Goal: Information Seeking & Learning: Learn about a topic

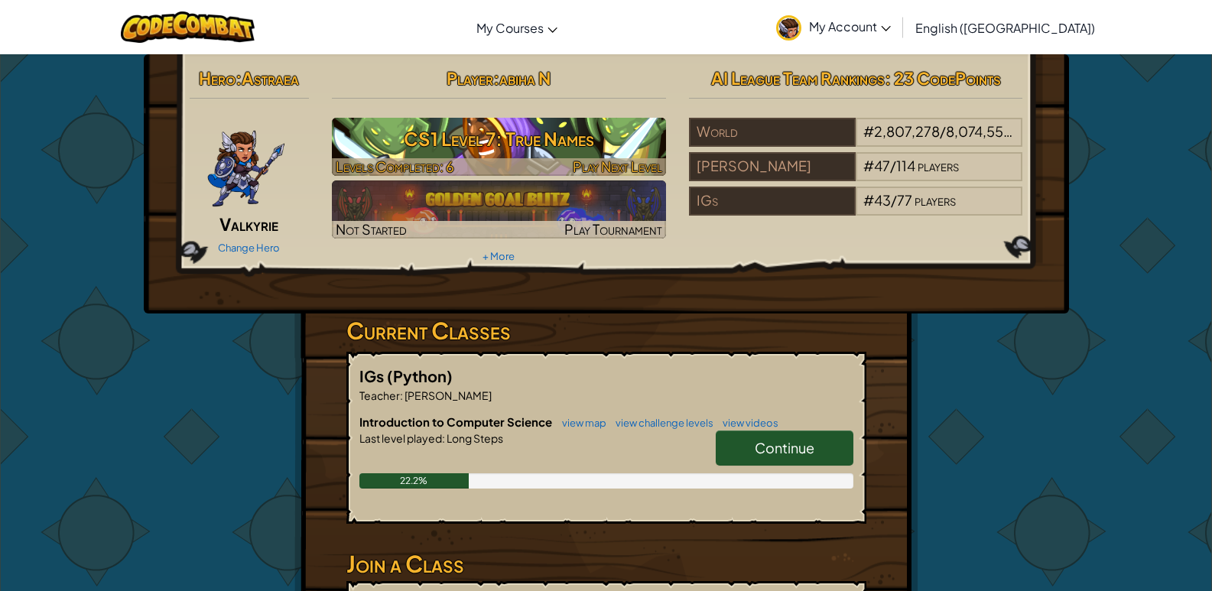
click at [415, 145] on h3 "CS1 Level 7: True Names" at bounding box center [499, 139] width 334 height 34
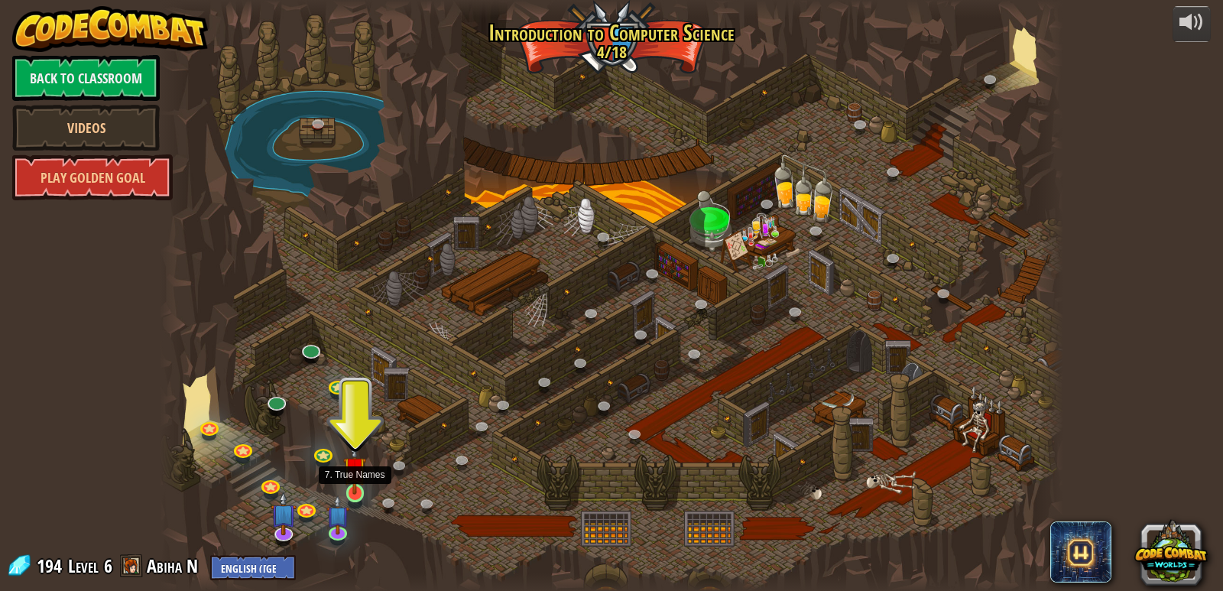
click at [352, 486] on img at bounding box center [354, 468] width 23 height 53
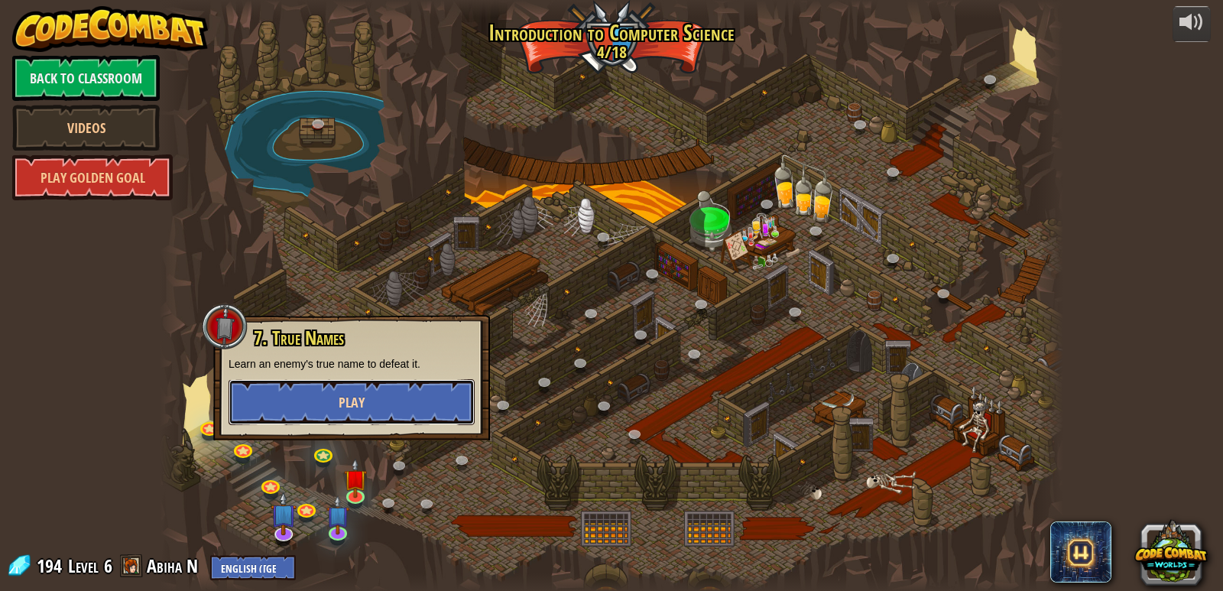
click at [354, 411] on span "Play" at bounding box center [352, 402] width 26 height 19
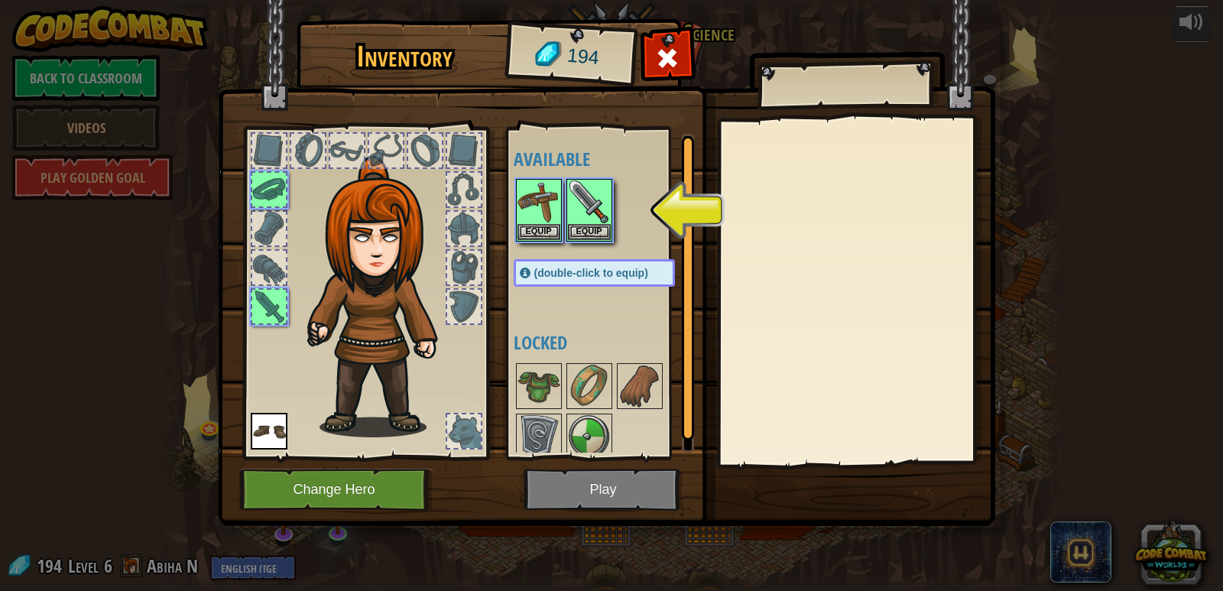
click at [577, 496] on img at bounding box center [606, 248] width 777 height 555
click at [595, 232] on button "Equip" at bounding box center [589, 231] width 43 height 16
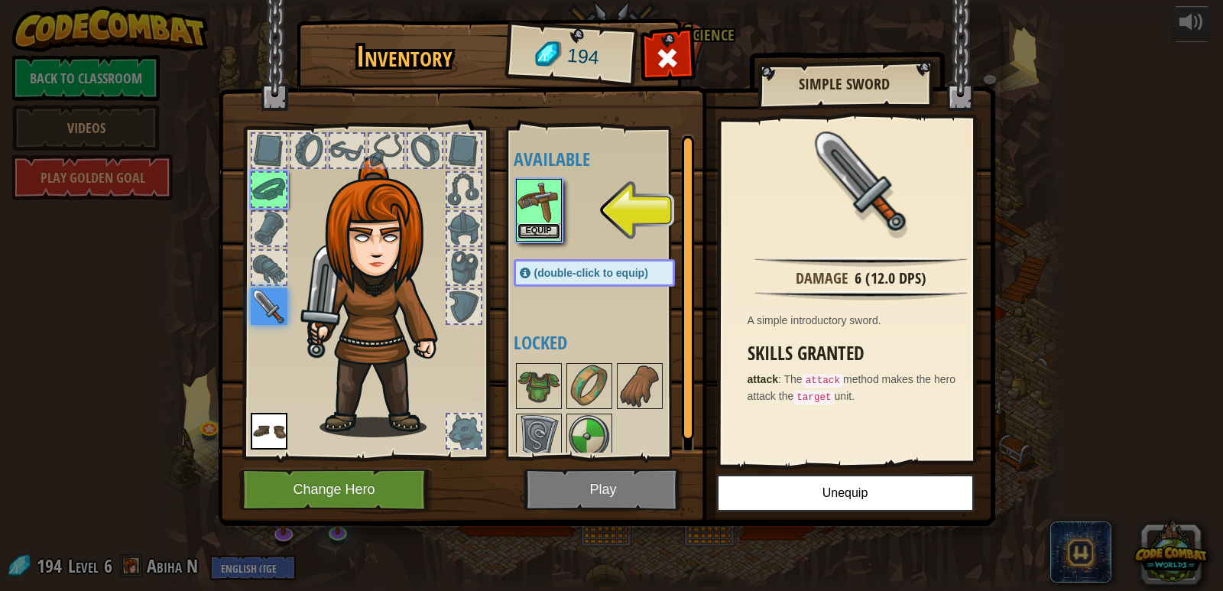
click at [544, 232] on button "Equip" at bounding box center [539, 231] width 43 height 16
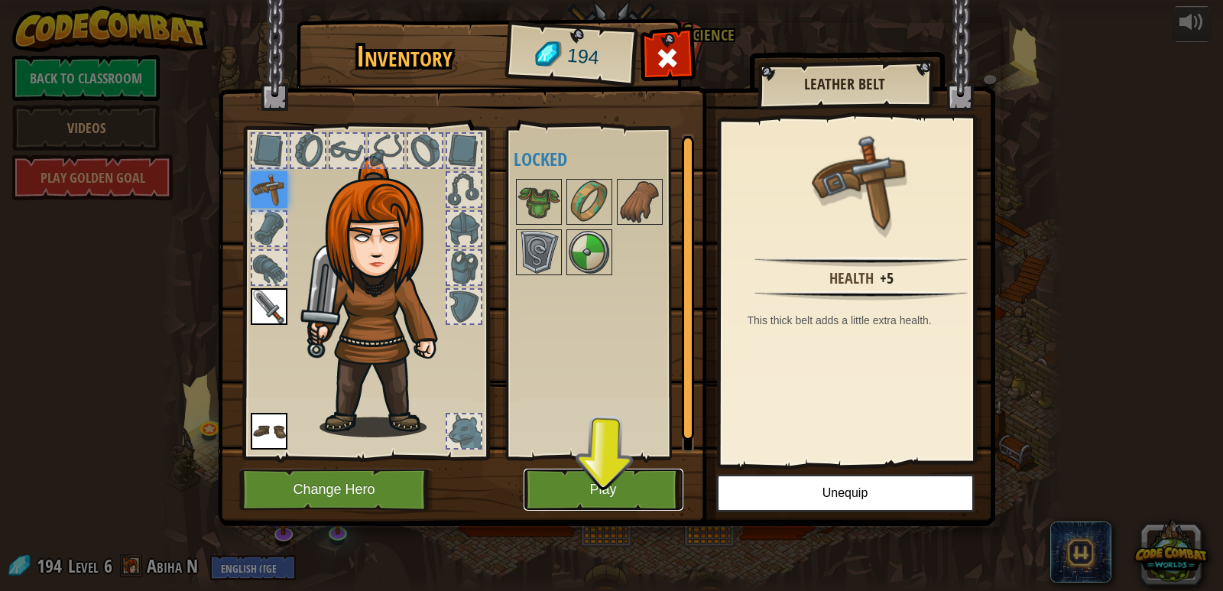
click at [584, 483] on button "Play" at bounding box center [604, 490] width 160 height 42
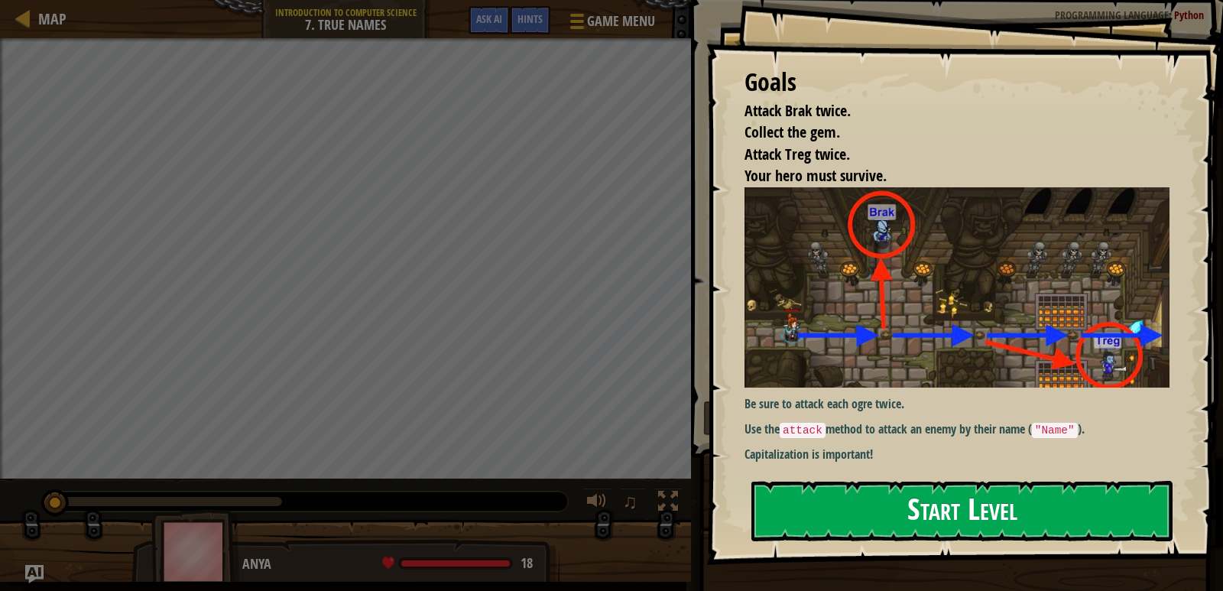
click at [837, 522] on button "Start Level" at bounding box center [961, 511] width 421 height 60
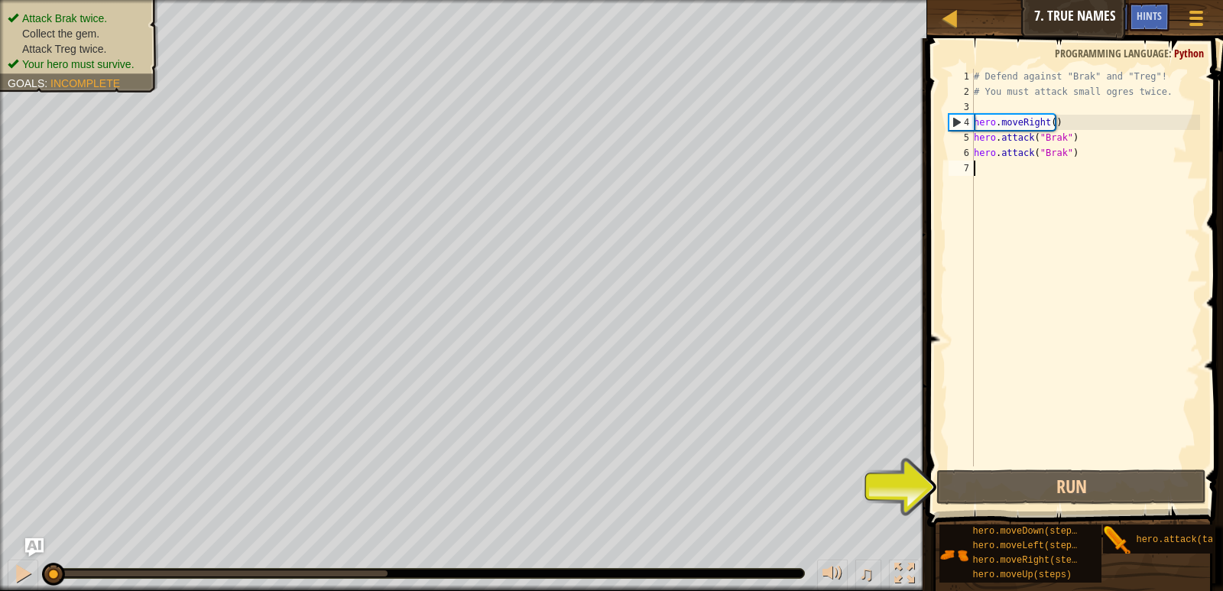
scroll to position [7, 0]
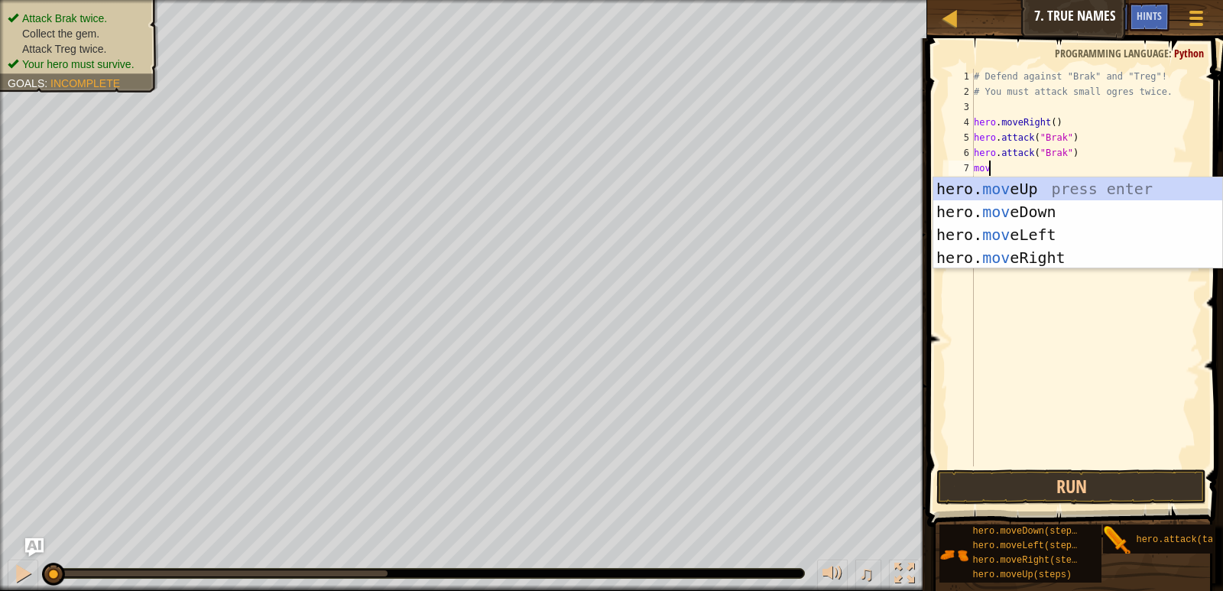
type textarea "move"
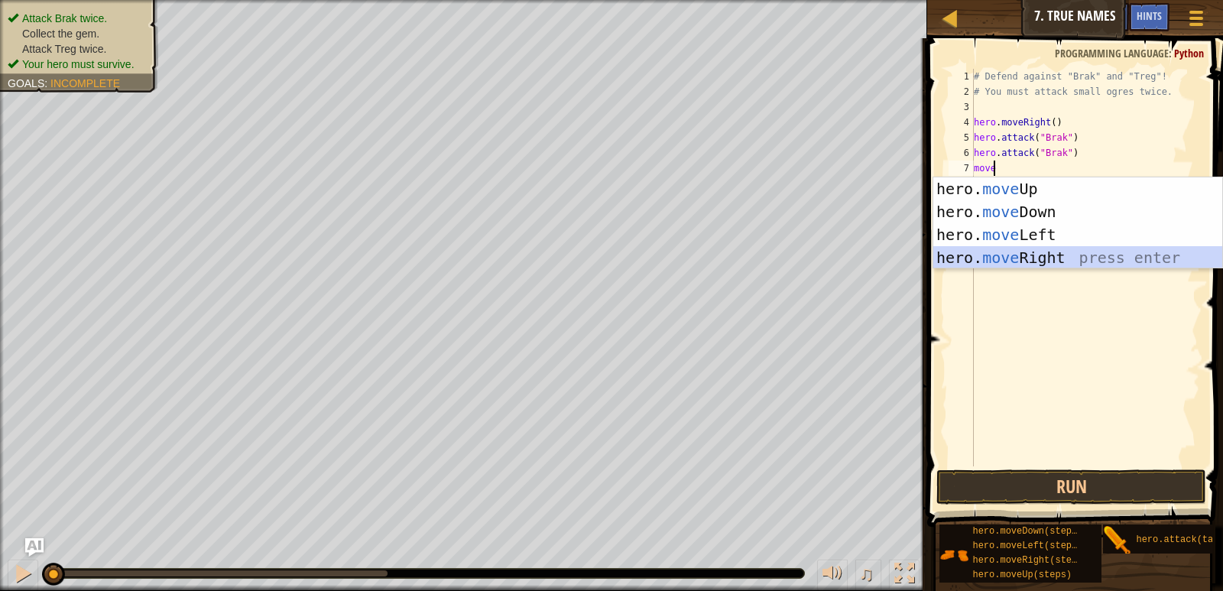
click at [1074, 253] on div "hero. move Up press enter hero. move Down press enter hero. move Left press ent…" at bounding box center [1077, 246] width 289 height 138
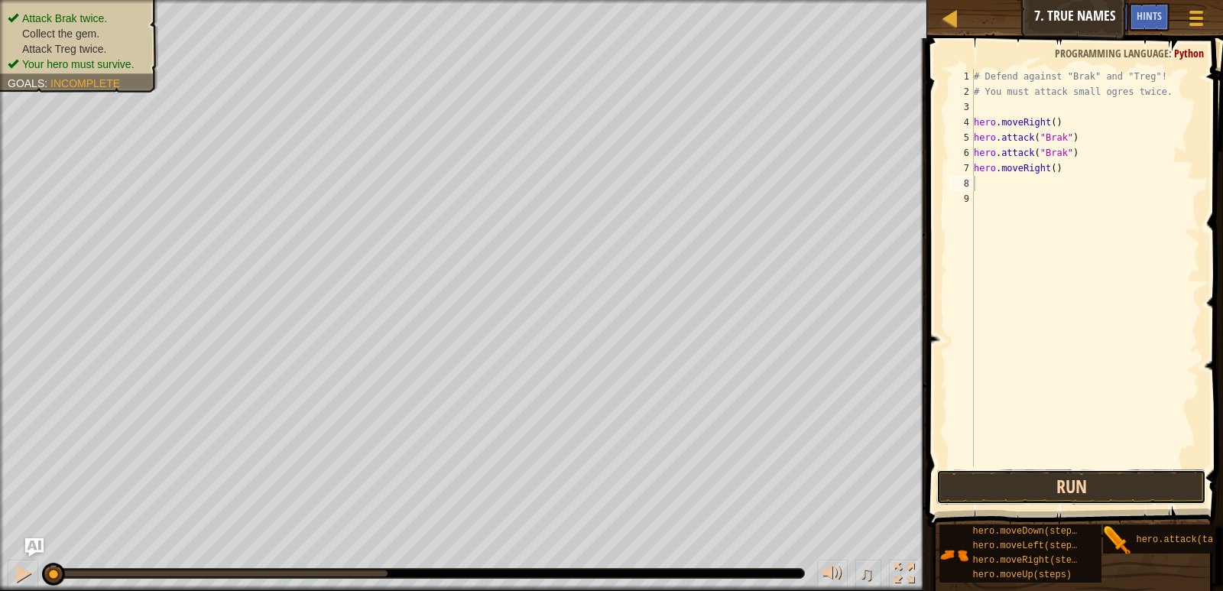
click at [1024, 480] on button "Run" at bounding box center [1070, 486] width 269 height 35
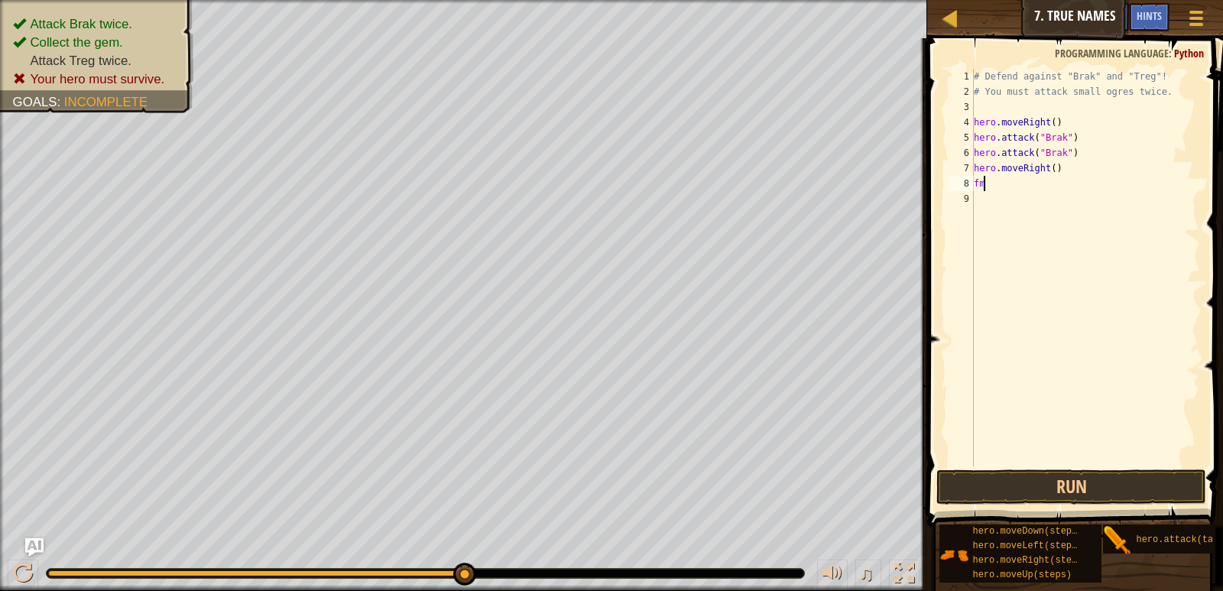
type textarea "f"
click at [1001, 202] on div "hero. at tack press enter" at bounding box center [1077, 227] width 289 height 69
click at [1017, 472] on button "Run" at bounding box center [1070, 486] width 269 height 35
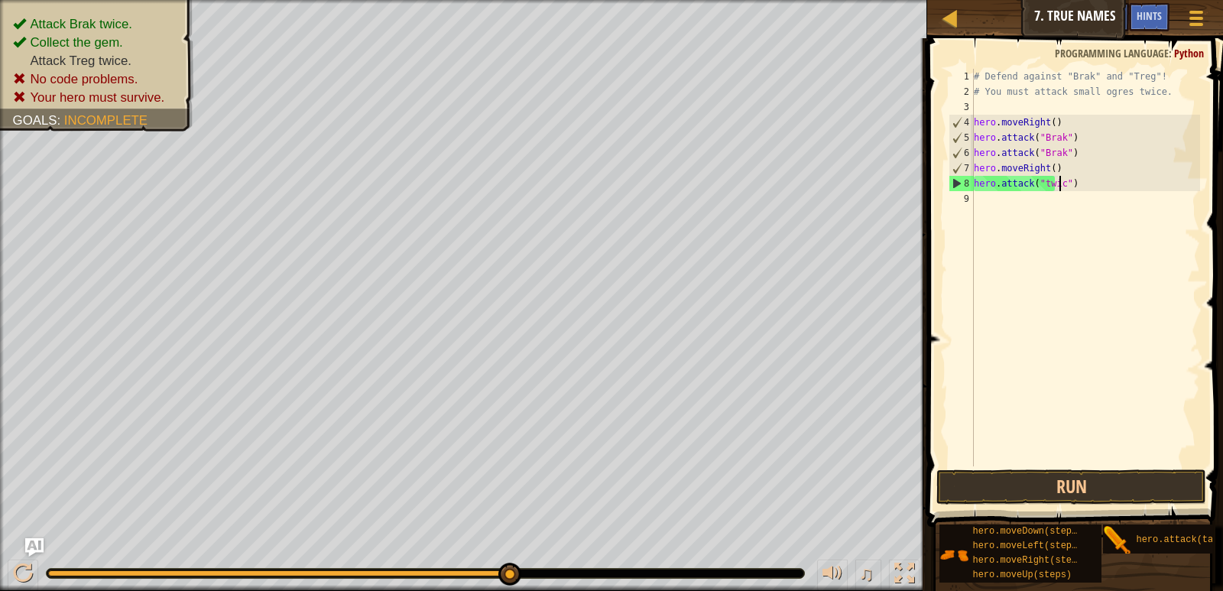
scroll to position [7, 7]
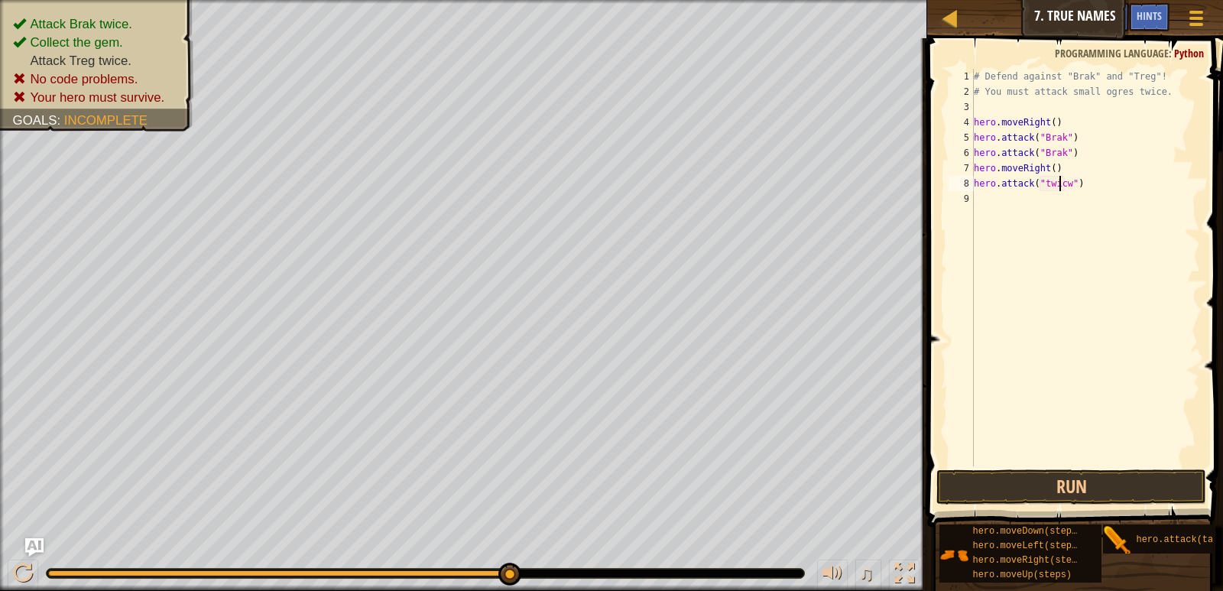
click at [1061, 183] on div "# Defend against "Brak" and "Treg"! # You must attack small ogres twice. hero .…" at bounding box center [1085, 283] width 229 height 428
click at [1047, 186] on div "# Defend against "Brak" and "Treg"! # You must attack small ogres twice. hero .…" at bounding box center [1085, 283] width 229 height 428
type textarea "hero.attack()"
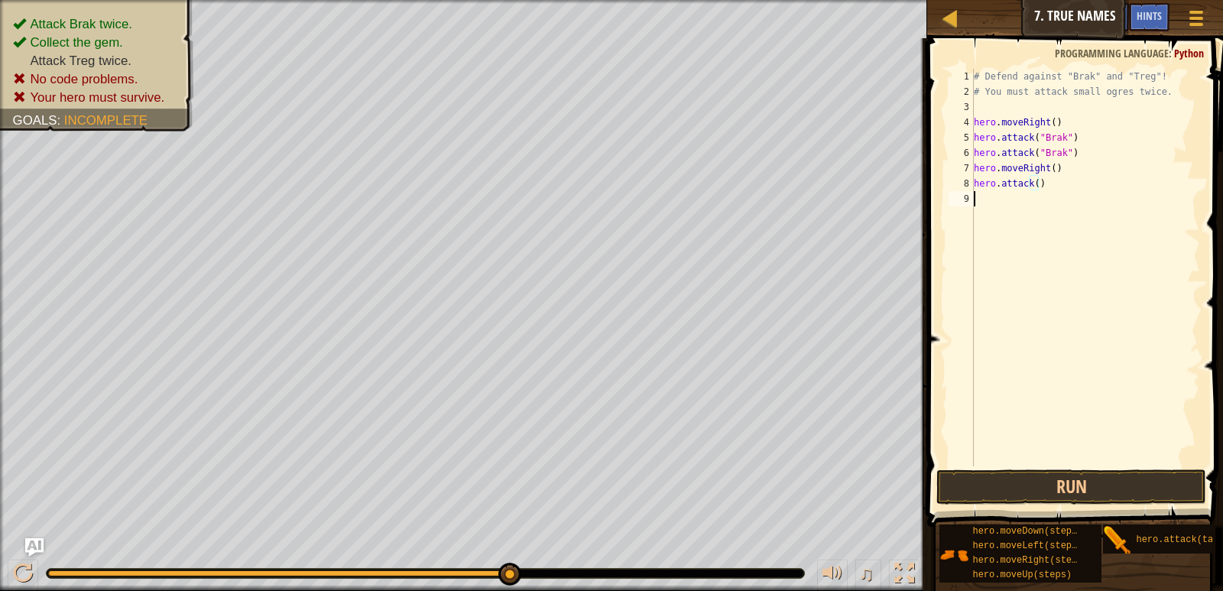
click at [982, 200] on div "# Defend against "Brak" and "Treg"! # You must attack small ogres twice. hero .…" at bounding box center [1085, 283] width 229 height 428
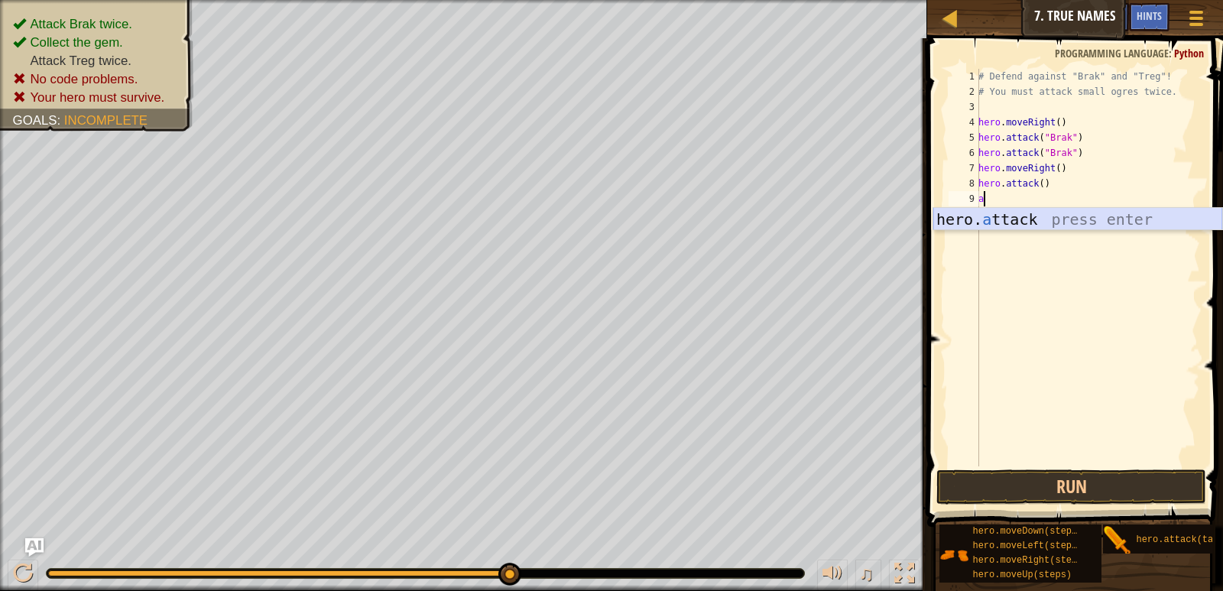
drag, startPoint x: 966, startPoint y: 213, endPoint x: 966, endPoint y: 240, distance: 27.5
click at [966, 216] on div "hero. a ttack press enter" at bounding box center [1077, 242] width 289 height 69
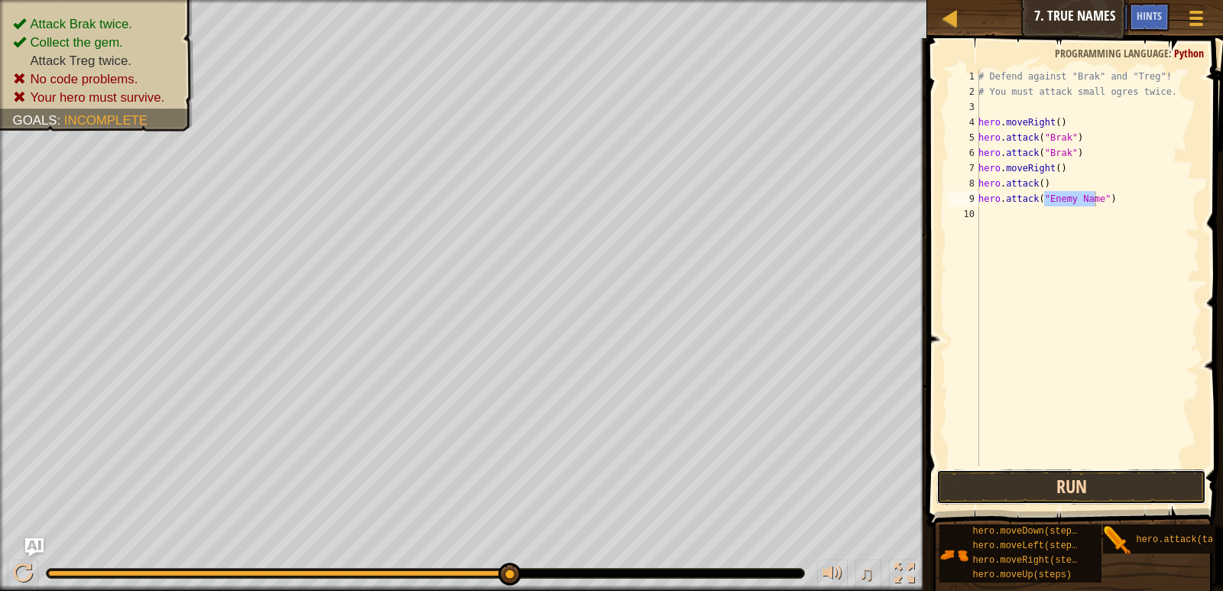
click at [1013, 485] on button "Run" at bounding box center [1070, 486] width 269 height 35
click at [1063, 476] on button "Run" at bounding box center [1070, 486] width 269 height 35
click at [1079, 496] on button "Run" at bounding box center [1070, 486] width 269 height 35
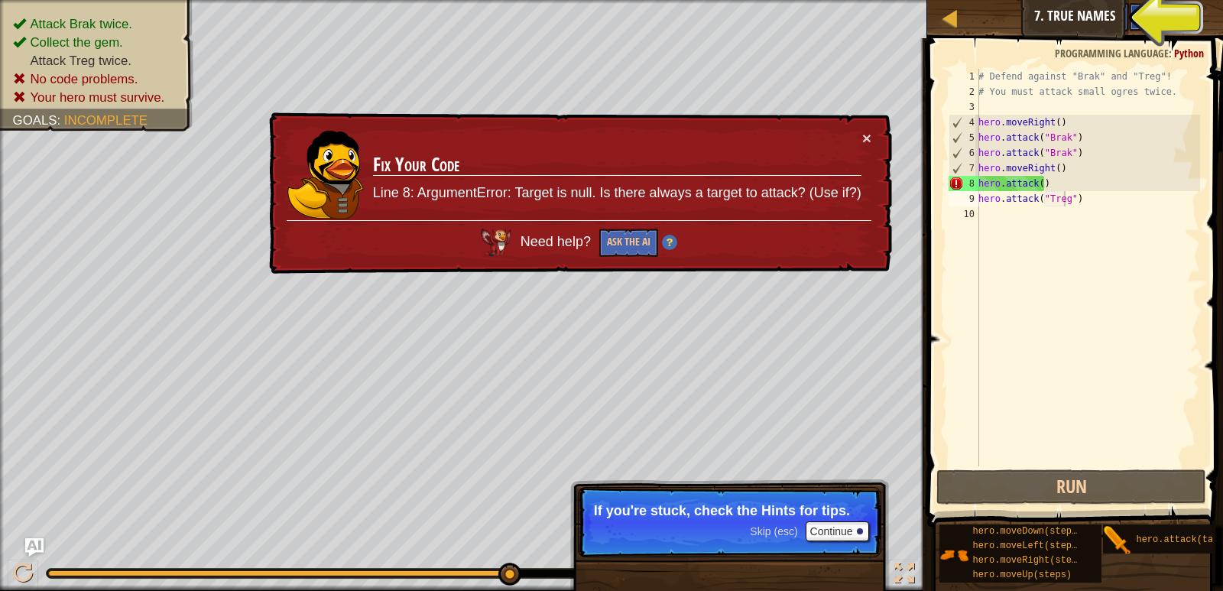
click at [1131, 21] on div "Hints" at bounding box center [1149, 17] width 41 height 28
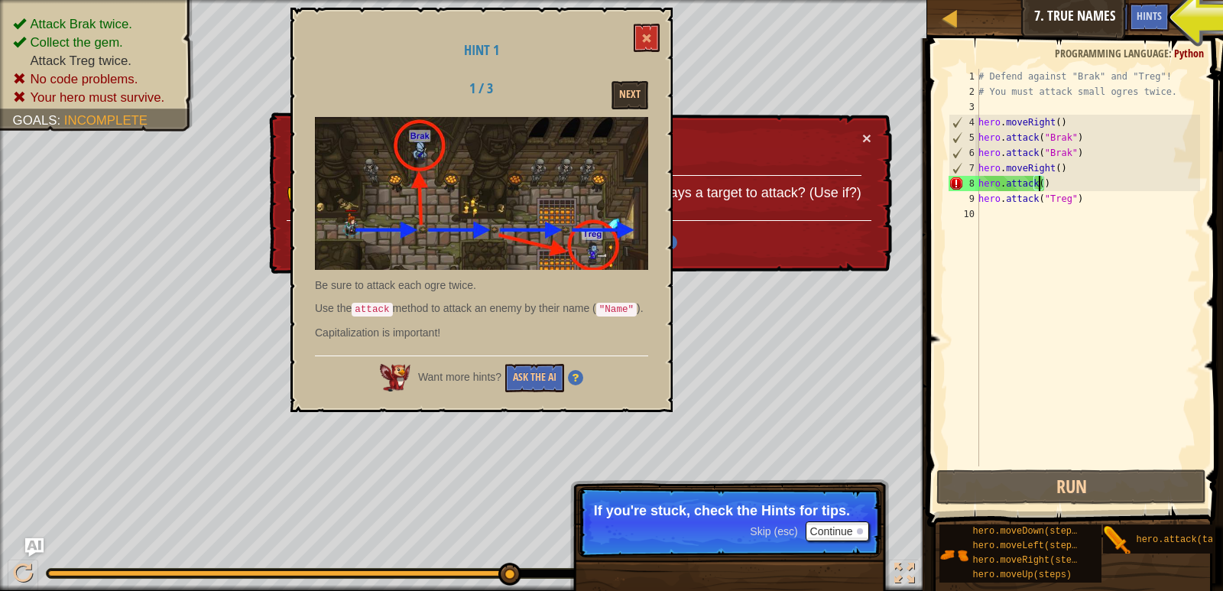
click at [1039, 183] on div "# Defend against "Brak" and "Treg"! # You must attack small ogres twice. hero .…" at bounding box center [1087, 283] width 225 height 428
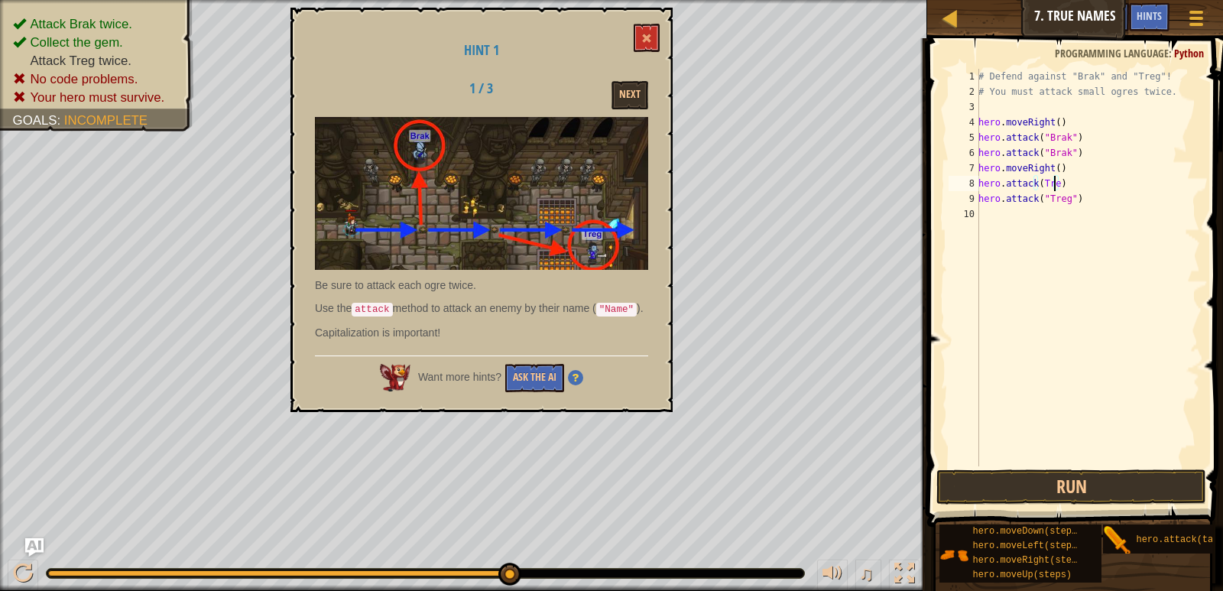
scroll to position [7, 6]
click at [1059, 473] on button "Run" at bounding box center [1070, 486] width 269 height 35
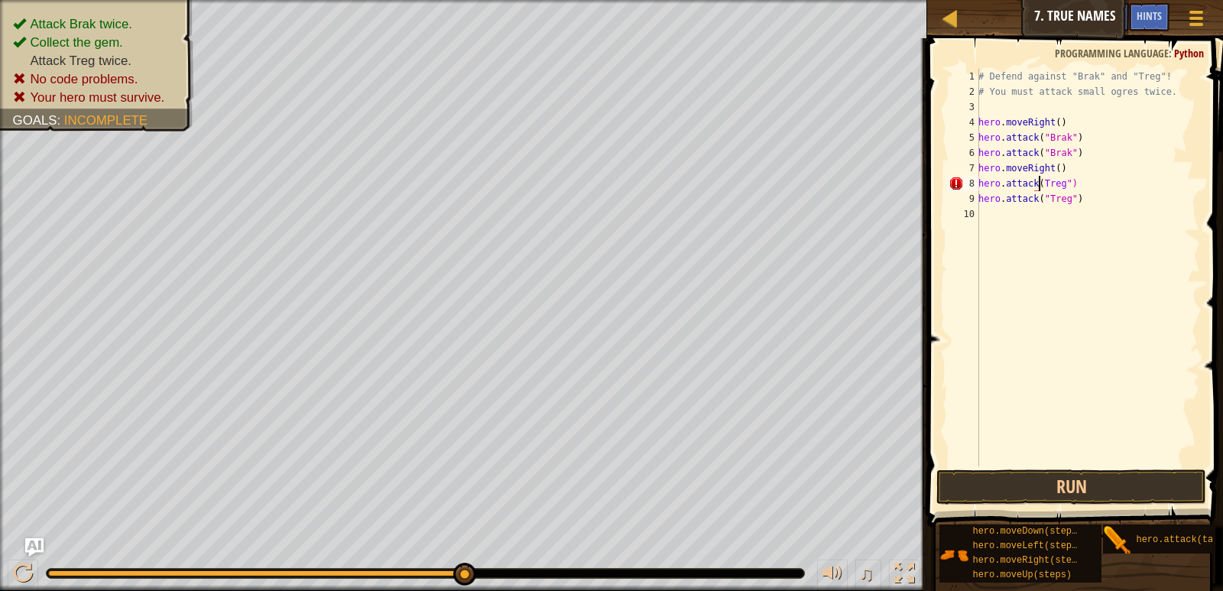
click at [1040, 182] on div "# Defend against "Brak" and "Treg"! # You must attack small ogres twice. hero .…" at bounding box center [1087, 283] width 225 height 428
type textarea "hero.attack("Treg")"
click at [1053, 488] on button "Run" at bounding box center [1070, 486] width 269 height 35
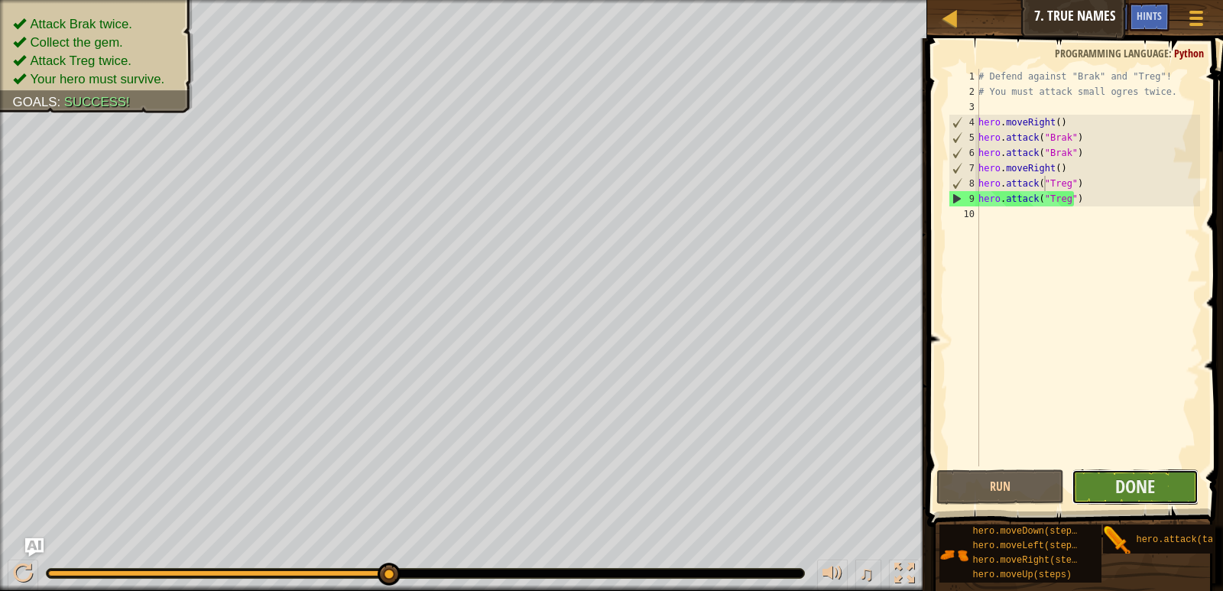
click at [1153, 470] on button "Done" at bounding box center [1135, 486] width 127 height 35
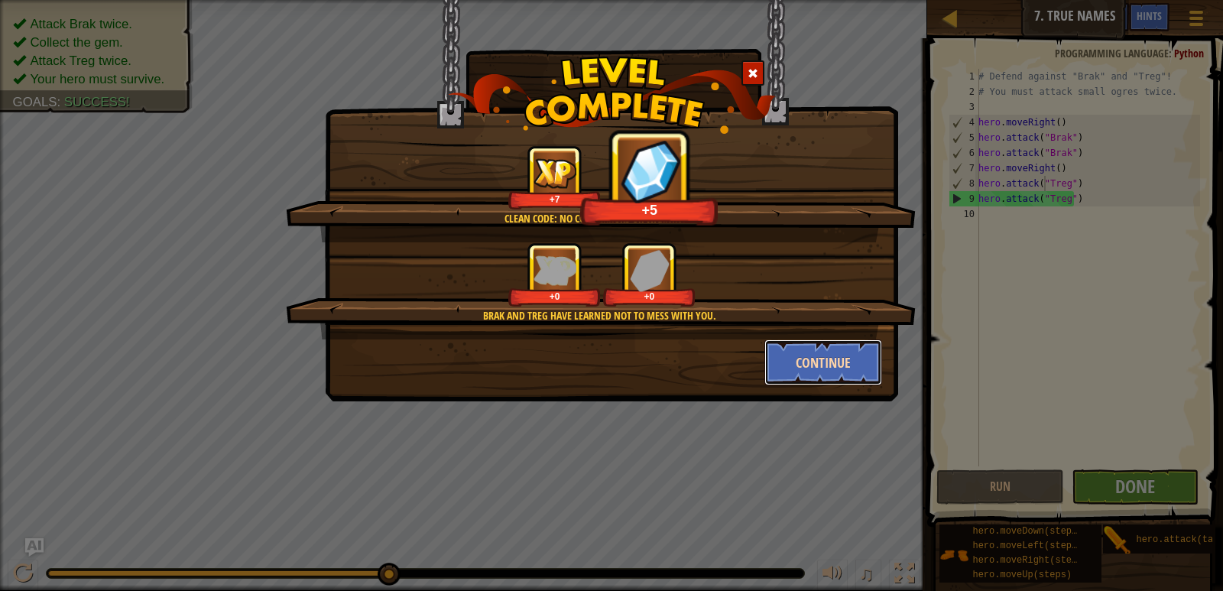
click at [790, 356] on button "Continue" at bounding box center [823, 362] width 118 height 46
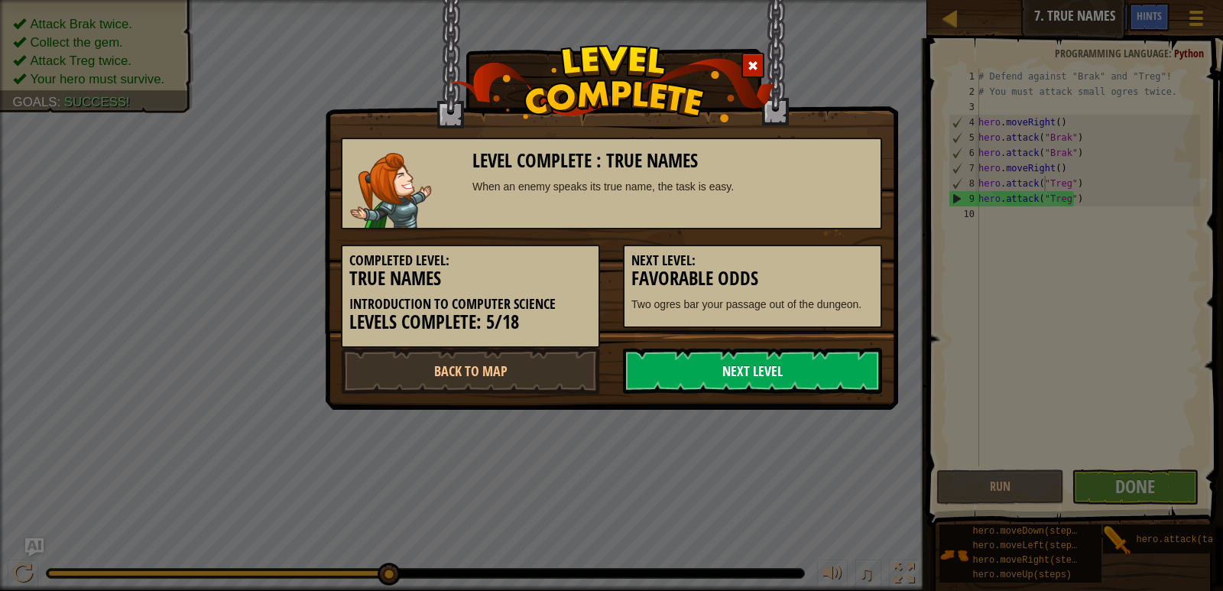
click at [746, 365] on link "Next Level" at bounding box center [752, 371] width 259 height 46
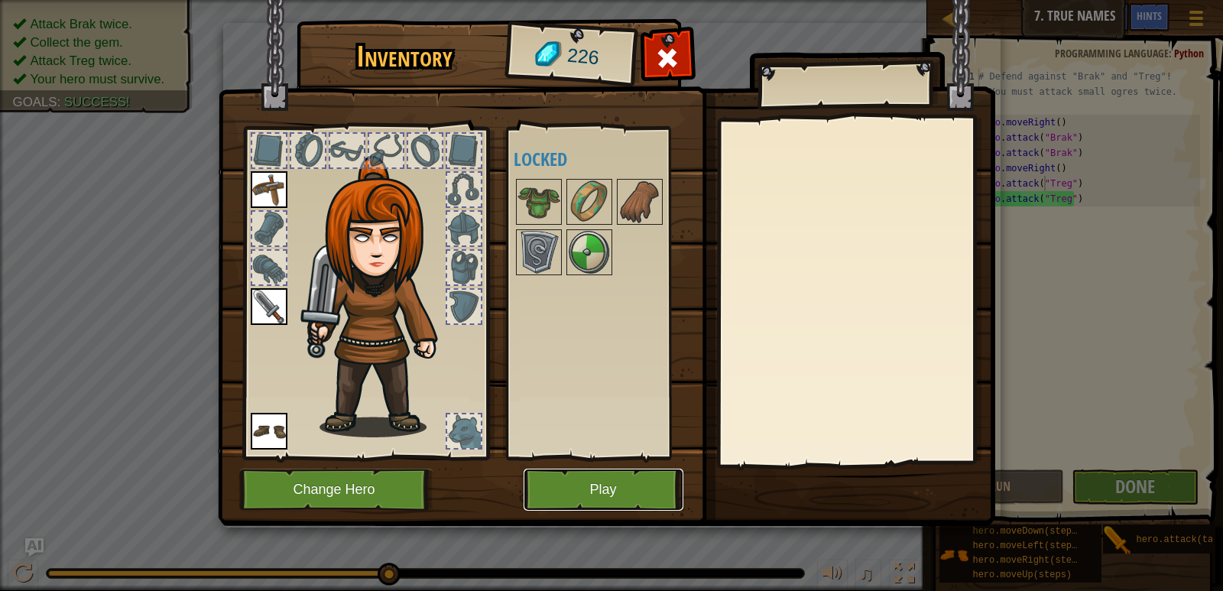
click at [608, 497] on button "Play" at bounding box center [604, 490] width 160 height 42
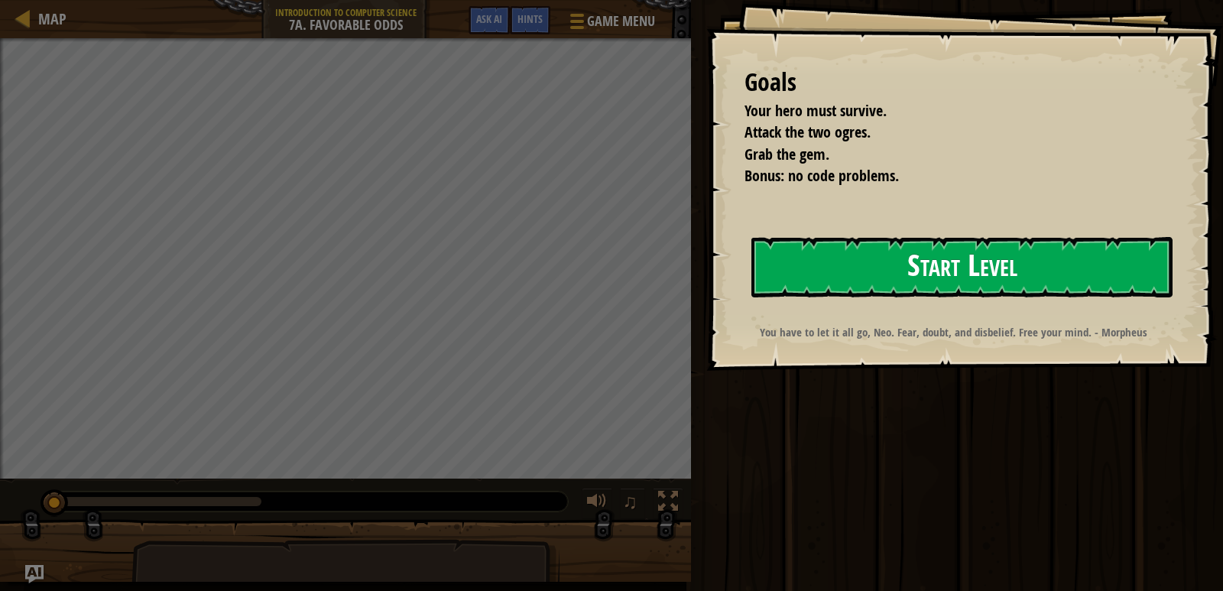
drag, startPoint x: 1095, startPoint y: 239, endPoint x: 1085, endPoint y: 274, distance: 36.3
click at [1087, 258] on button "Start Level" at bounding box center [961, 267] width 421 height 60
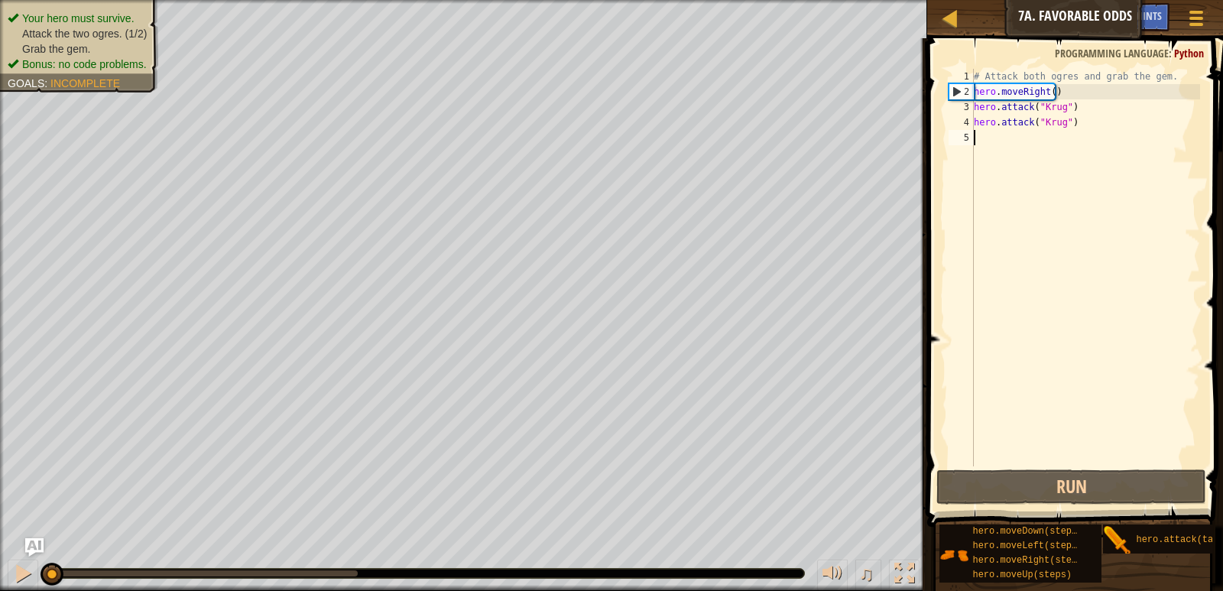
type textarea "r"
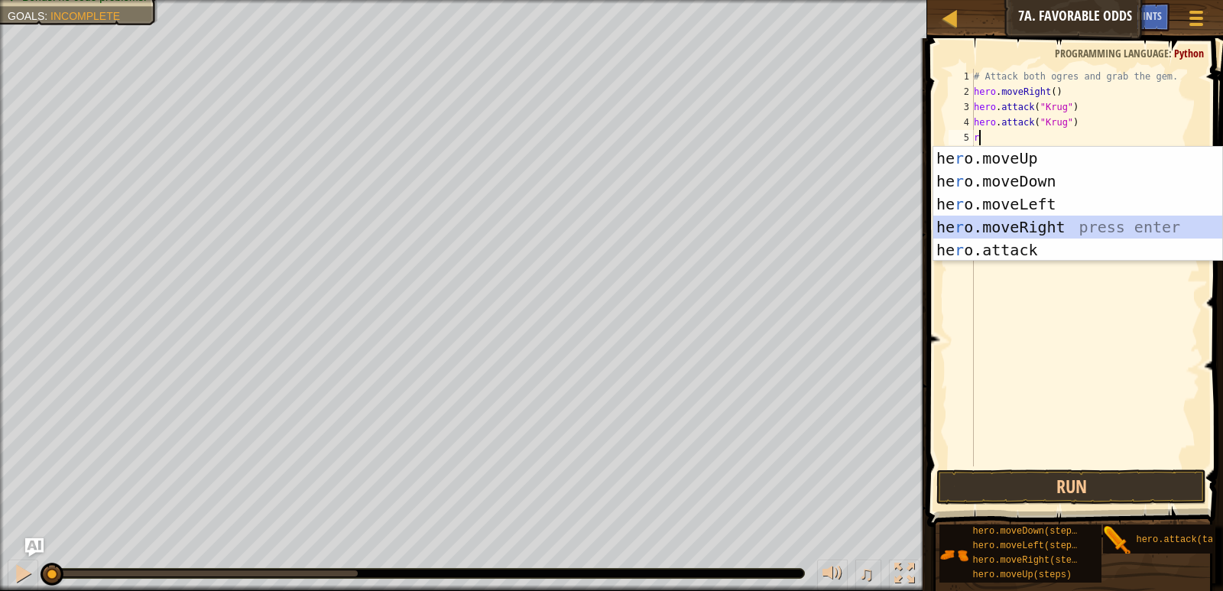
click at [958, 225] on div "he r o.moveUp press enter he r o.moveDown press enter he r o.moveLeft press ent…" at bounding box center [1077, 227] width 289 height 161
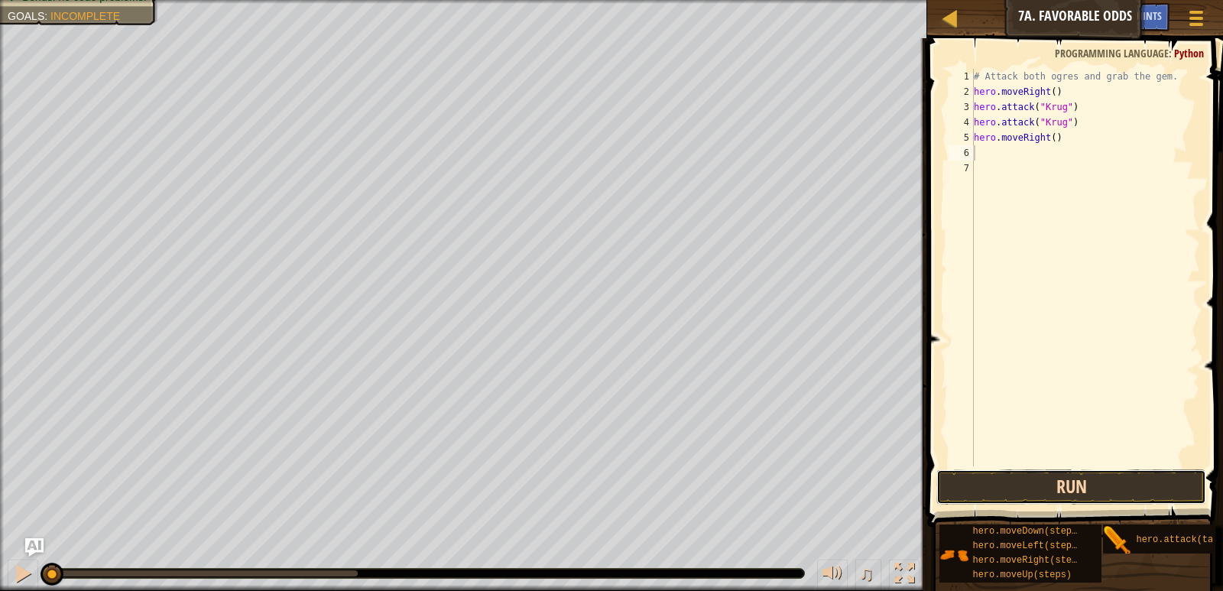
click at [973, 493] on button "Run" at bounding box center [1070, 486] width 269 height 35
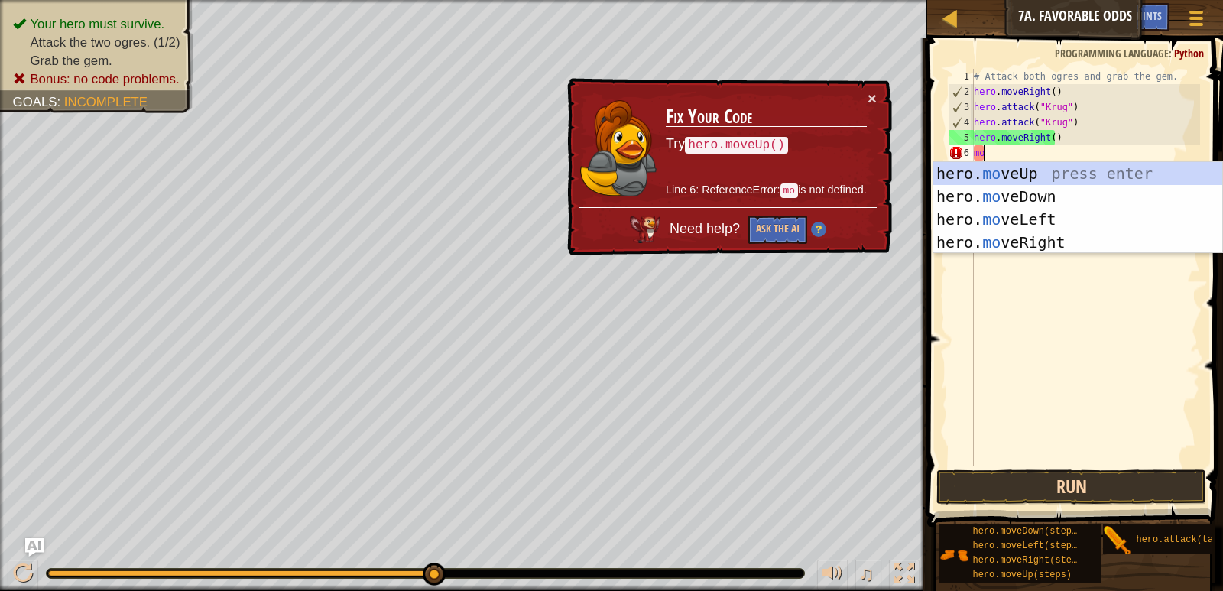
type textarea "m"
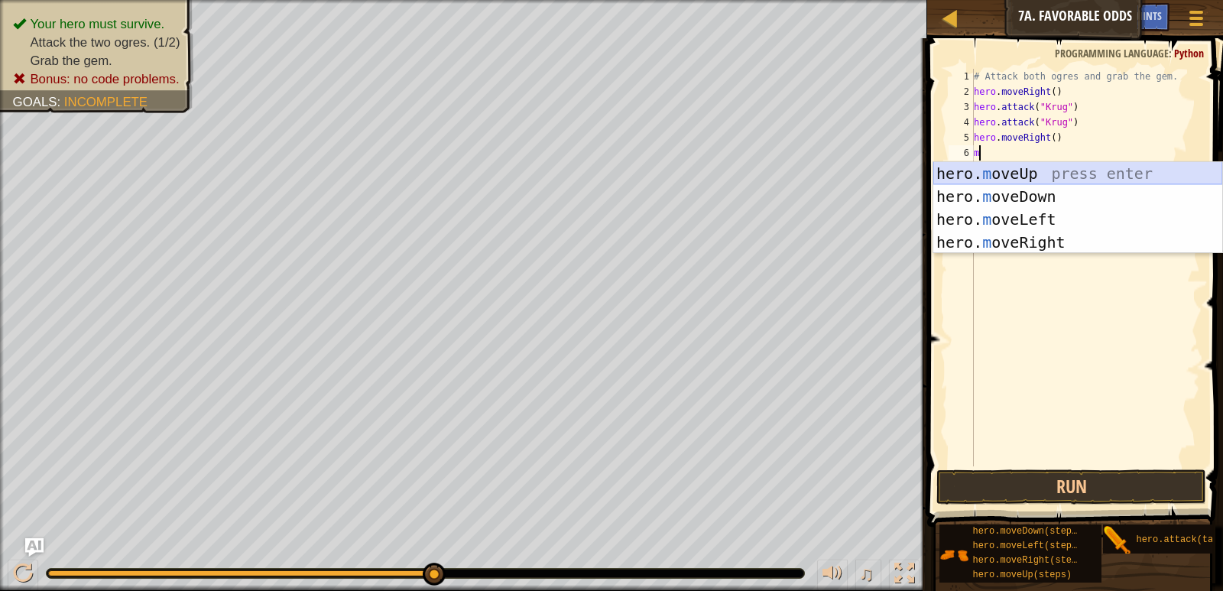
click at [1014, 165] on div "hero. m oveUp press enter hero. m oveDown press enter hero. m oveLeft press ent…" at bounding box center [1077, 231] width 289 height 138
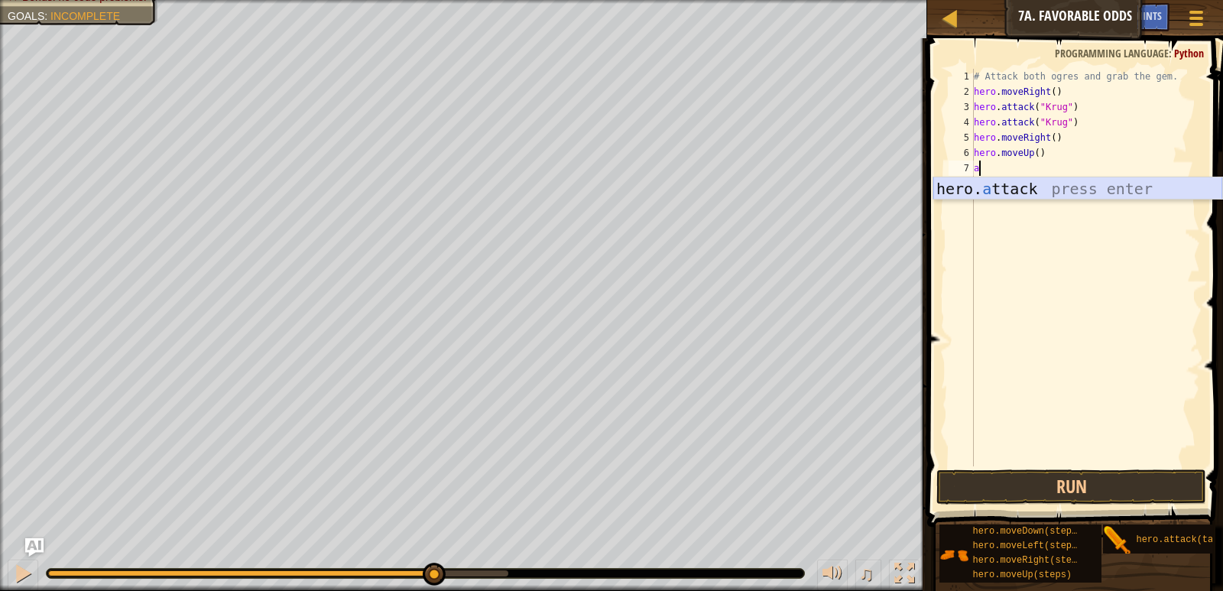
drag, startPoint x: 976, startPoint y: 180, endPoint x: 988, endPoint y: 179, distance: 12.3
click at [988, 179] on div "hero. a ttack press enter" at bounding box center [1077, 211] width 289 height 69
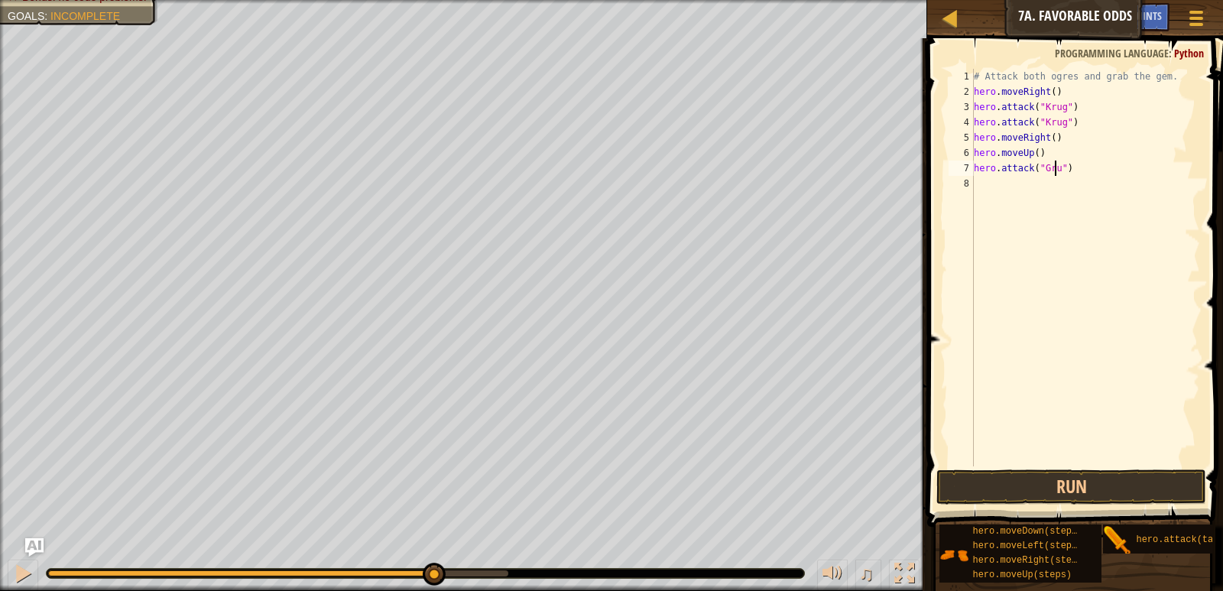
scroll to position [7, 7]
type textarea "hero.attack("Grump")"
click at [1092, 469] on button "Run" at bounding box center [1070, 486] width 269 height 35
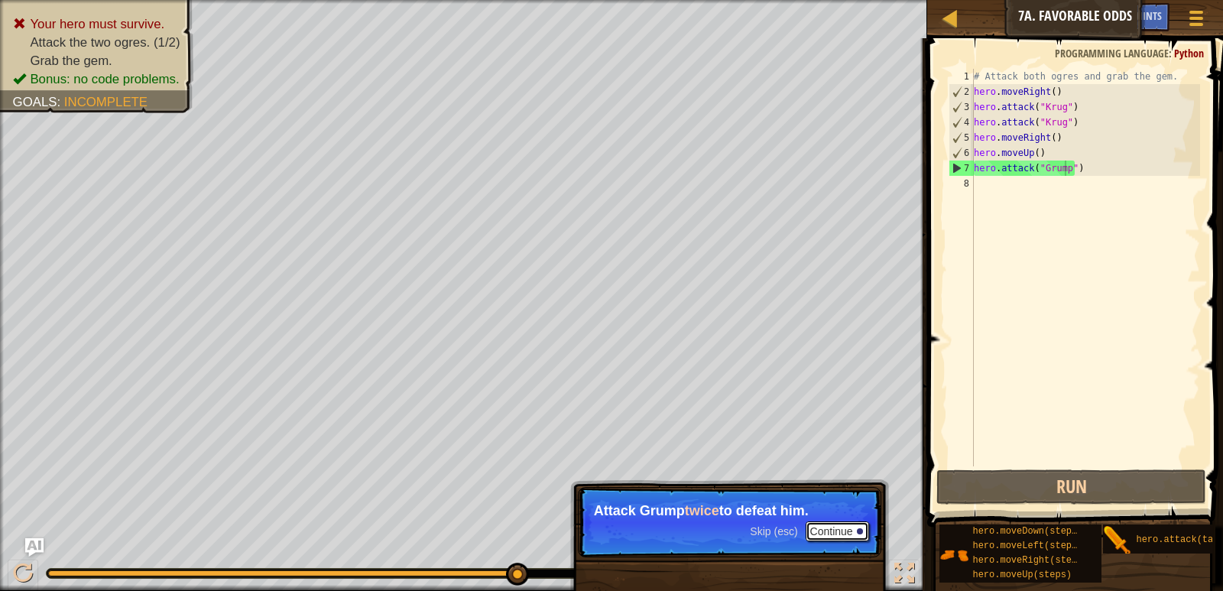
click at [825, 521] on button "Continue" at bounding box center [837, 531] width 63 height 20
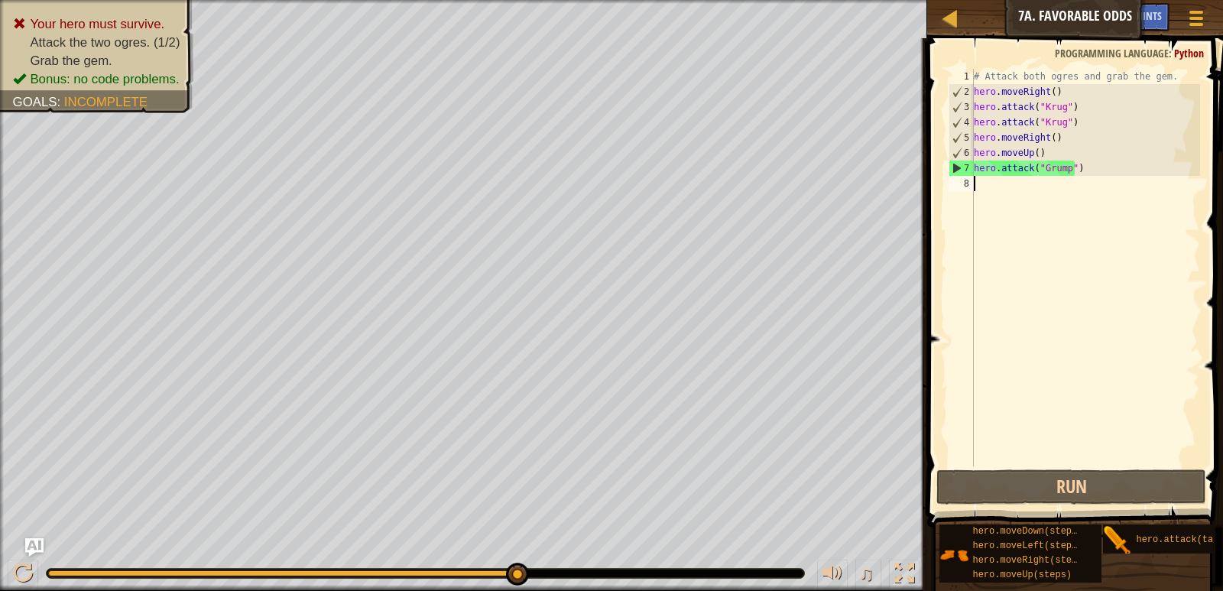
click at [973, 184] on div "8" at bounding box center [961, 183] width 25 height 15
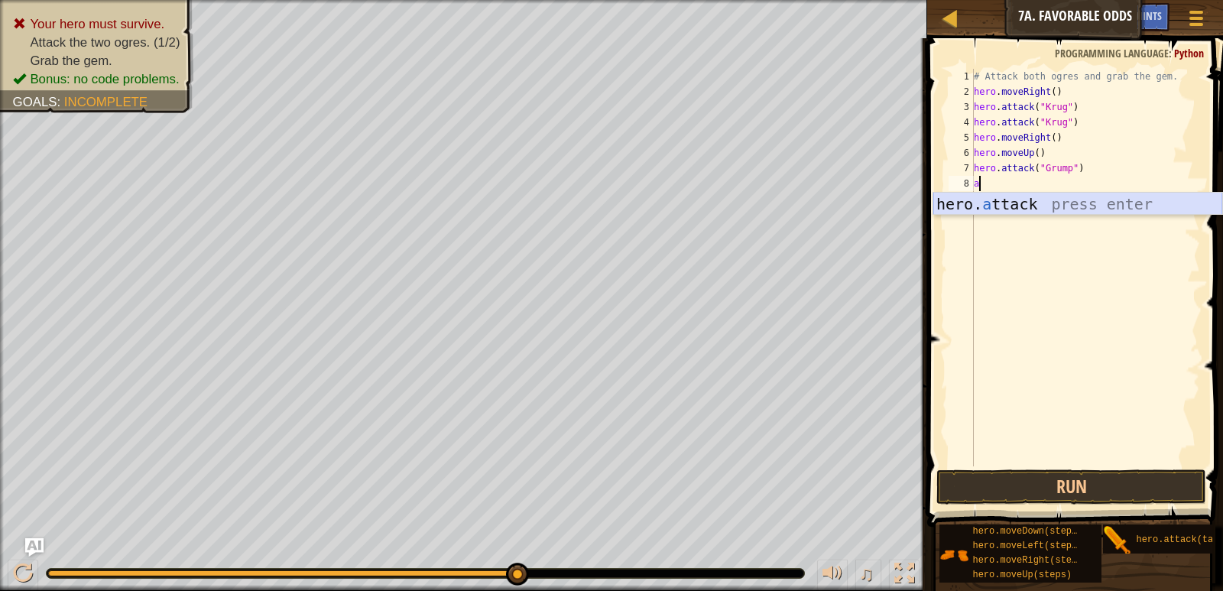
click at [977, 207] on div "hero. a ttack press enter" at bounding box center [1077, 227] width 289 height 69
type textarea "hero.attack("Grump")"
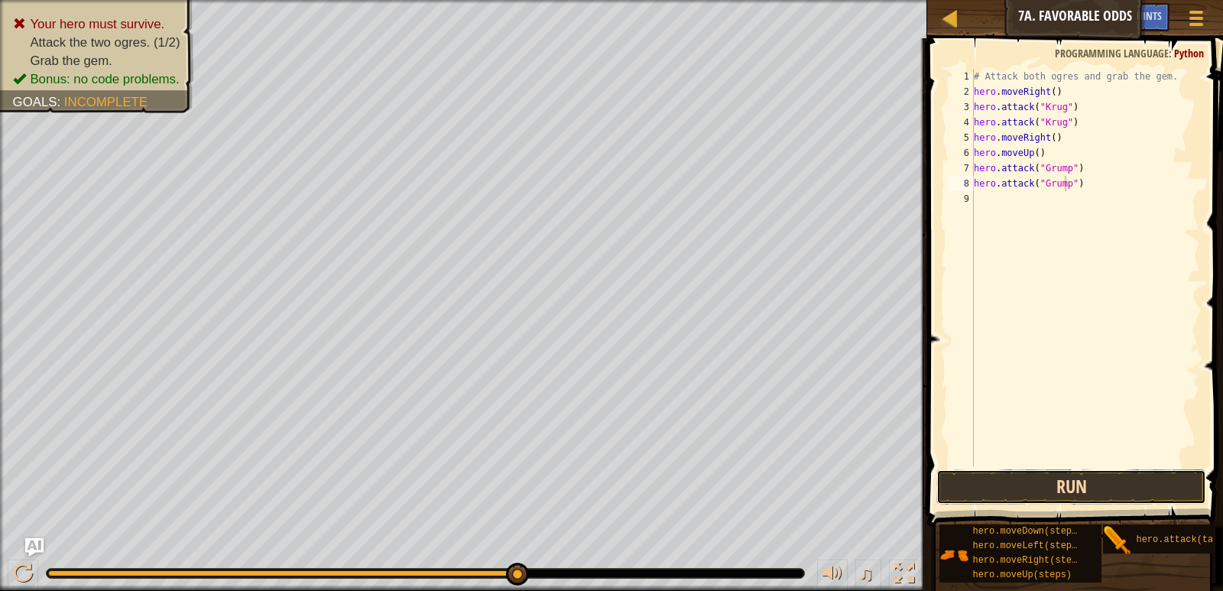
click at [1121, 493] on button "Run" at bounding box center [1070, 486] width 269 height 35
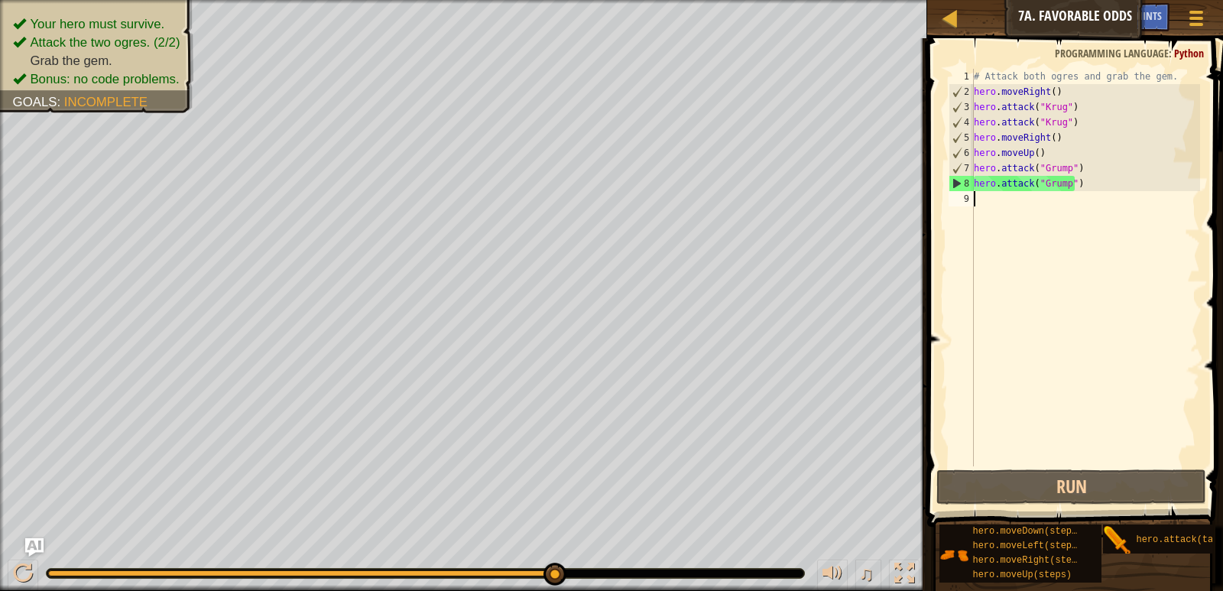
click at [984, 205] on div "# Attack both ogres and grab the gem. hero . moveRight ( ) hero . attack ( "[PE…" at bounding box center [1085, 283] width 229 height 428
type textarea "m"
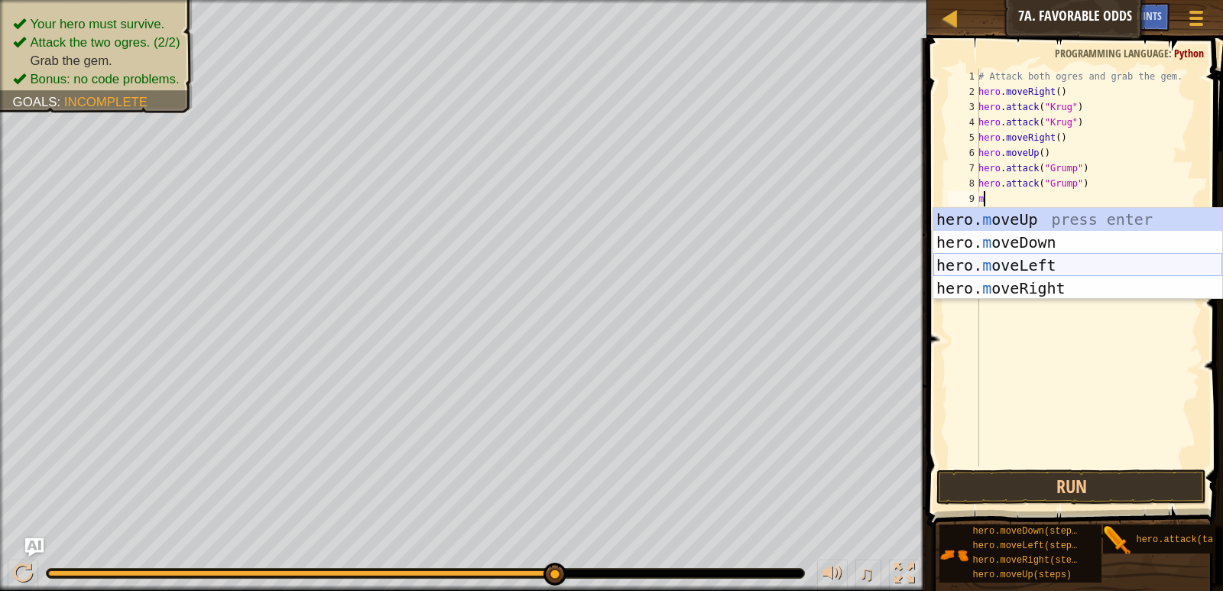
click at [993, 261] on div "hero. m oveUp press enter hero. m oveDown press enter hero. m oveLeft press ent…" at bounding box center [1077, 277] width 289 height 138
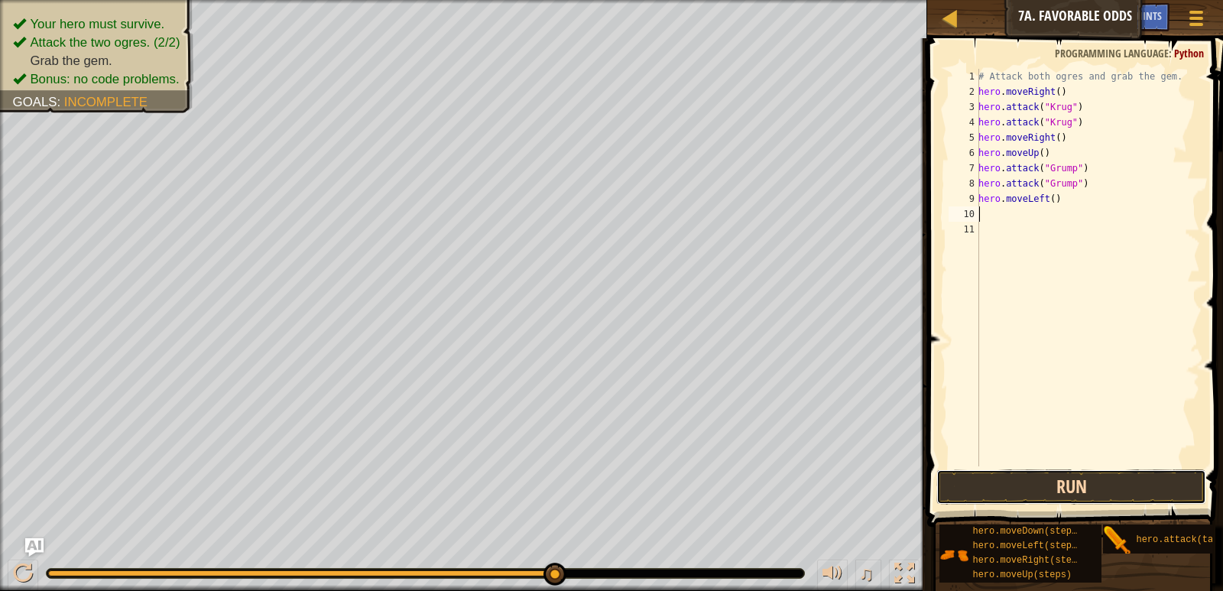
click at [1096, 493] on button "Run" at bounding box center [1070, 486] width 269 height 35
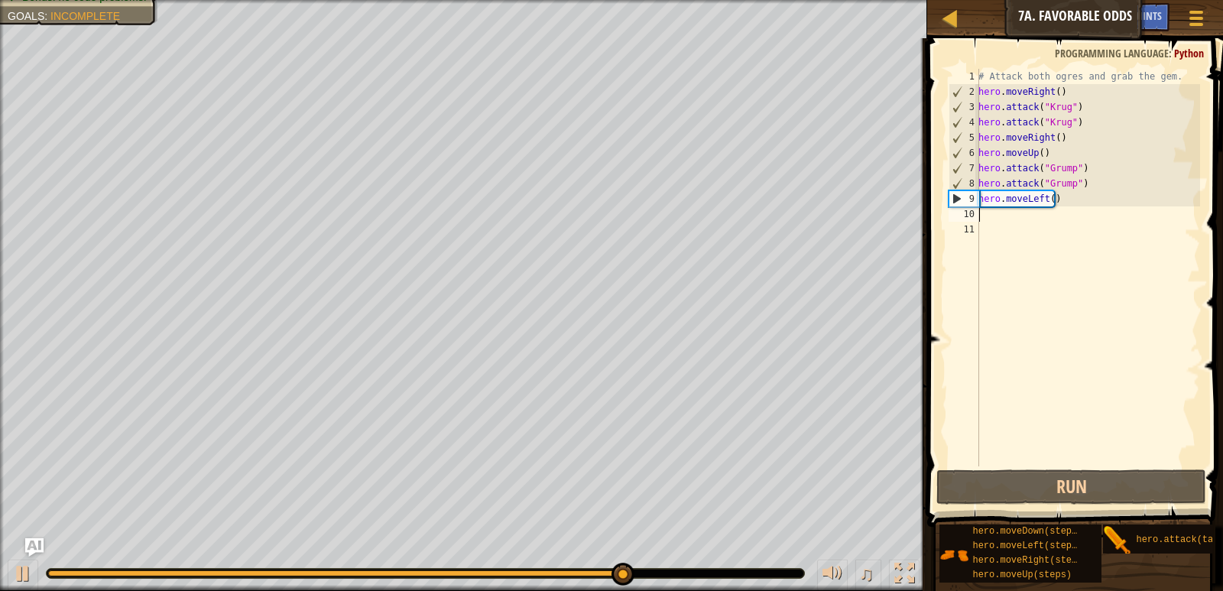
type textarea "m"
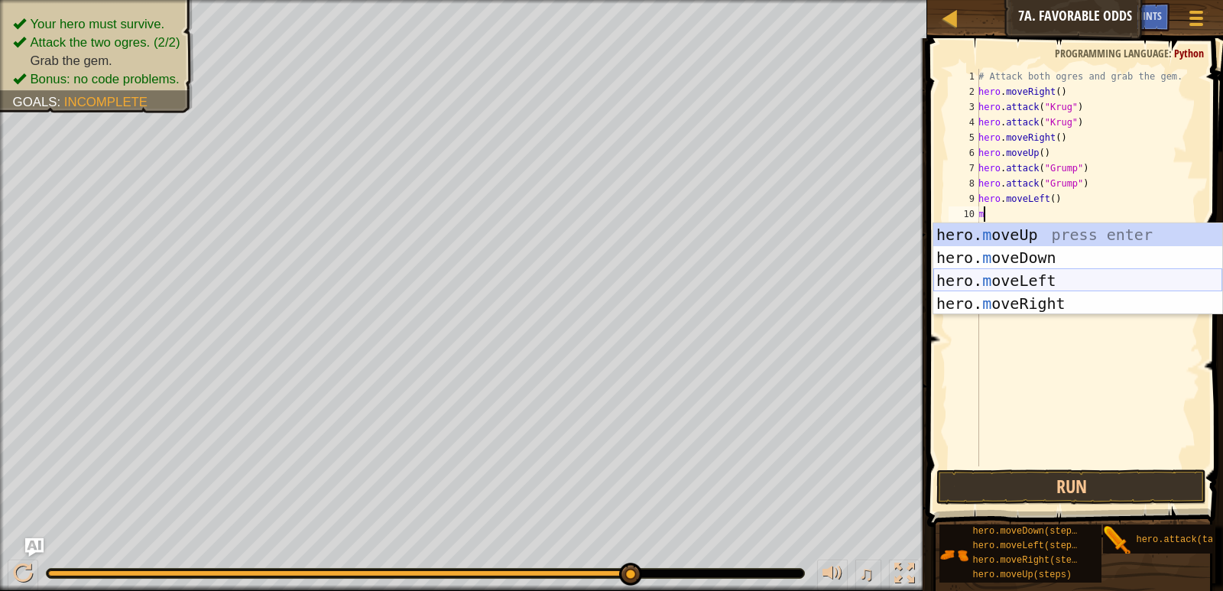
click at [1017, 271] on div "hero. m oveUp press enter hero. m oveDown press enter hero. m oveLeft press ent…" at bounding box center [1077, 292] width 289 height 138
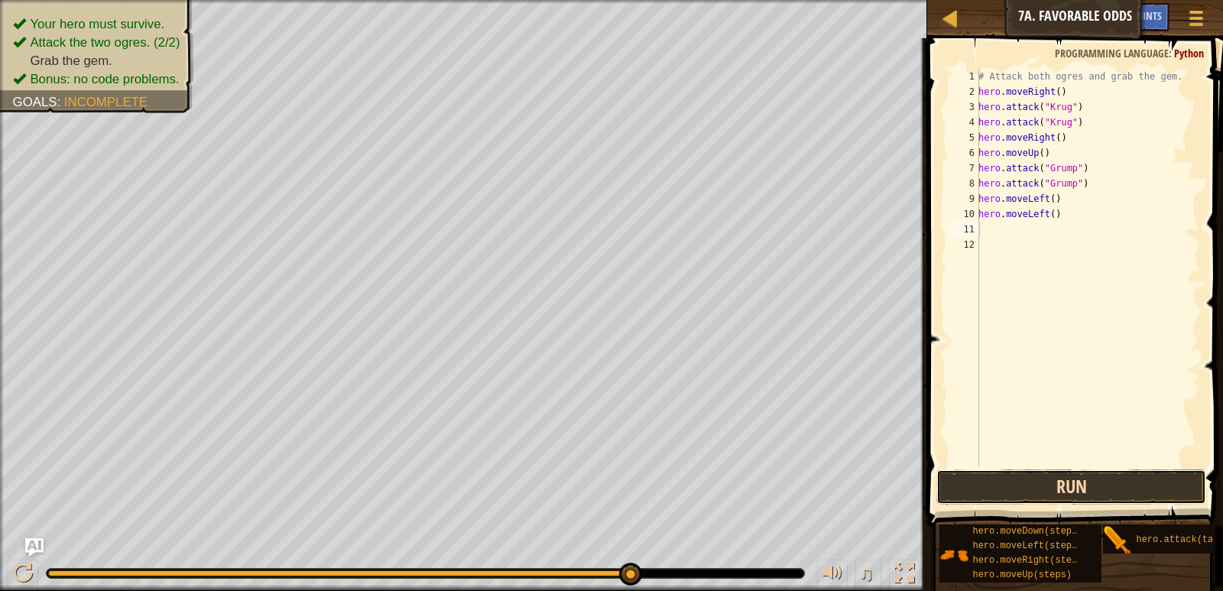
click at [1056, 489] on button "Run" at bounding box center [1070, 486] width 269 height 35
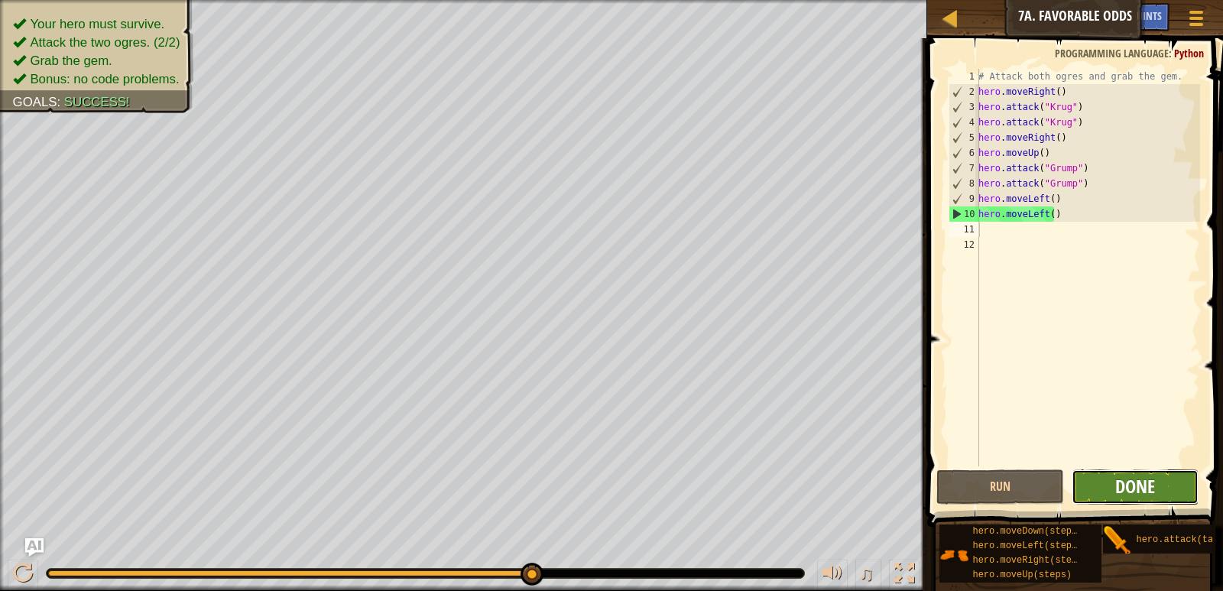
click at [1138, 479] on span "Done" at bounding box center [1135, 486] width 40 height 24
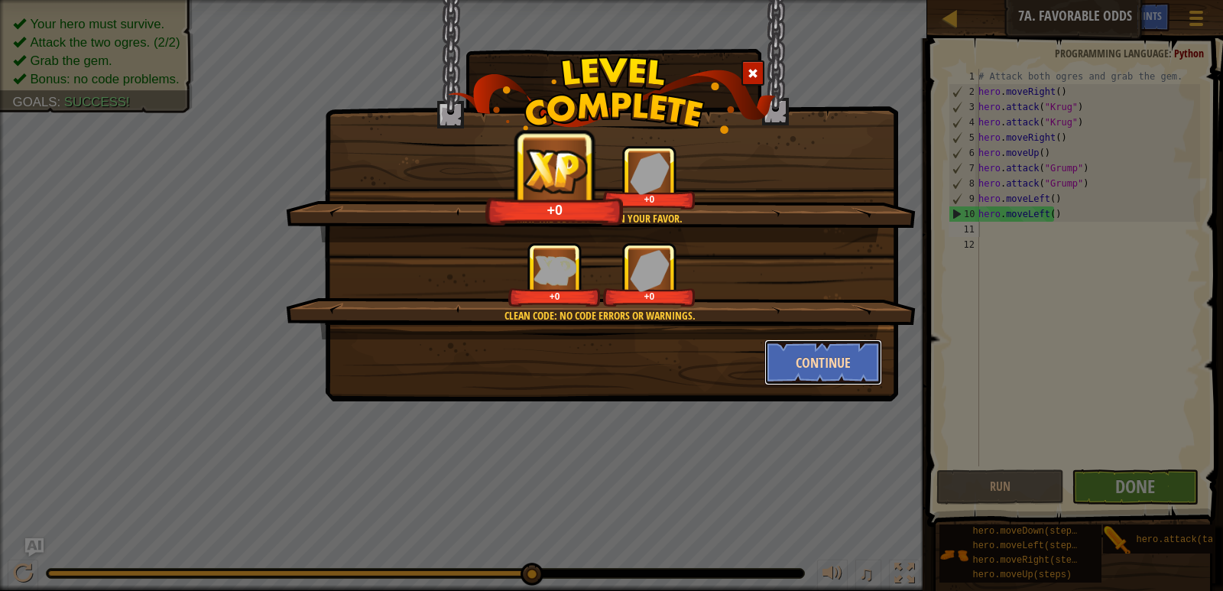
click at [772, 353] on button "Continue" at bounding box center [823, 362] width 118 height 46
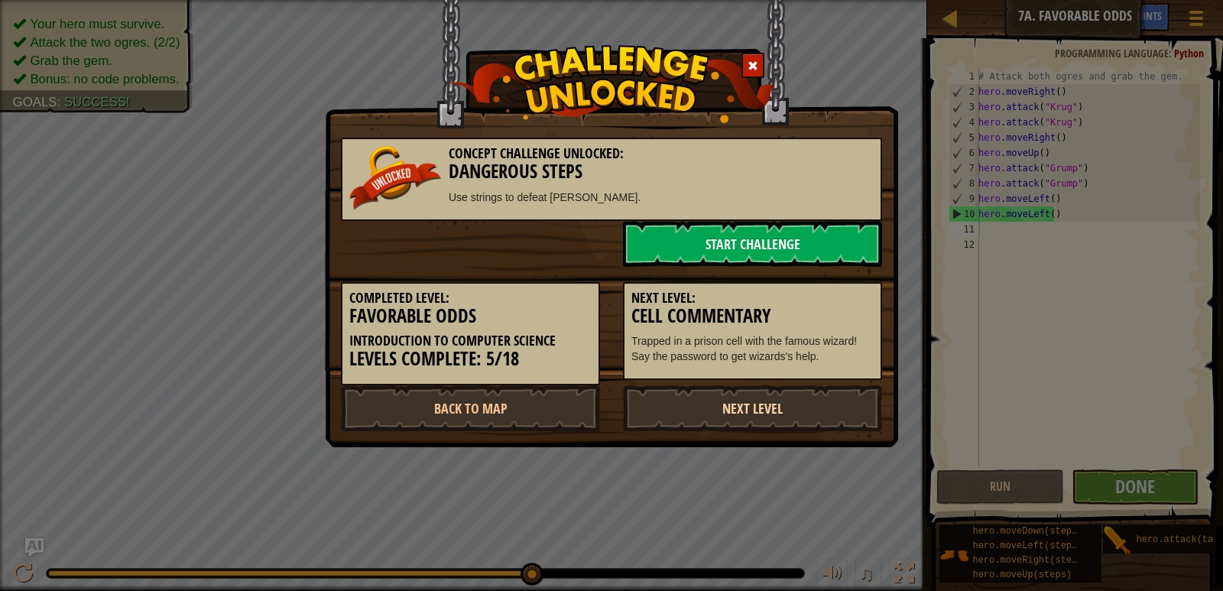
click at [753, 414] on link "Next Level" at bounding box center [752, 408] width 259 height 46
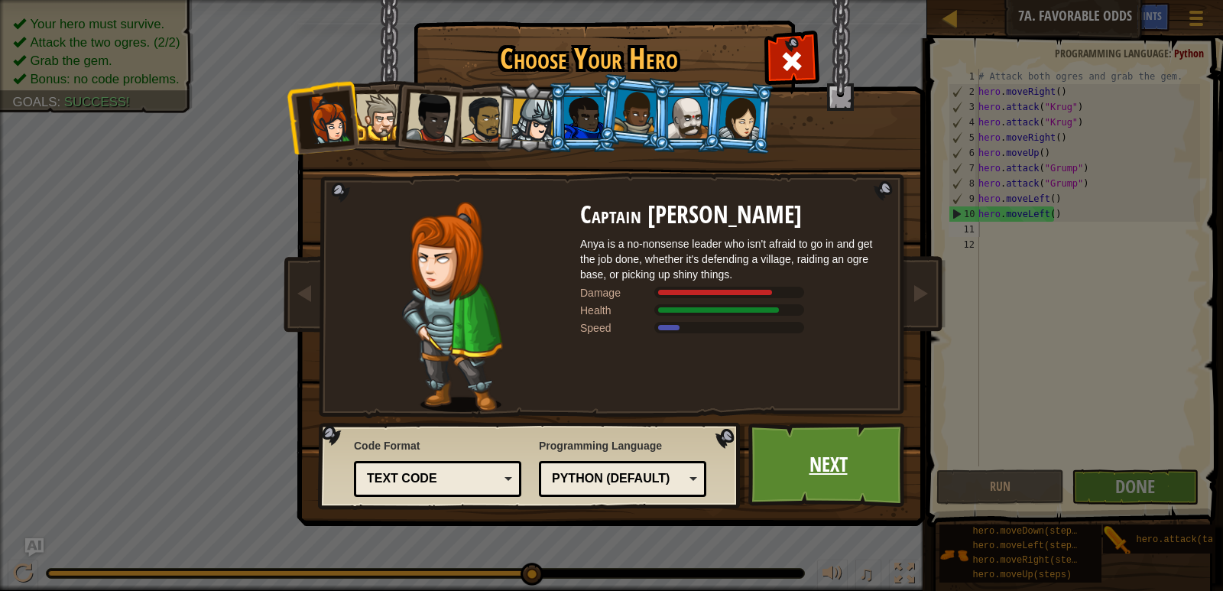
click at [798, 460] on link "Next" at bounding box center [828, 465] width 160 height 84
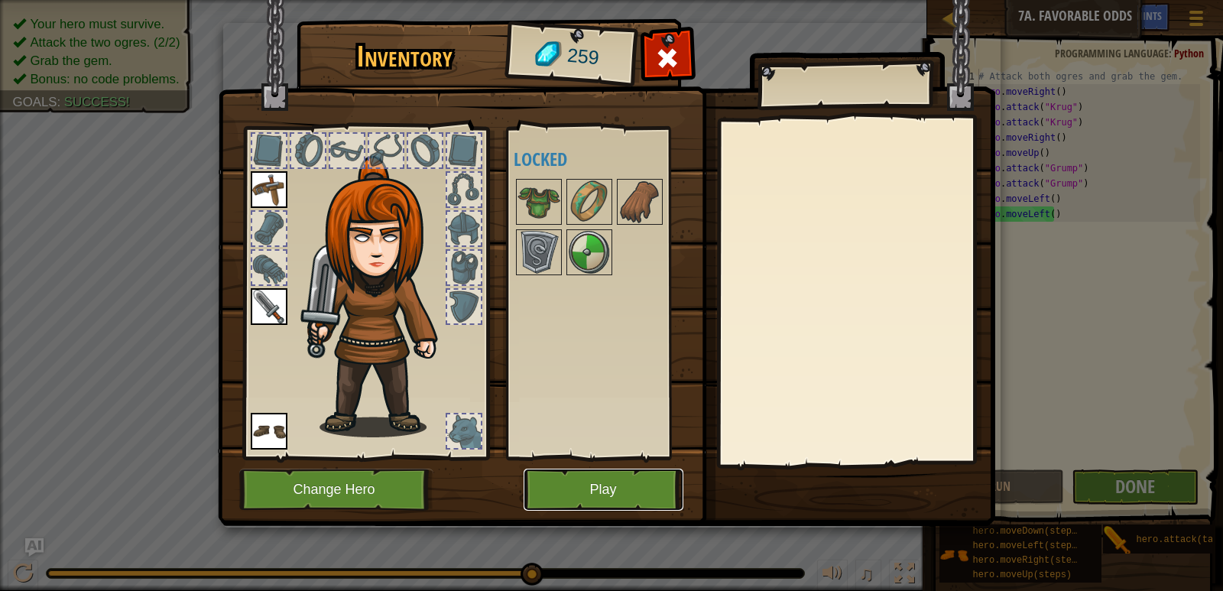
click at [556, 495] on button "Play" at bounding box center [604, 490] width 160 height 42
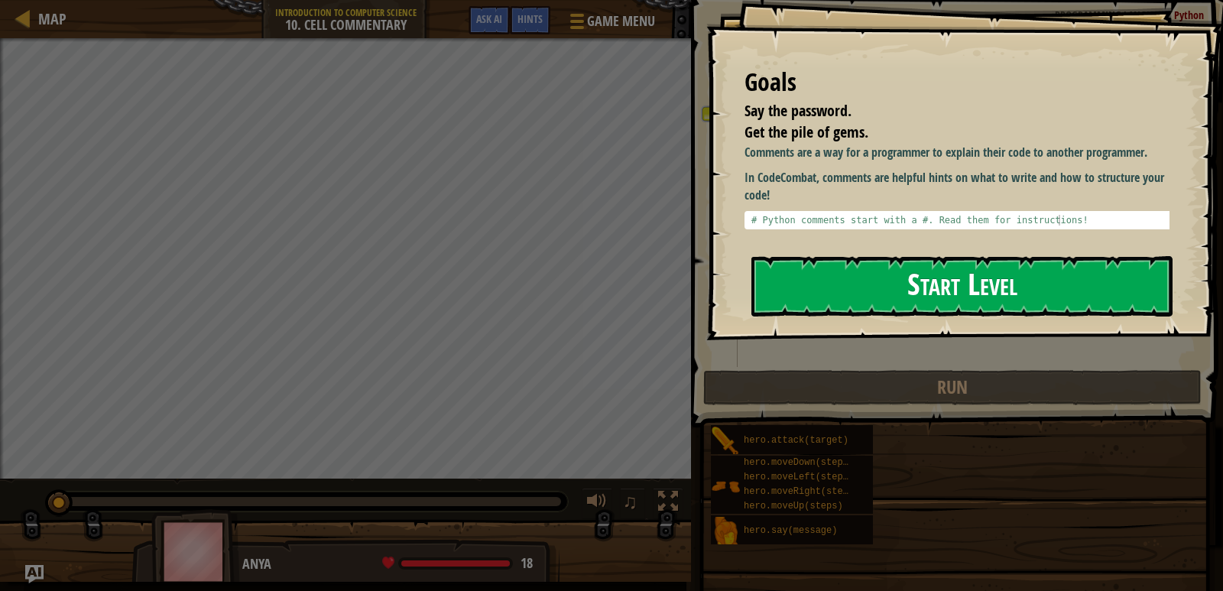
click at [971, 270] on button "Start Level" at bounding box center [961, 286] width 421 height 60
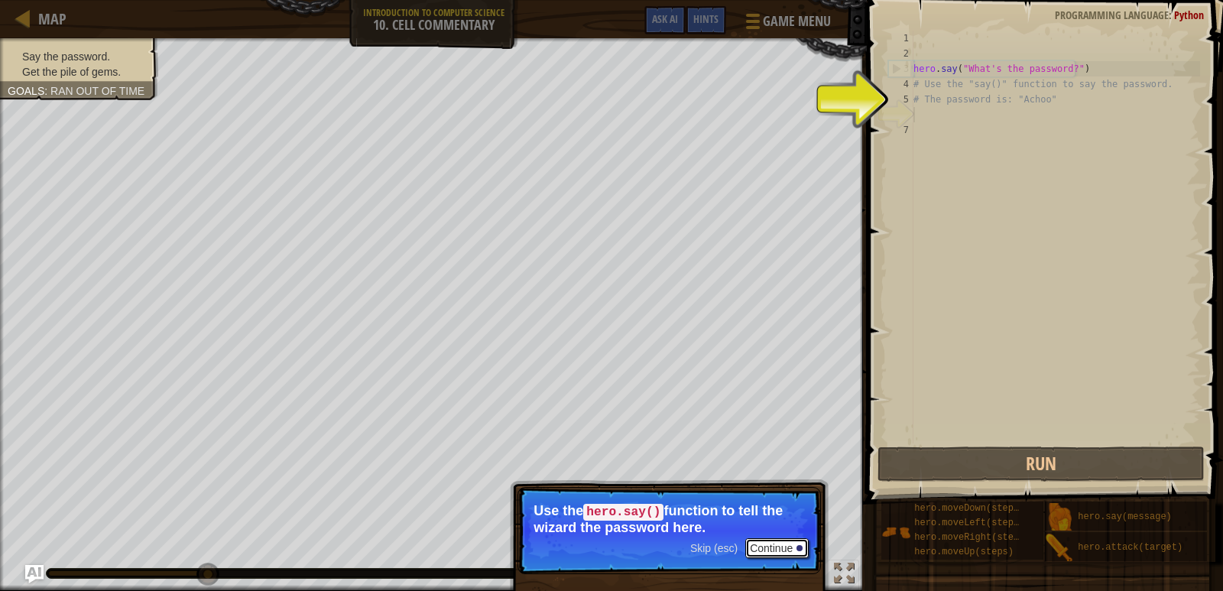
click at [792, 544] on button "Continue" at bounding box center [776, 548] width 63 height 20
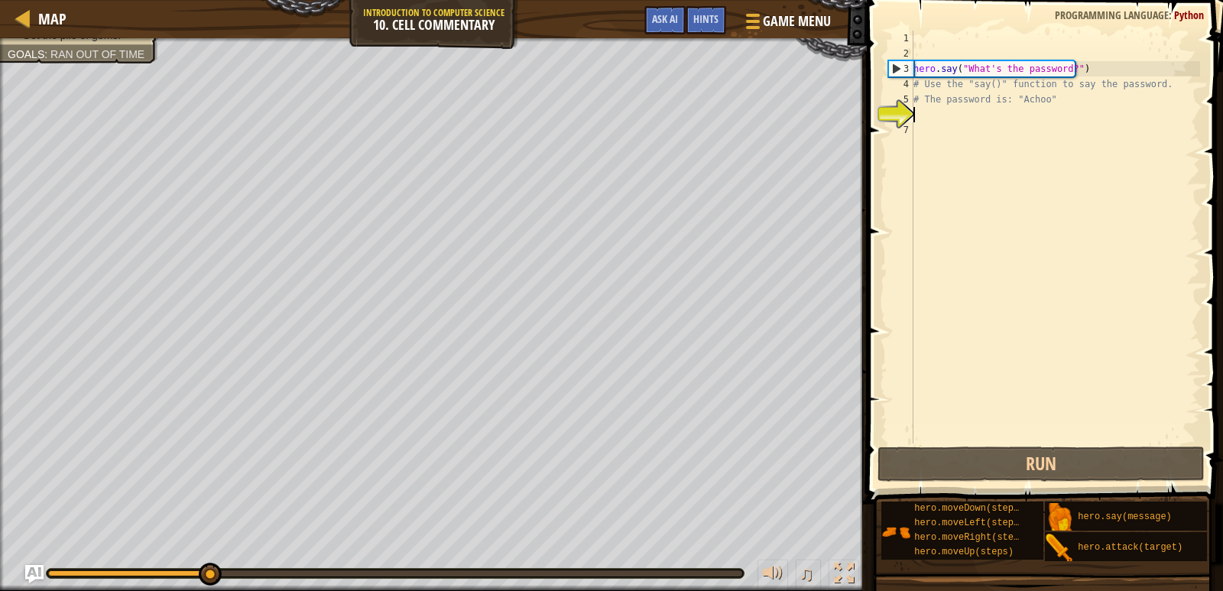
scroll to position [7, 0]
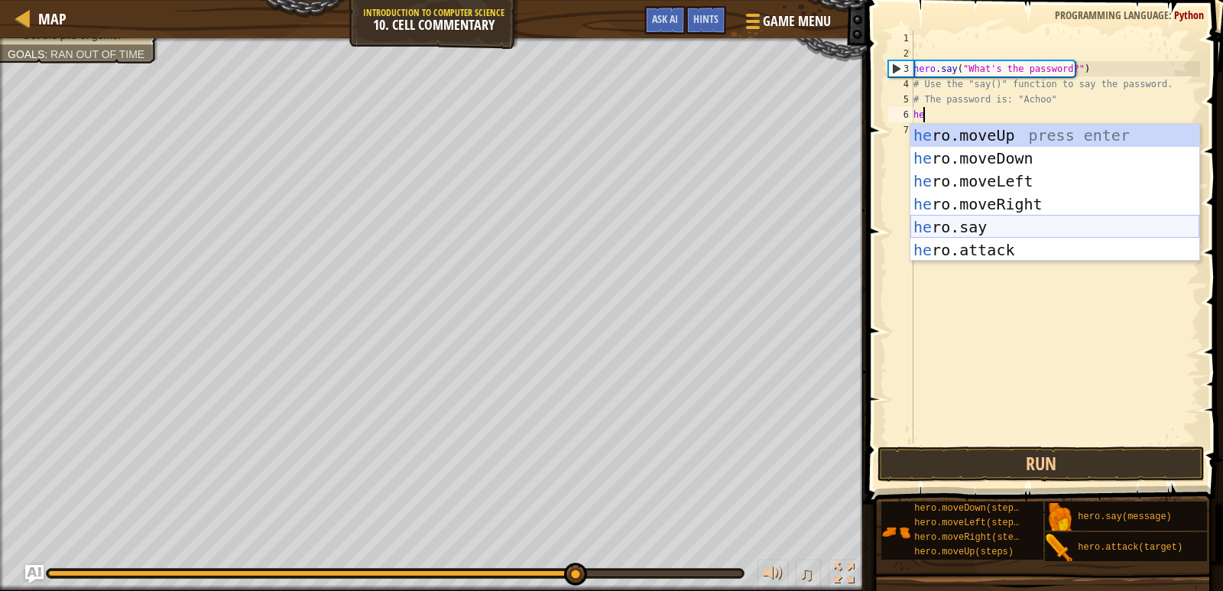
click at [959, 232] on div "he ro.moveUp press enter he ro.moveDown press enter he ro.moveLeft press enter …" at bounding box center [1054, 215] width 289 height 183
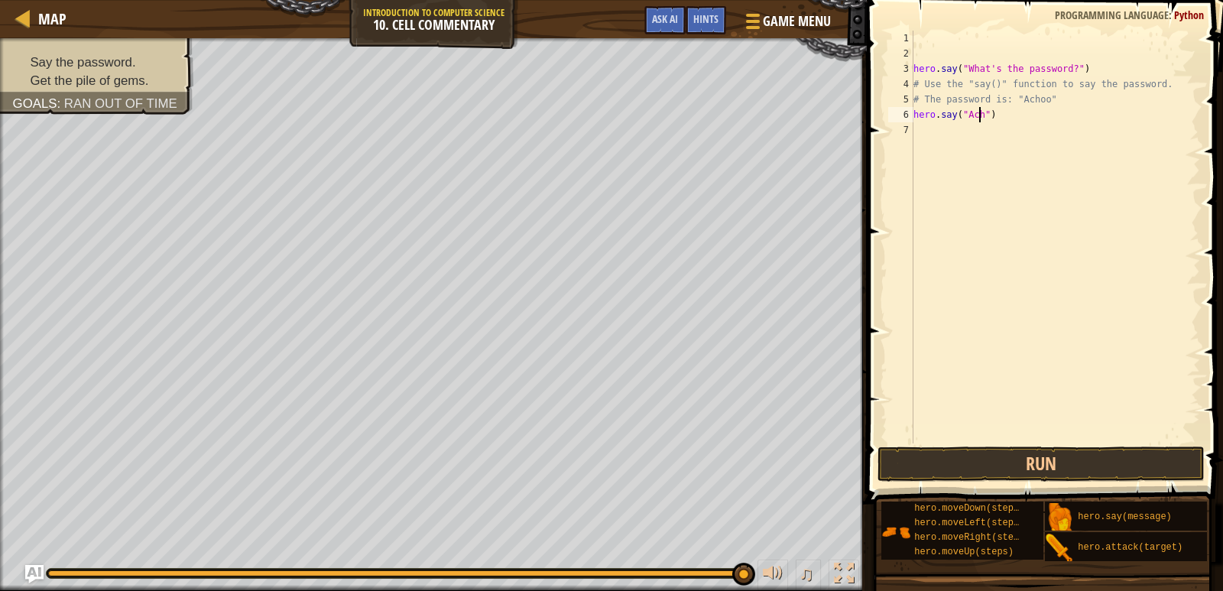
scroll to position [7, 6]
type textarea "hero.say("Achoo")"
click at [936, 459] on button "Run" at bounding box center [1042, 463] width 328 height 35
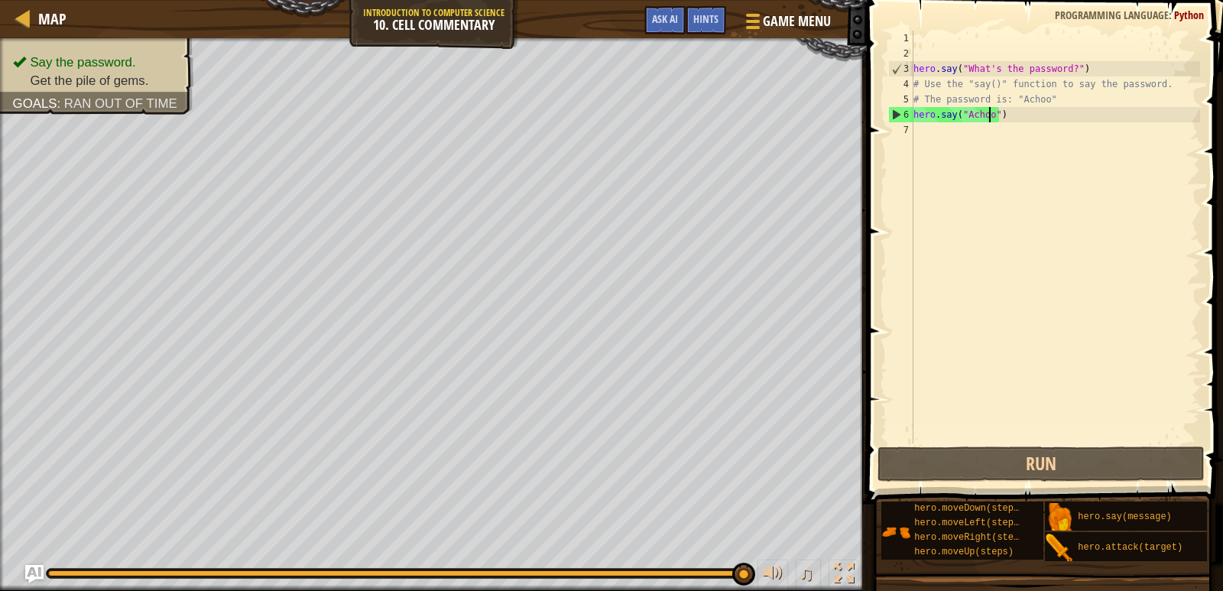
click at [926, 131] on div "hero . say ( "What's the password?" ) # Use the "say()" function to say the pas…" at bounding box center [1055, 252] width 290 height 443
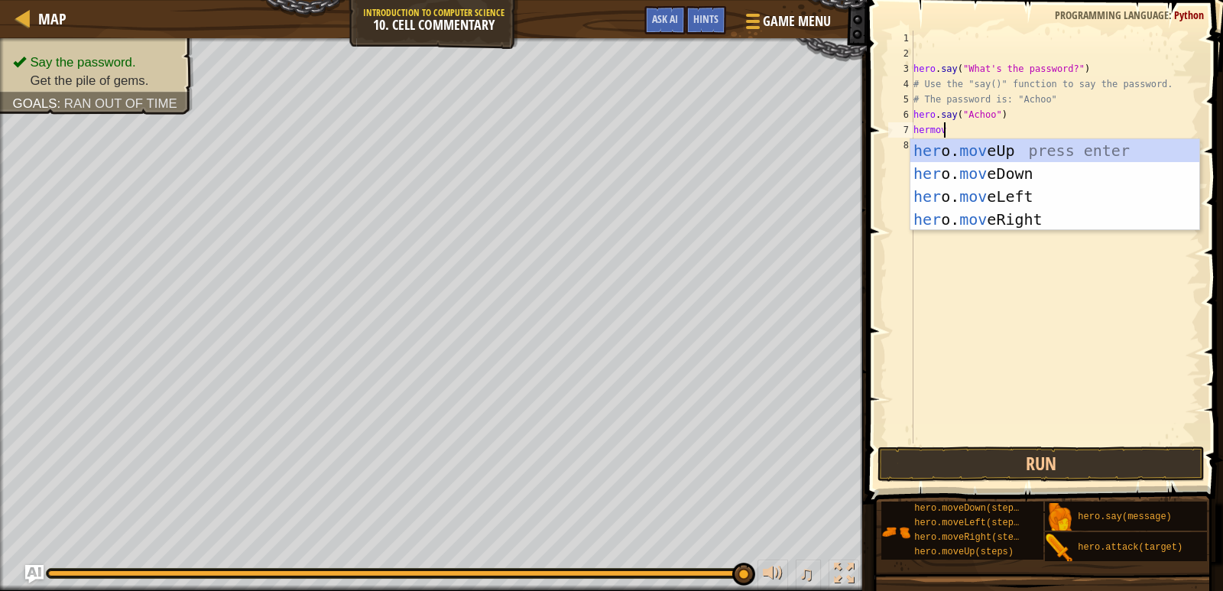
scroll to position [7, 2]
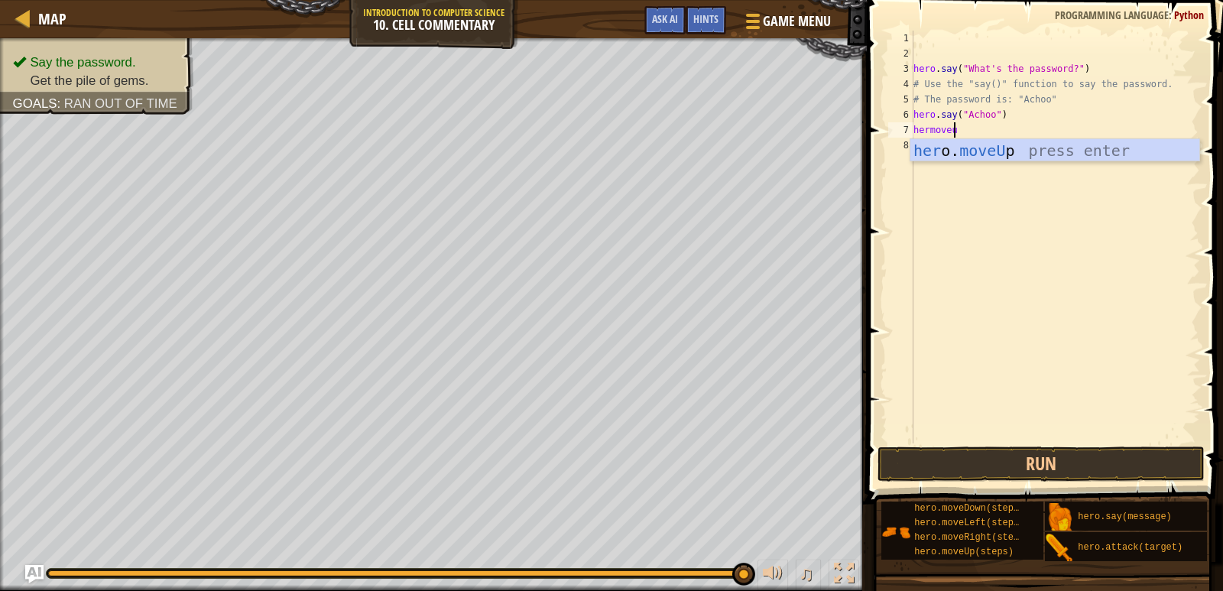
type textarea "hermoveup"
click at [1031, 148] on div "her o. moveUp press enter" at bounding box center [1054, 173] width 289 height 69
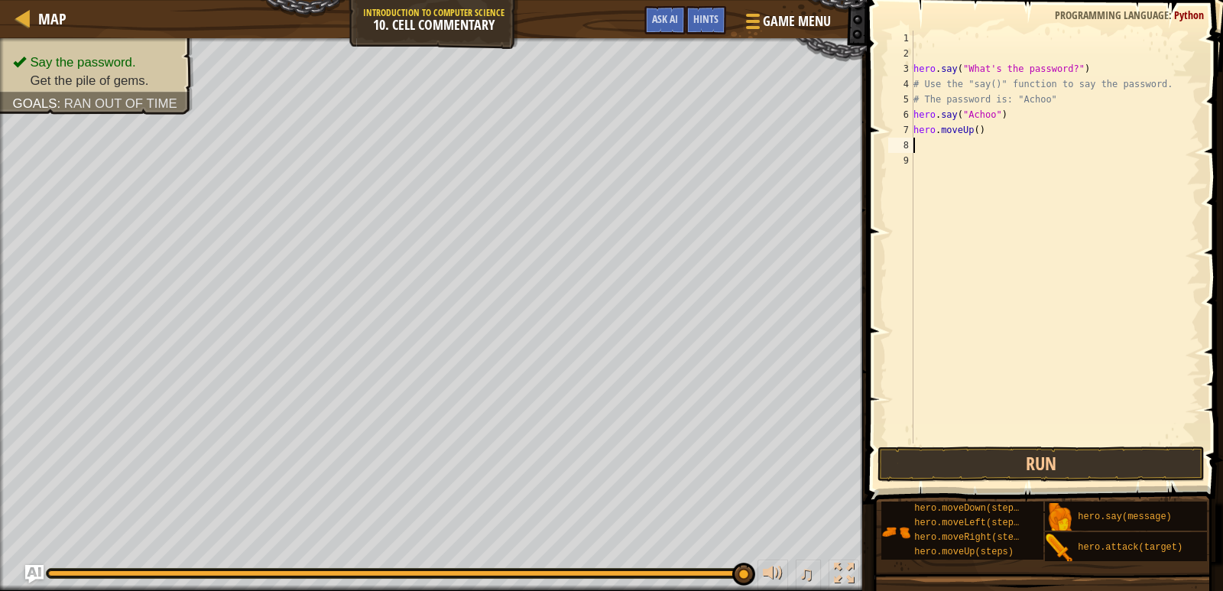
scroll to position [7, 0]
click at [973, 130] on div "hero . say ( "What's the password?" ) # Use the "say()" function to say the pas…" at bounding box center [1055, 252] width 290 height 443
type textarea "hero.moveUp(2)"
drag, startPoint x: 1036, startPoint y: 461, endPoint x: 1048, endPoint y: 443, distance: 21.4
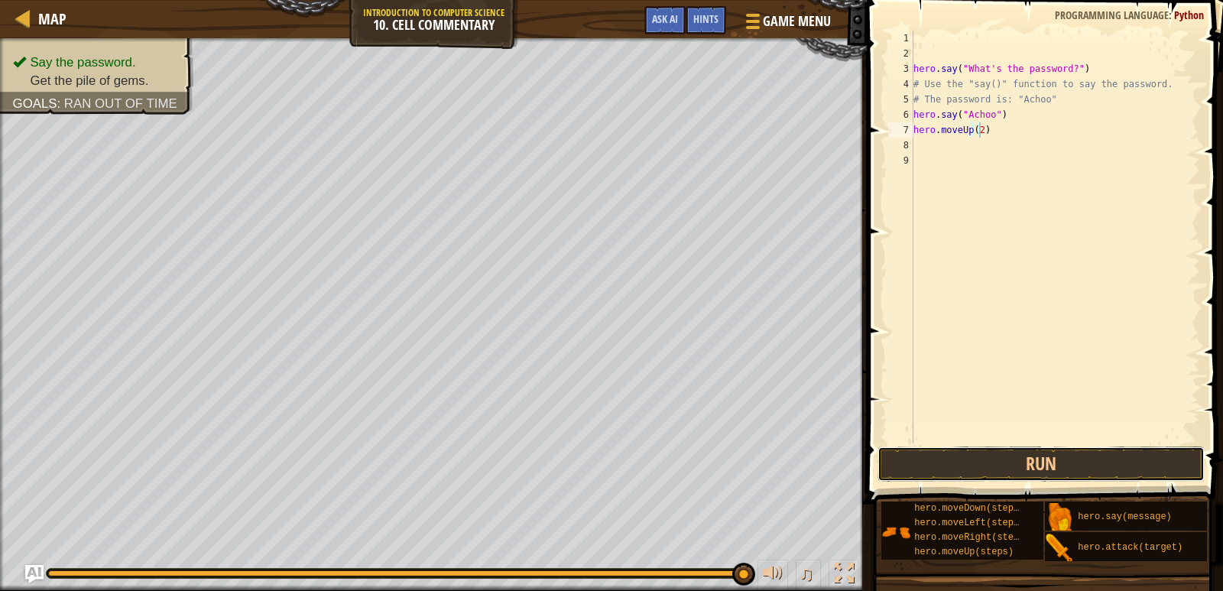
click at [1039, 458] on button "Run" at bounding box center [1042, 463] width 328 height 35
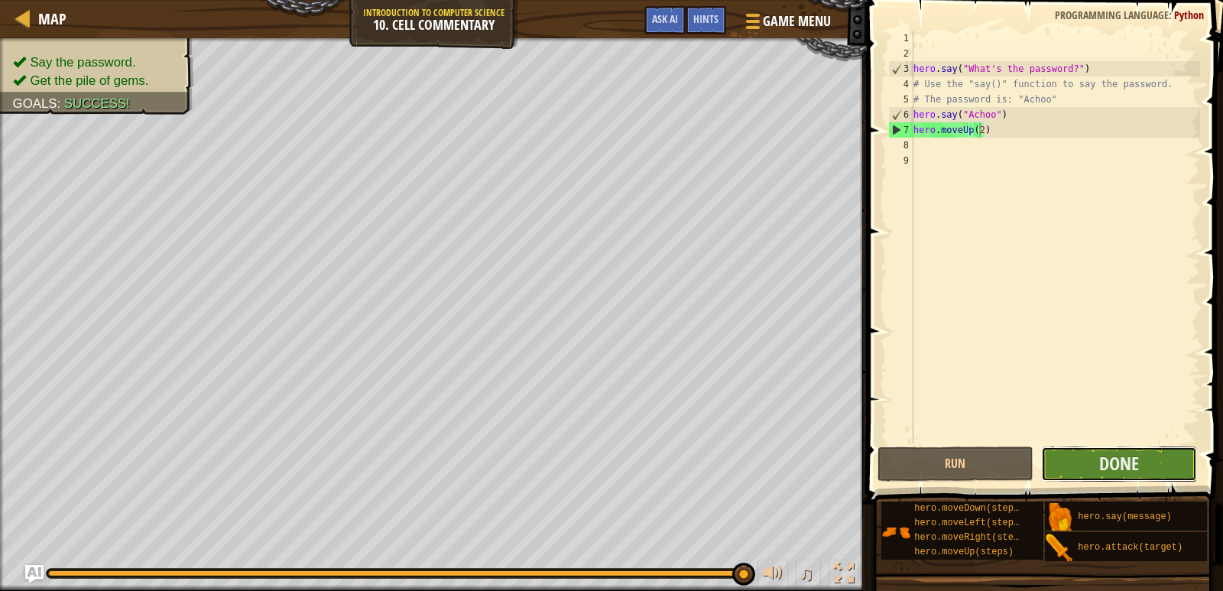
click at [1098, 470] on button "Done" at bounding box center [1119, 463] width 156 height 35
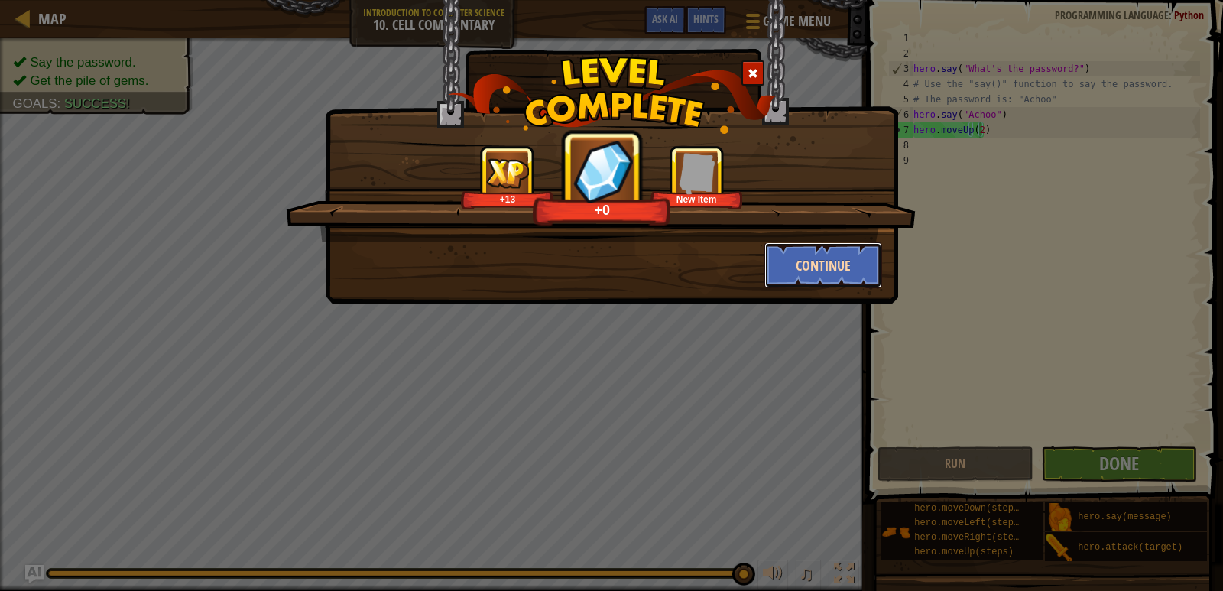
click at [785, 262] on button "Continue" at bounding box center [823, 265] width 118 height 46
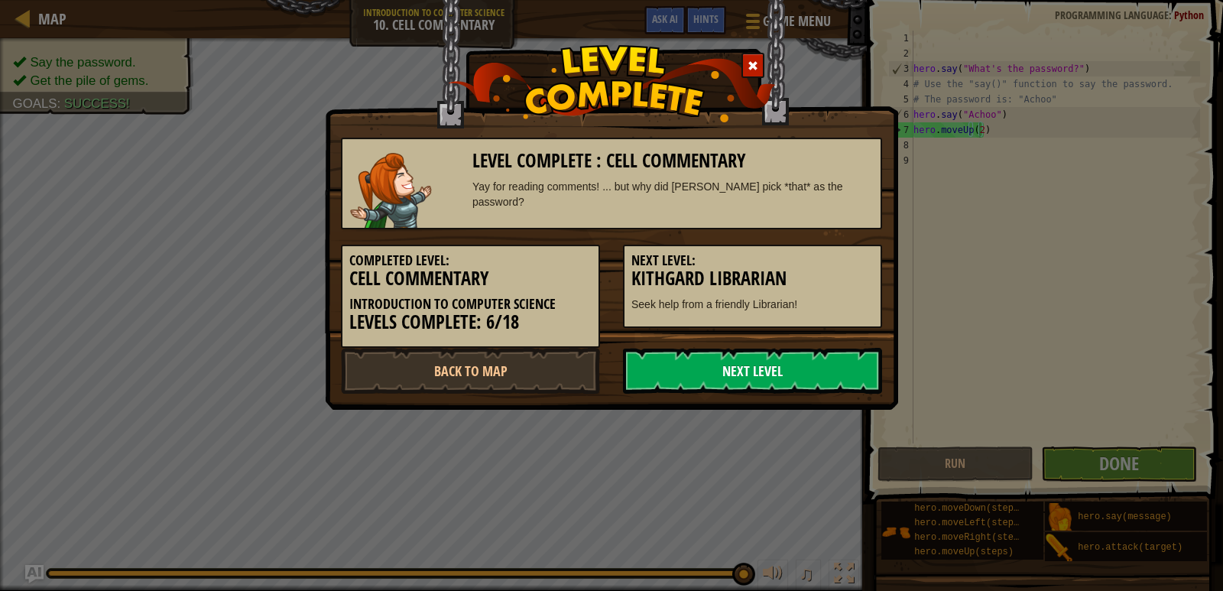
click at [681, 367] on link "Next Level" at bounding box center [752, 371] width 259 height 46
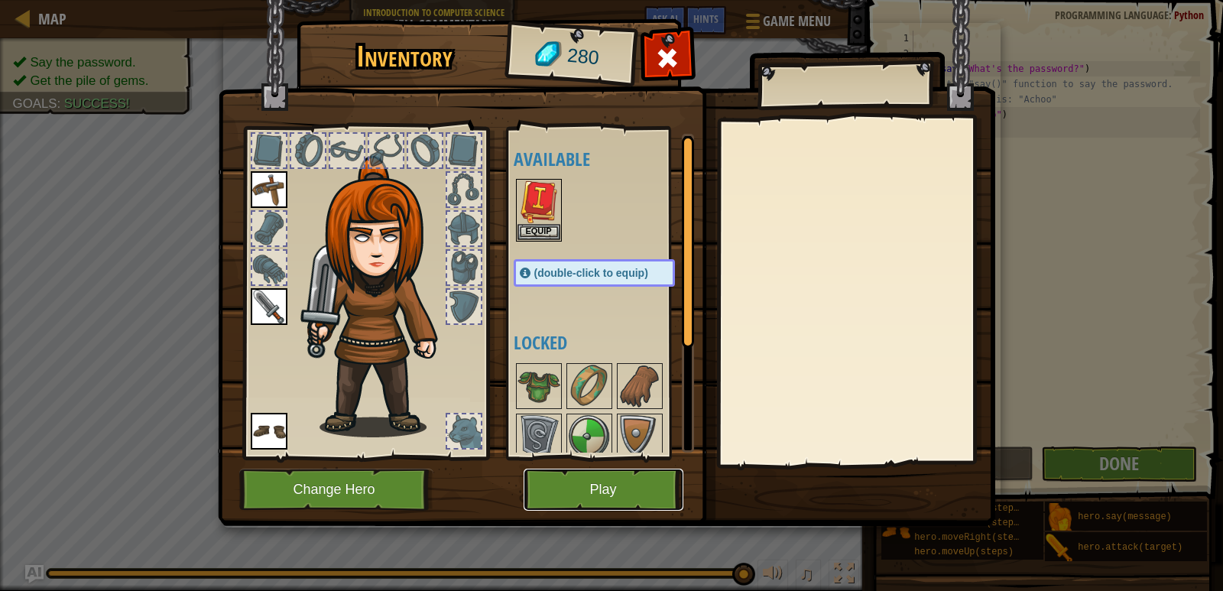
click at [593, 492] on button "Play" at bounding box center [604, 490] width 160 height 42
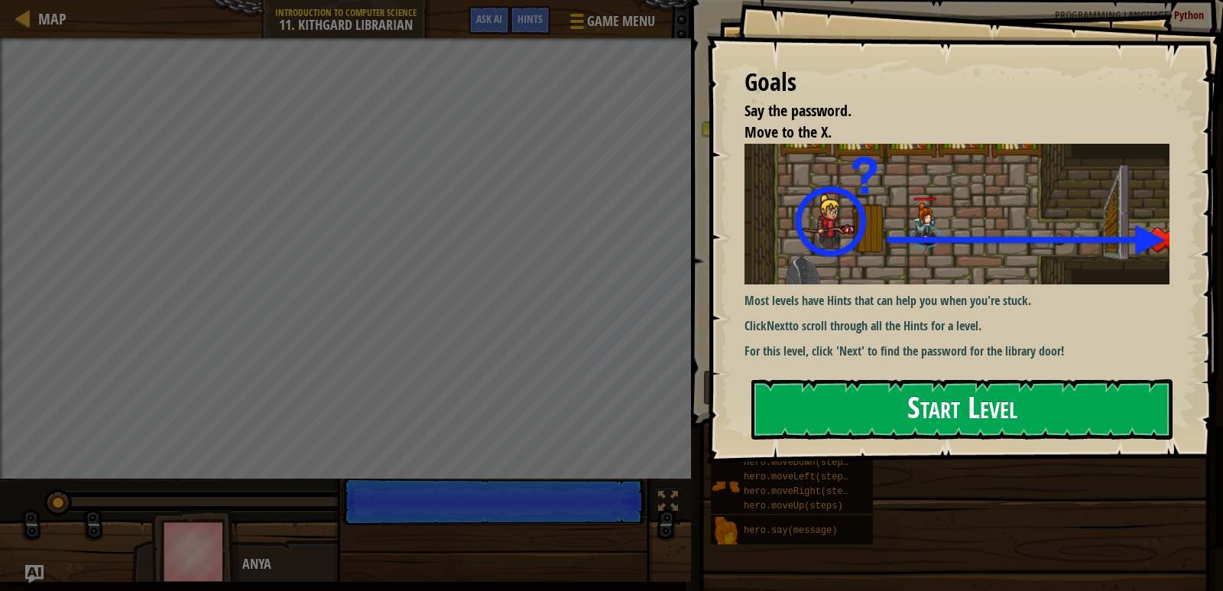
click at [780, 395] on button "Start Level" at bounding box center [961, 409] width 421 height 60
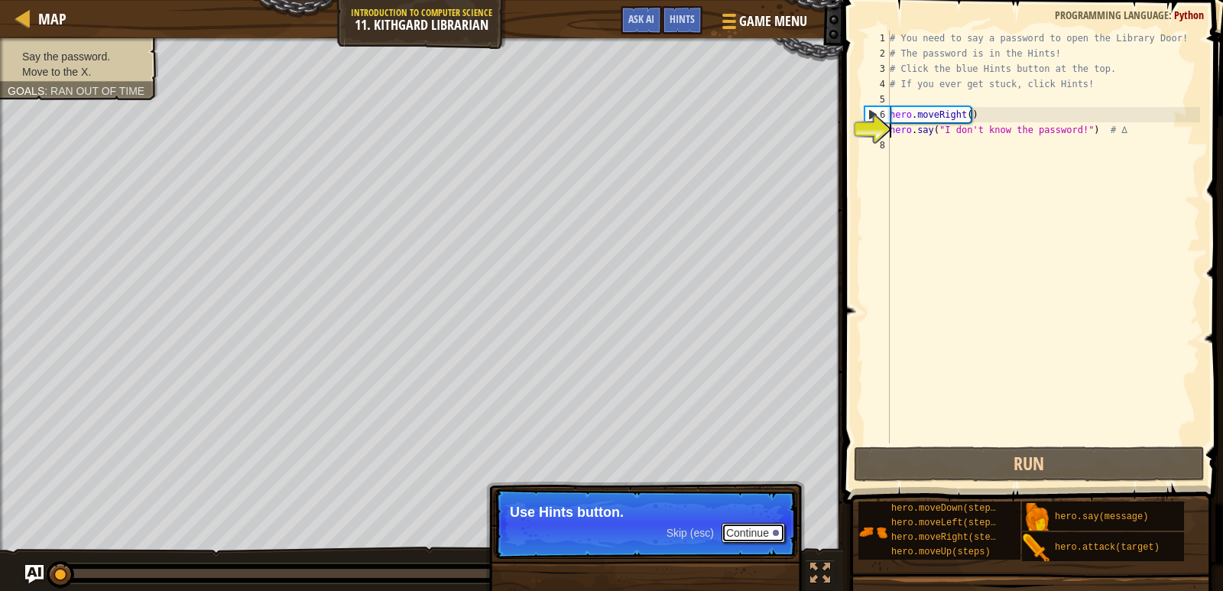
click at [753, 536] on button "Continue" at bounding box center [753, 533] width 63 height 20
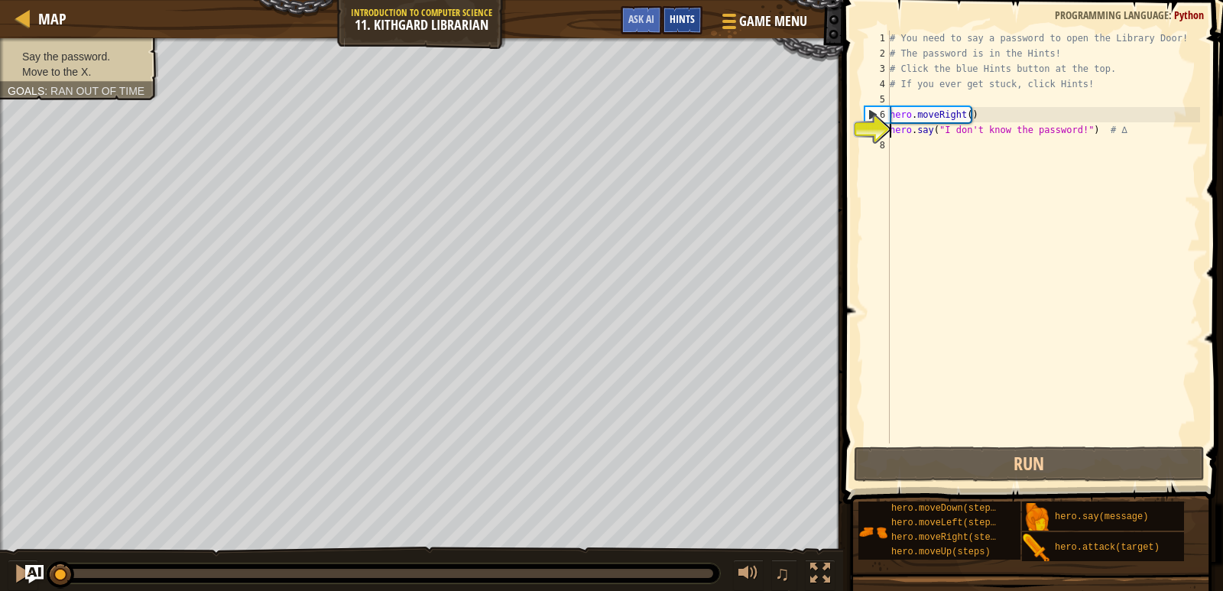
click at [687, 22] on span "Hints" at bounding box center [682, 18] width 25 height 15
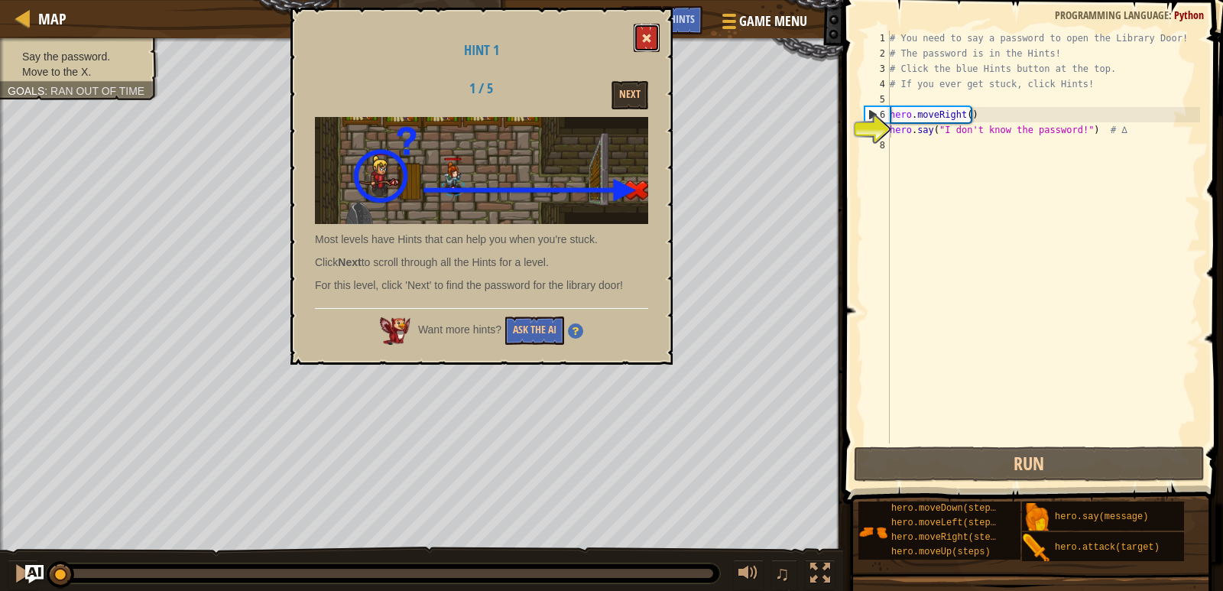
click at [652, 37] on button at bounding box center [647, 38] width 26 height 28
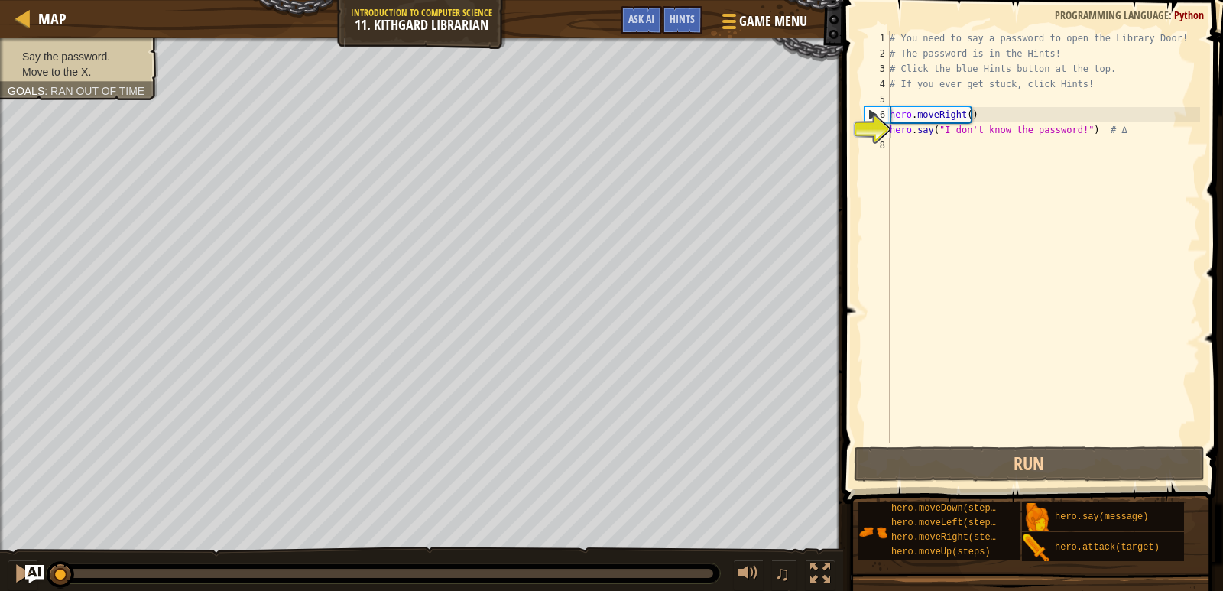
click at [898, 145] on div "# You need to say a password to open the Library Door! # The password is in the…" at bounding box center [1043, 252] width 313 height 443
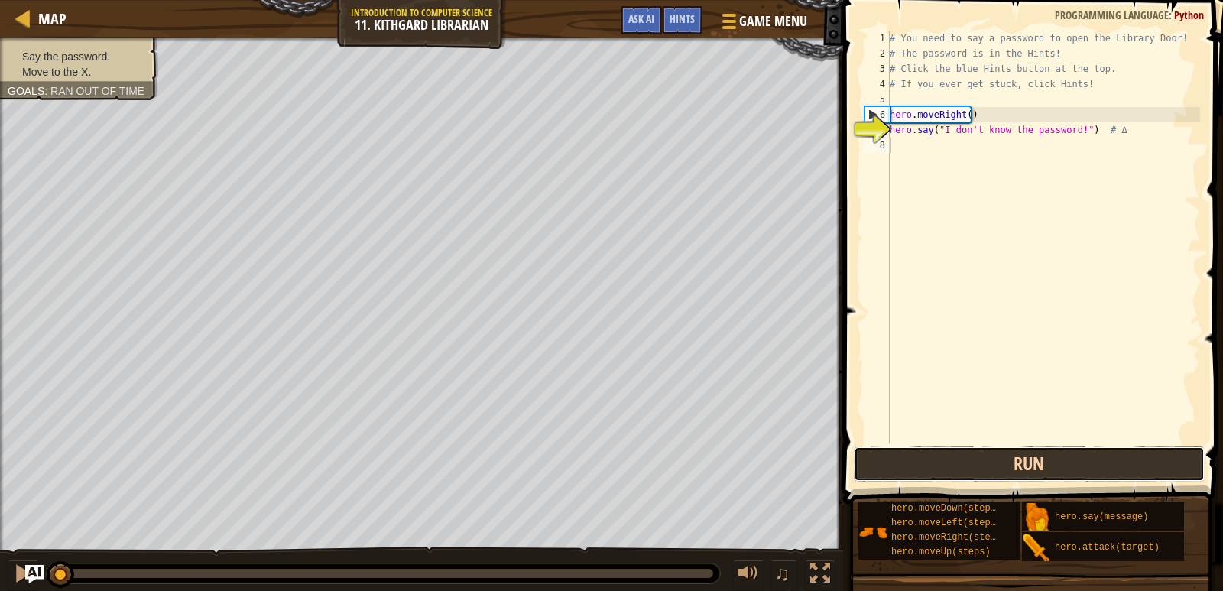
click at [995, 466] on button "Run" at bounding box center [1029, 463] width 351 height 35
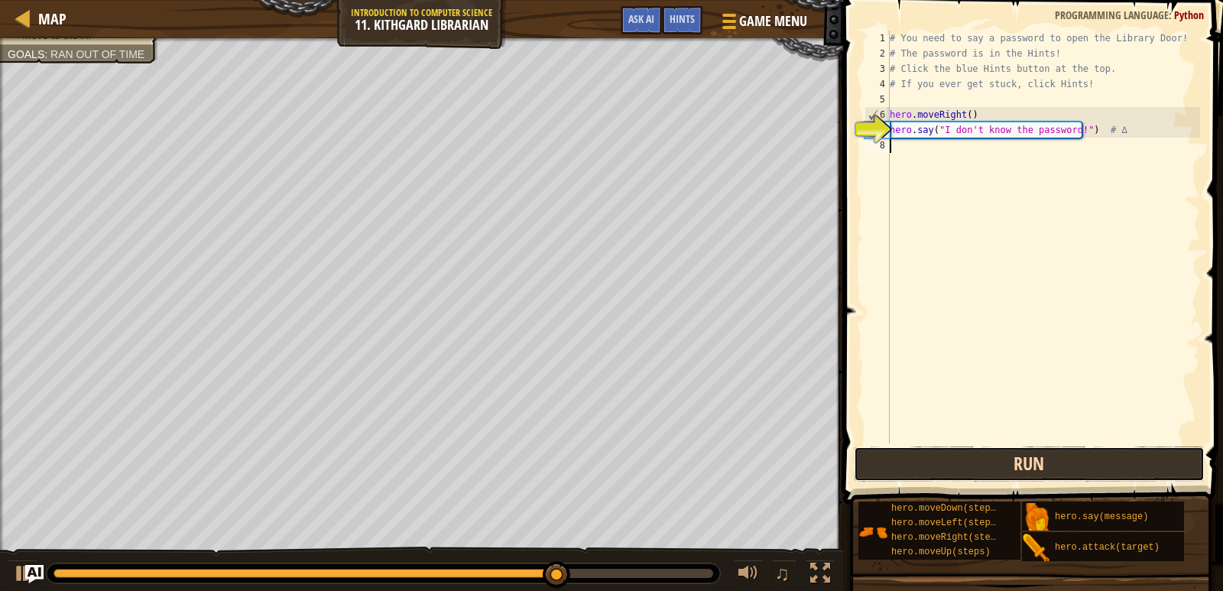
click at [1050, 472] on button "Run" at bounding box center [1029, 463] width 351 height 35
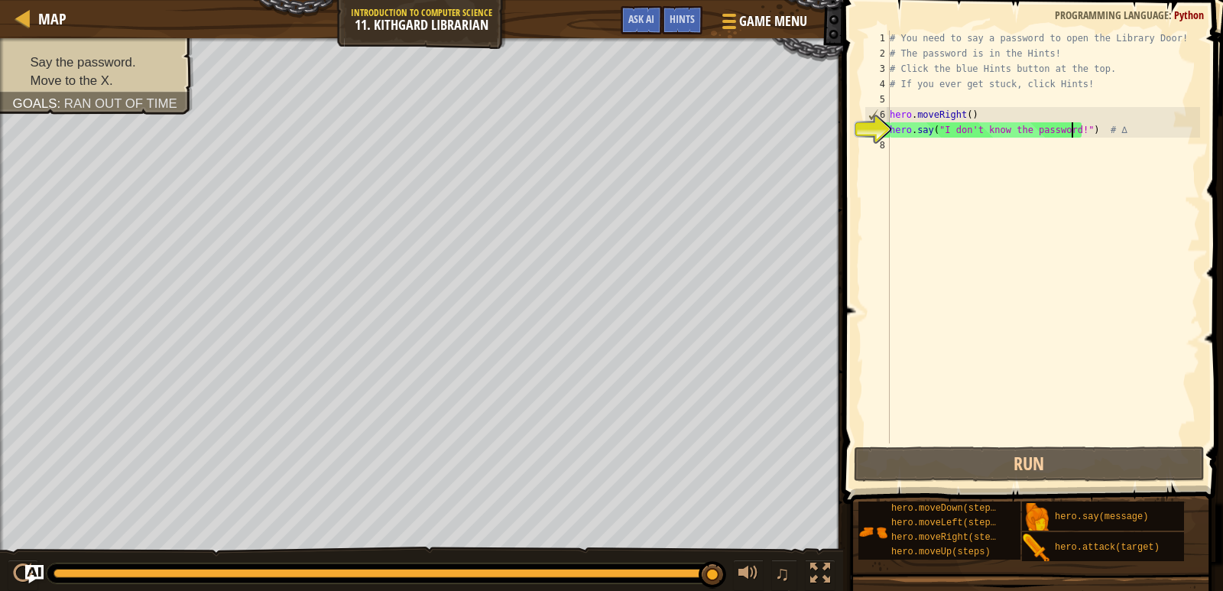
click at [1066, 133] on div "# You need to say a password to open the Library Door! # The password is in the…" at bounding box center [1043, 252] width 313 height 443
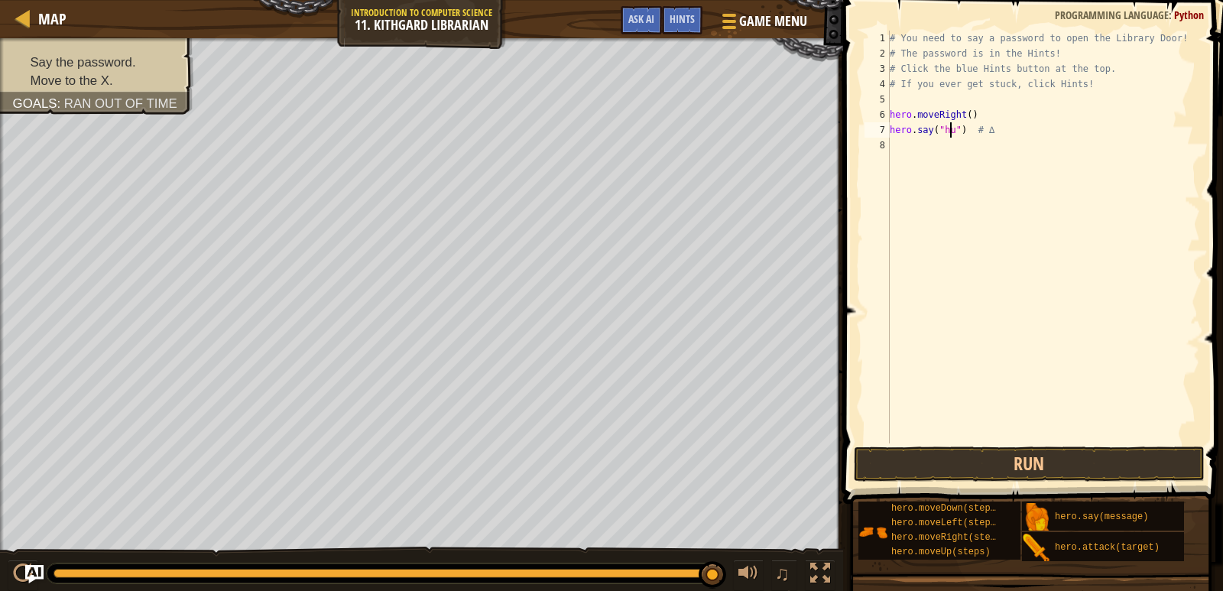
scroll to position [7, 5]
drag, startPoint x: 902, startPoint y: 131, endPoint x: 896, endPoint y: 140, distance: 10.4
click at [896, 140] on div "# You need to say a password to open the Library Door! # The password is in the…" at bounding box center [1043, 252] width 313 height 443
type textarea "hero.say("hush") # ∆"
click at [896, 141] on div "# You need to say a password to open the Library Door! # The password is in the…" at bounding box center [1043, 237] width 313 height 413
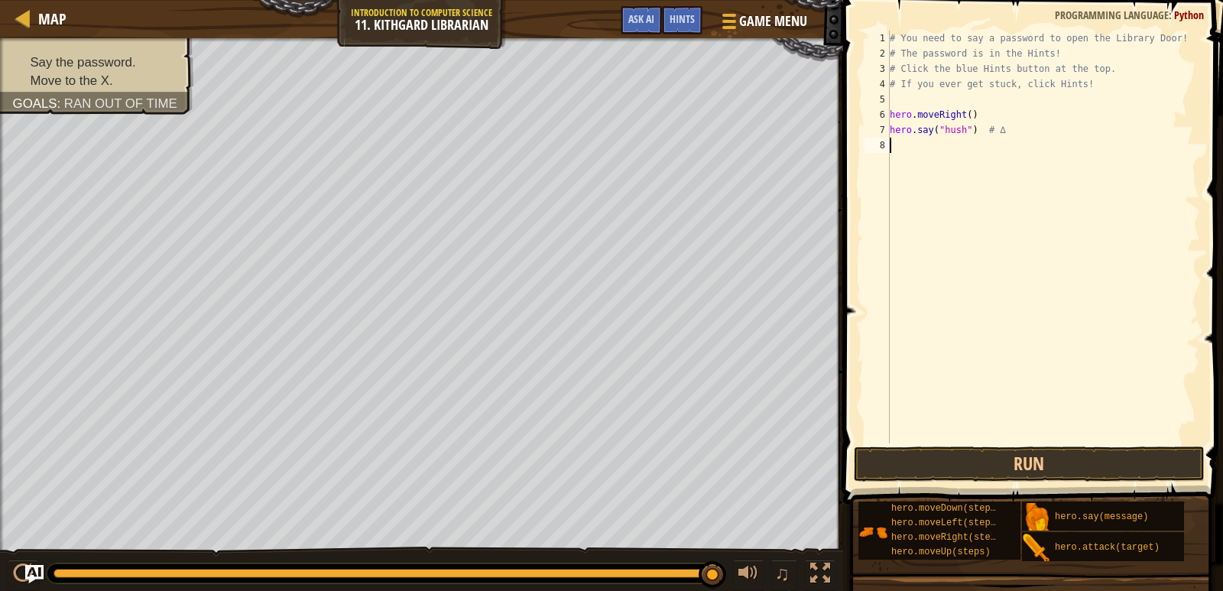
scroll to position [7, 0]
click at [899, 146] on div "# You need to say a password to open the Library Door! # The password is in the…" at bounding box center [1043, 252] width 313 height 443
type textarea "h"
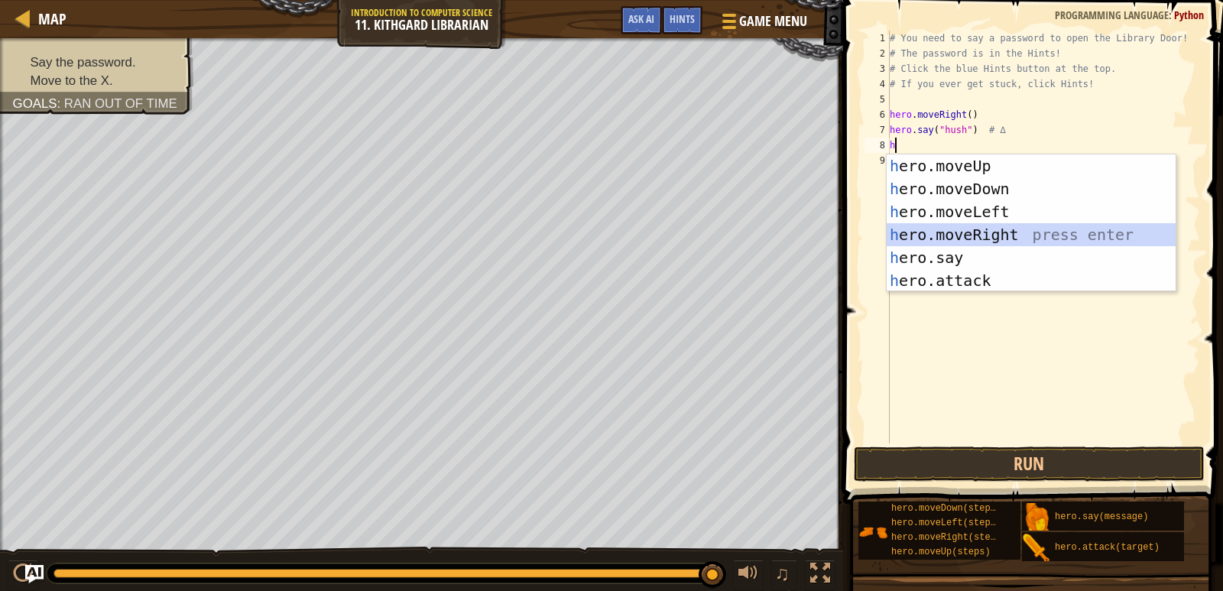
click at [1030, 229] on div "h ero.moveUp press enter h ero.moveDown press enter h ero.moveLeft press enter …" at bounding box center [1031, 245] width 289 height 183
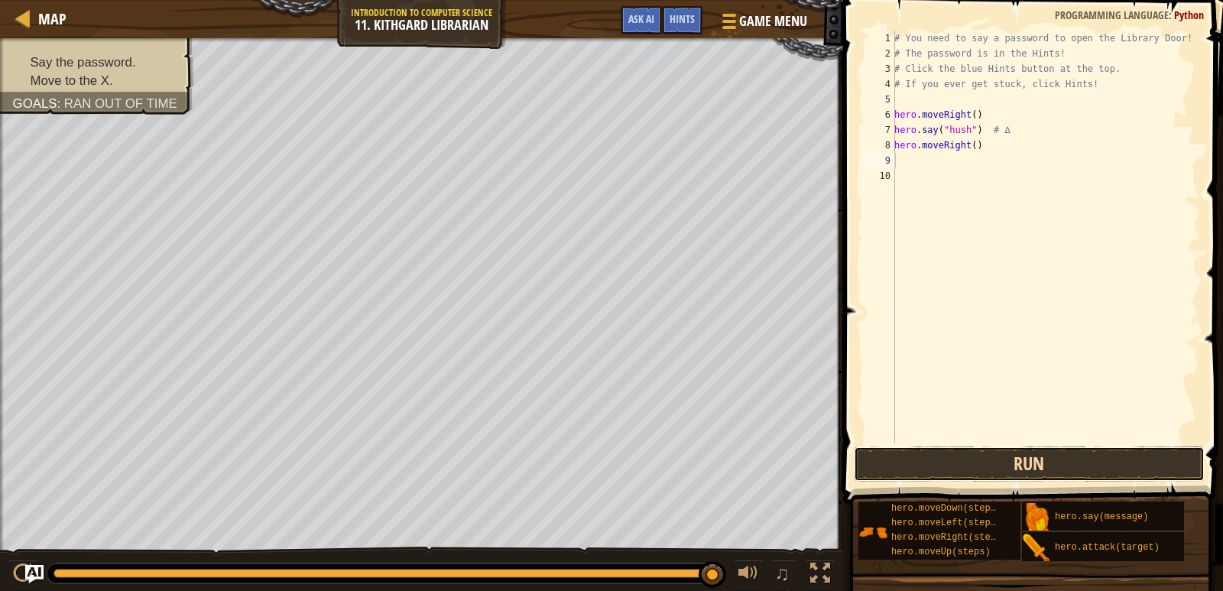
click at [1063, 463] on button "Run" at bounding box center [1029, 463] width 351 height 35
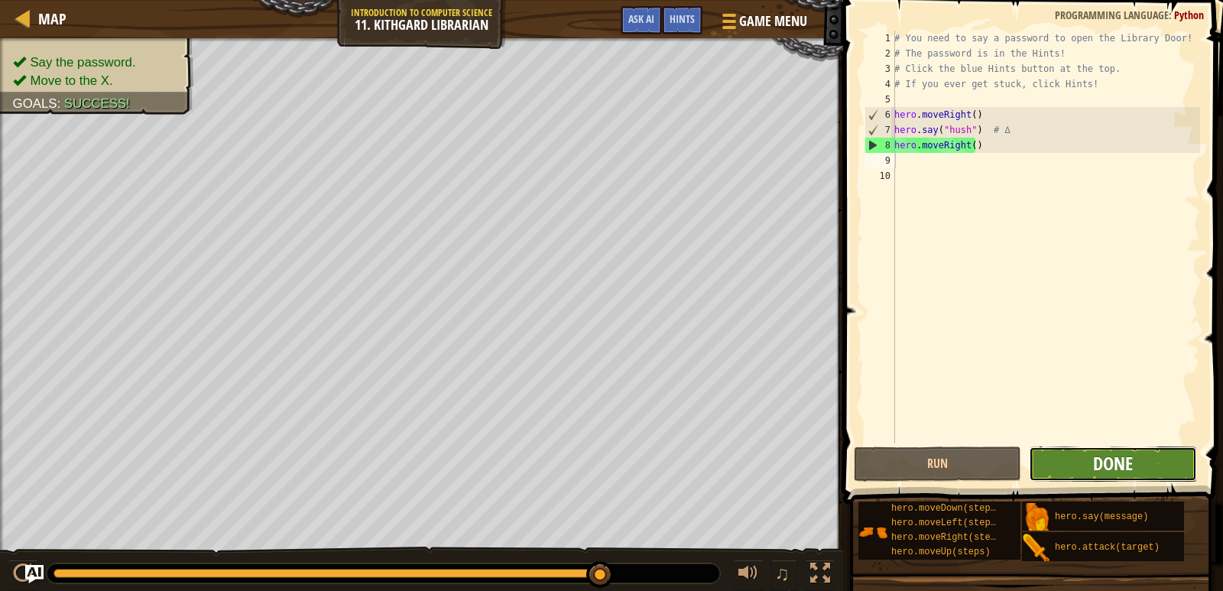
click at [1129, 453] on span "Done" at bounding box center [1113, 463] width 40 height 24
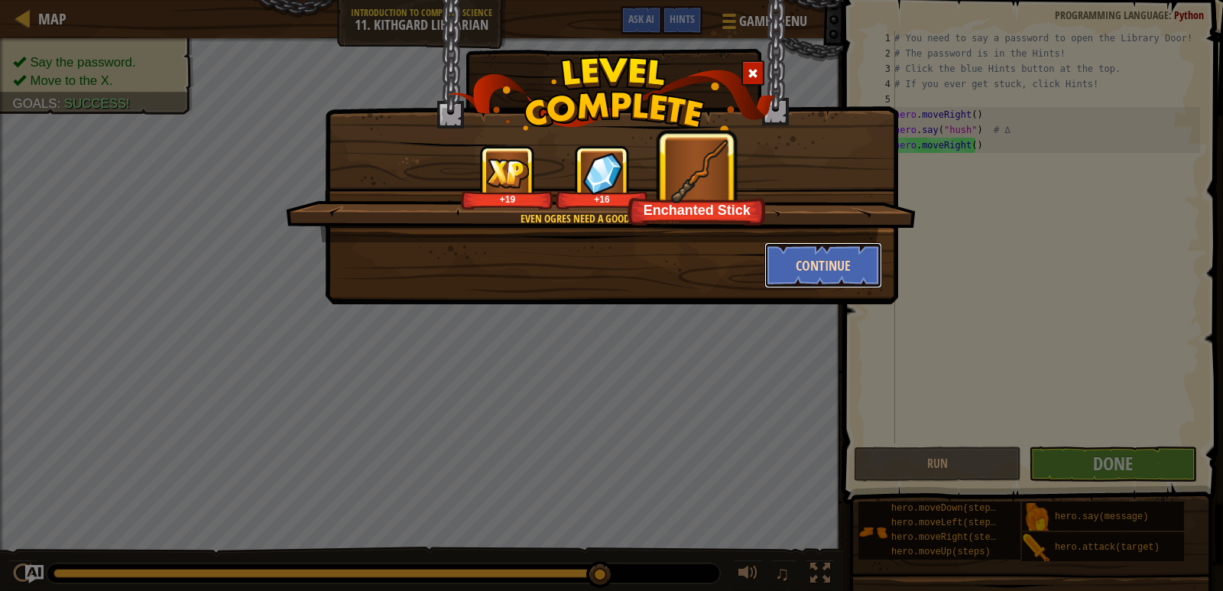
click at [800, 261] on button "Continue" at bounding box center [823, 265] width 118 height 46
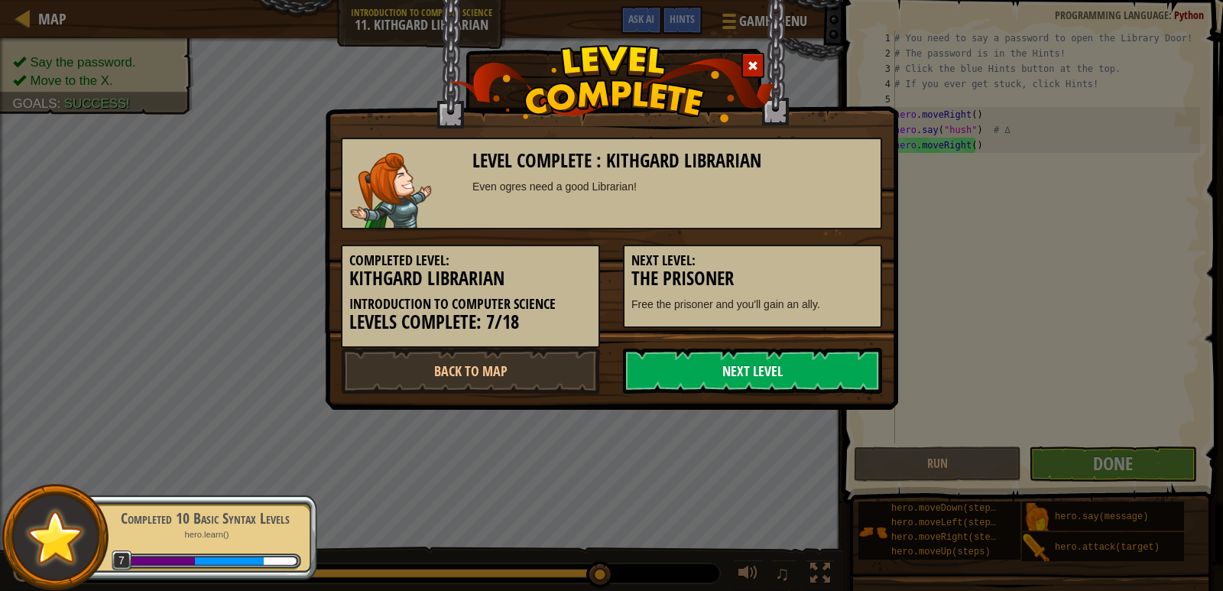
click at [800, 373] on link "Next Level" at bounding box center [752, 371] width 259 height 46
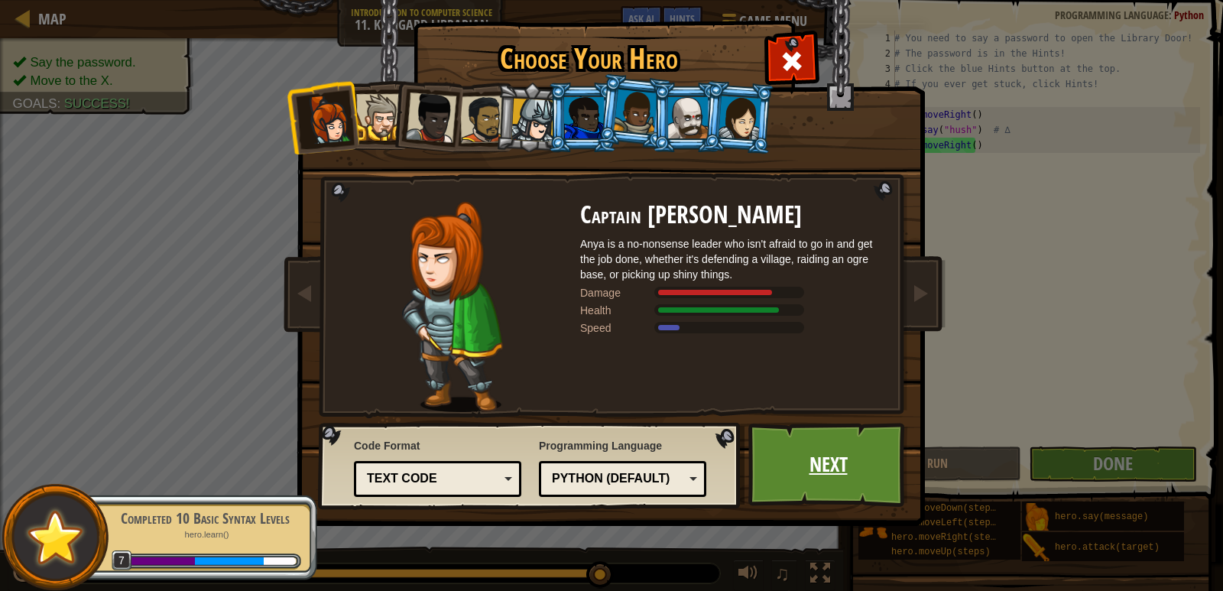
click at [806, 449] on link "Next" at bounding box center [828, 465] width 160 height 84
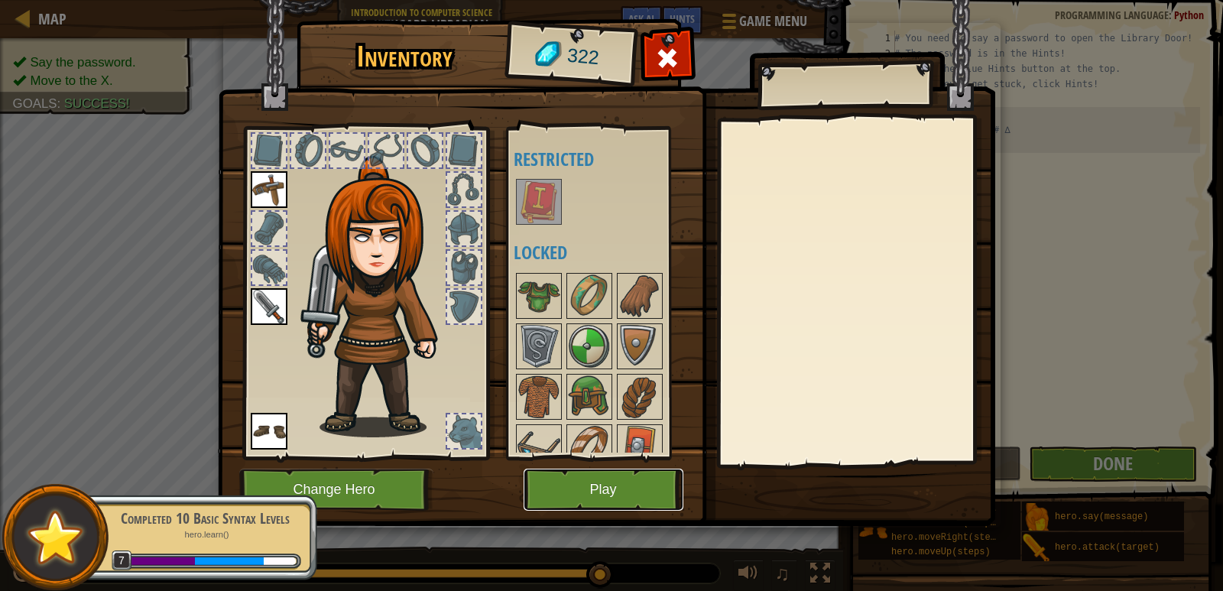
click at [653, 497] on button "Play" at bounding box center [604, 490] width 160 height 42
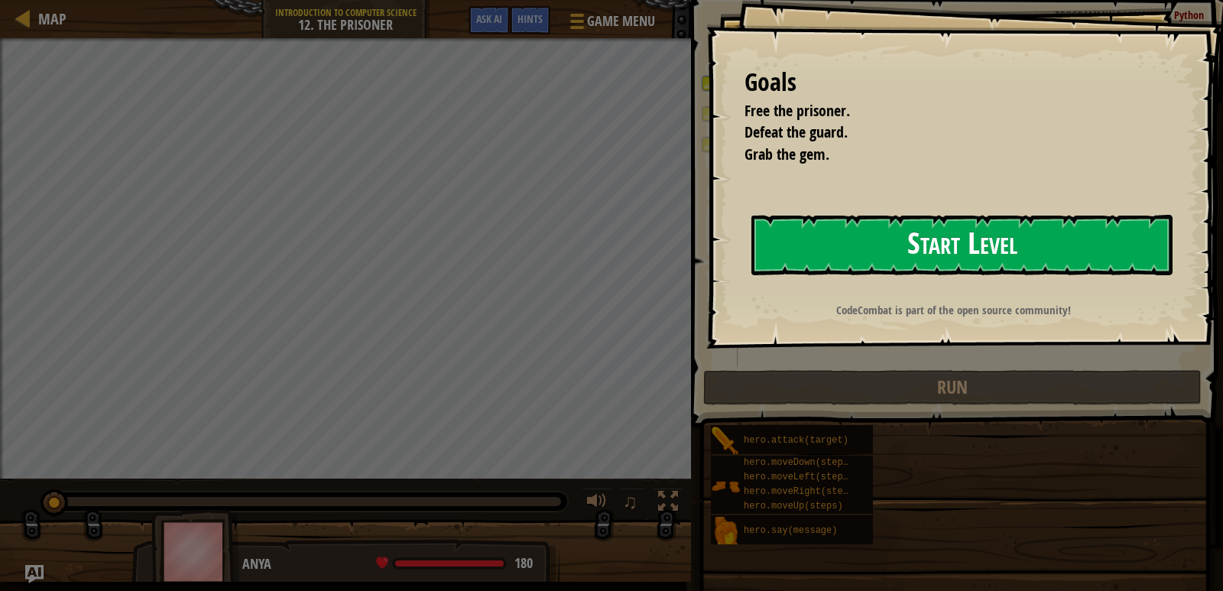
drag, startPoint x: 798, startPoint y: 249, endPoint x: 806, endPoint y: 239, distance: 13.2
click at [806, 239] on button "Start Level" at bounding box center [961, 245] width 421 height 60
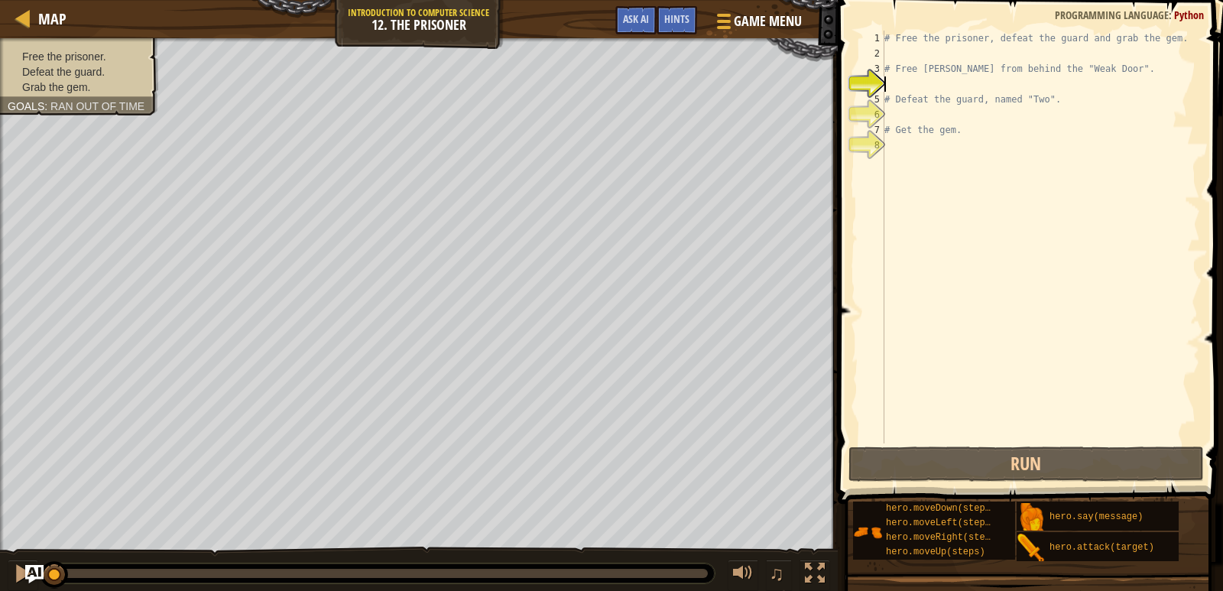
type textarea "m"
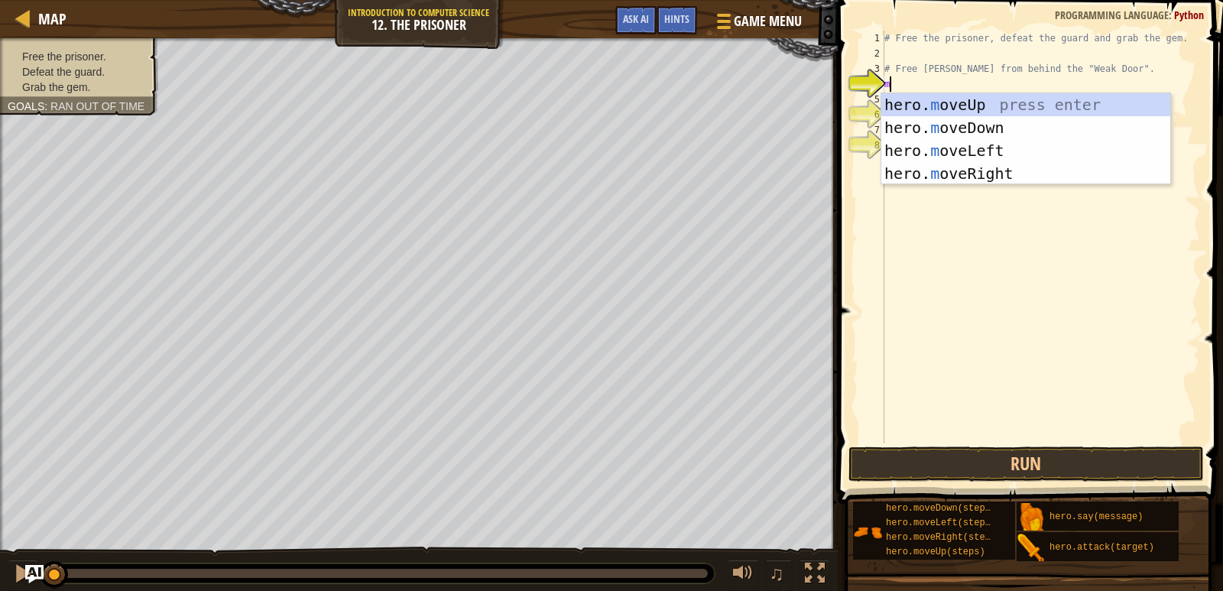
scroll to position [7, 0]
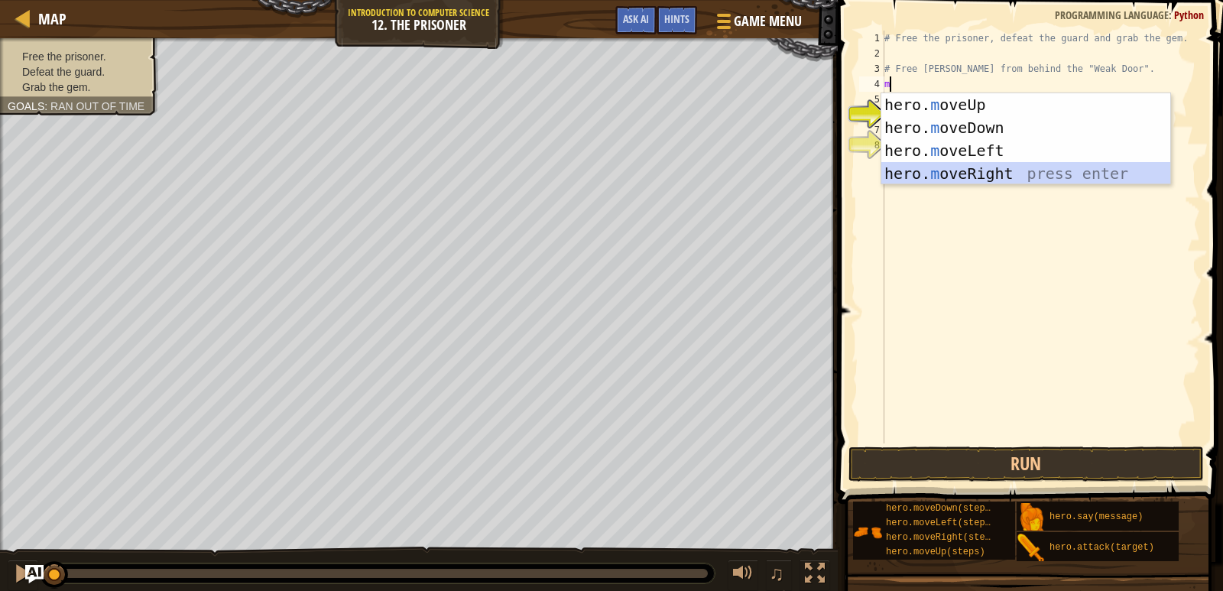
click at [949, 164] on div "hero. m oveUp press enter hero. m oveDown press enter hero. m oveLeft press ent…" at bounding box center [1025, 162] width 289 height 138
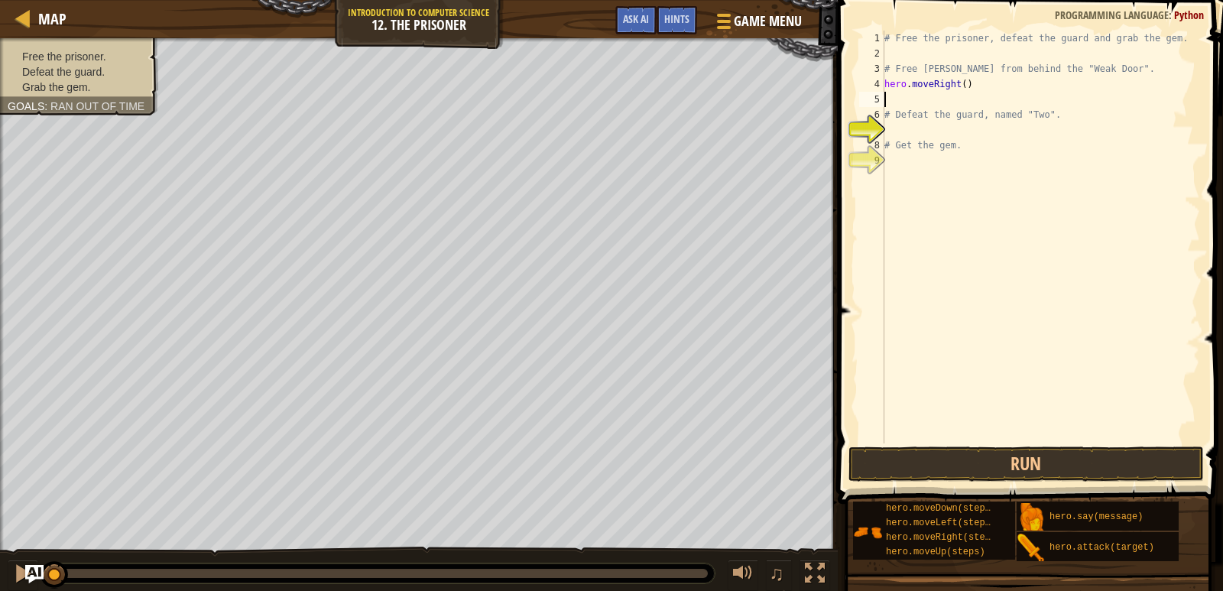
click at [960, 85] on div "# Free the prisoner, defeat the guard and grab the gem. # Free [PERSON_NAME] fr…" at bounding box center [1040, 252] width 319 height 443
type textarea "hero.moveRight(4)"
click at [887, 131] on div "# Free the prisoner, defeat the guard and grab the gem. # Free [PERSON_NAME] fr…" at bounding box center [1040, 252] width 319 height 443
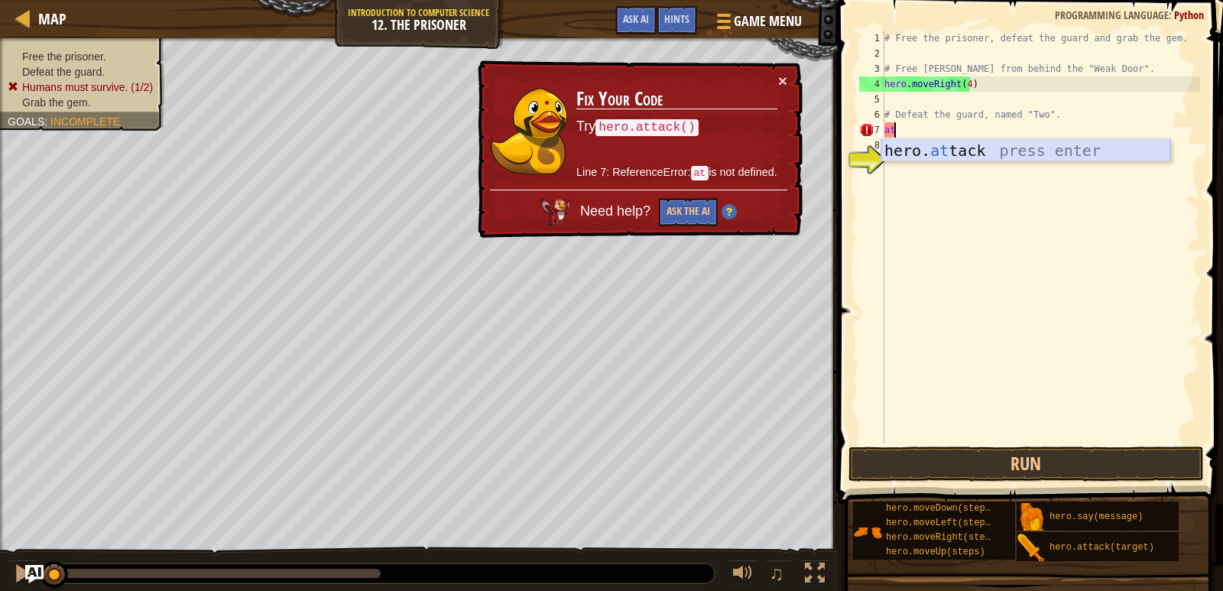
click at [891, 150] on div "hero. at tack press enter" at bounding box center [1025, 173] width 289 height 69
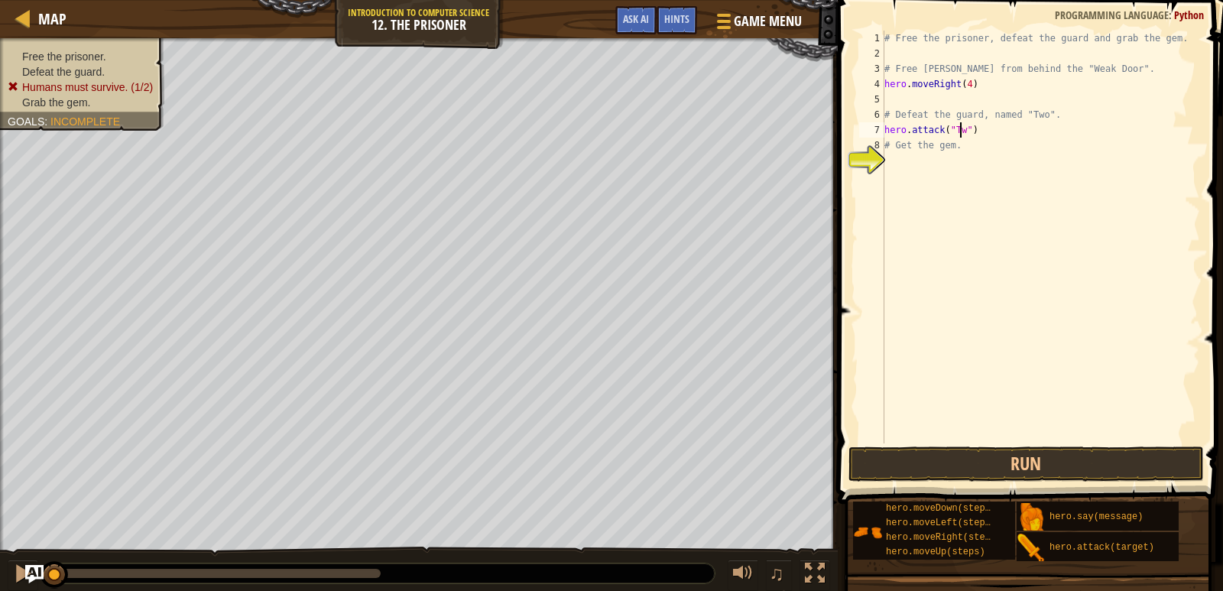
scroll to position [7, 6]
drag, startPoint x: 871, startPoint y: 479, endPoint x: 875, endPoint y: 436, distance: 43.0
click at [874, 449] on button "Run" at bounding box center [1027, 463] width 356 height 35
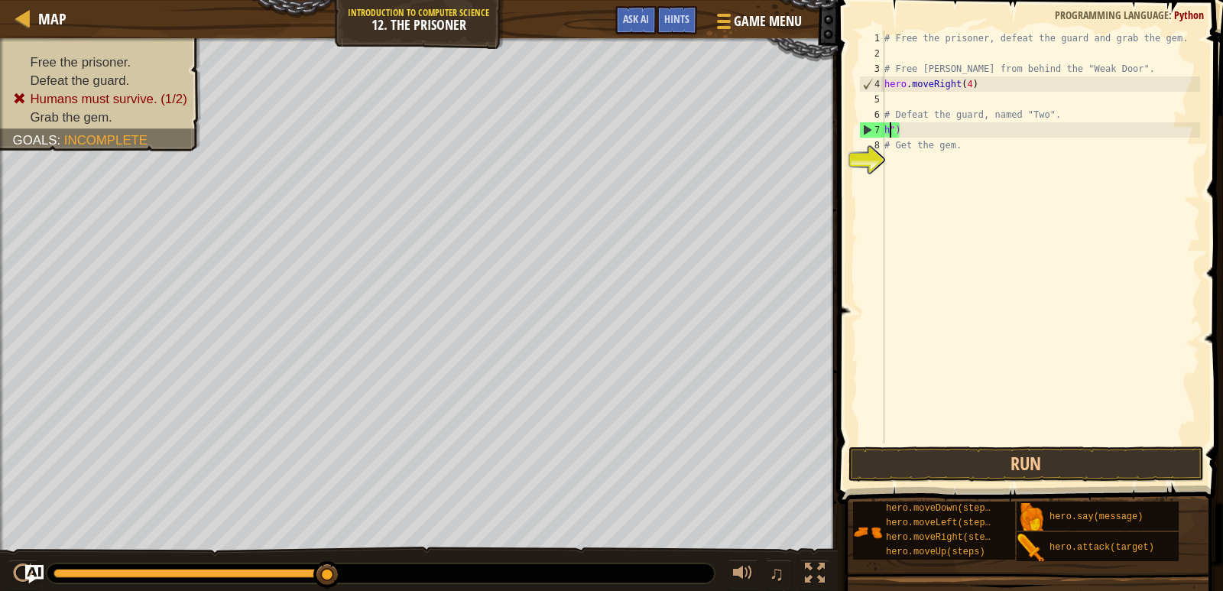
scroll to position [7, 0]
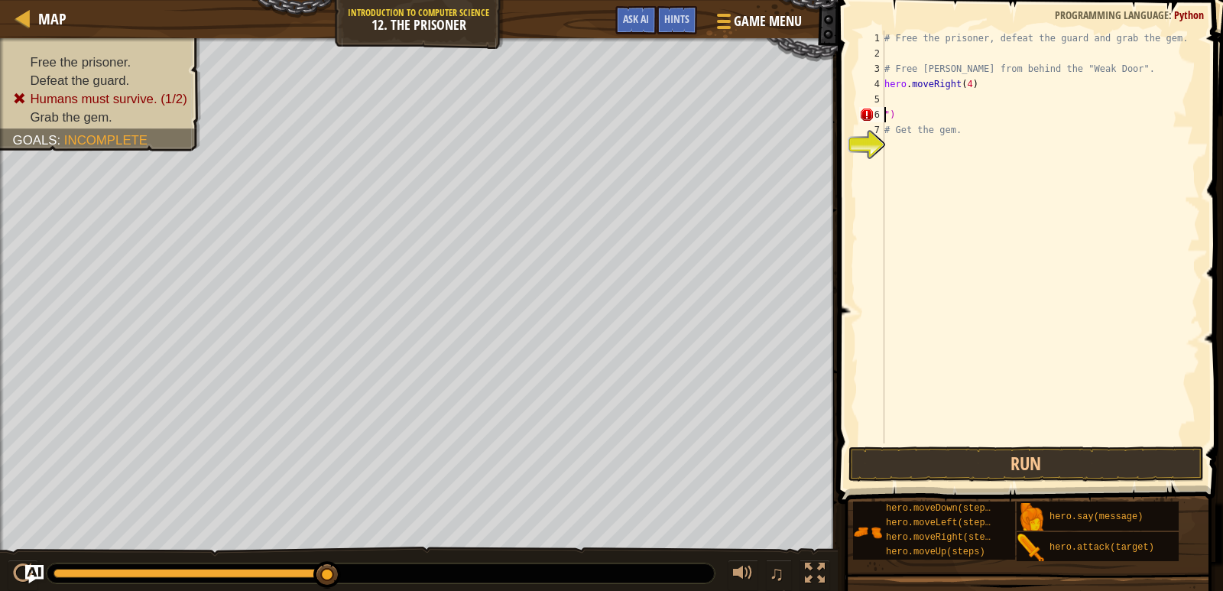
click at [956, 125] on div "# Free the prisoner, defeat the guard and grab the gem. # Free [PERSON_NAME] fr…" at bounding box center [1040, 252] width 319 height 443
type textarea "#"
type textarea """
type textarea "h"
type textarea "#"
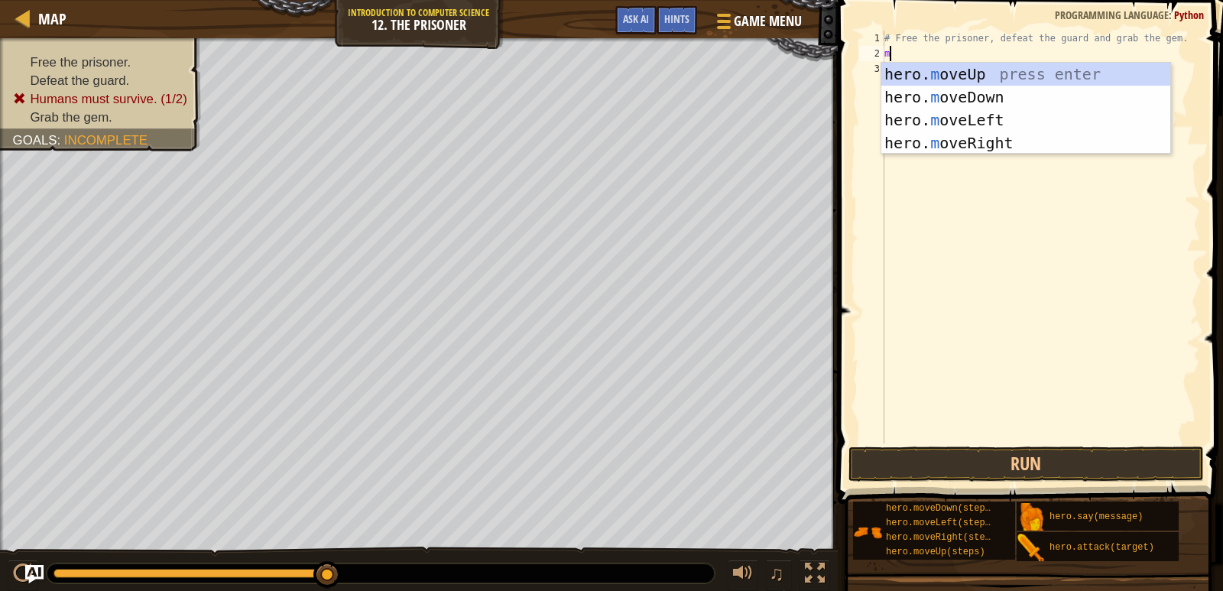
type textarea "mo"
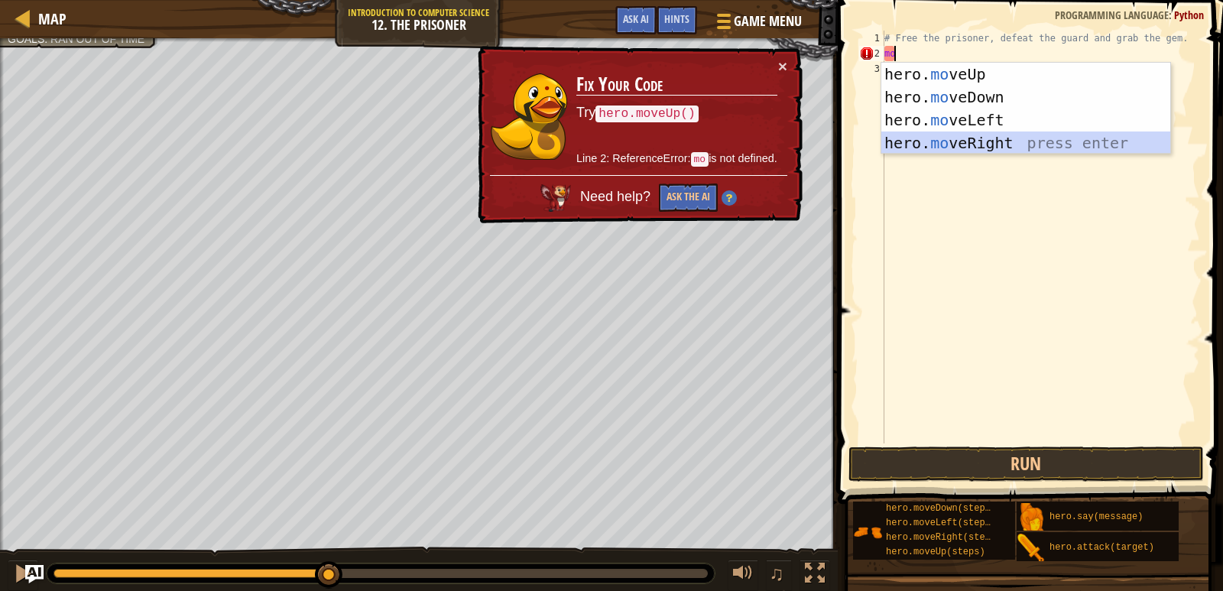
click at [979, 135] on div "hero. mo veUp press enter hero. mo veDown press enter hero. mo veLeft press ent…" at bounding box center [1025, 132] width 289 height 138
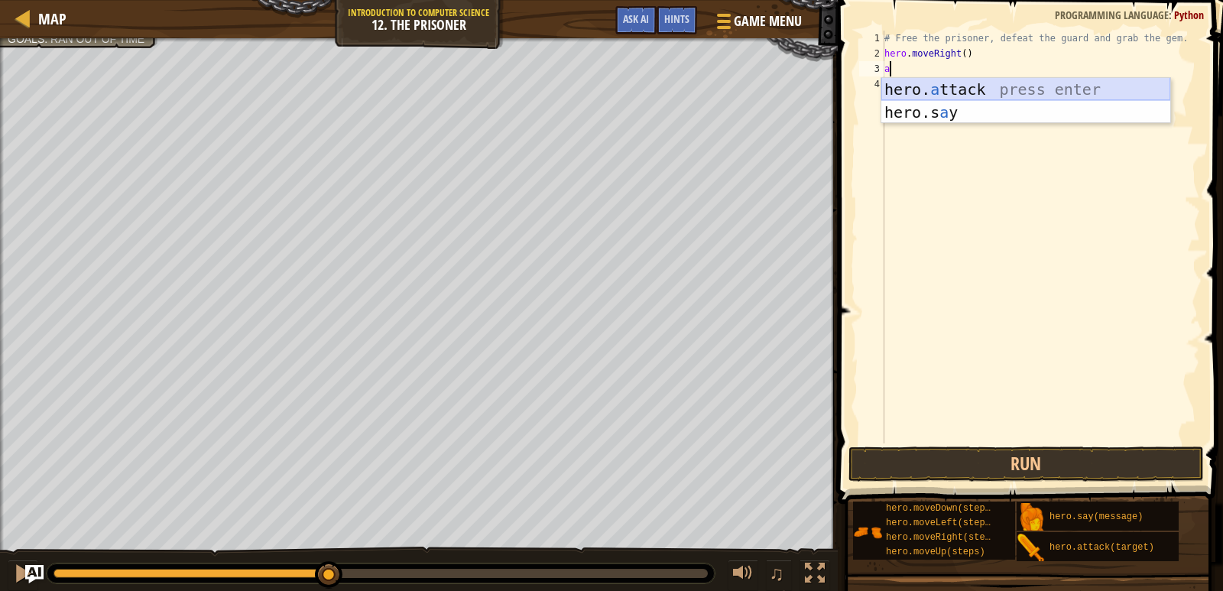
click at [964, 80] on div "hero. a ttack press enter hero.s a y press enter" at bounding box center [1025, 124] width 289 height 92
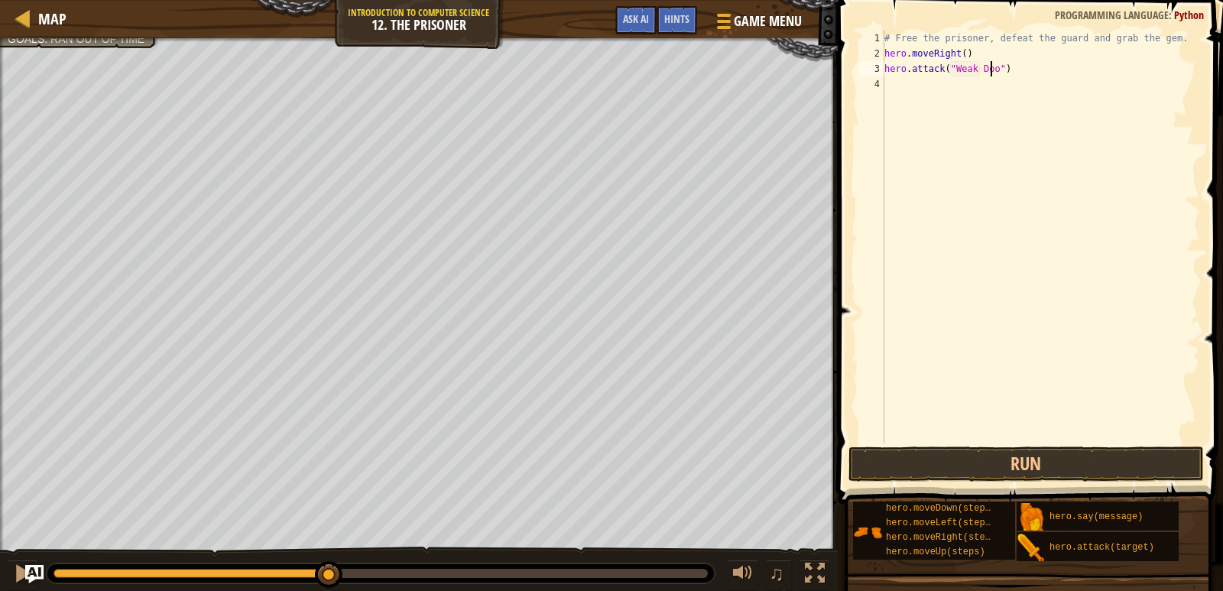
scroll to position [7, 9]
click at [936, 462] on button "Run" at bounding box center [1027, 463] width 356 height 35
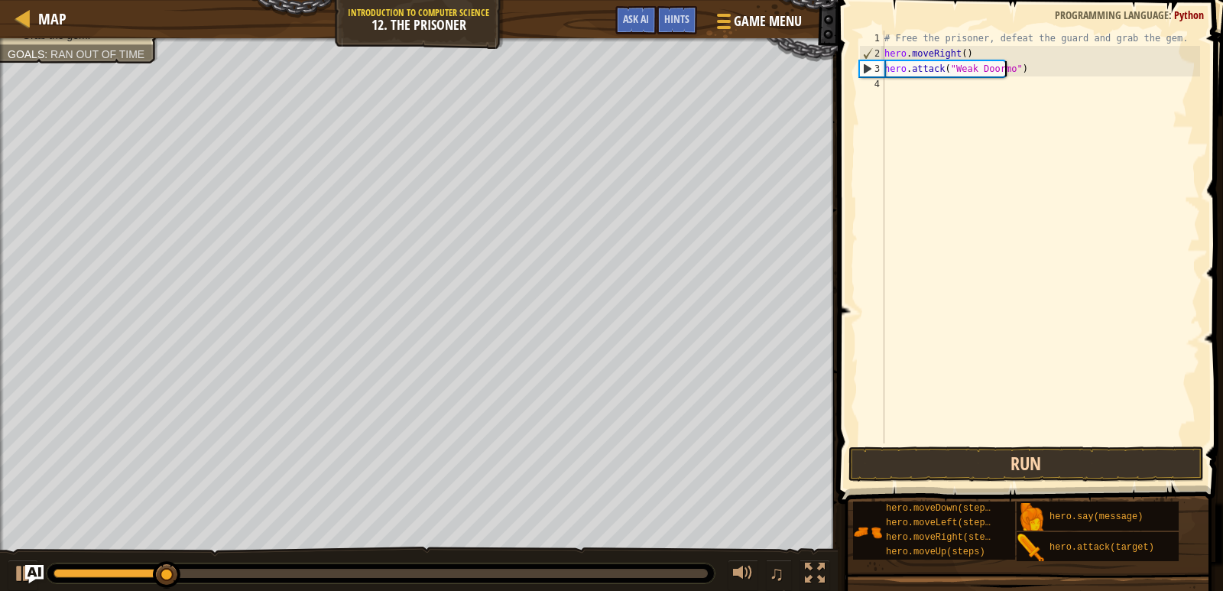
scroll to position [7, 10]
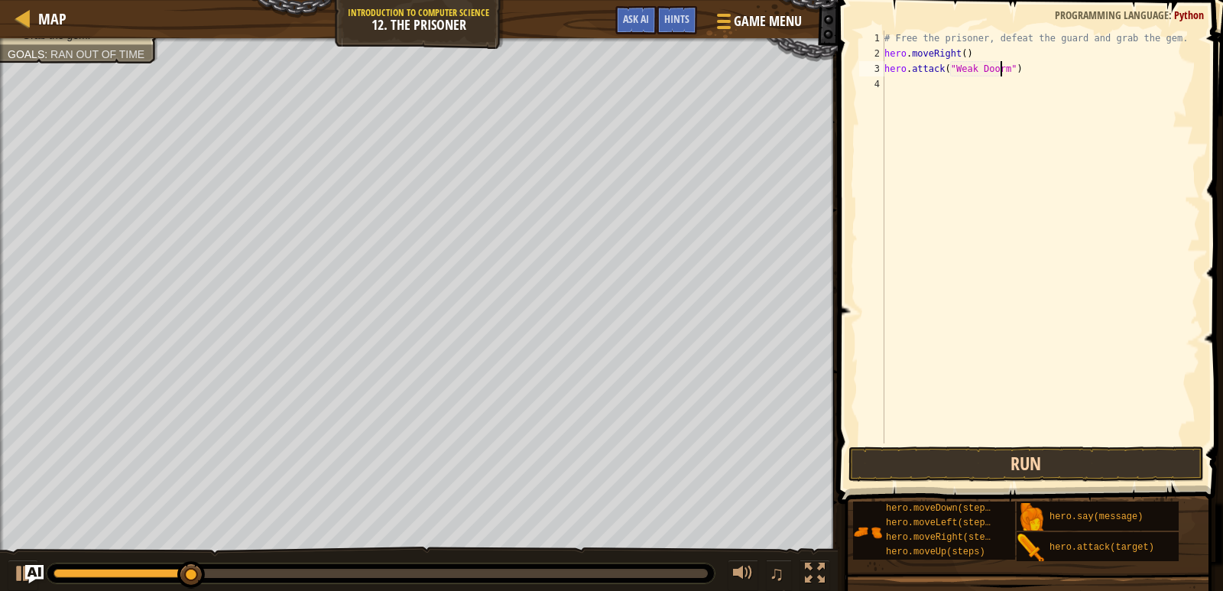
type textarea "hero.attack("Weak Door")"
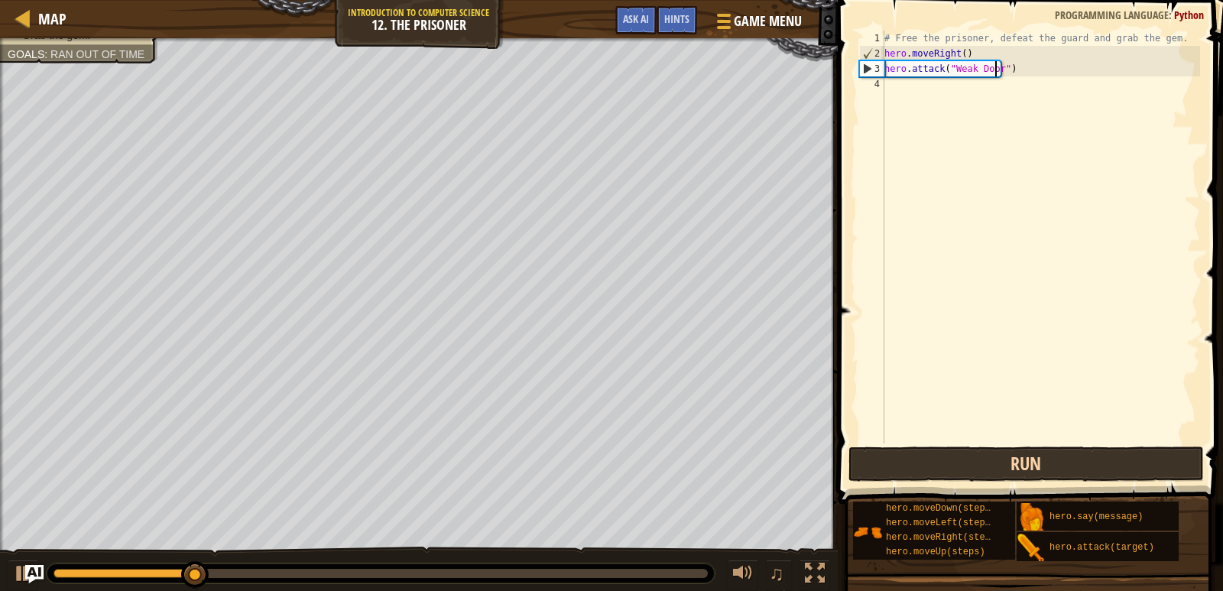
scroll to position [7, 9]
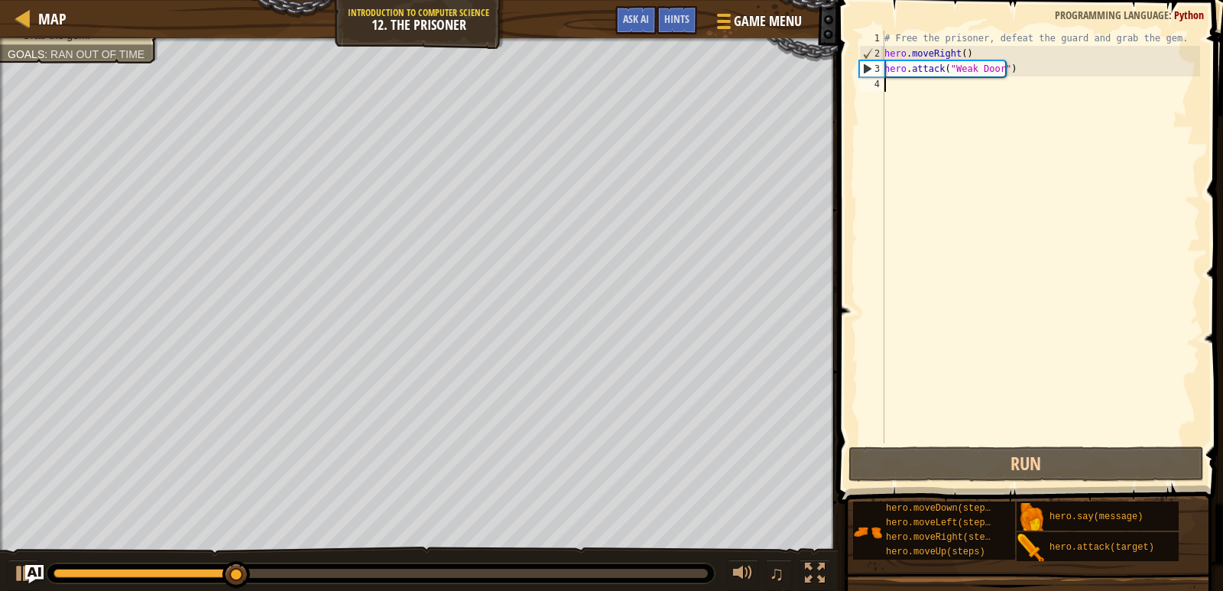
click at [897, 90] on div "# Free the prisoner, defeat the guard and grab the gem. hero . moveRight ( ) he…" at bounding box center [1040, 252] width 319 height 443
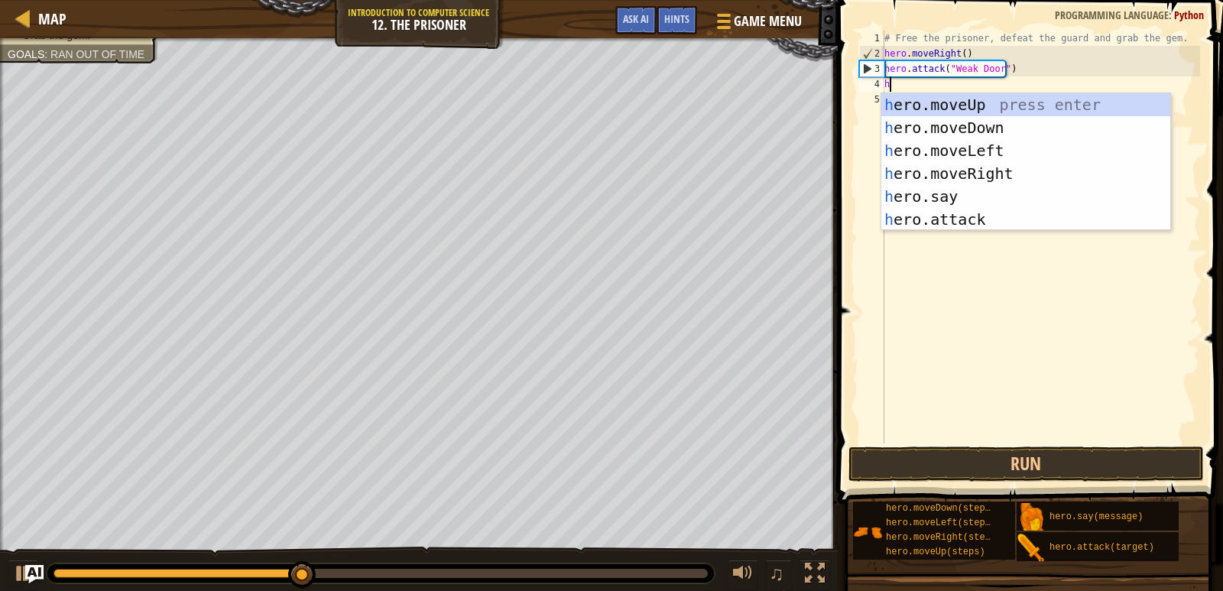
type textarea "he"
click at [983, 174] on div "he ro.moveUp press enter he ro.moveDown press enter he ro.moveLeft press enter …" at bounding box center [1025, 184] width 289 height 183
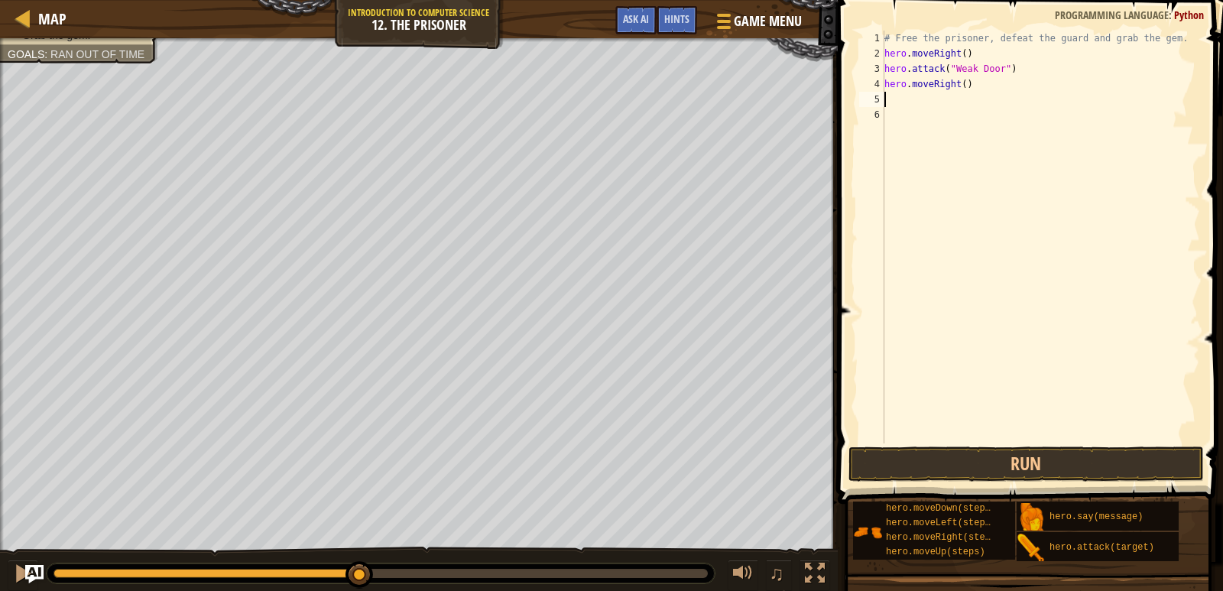
click at [958, 86] on div "# Free the prisoner, defeat the guard and grab the gem. hero . moveRight ( ) he…" at bounding box center [1040, 252] width 319 height 443
type textarea "hero.moveRight(3)"
click at [889, 98] on div "# Free the prisoner, defeat the guard and grab the gem. hero . moveRight ( ) he…" at bounding box center [1040, 252] width 319 height 443
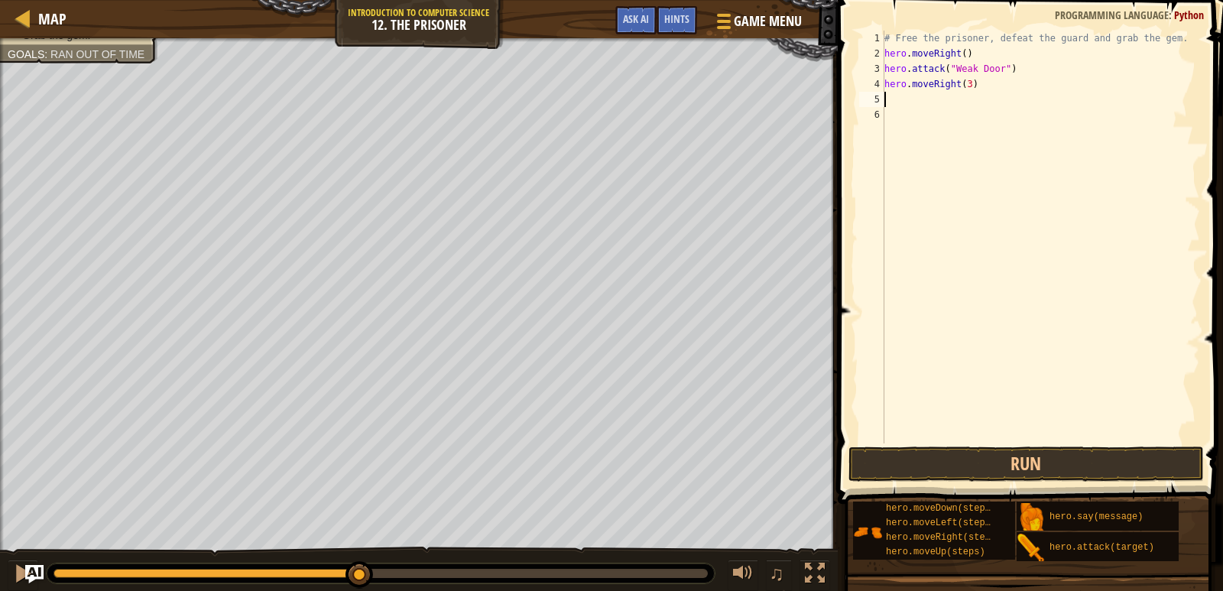
type textarea "m"
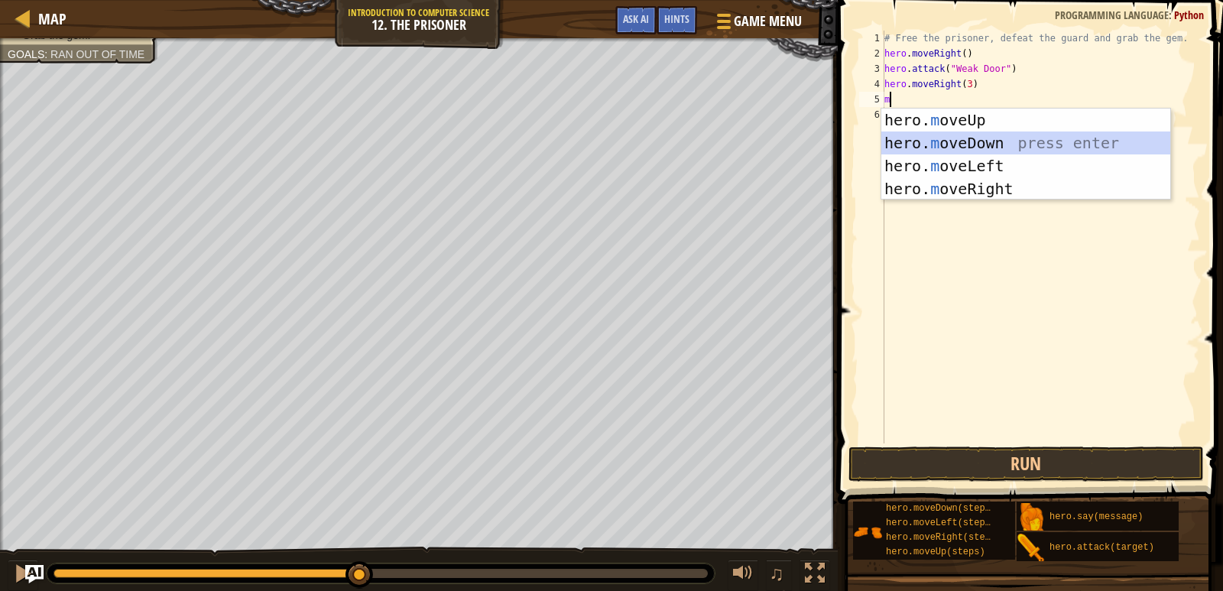
click at [975, 135] on div "hero. m oveUp press enter hero. m oveDown press enter hero. m oveLeft press ent…" at bounding box center [1025, 178] width 289 height 138
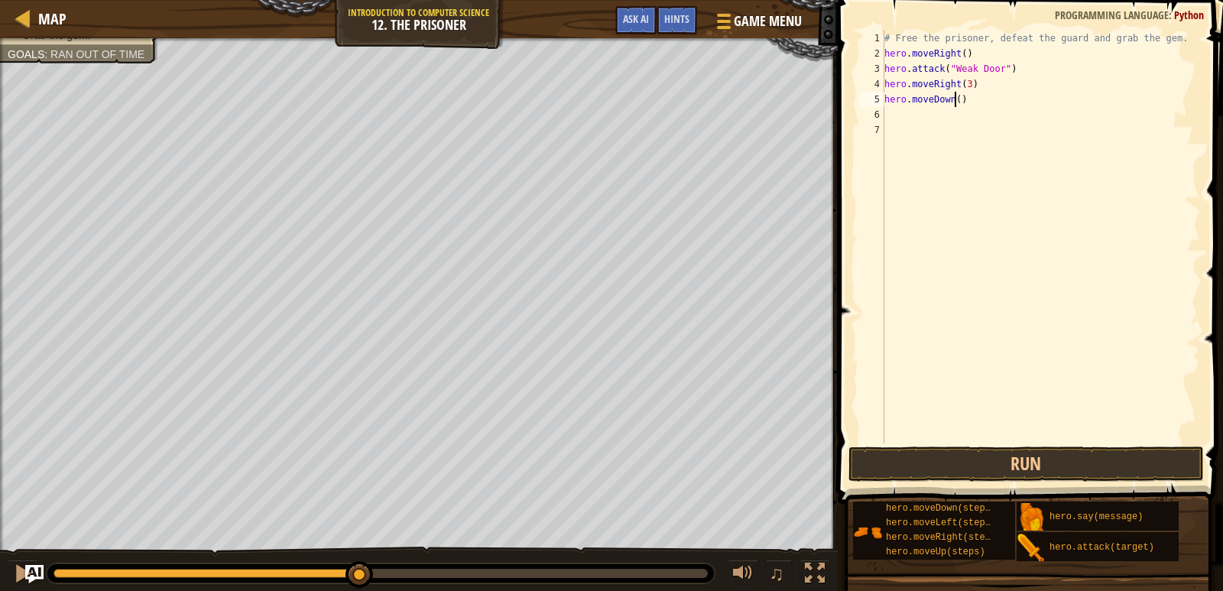
click at [953, 99] on div "# Free the prisoner, defeat the guard and grab the gem. hero . moveRight ( ) he…" at bounding box center [1040, 252] width 319 height 443
type textarea "hero.moveDown(3)"
click at [894, 113] on div "# Free the prisoner, defeat the guard and grab the gem. hero . moveRight ( ) he…" at bounding box center [1040, 252] width 319 height 443
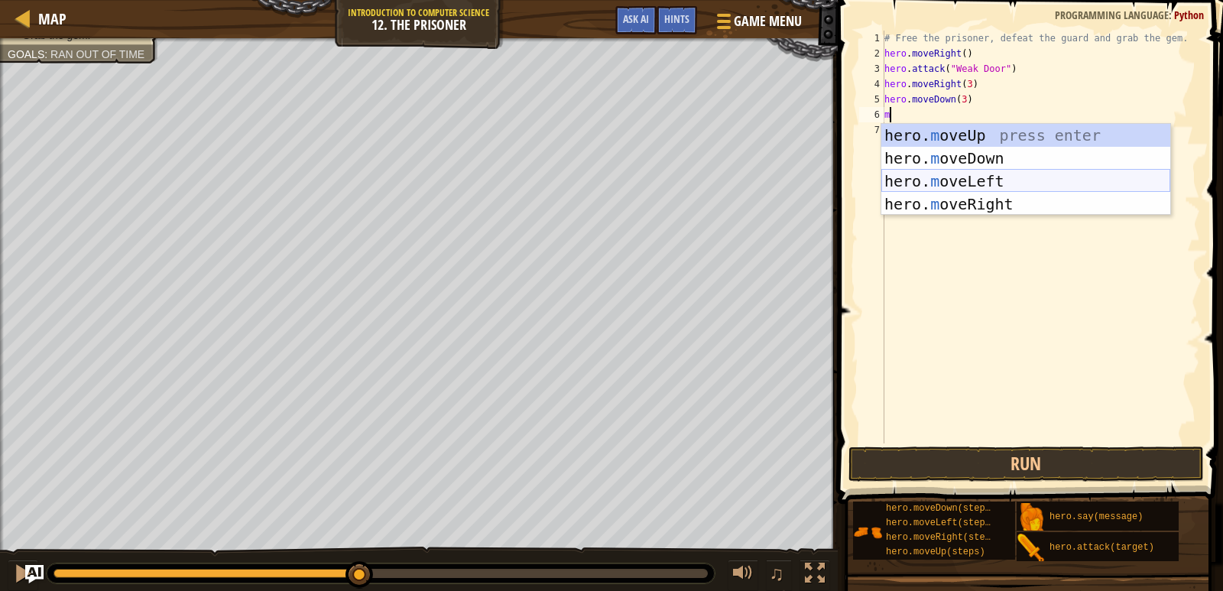
type textarea "m"
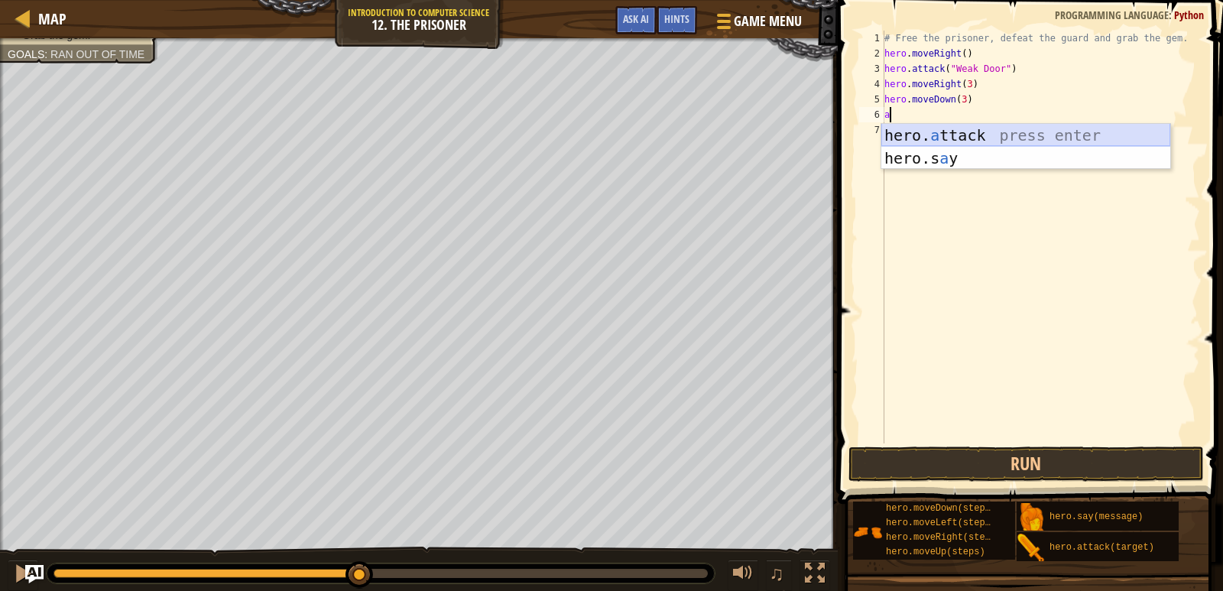
click at [970, 128] on div "hero. a ttack press enter hero.s a y press enter" at bounding box center [1025, 170] width 289 height 92
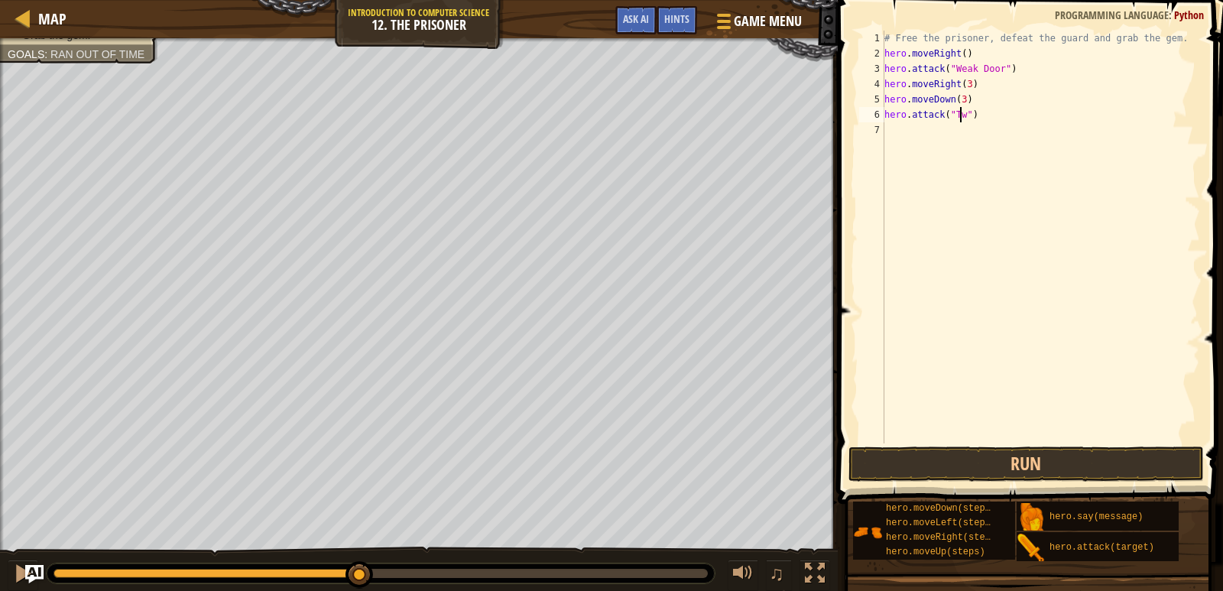
scroll to position [7, 6]
type textarea "hero.attack("Two")"
click at [899, 127] on div "# Free the prisoner, defeat the guard and grab the gem. hero . moveRight ( ) he…" at bounding box center [1040, 252] width 319 height 443
click at [994, 448] on button "Run" at bounding box center [1027, 463] width 356 height 35
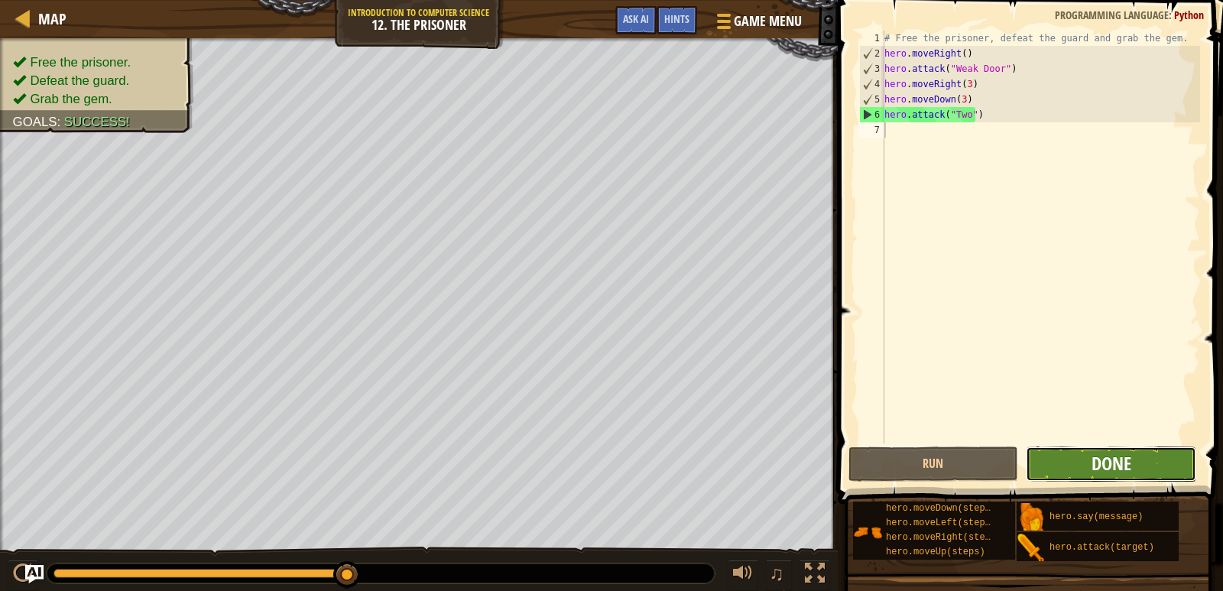
click at [1113, 458] on span "Done" at bounding box center [1112, 463] width 40 height 24
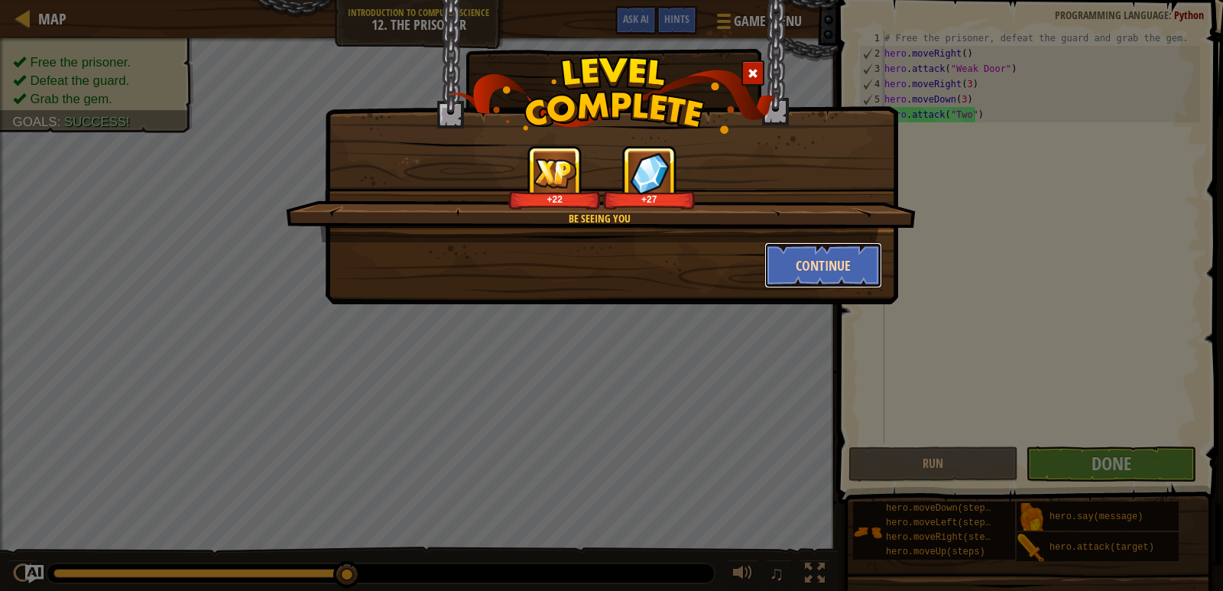
click at [849, 258] on button "Continue" at bounding box center [823, 265] width 118 height 46
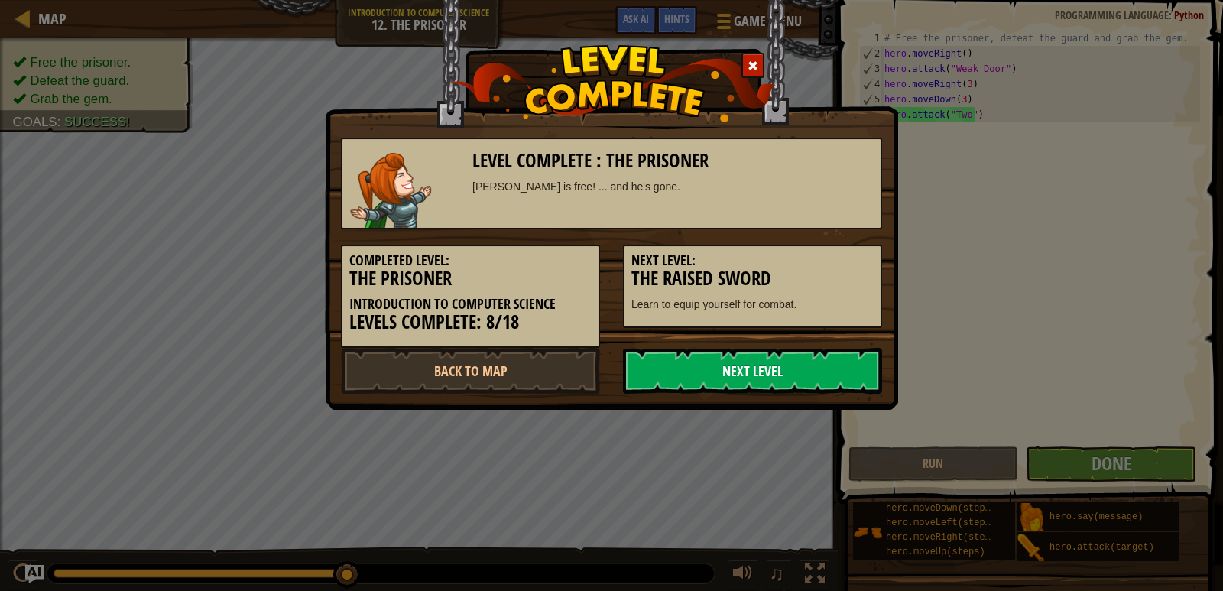
click at [782, 379] on link "Next Level" at bounding box center [752, 371] width 259 height 46
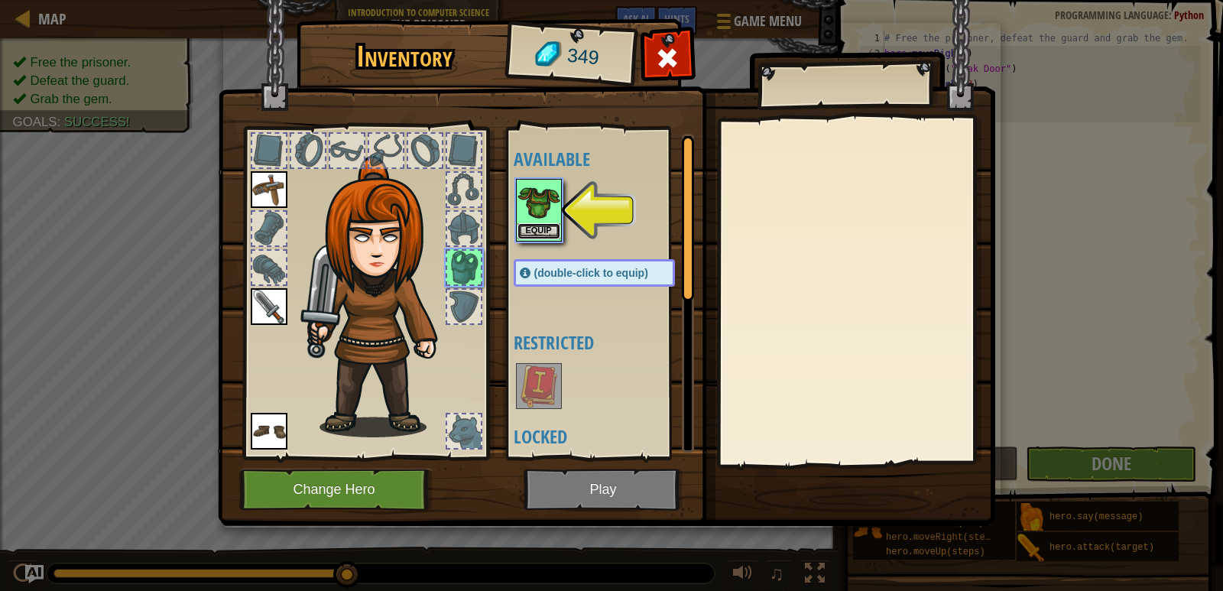
click at [544, 223] on button "Equip" at bounding box center [539, 231] width 43 height 16
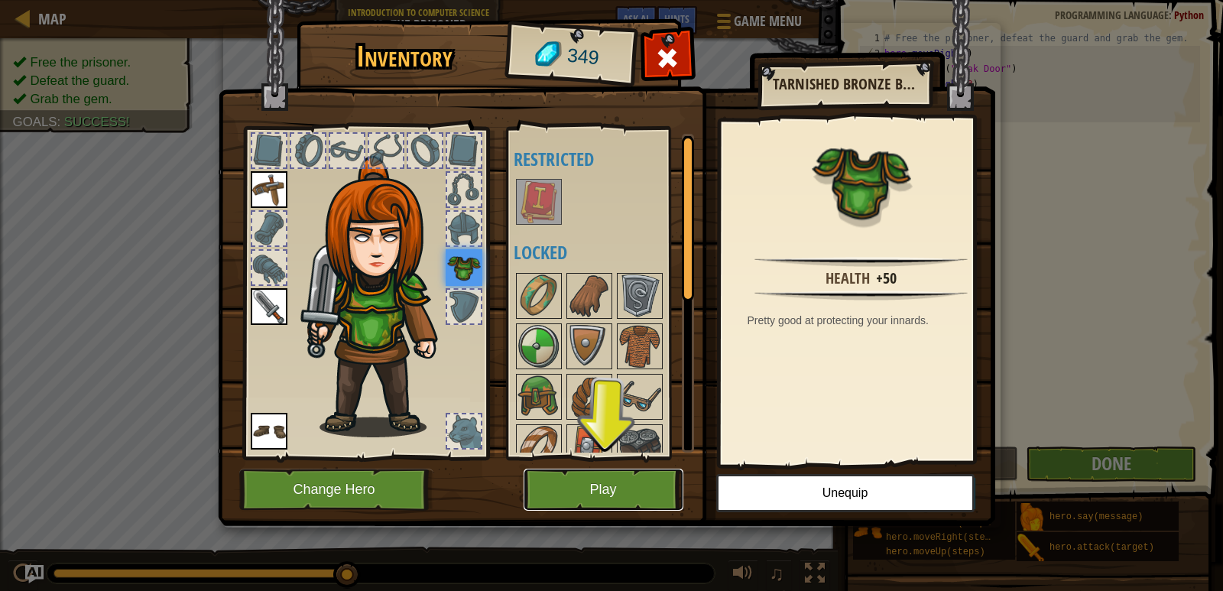
click at [561, 492] on button "Play" at bounding box center [604, 490] width 160 height 42
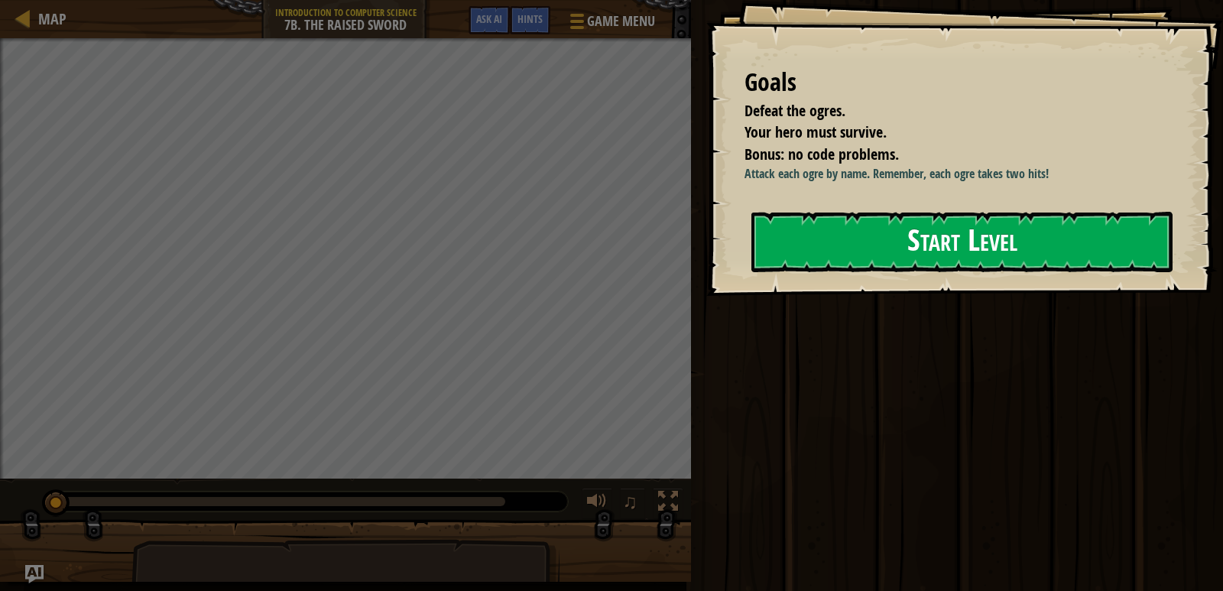
click at [995, 241] on button "Start Level" at bounding box center [961, 242] width 421 height 60
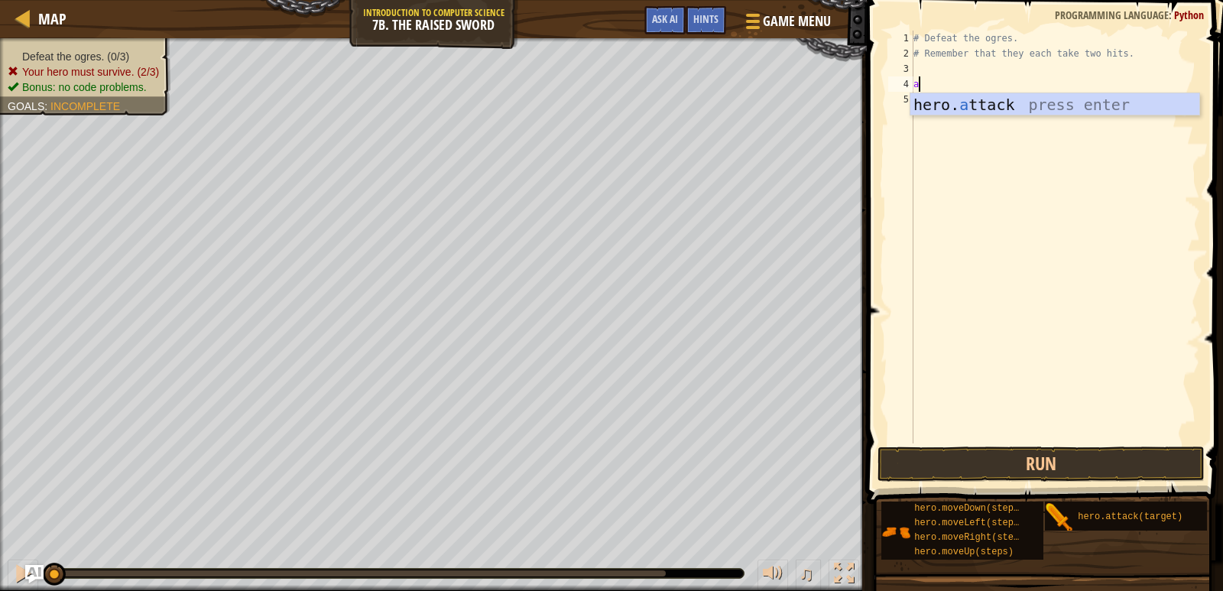
scroll to position [7, 0]
click at [1017, 99] on div "hero. a ttack press enter" at bounding box center [1054, 127] width 289 height 69
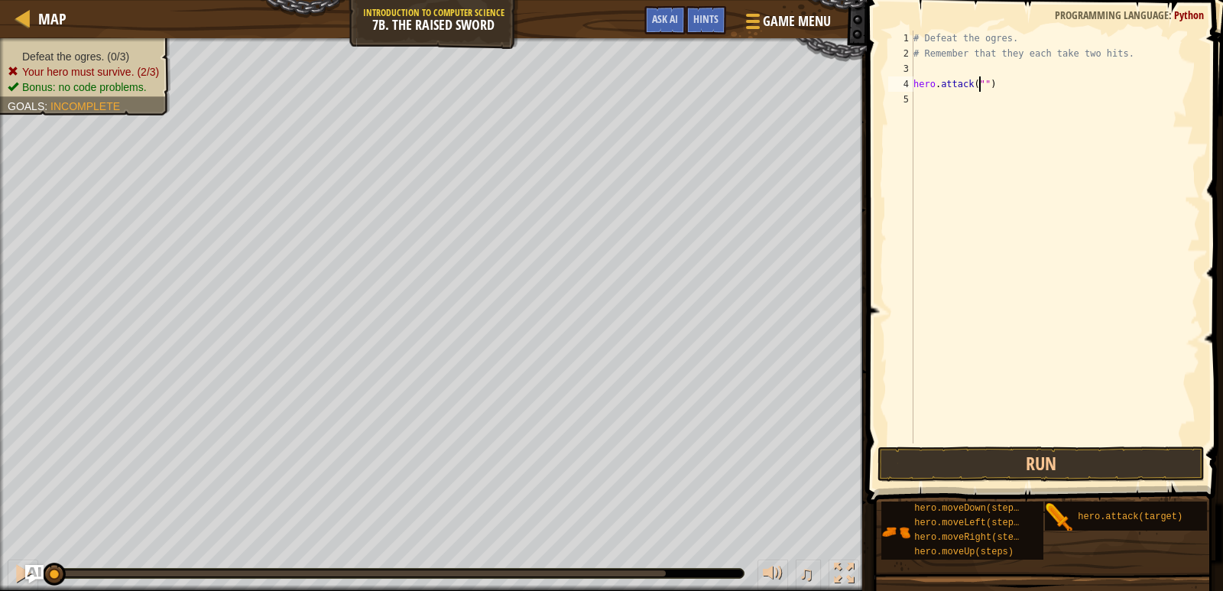
scroll to position [7, 6]
type textarea "hero.attack("Rig")"
click at [920, 97] on div "# Defeat the ogres. # Remember that they each take two hits. hero . attack ( "R…" at bounding box center [1055, 252] width 290 height 443
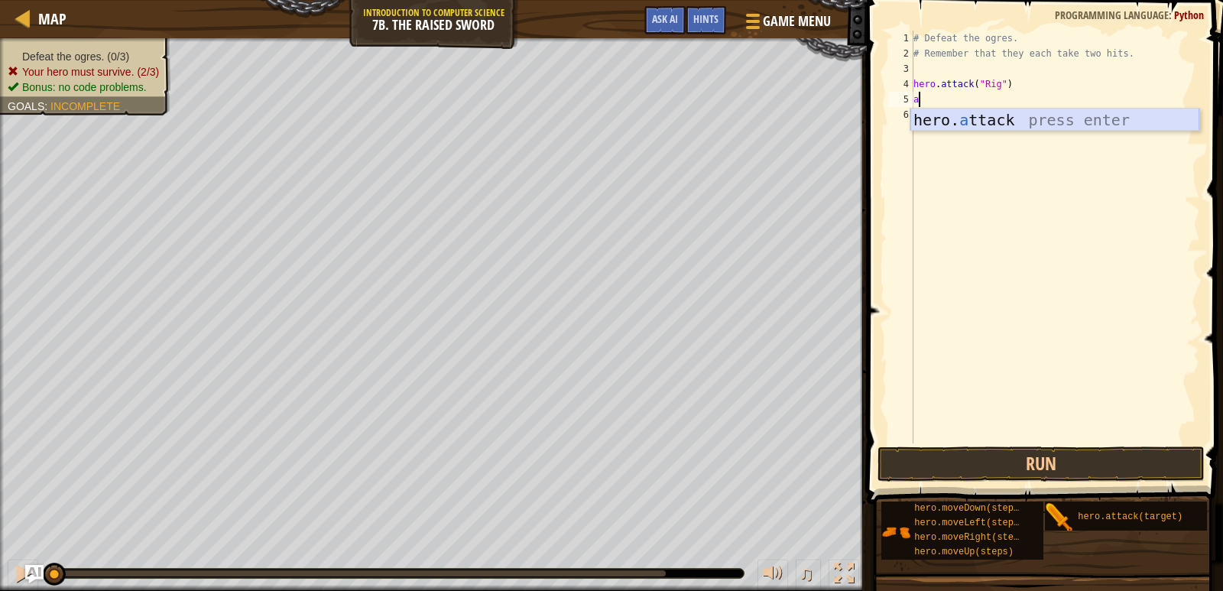
click at [1000, 119] on div "hero. a ttack press enter" at bounding box center [1054, 143] width 289 height 69
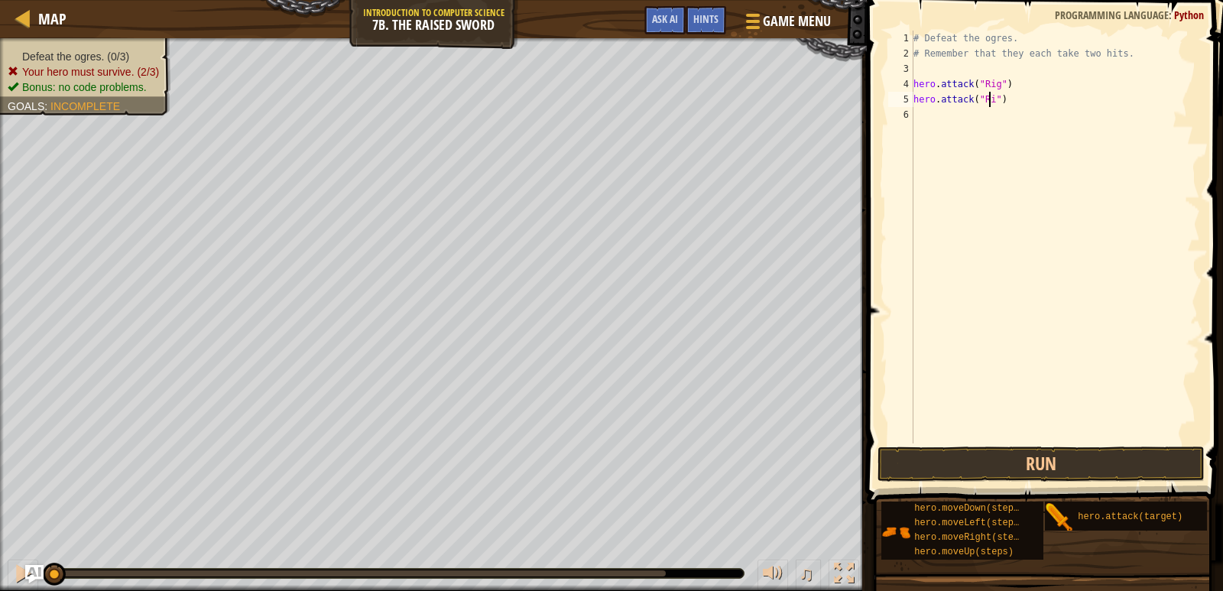
scroll to position [7, 7]
type textarea "hero.attack("Rig")"
click at [1048, 465] on button "Run" at bounding box center [1042, 463] width 328 height 35
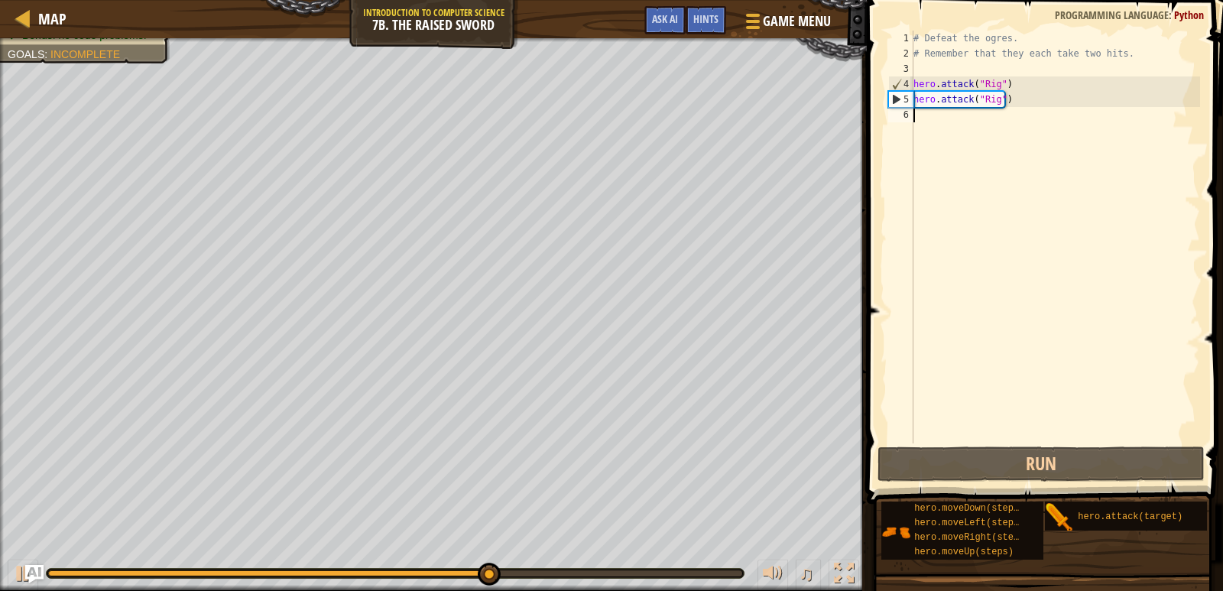
click at [920, 119] on div "# Defeat the ogres. # Remember that they each take two hits. hero . attack ( "R…" at bounding box center [1055, 252] width 290 height 443
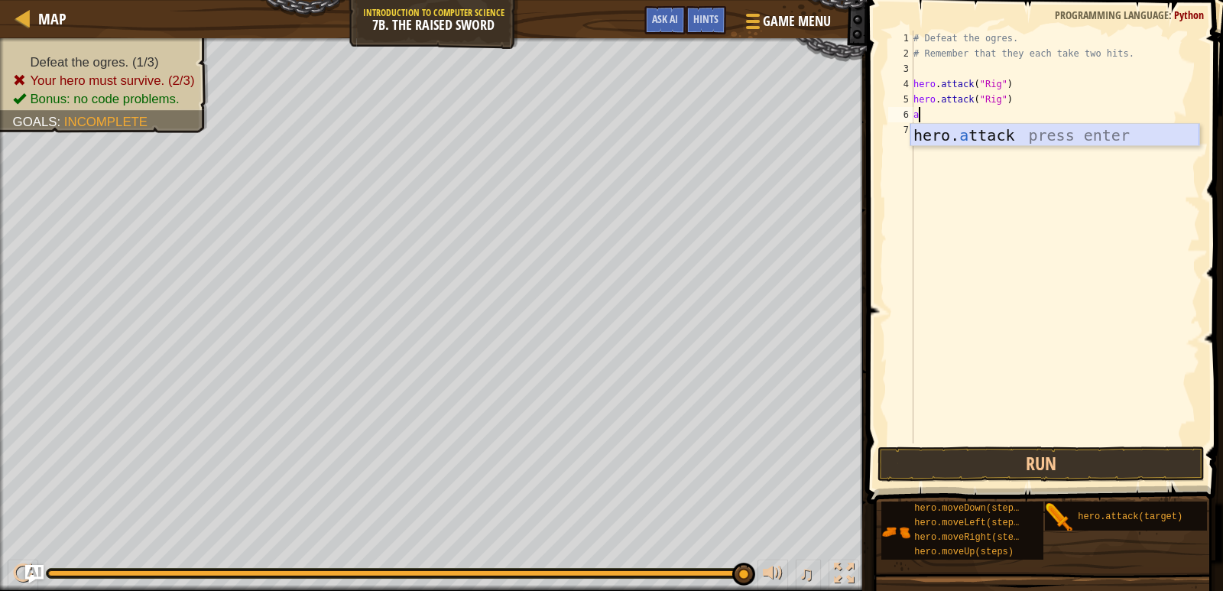
click at [972, 136] on div "hero. a ttack press enter" at bounding box center [1054, 158] width 289 height 69
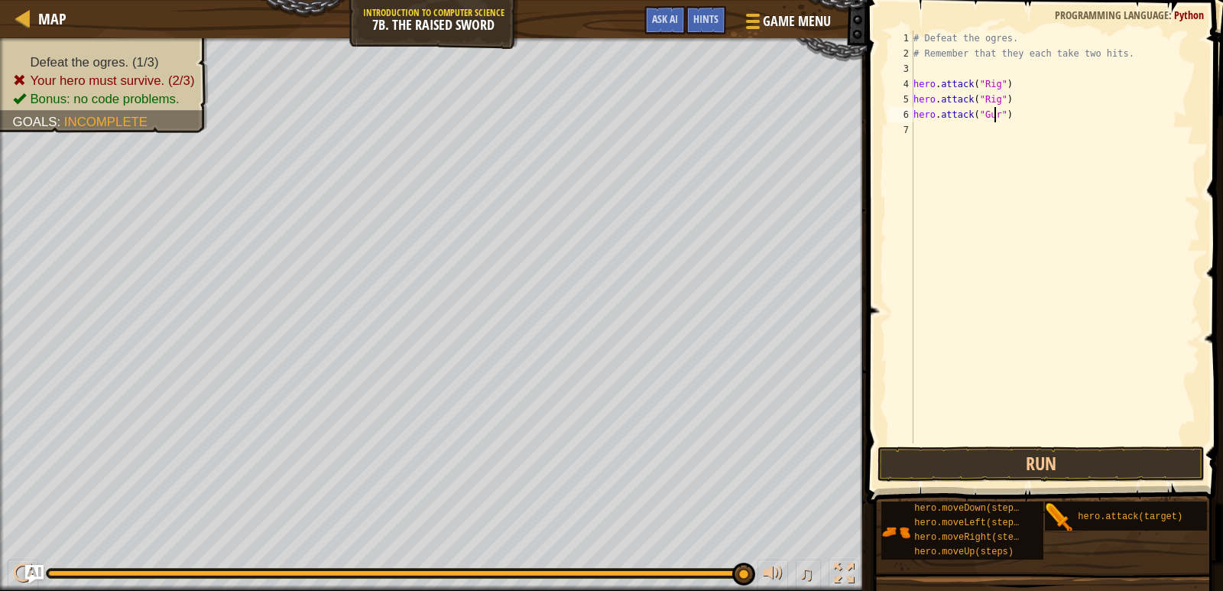
scroll to position [7, 7]
drag, startPoint x: 913, startPoint y: 134, endPoint x: 896, endPoint y: 115, distance: 24.9
type textarea "hero.attack("Gurt")"
click at [916, 130] on div "# Defeat the ogres. # Remember that they each take two hits. hero . attack ( "R…" at bounding box center [1055, 252] width 290 height 443
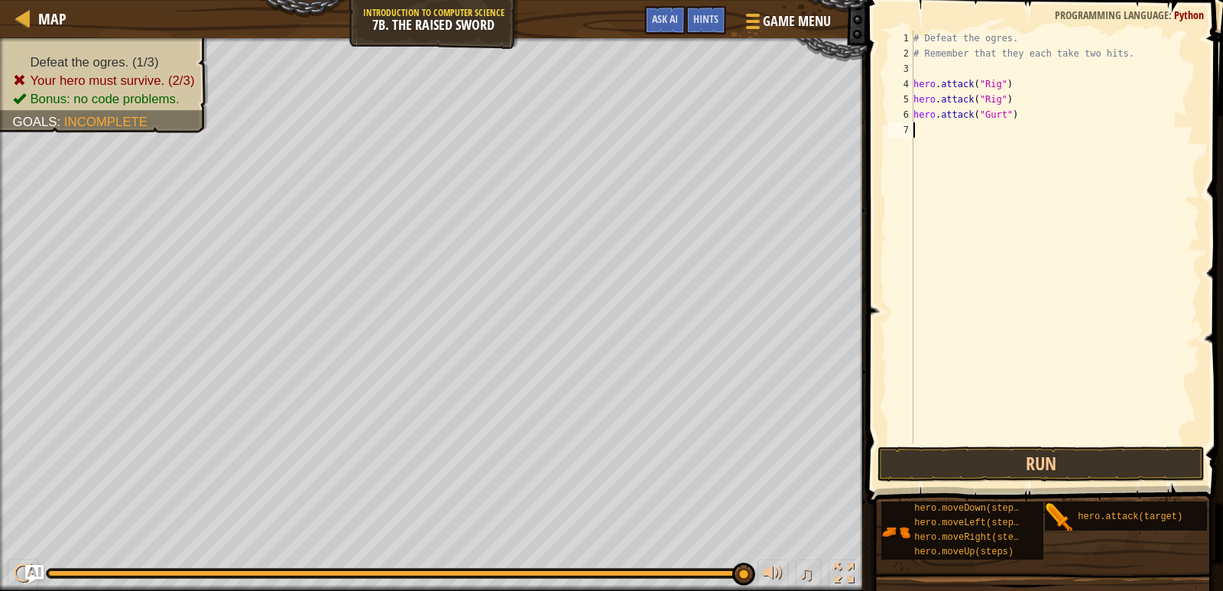
scroll to position [7, 0]
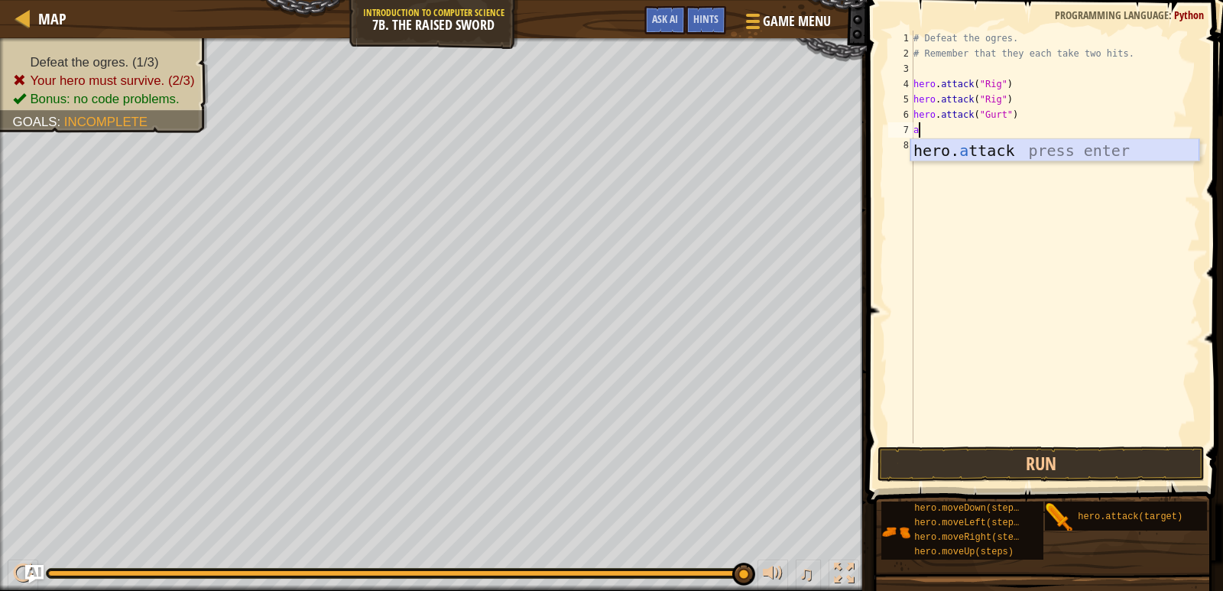
click at [983, 151] on div "hero. a ttack press enter" at bounding box center [1054, 173] width 289 height 69
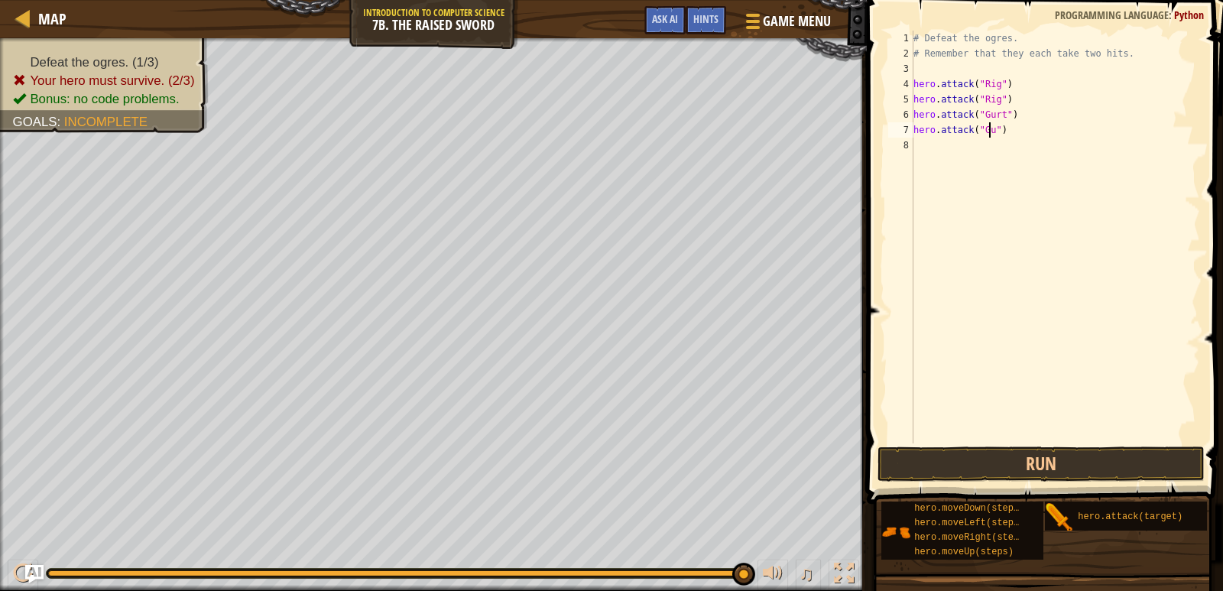
scroll to position [7, 7]
type textarea "hero.attack("Gurg")"
click at [925, 151] on div "# Defeat the ogres. # Remember that they each take two hits. hero . attack ( "R…" at bounding box center [1055, 252] width 290 height 443
click at [1001, 131] on div "# Defeat the ogres. # Remember that they each take two hits. hero . attack ( "R…" at bounding box center [1055, 252] width 290 height 443
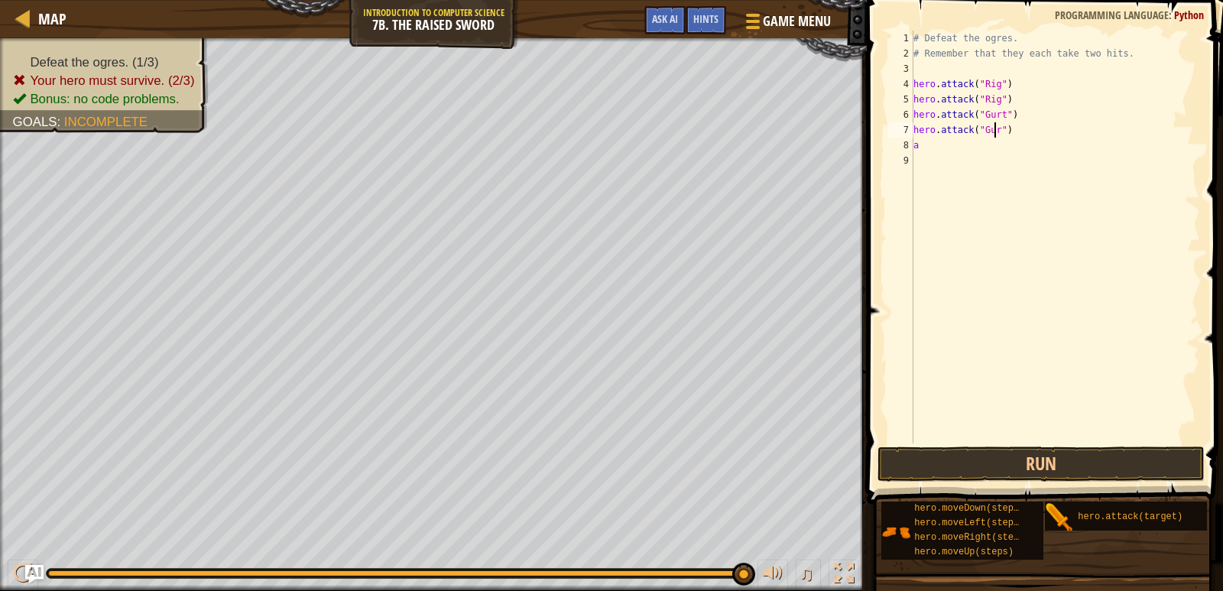
scroll to position [7, 7]
drag, startPoint x: 936, startPoint y: 118, endPoint x: 920, endPoint y: 151, distance: 35.9
click at [922, 146] on div "# Defeat the ogres. # Remember that they each take two hits. hero . attack ( "R…" at bounding box center [1055, 252] width 290 height 443
type textarea "hero.attack("Gurt") a"
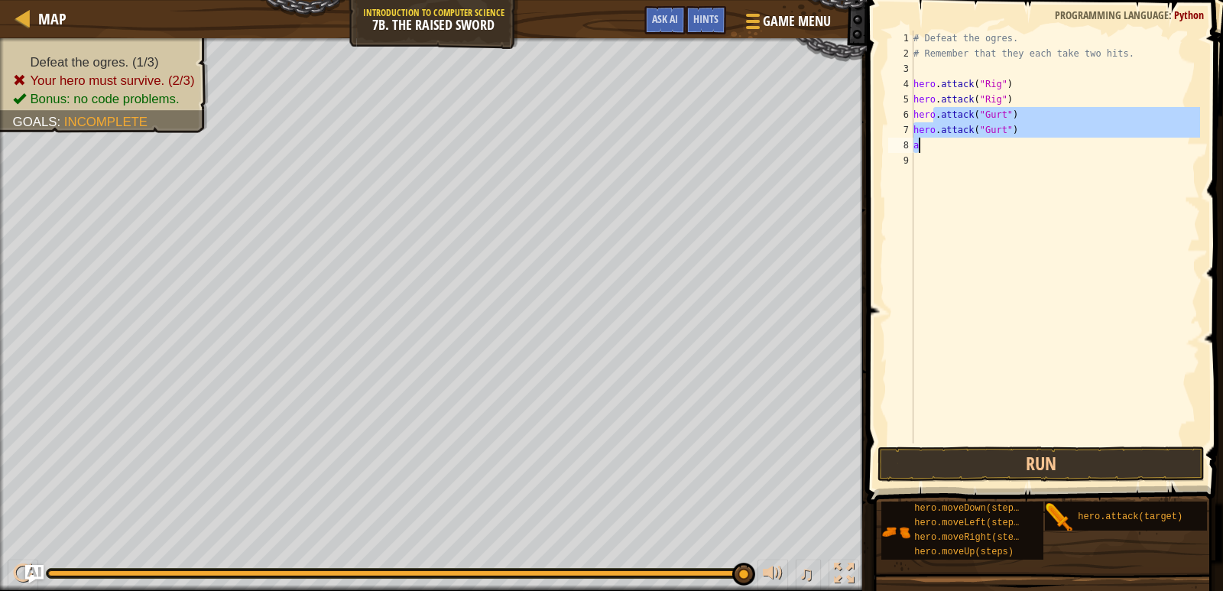
click at [917, 155] on div "# Defeat the ogres. # Remember that they each take two hits. hero . attack ( "R…" at bounding box center [1055, 252] width 290 height 443
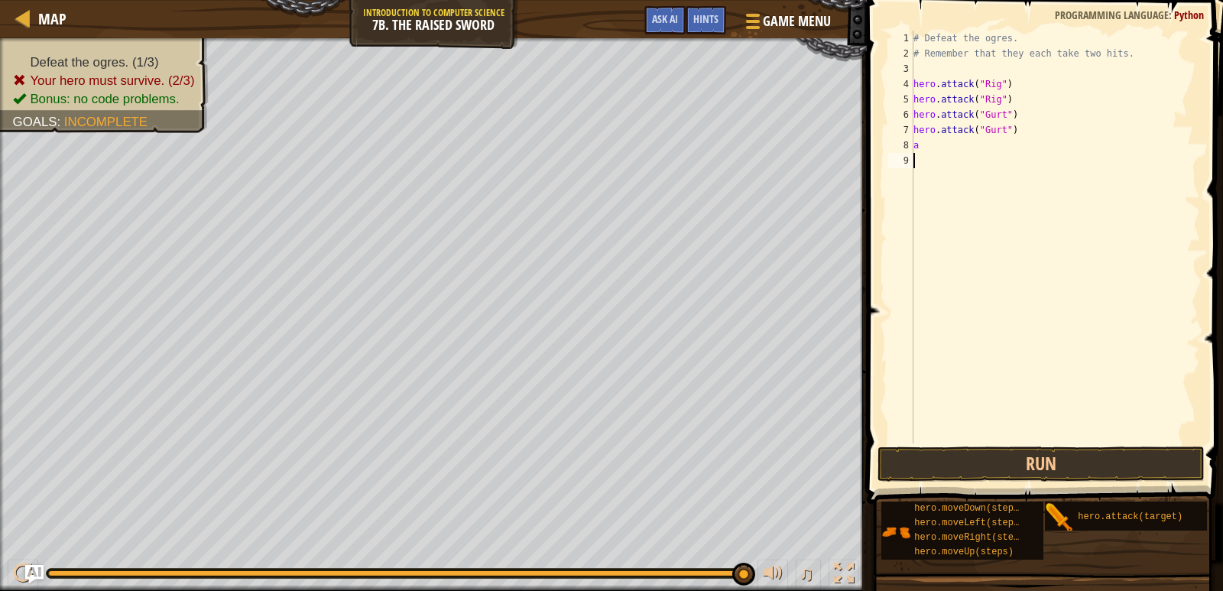
scroll to position [7, 0]
click at [930, 148] on div "# Defeat the ogres. # Remember that they each take two hits. hero . attack ( "R…" at bounding box center [1055, 252] width 290 height 443
click at [949, 170] on div "hero. at tack press enter" at bounding box center [1054, 188] width 289 height 69
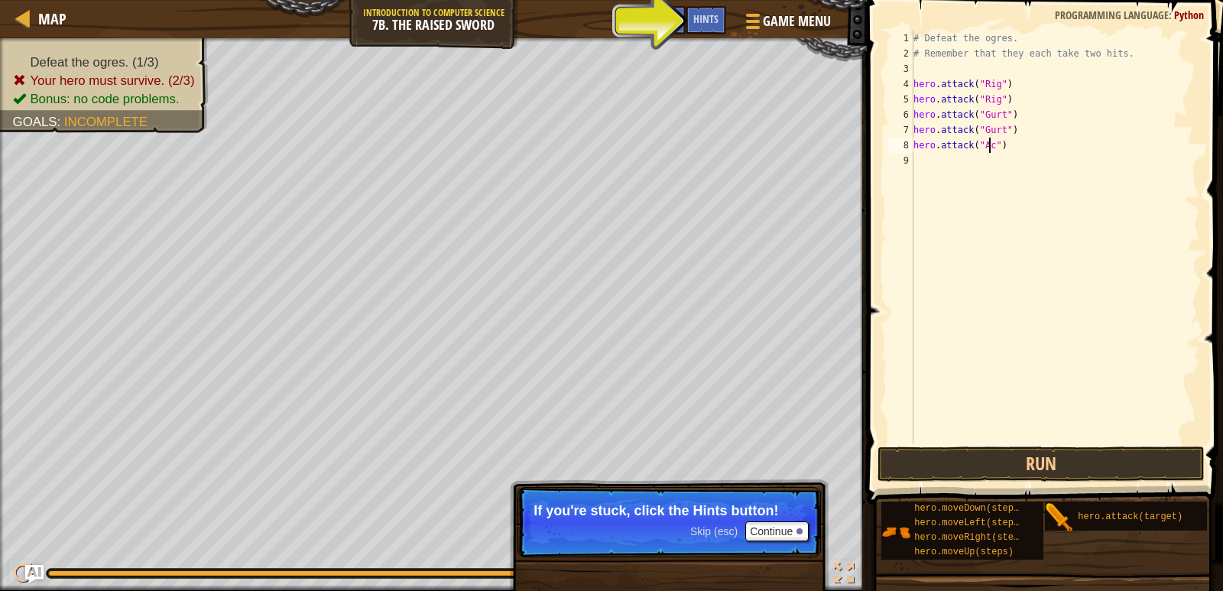
type textarea "hero.attack("Ack")"
click at [921, 164] on div "# Defeat the ogres. # Remember that they each take two hits. hero . attack ( "R…" at bounding box center [1055, 252] width 290 height 443
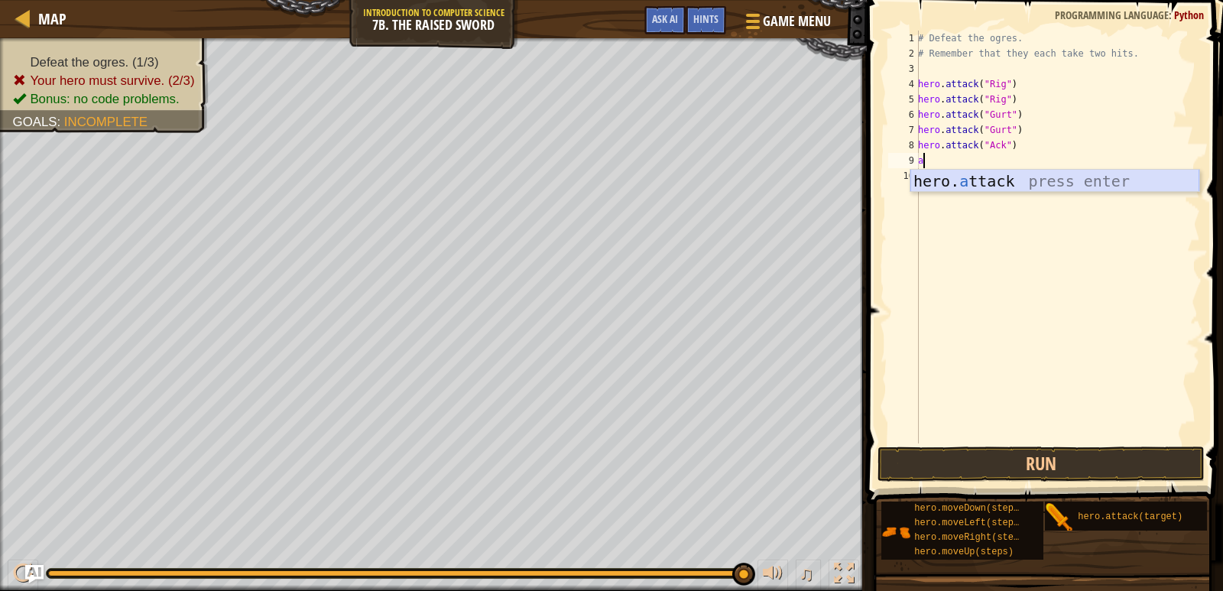
click at [945, 187] on div "hero. a ttack press enter" at bounding box center [1054, 204] width 289 height 69
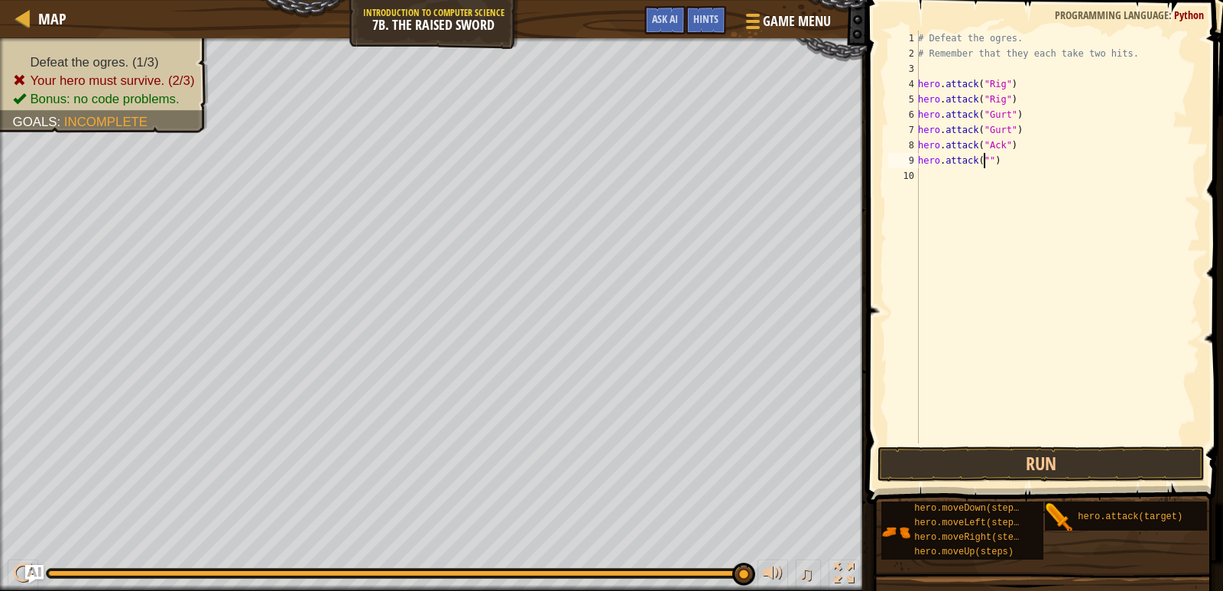
scroll to position [7, 6]
type textarea "hero.attack("Ack")"
click at [981, 443] on div "# Defeat the ogres. # Remember that they each take two hits. hero . attack ( "R…" at bounding box center [1057, 252] width 285 height 443
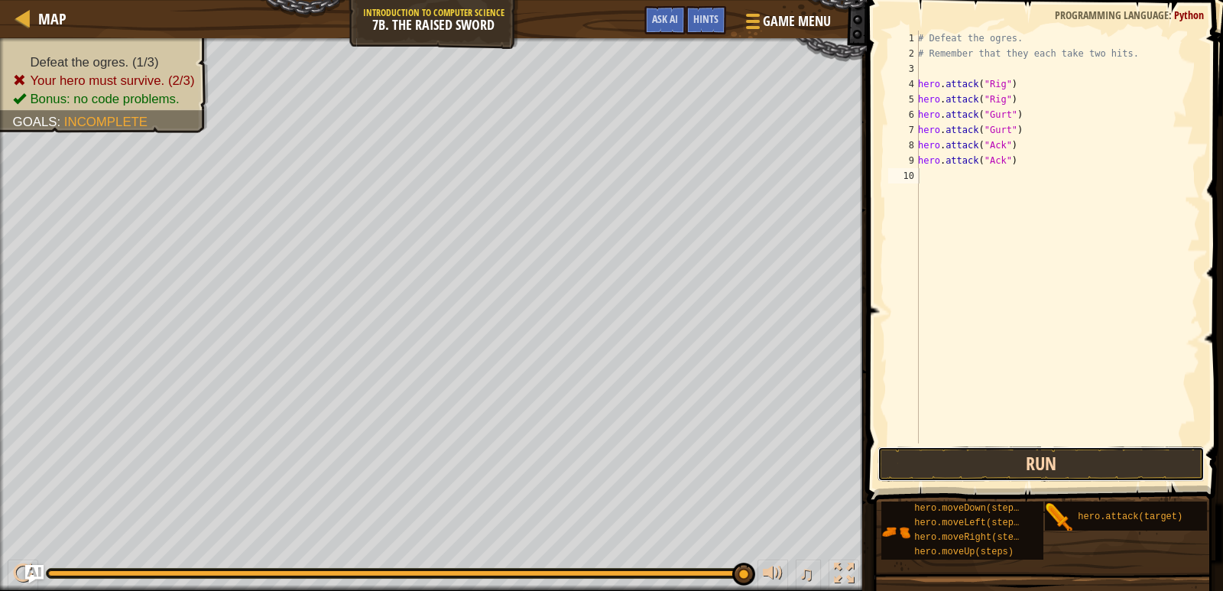
click at [1014, 461] on button "Run" at bounding box center [1042, 463] width 328 height 35
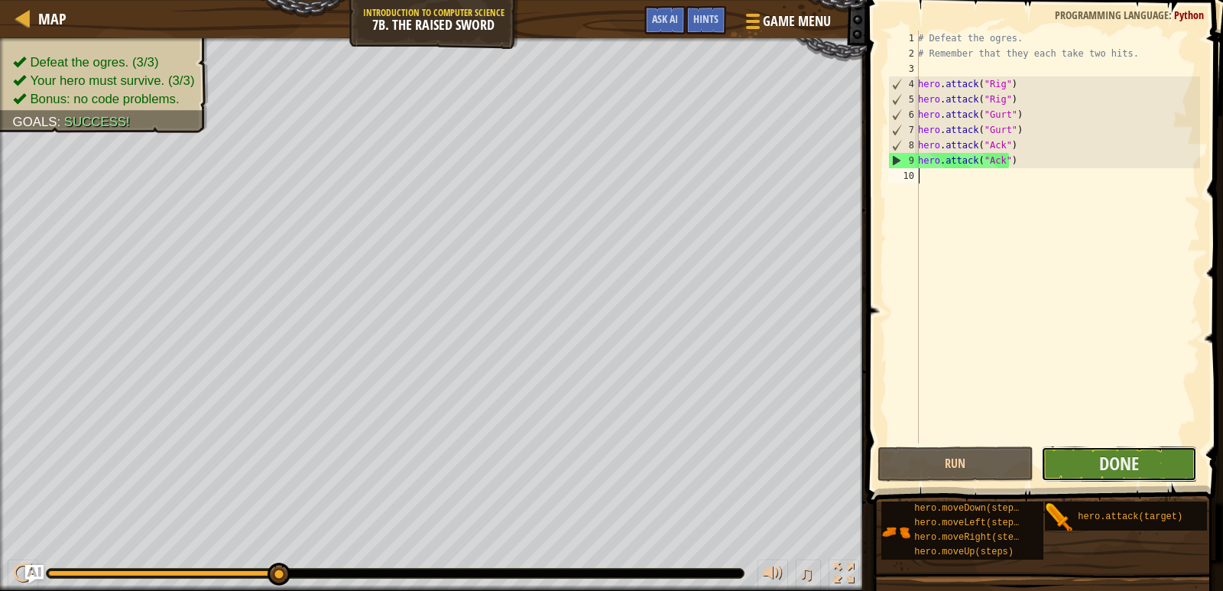
click at [1163, 459] on button "Done" at bounding box center [1119, 463] width 156 height 35
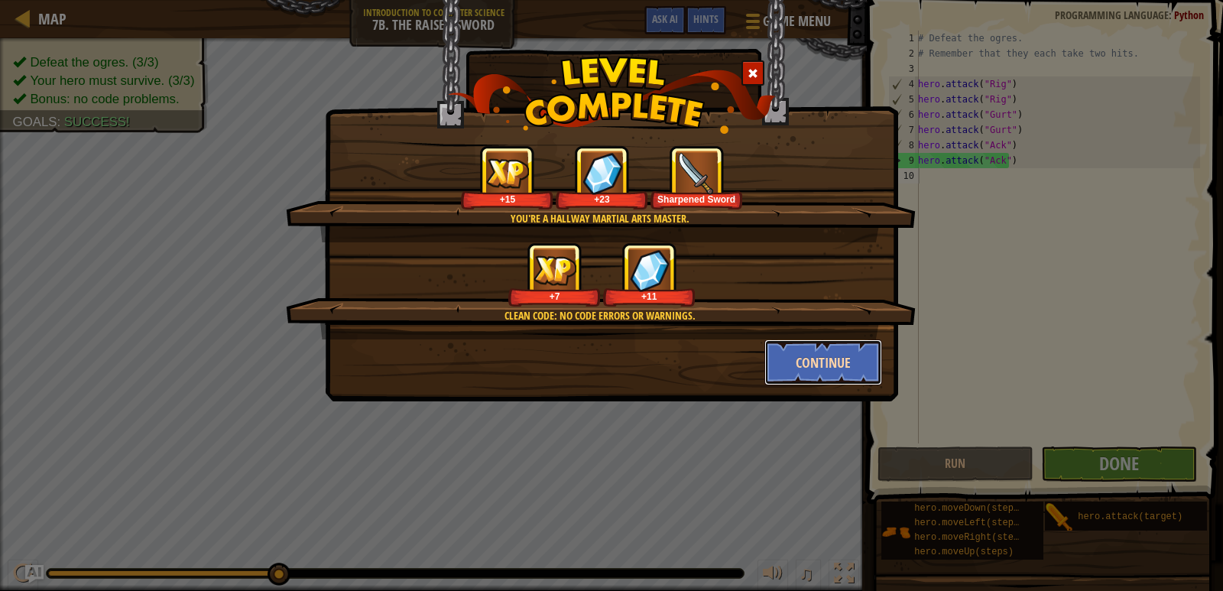
click at [819, 374] on button "Continue" at bounding box center [823, 362] width 118 height 46
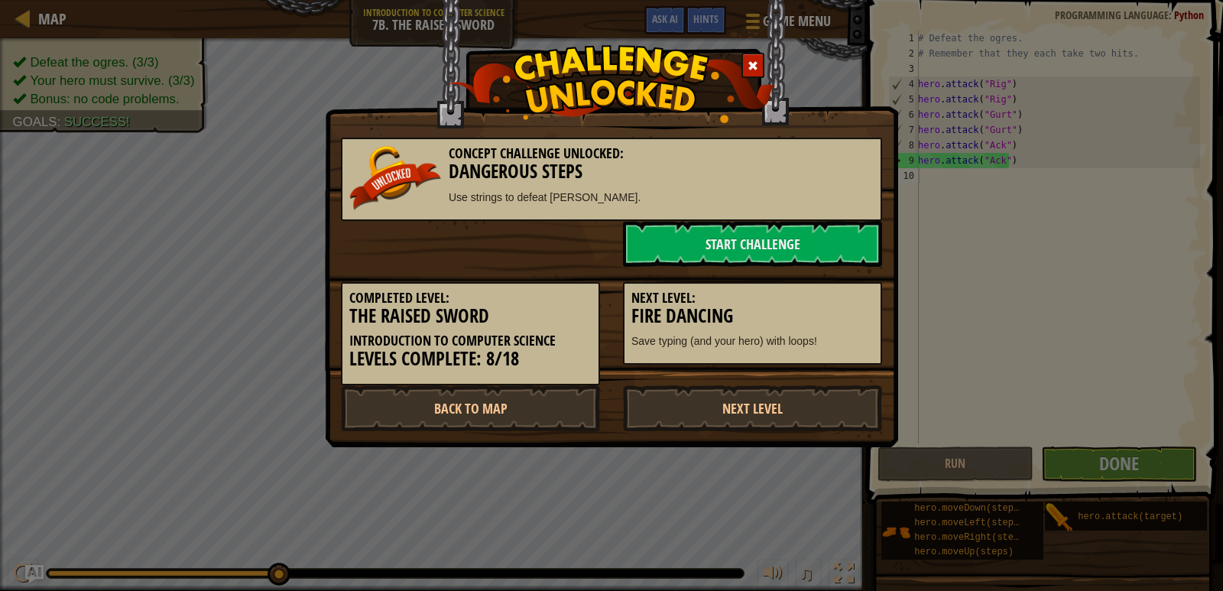
click at [831, 351] on div "Next Level: Fire Dancing Save typing (and your hero) with loops!" at bounding box center [752, 323] width 259 height 83
click at [773, 397] on link "Next Level" at bounding box center [752, 408] width 259 height 46
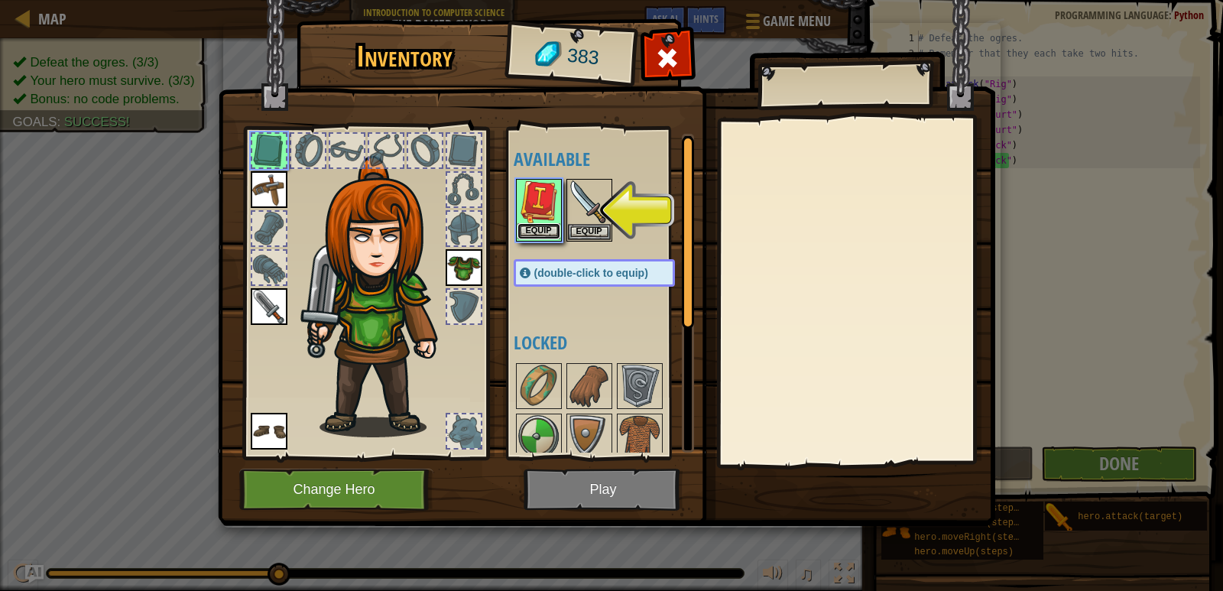
click at [540, 230] on button "Equip" at bounding box center [539, 231] width 43 height 16
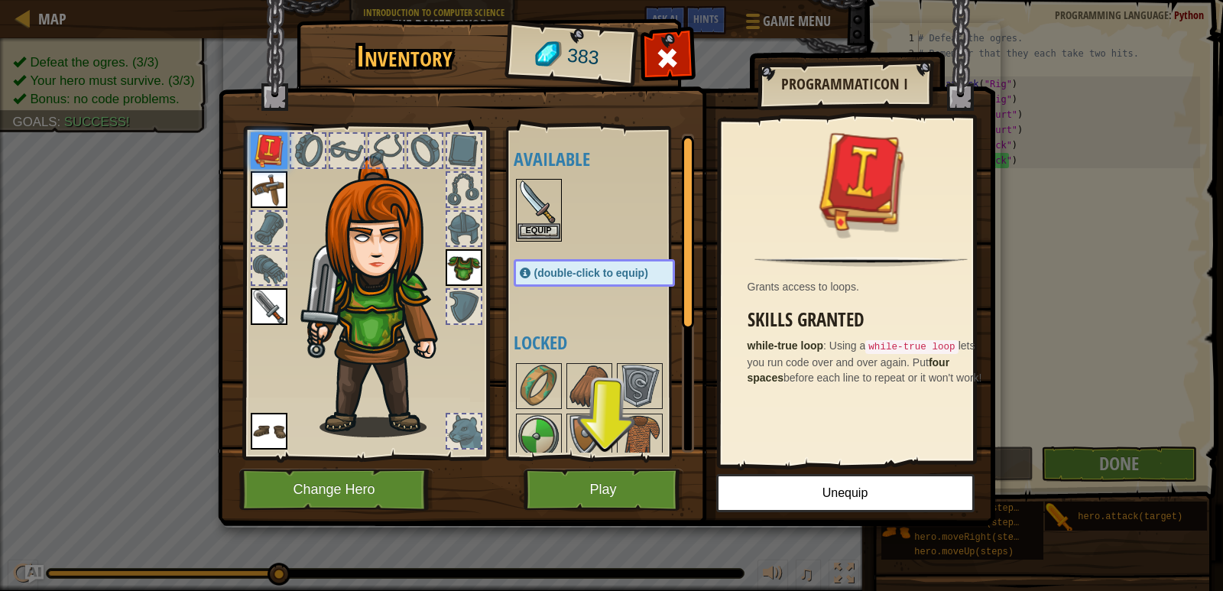
click at [541, 222] on img at bounding box center [539, 201] width 43 height 43
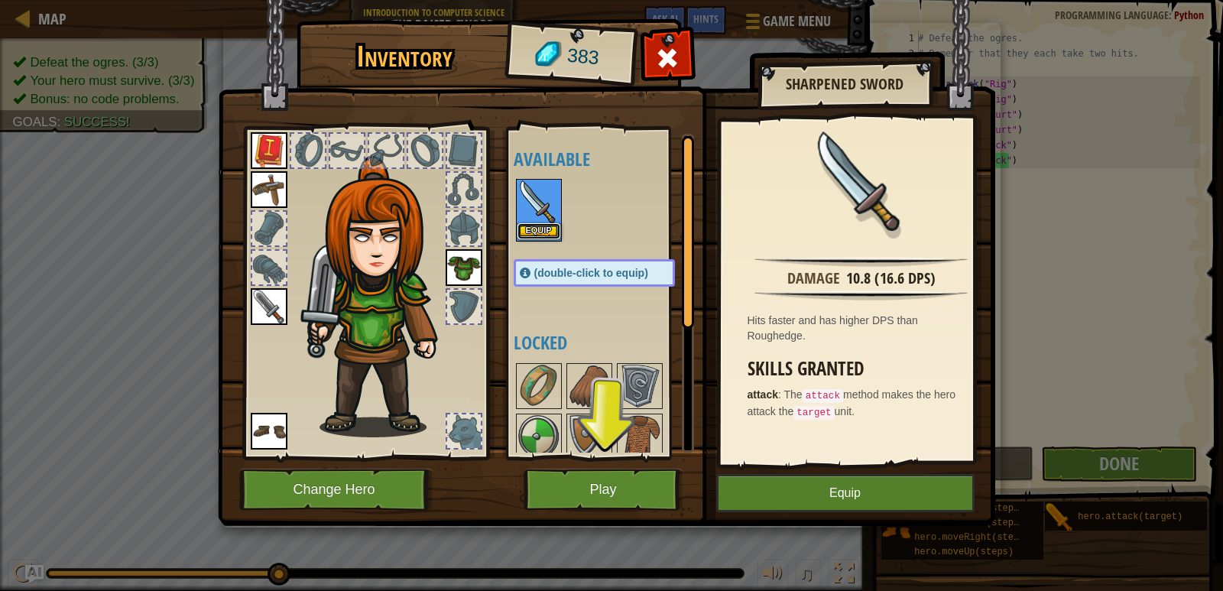
click at [536, 233] on button "Equip" at bounding box center [539, 231] width 43 height 16
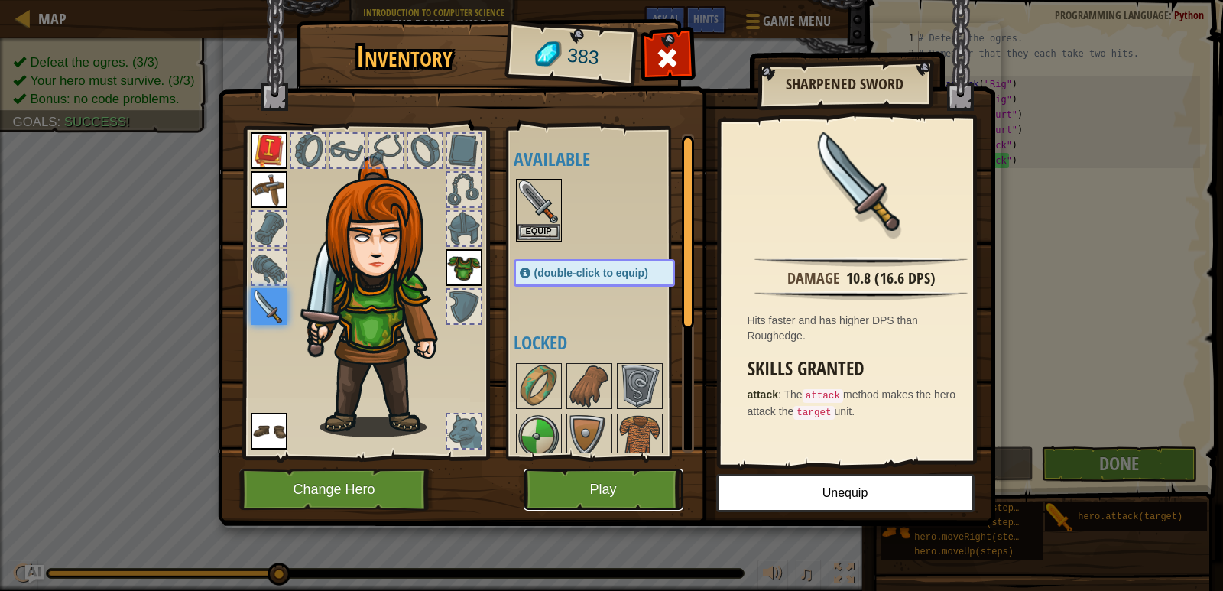
click at [551, 488] on button "Play" at bounding box center [604, 490] width 160 height 42
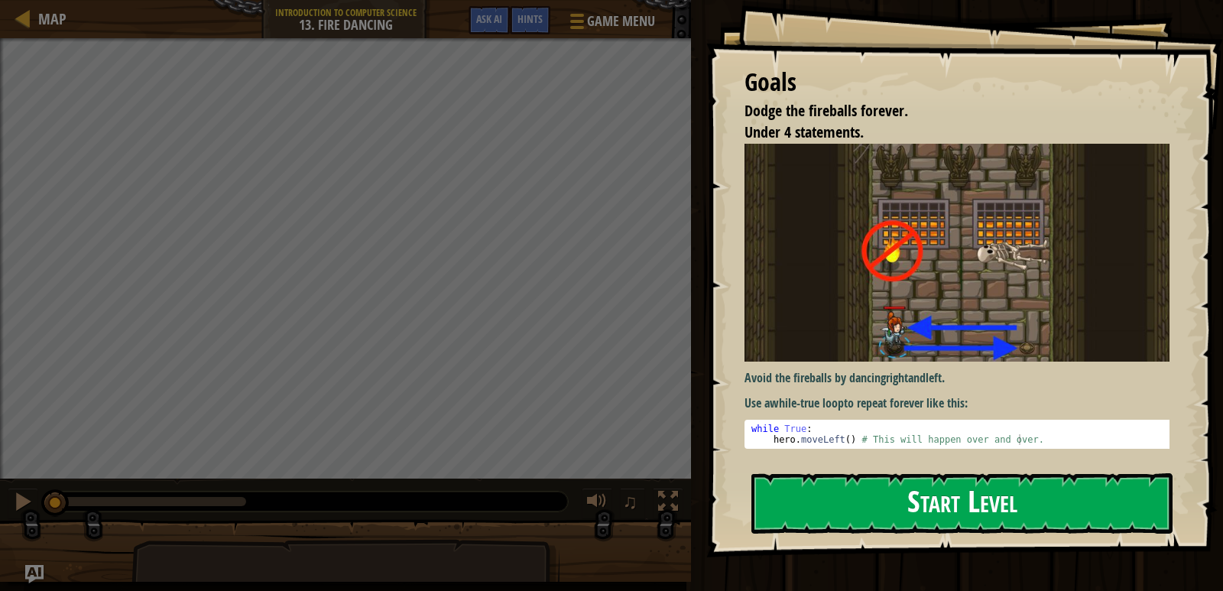
click at [754, 488] on button "Start Level" at bounding box center [961, 503] width 421 height 60
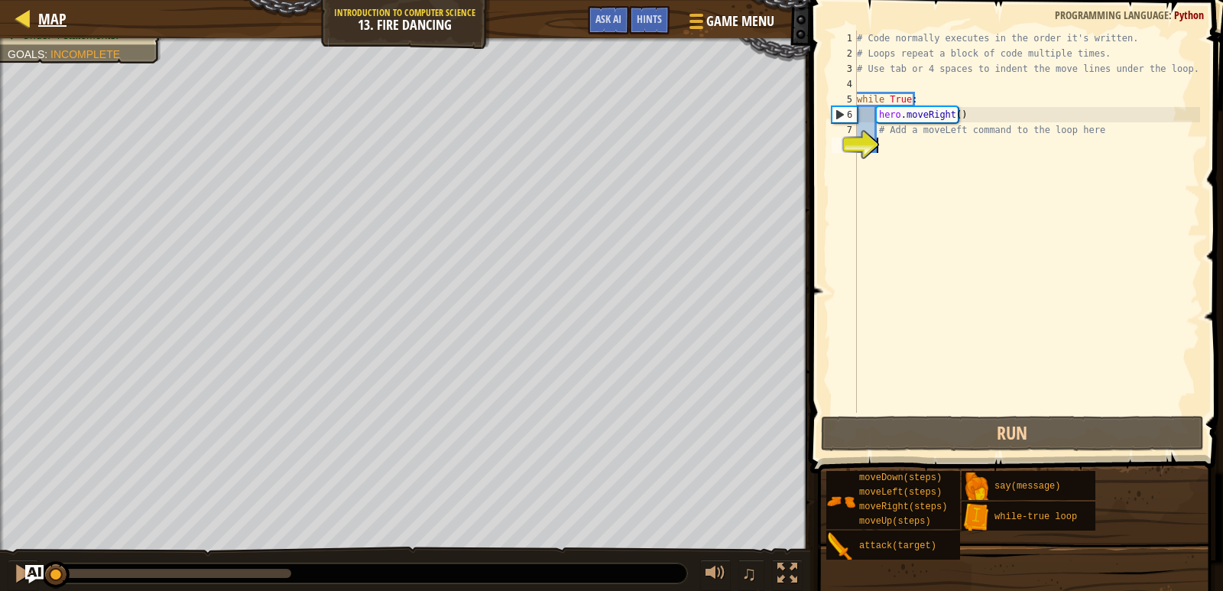
type textarea "m"
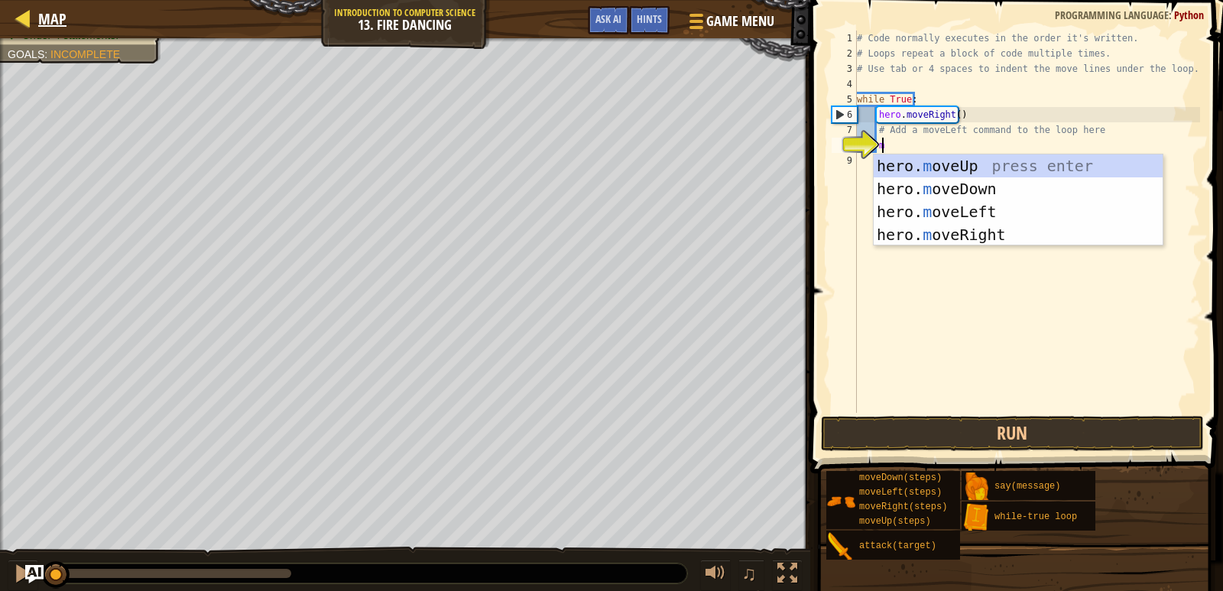
scroll to position [7, 1]
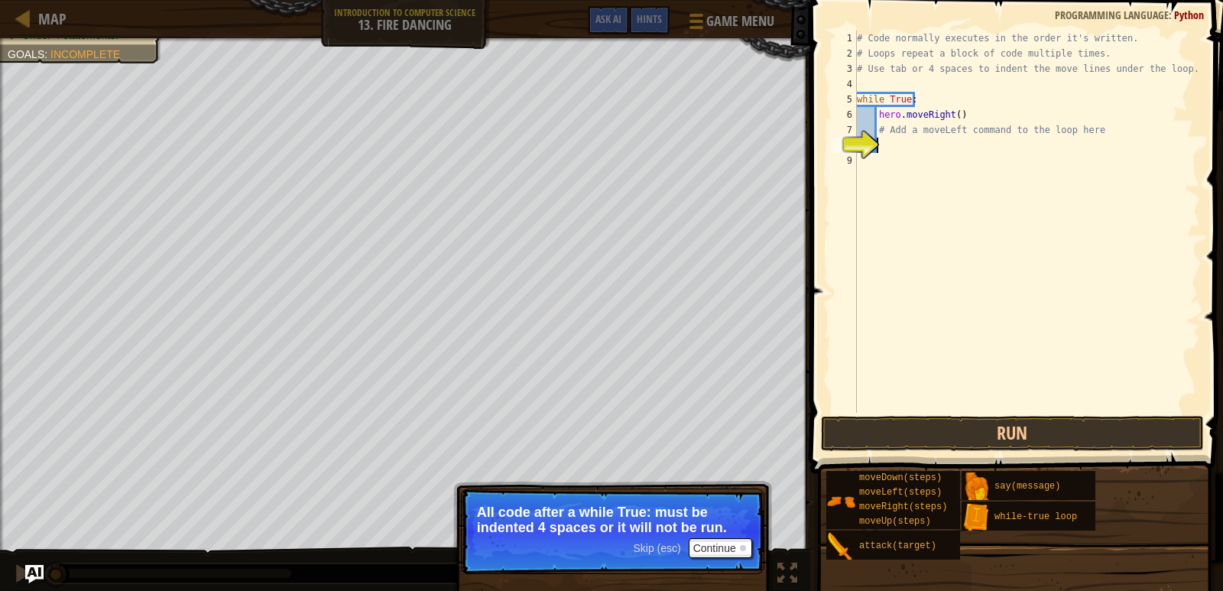
type textarea "m"
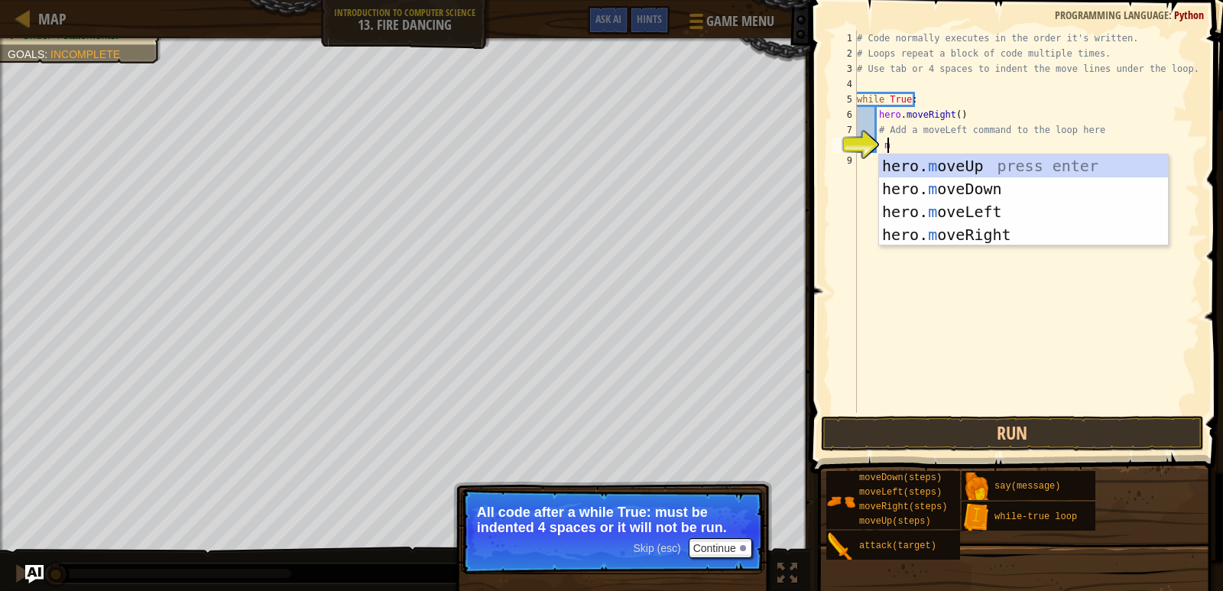
scroll to position [7, 2]
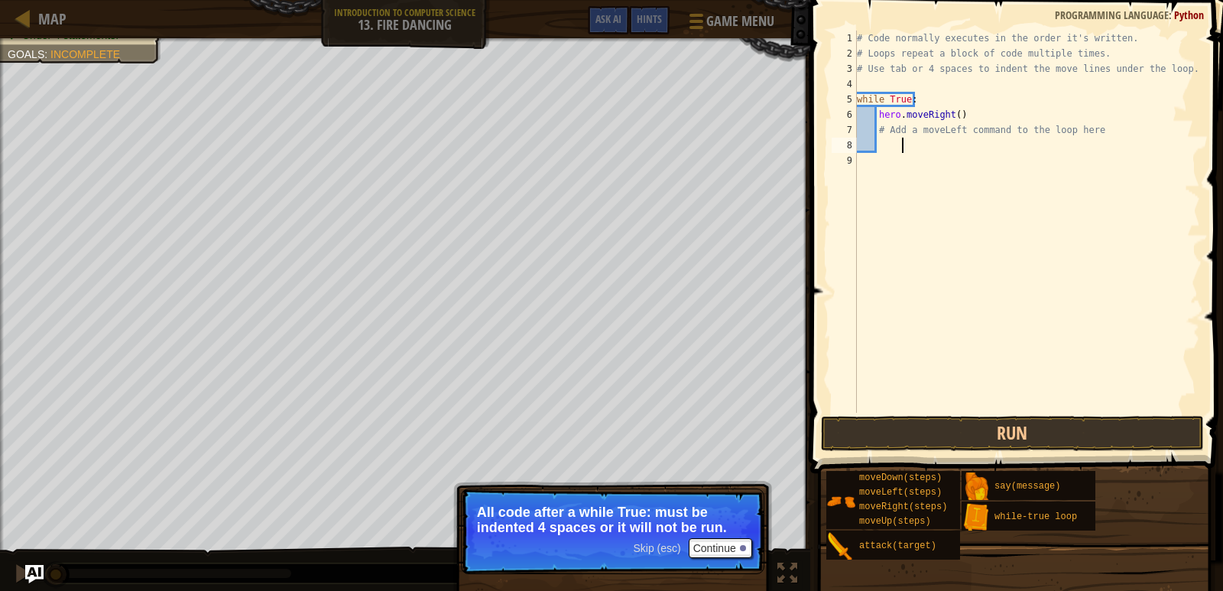
type textarea "m"
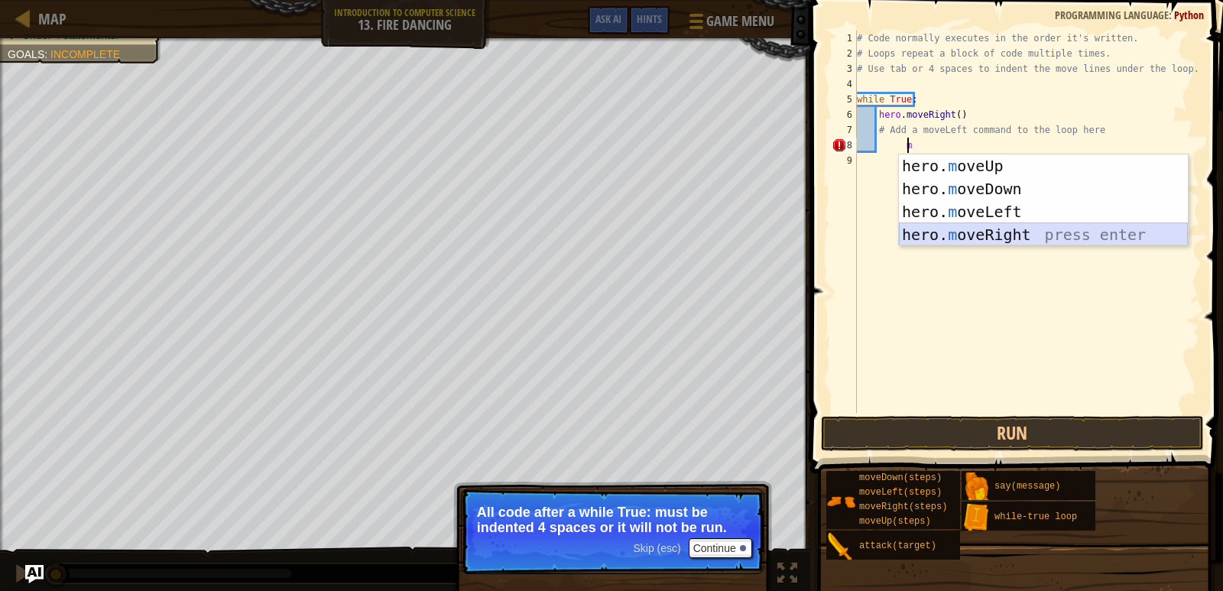
click at [988, 239] on div "hero. m oveUp press enter hero. m oveDown press enter hero. m oveLeft press ent…" at bounding box center [1043, 223] width 289 height 138
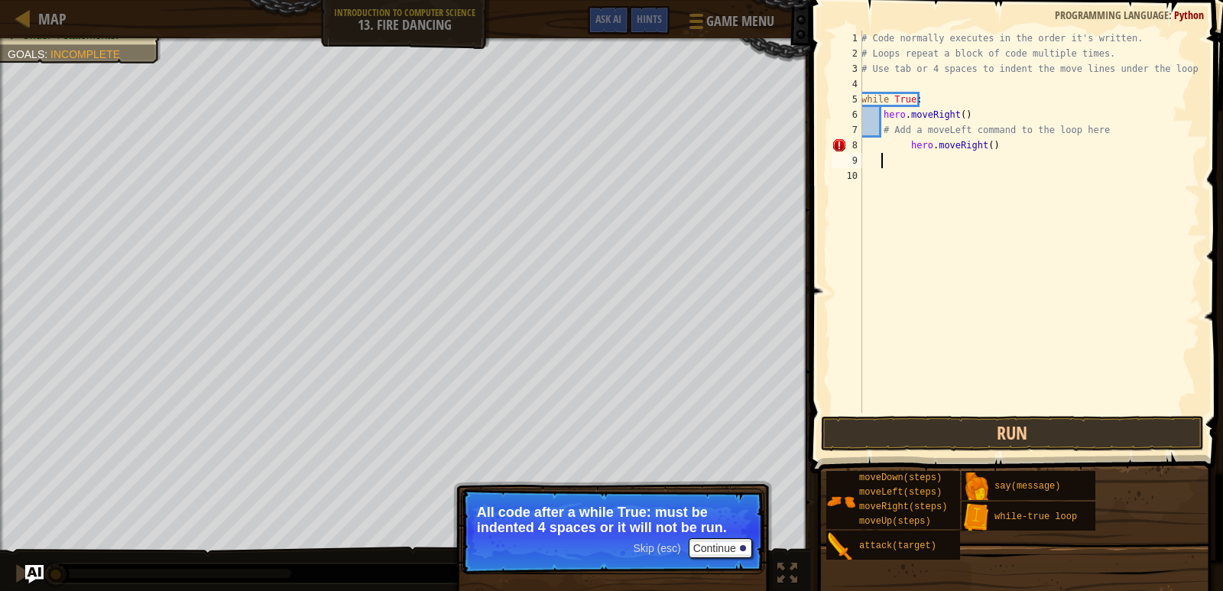
scroll to position [7, 0]
type textarea "h"
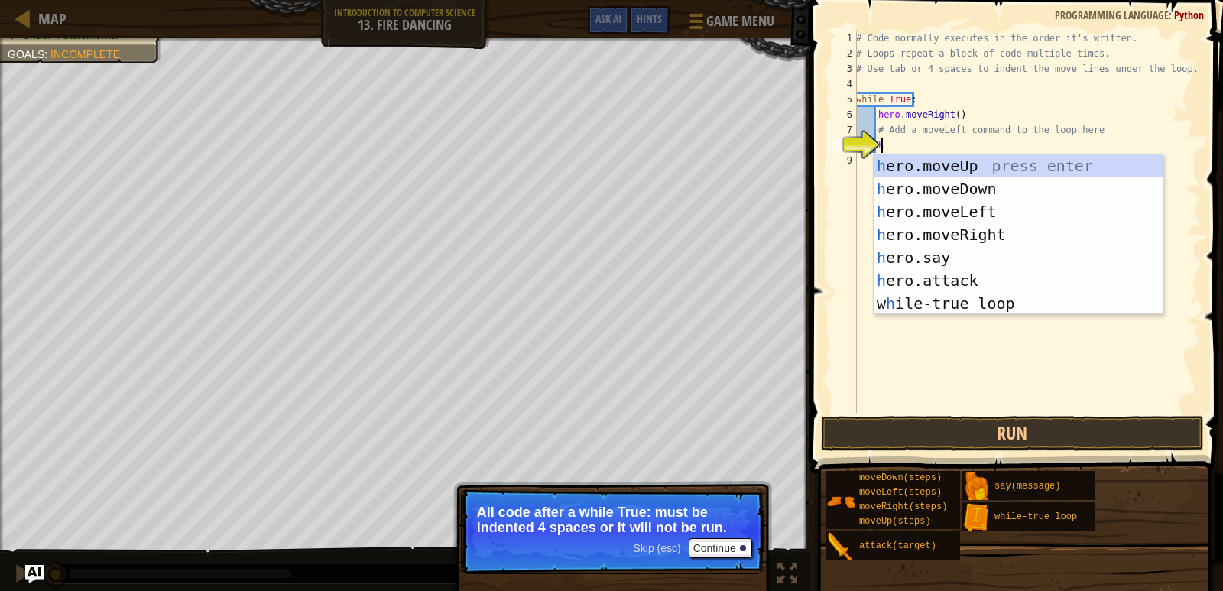
type textarea "he"
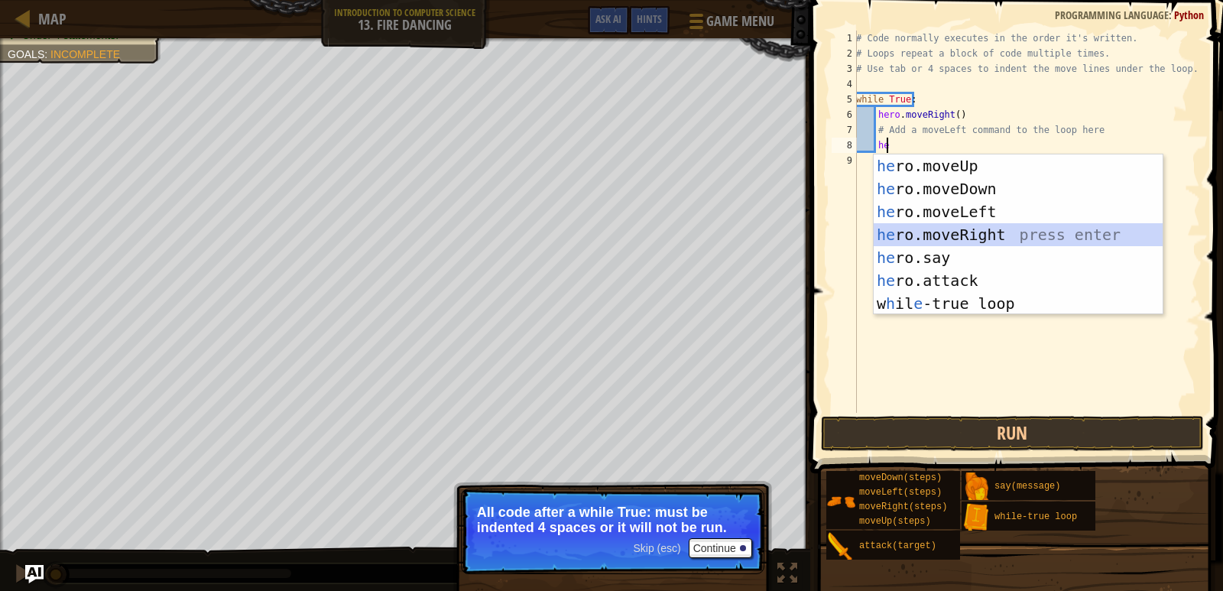
click at [972, 236] on div "he ro.moveUp press enter he ro.moveDown press enter he ro.moveLeft press enter …" at bounding box center [1018, 257] width 289 height 206
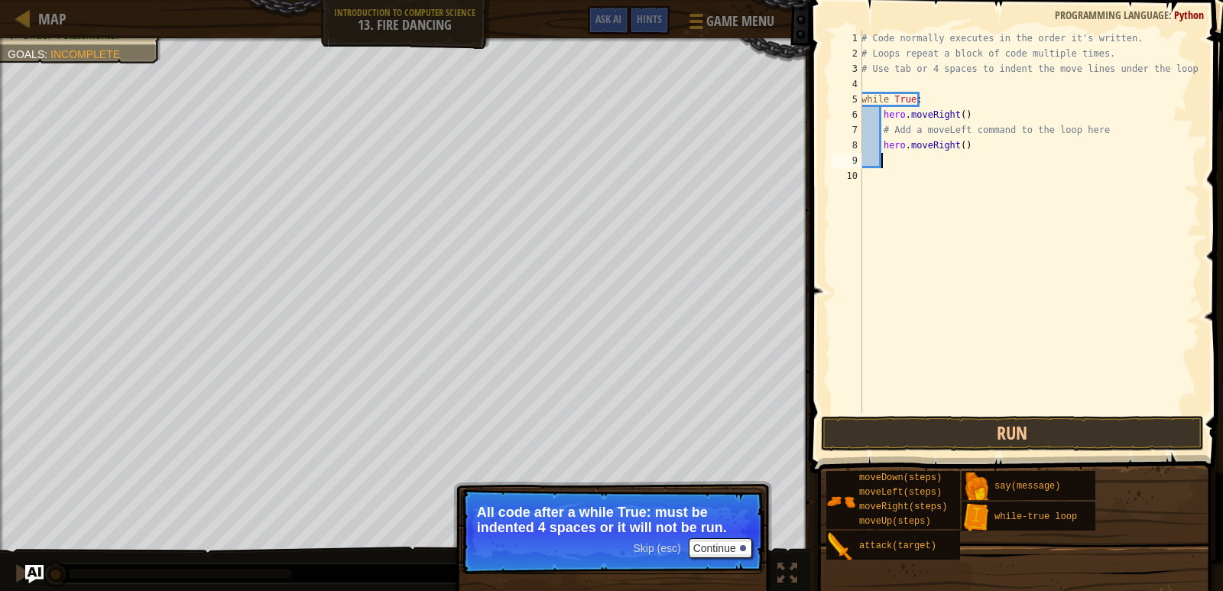
type textarea "h"
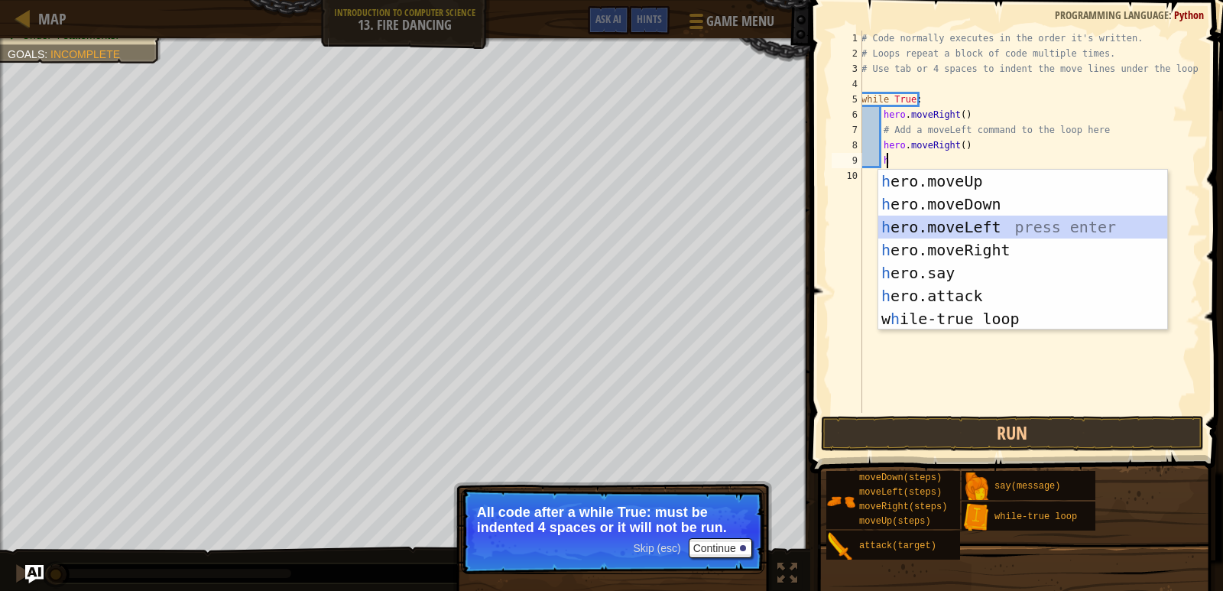
click at [948, 229] on div "h ero.moveUp press enter h ero.moveDown press enter h ero.moveLeft press enter …" at bounding box center [1022, 273] width 289 height 206
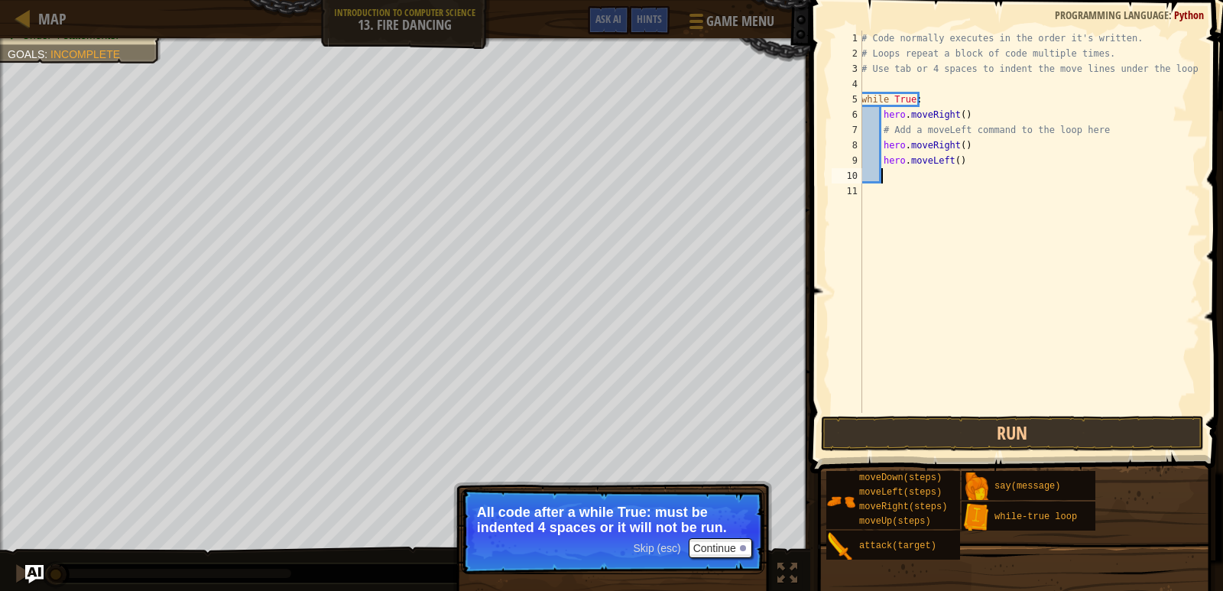
type textarea "h"
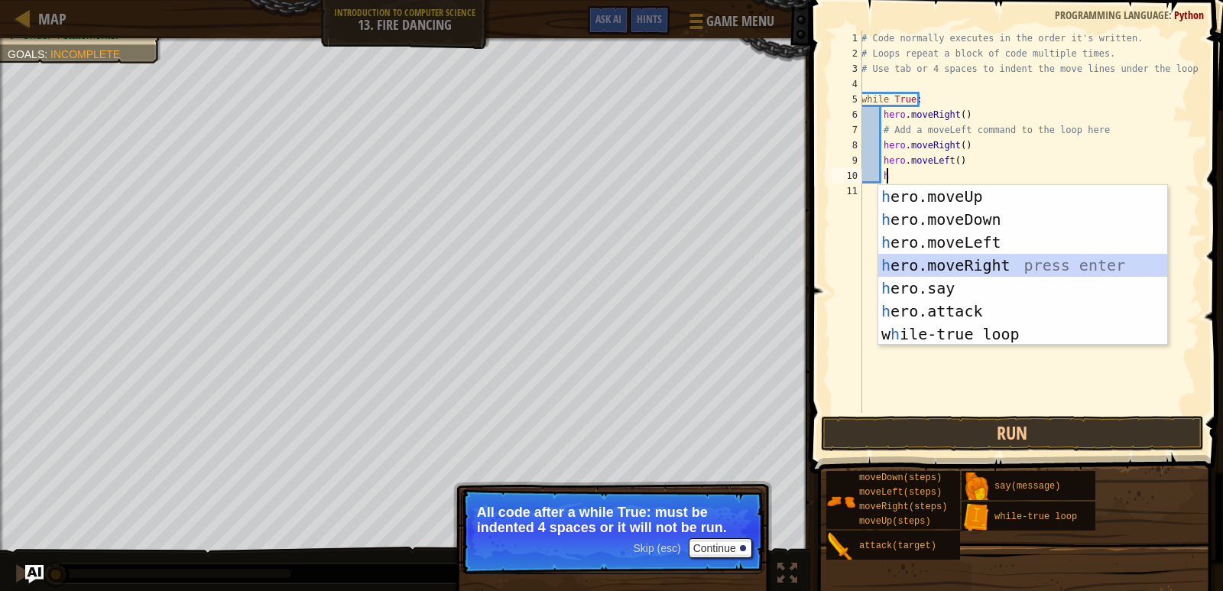
click at [956, 258] on div "h ero.moveUp press enter h ero.moveDown press enter h ero.moveLeft press enter …" at bounding box center [1022, 288] width 289 height 206
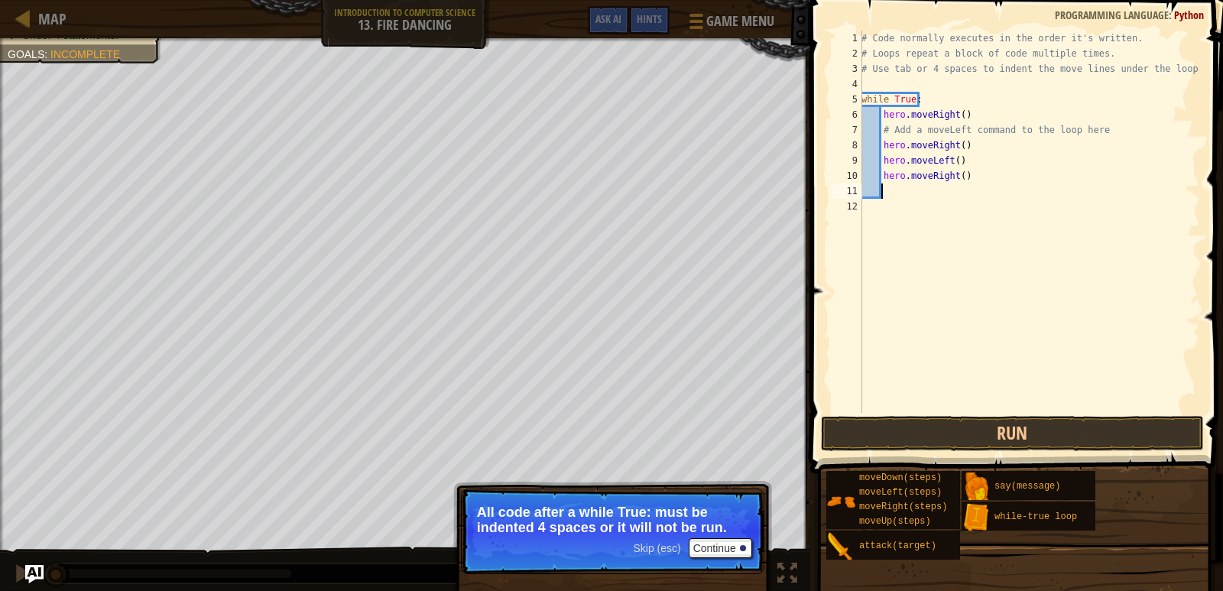
type textarea "h"
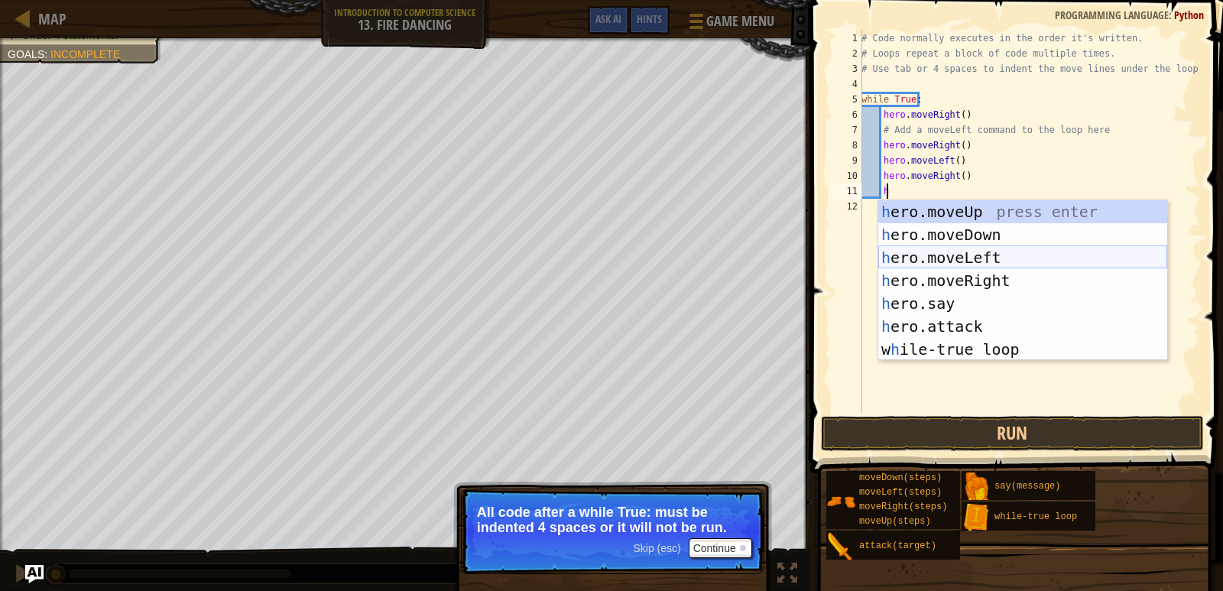
click at [986, 253] on div "h ero.moveUp press enter h ero.moveDown press enter h ero.moveLeft press enter …" at bounding box center [1022, 303] width 289 height 206
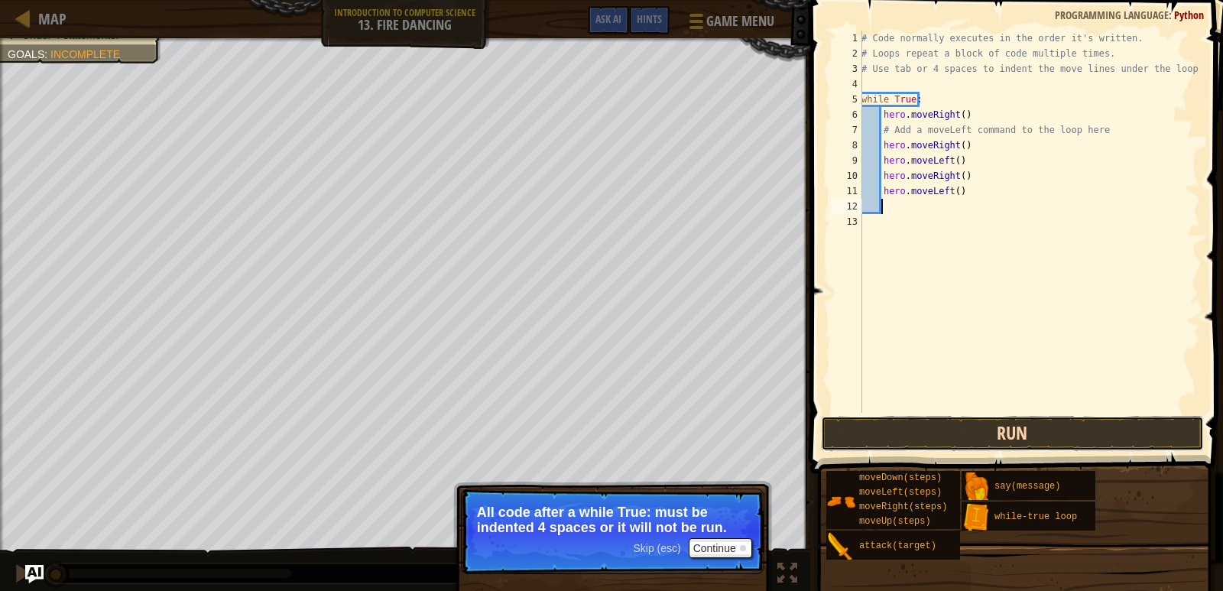
click at [882, 423] on button "Run" at bounding box center [1012, 433] width 383 height 35
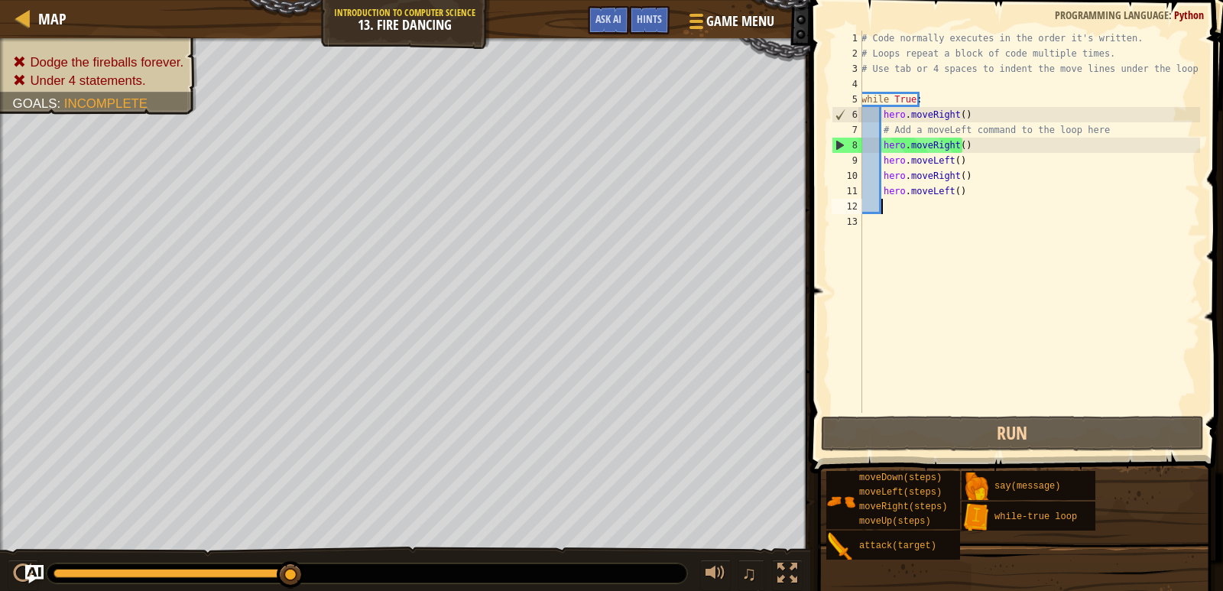
type textarea "m"
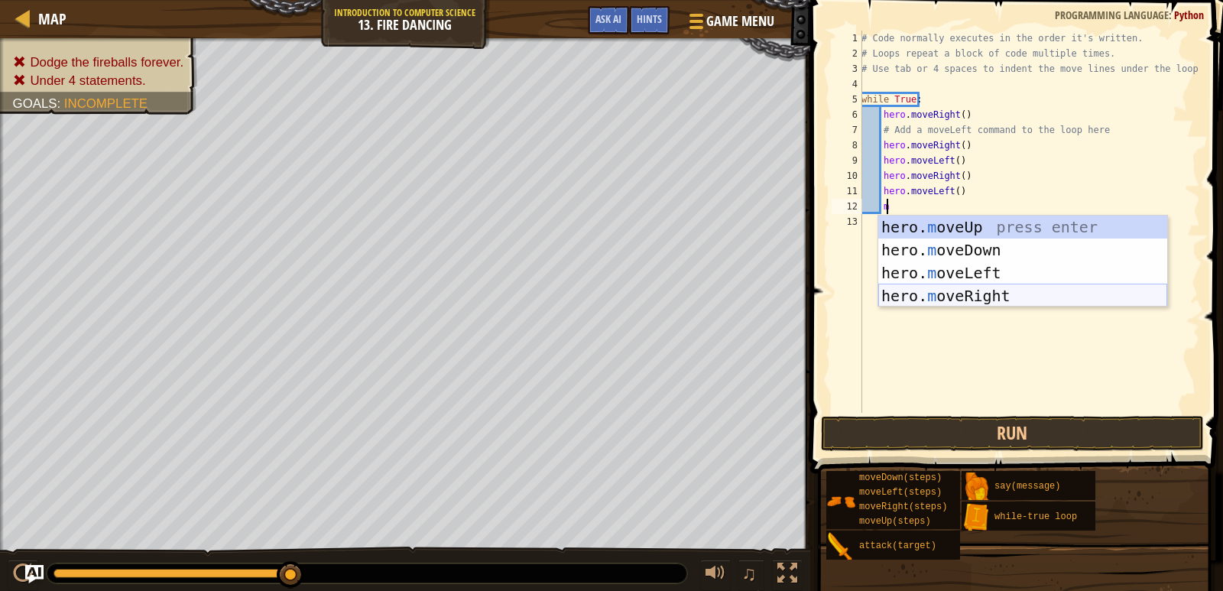
click at [1023, 297] on div "hero. m oveUp press enter hero. m oveDown press enter hero. m oveLeft press ent…" at bounding box center [1022, 285] width 289 height 138
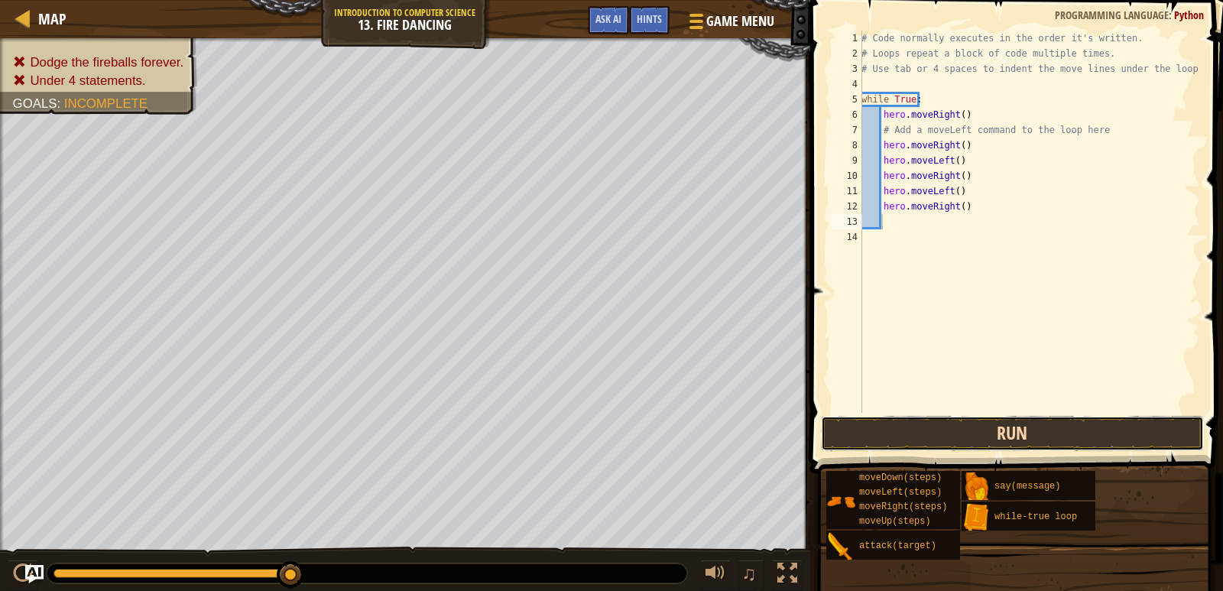
click at [1033, 433] on button "Run" at bounding box center [1012, 433] width 383 height 35
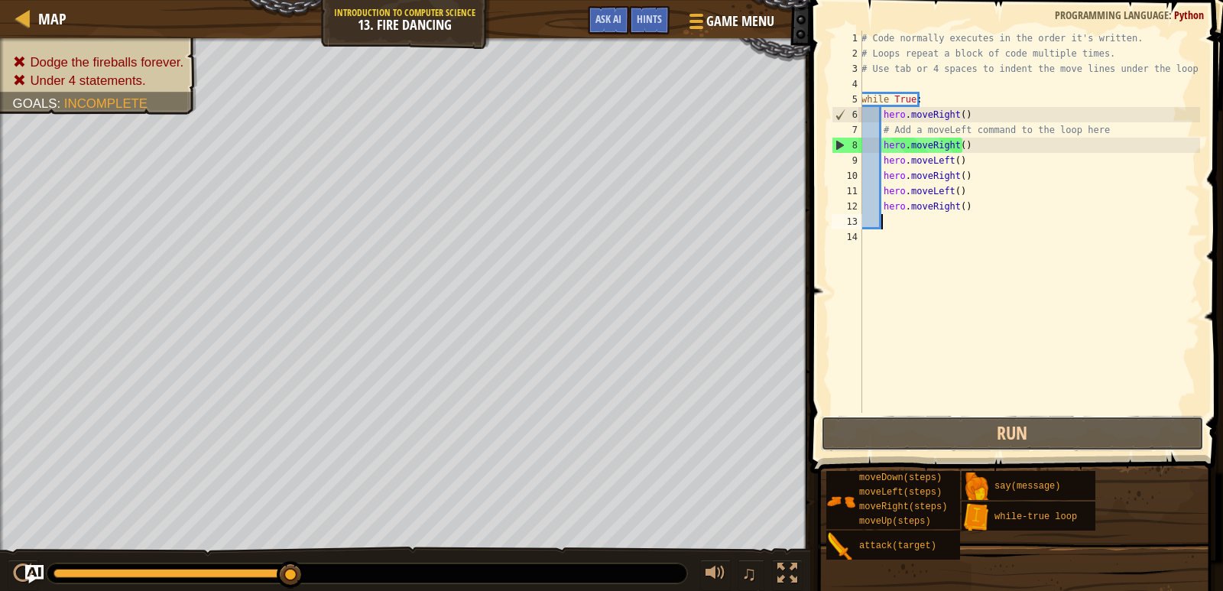
drag, startPoint x: 952, startPoint y: 424, endPoint x: 965, endPoint y: 394, distance: 32.5
click at [964, 406] on div "1 2 3 4 5 6 7 8 9 10 11 12 13 14 # Code normally executes in the order it's wri…" at bounding box center [1014, 267] width 417 height 518
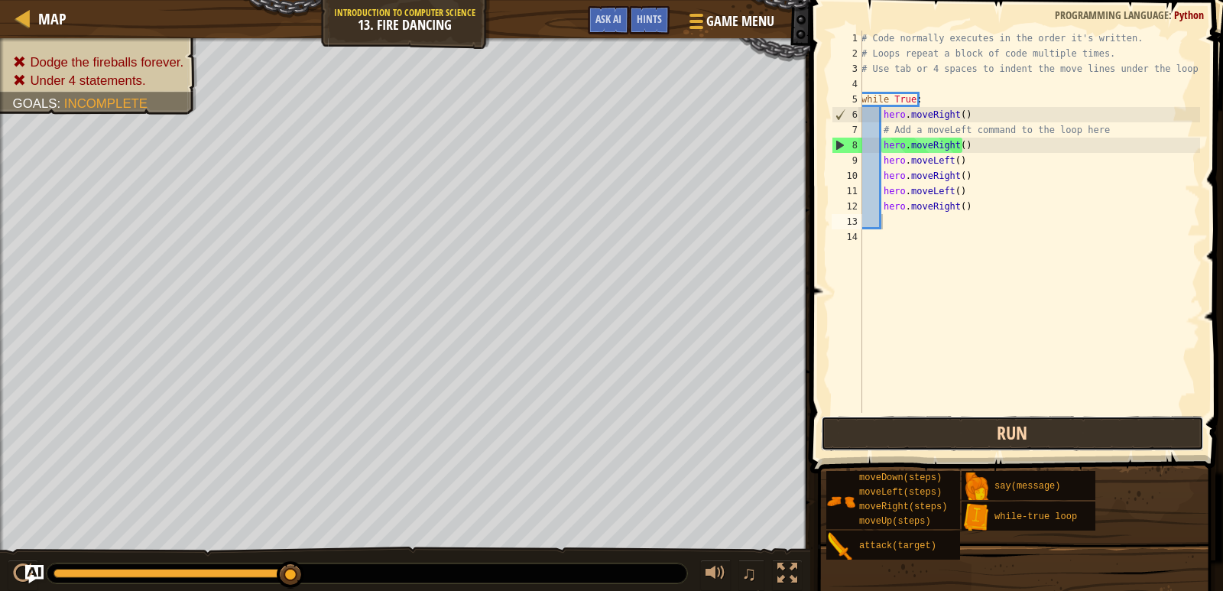
click at [959, 445] on button "Run" at bounding box center [1012, 433] width 383 height 35
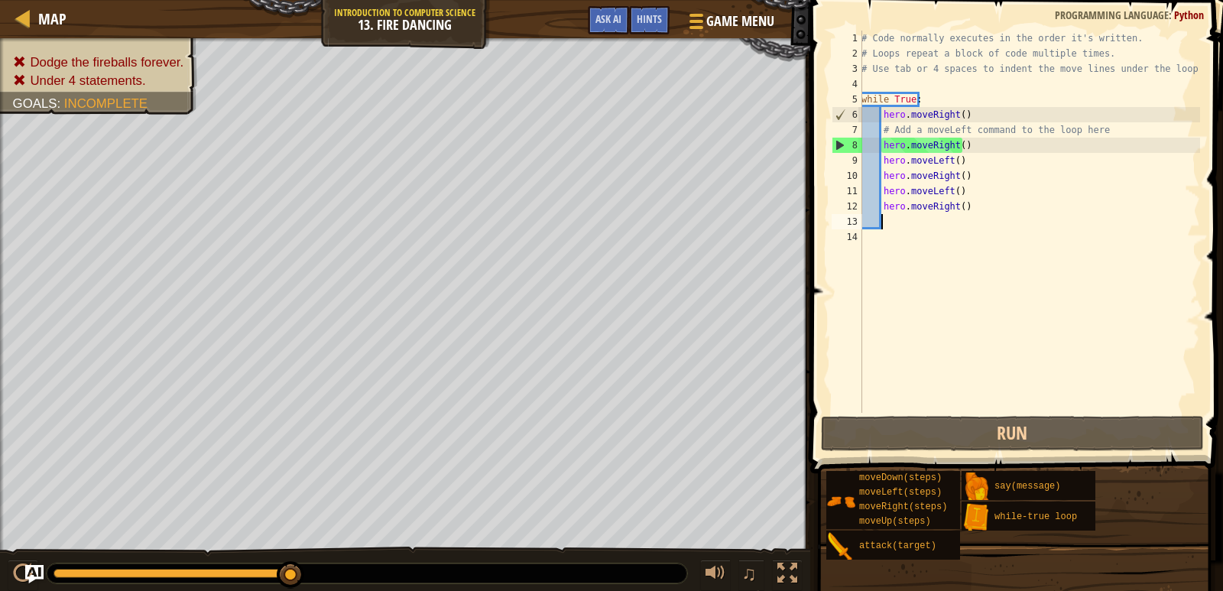
click at [963, 148] on div "# Code normally executes in the order it's written. # Loops repeat a block of c…" at bounding box center [1029, 237] width 342 height 413
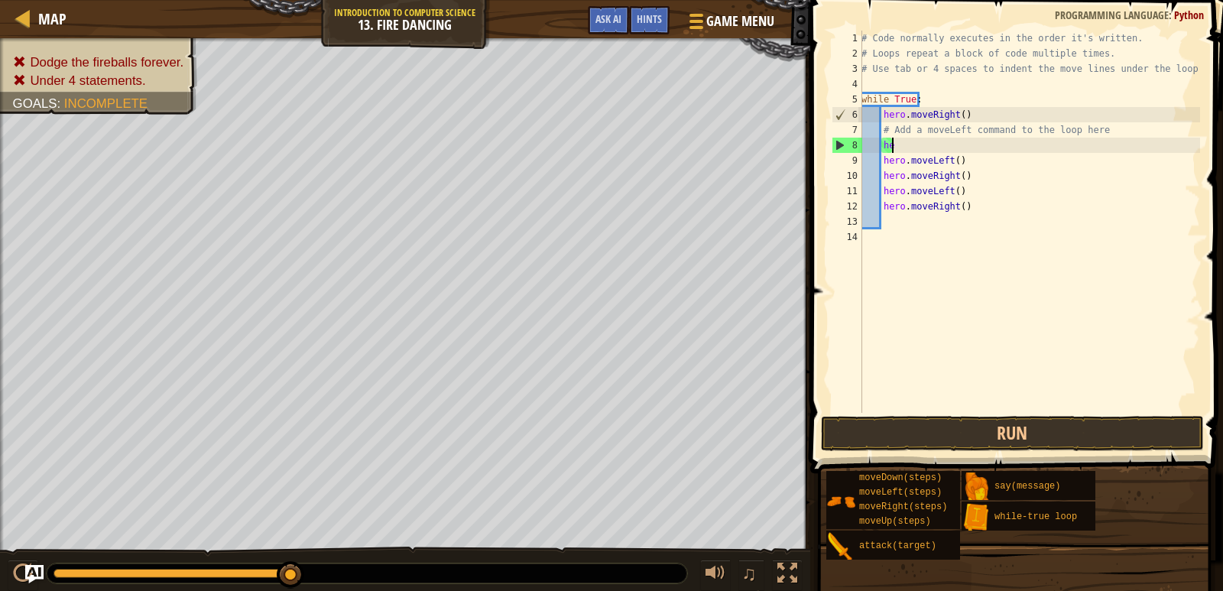
type textarea "h"
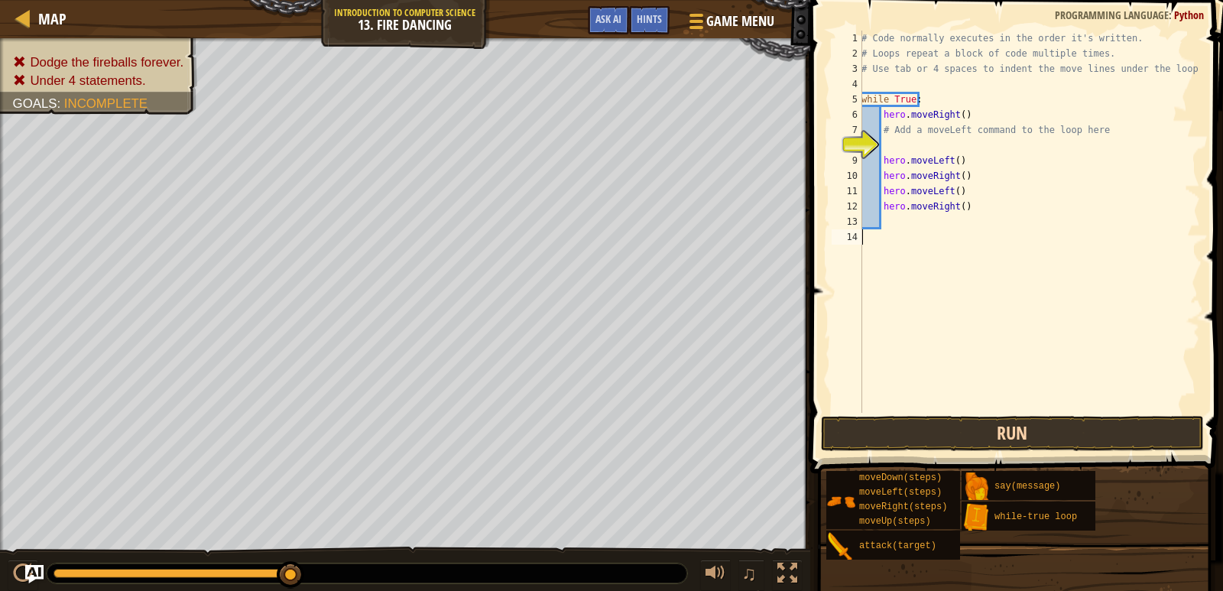
drag, startPoint x: 900, startPoint y: 411, endPoint x: 894, endPoint y: 424, distance: 14.8
click at [894, 424] on div "1 2 3 4 5 6 7 8 9 10 11 12 13 14 # Code normally executes in the order it's wri…" at bounding box center [1014, 267] width 417 height 518
click at [894, 424] on button "Run" at bounding box center [1012, 433] width 383 height 35
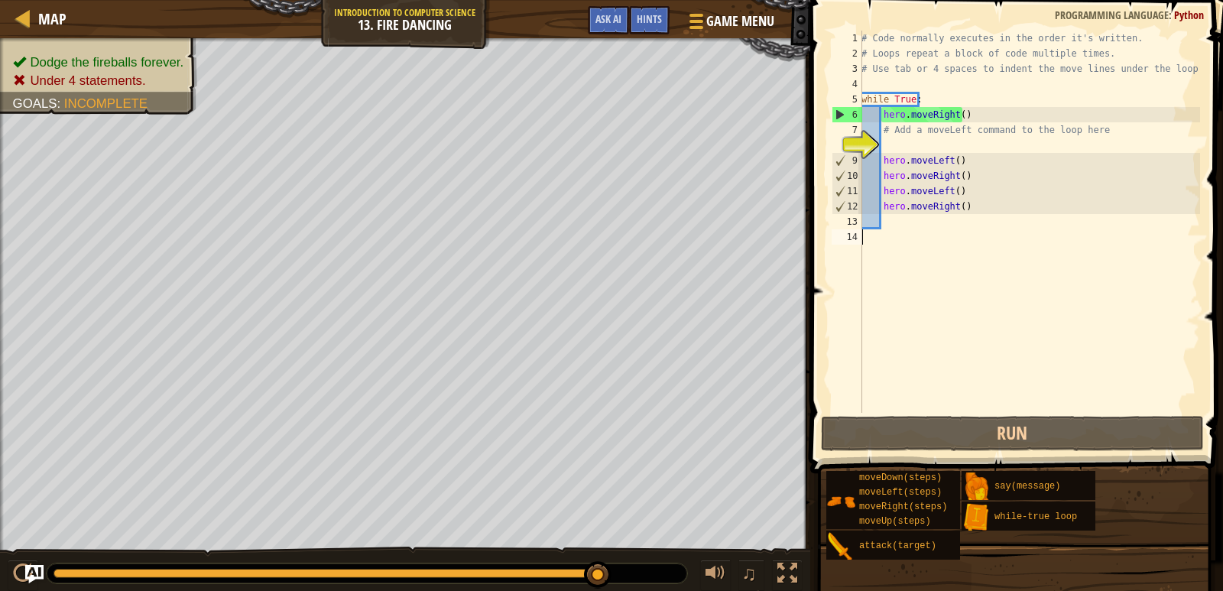
click at [967, 205] on div "# Code normally executes in the order it's written. # Loops repeat a block of c…" at bounding box center [1029, 237] width 342 height 413
type textarea "hero.moveRight()"
click at [985, 148] on div "# Code normally executes in the order it's written. # Loops repeat a block of c…" at bounding box center [1029, 237] width 342 height 413
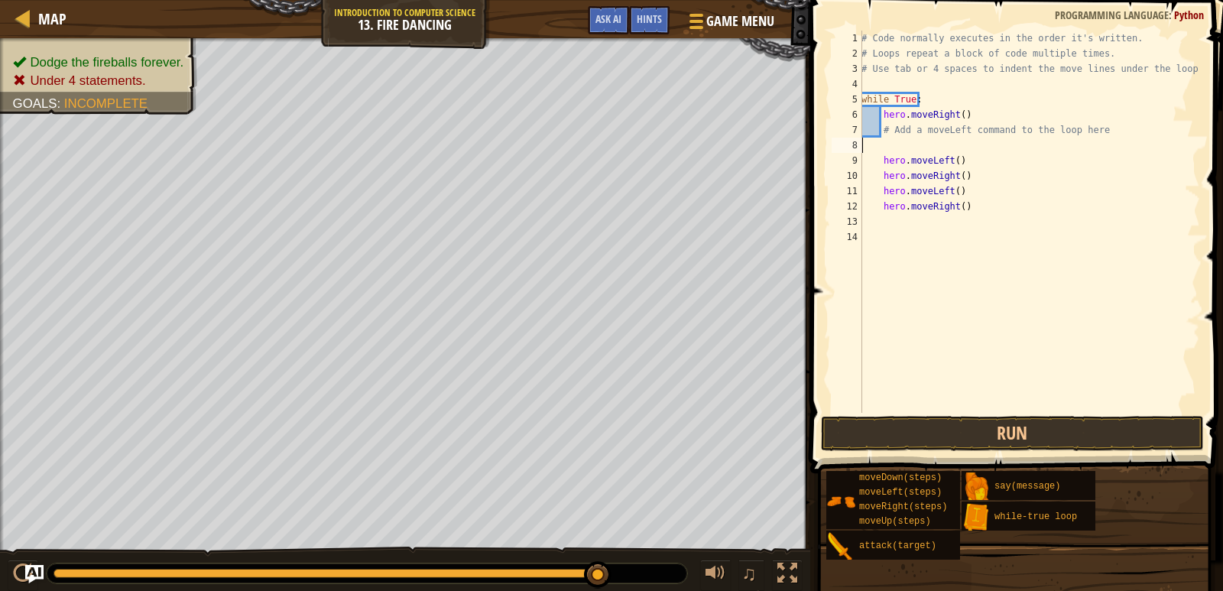
type textarea "# Add a moveLeft command to the loop here"
click at [993, 402] on div "# Code normally executes in the order it's written. # Loops repeat a block of c…" at bounding box center [1029, 237] width 342 height 413
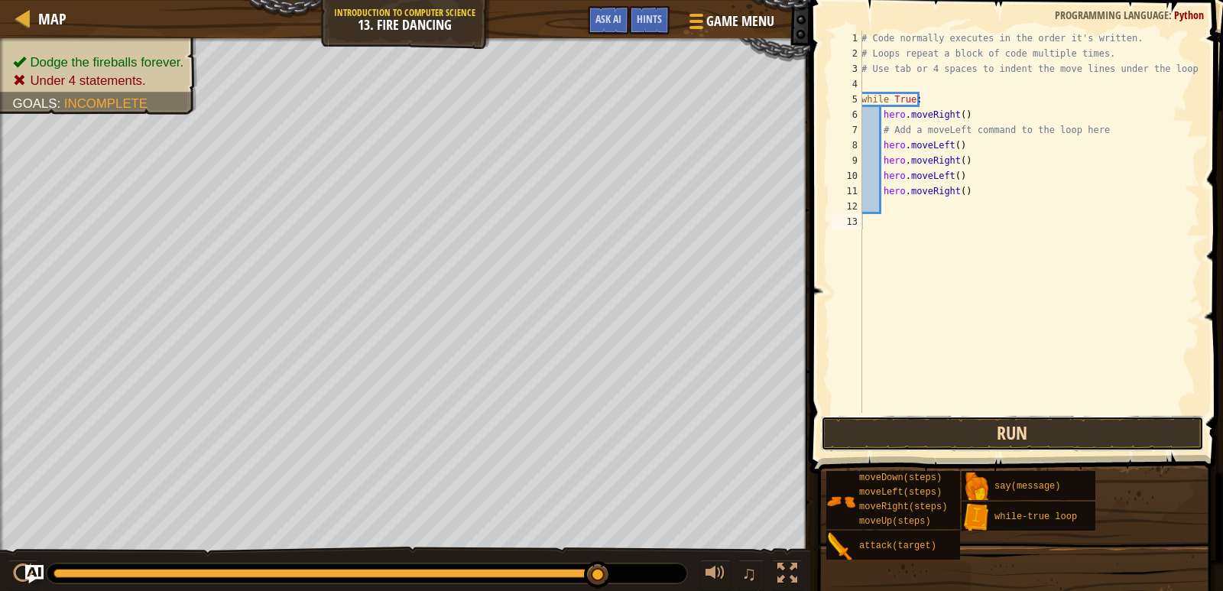
click at [1001, 421] on button "Run" at bounding box center [1012, 433] width 383 height 35
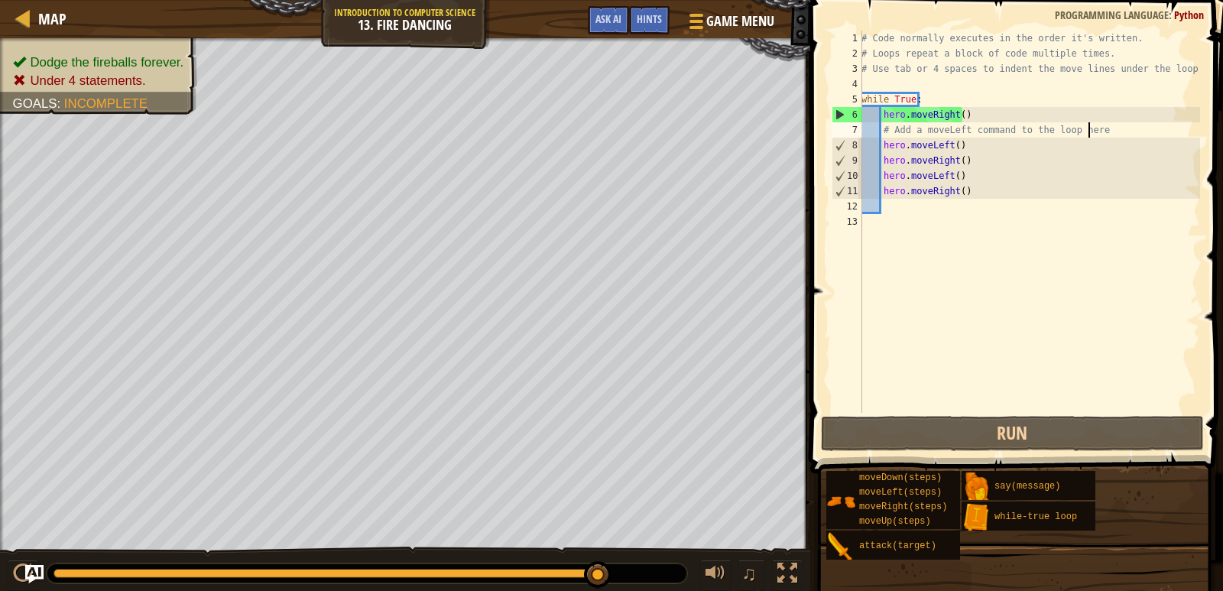
click at [1118, 128] on div "# Code normally executes in the order it's written. # Loops repeat a block of c…" at bounding box center [1029, 237] width 342 height 413
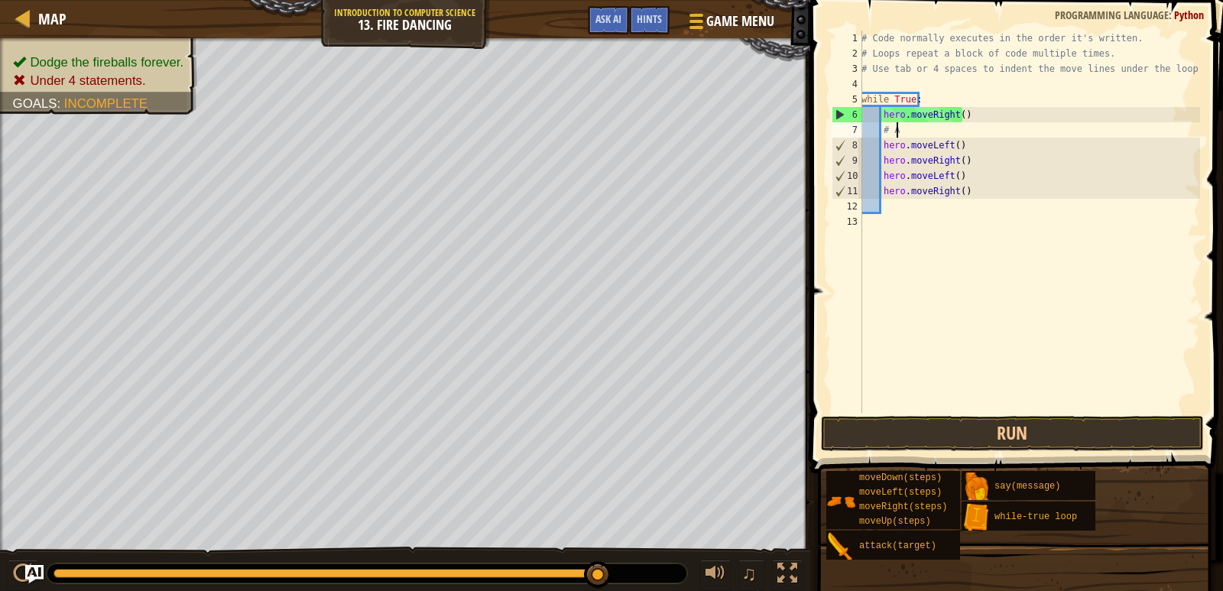
type textarea "#"
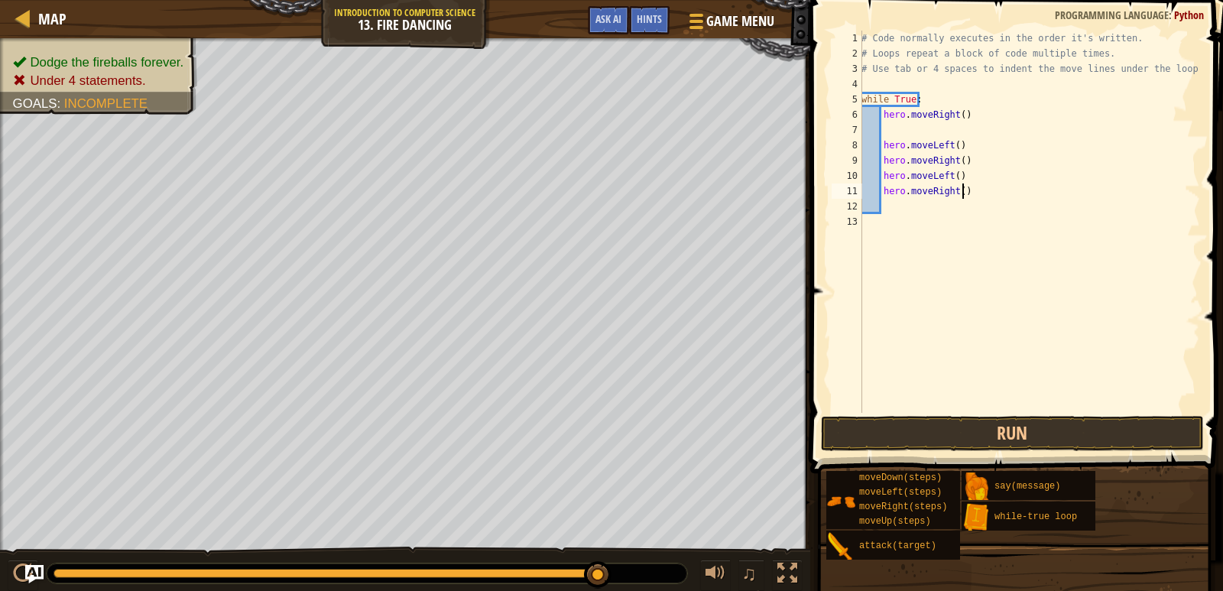
click at [1008, 190] on div "# Code normally executes in the order it's written. # Loops repeat a block of c…" at bounding box center [1029, 237] width 342 height 413
type textarea "h"
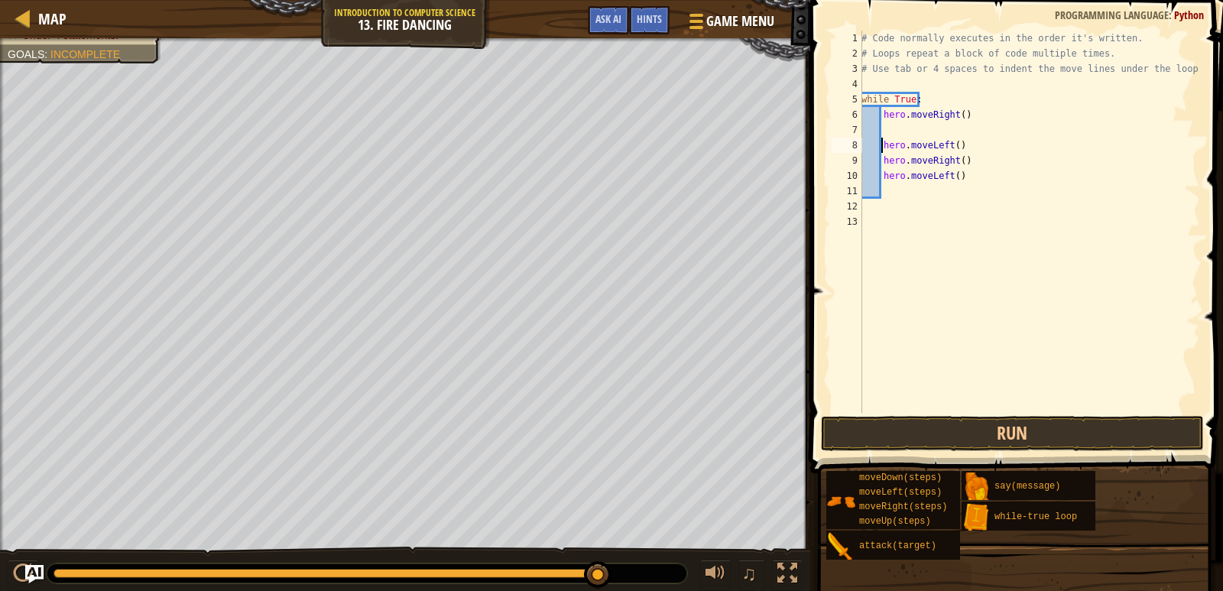
click at [882, 149] on div "# Code normally executes in the order it's written. # Loops repeat a block of c…" at bounding box center [1029, 237] width 342 height 413
type textarea "hero.moveLeft()"
click at [1001, 421] on button "Run" at bounding box center [1012, 433] width 383 height 35
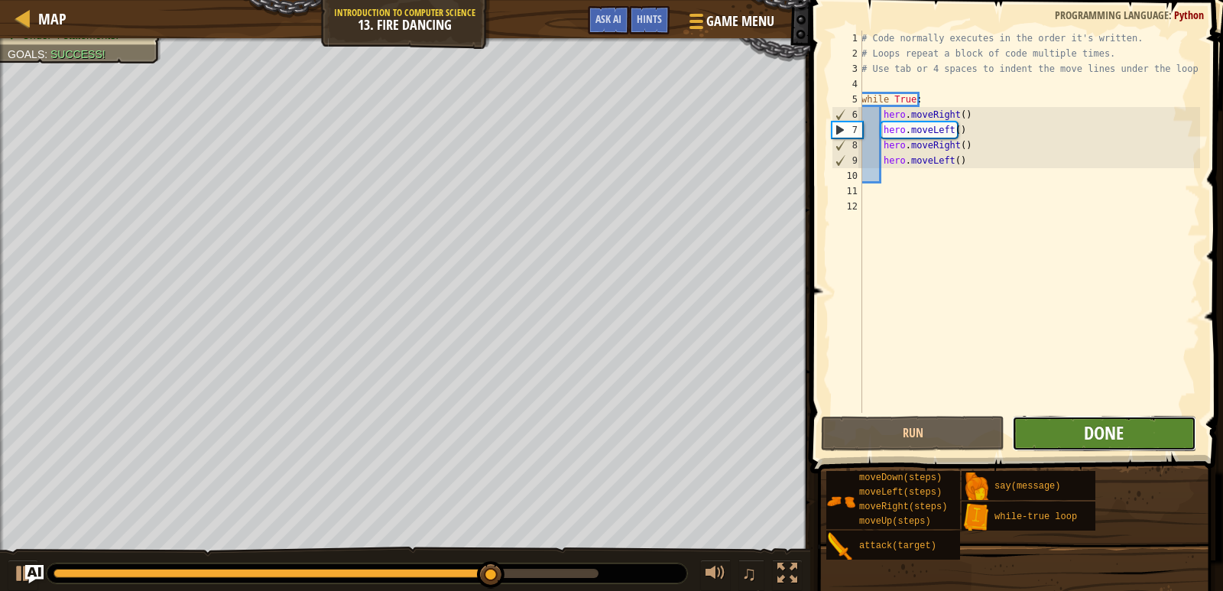
click at [1096, 431] on span "Done" at bounding box center [1104, 432] width 40 height 24
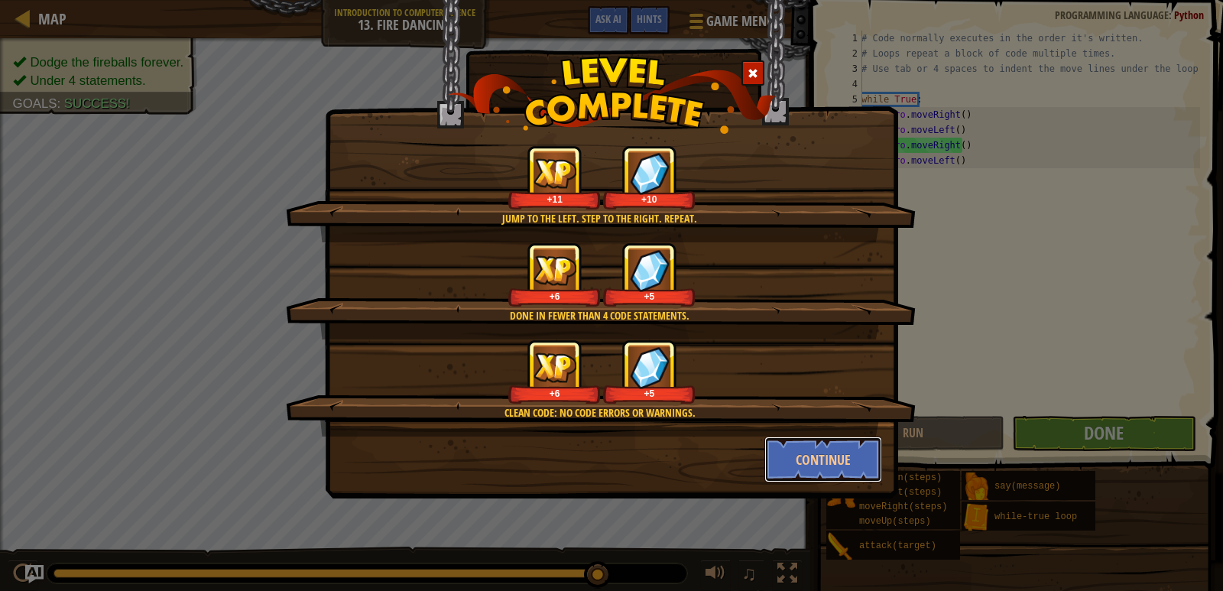
click at [842, 465] on button "Continue" at bounding box center [823, 459] width 118 height 46
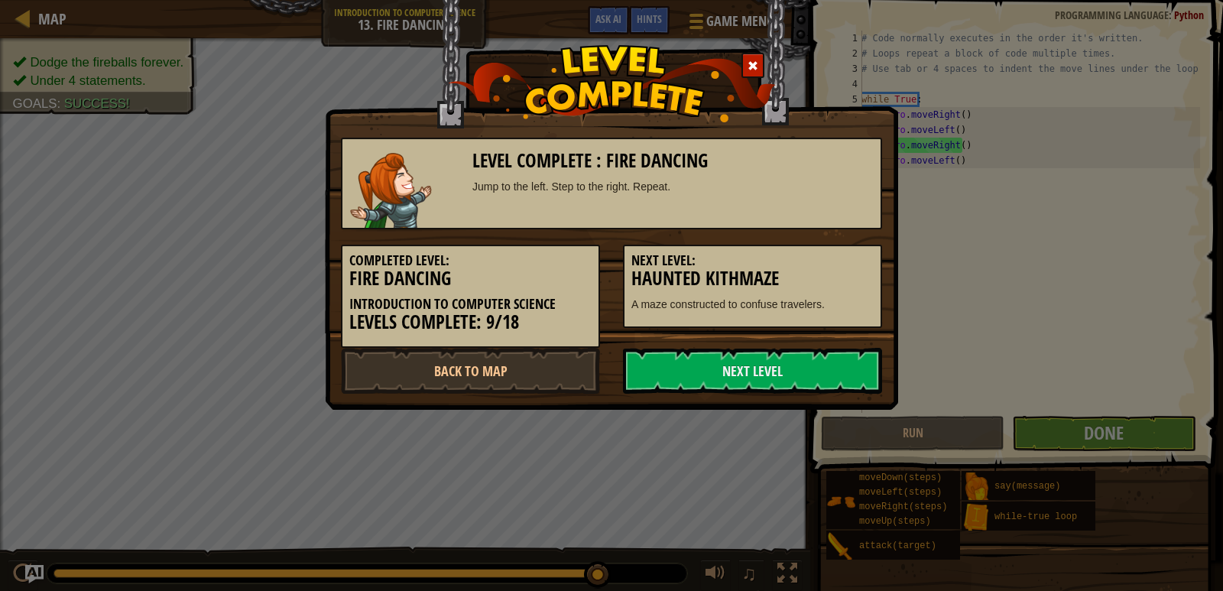
drag, startPoint x: 778, startPoint y: 372, endPoint x: 878, endPoint y: 283, distance: 133.8
click at [790, 351] on link "Next Level" at bounding box center [752, 371] width 259 height 46
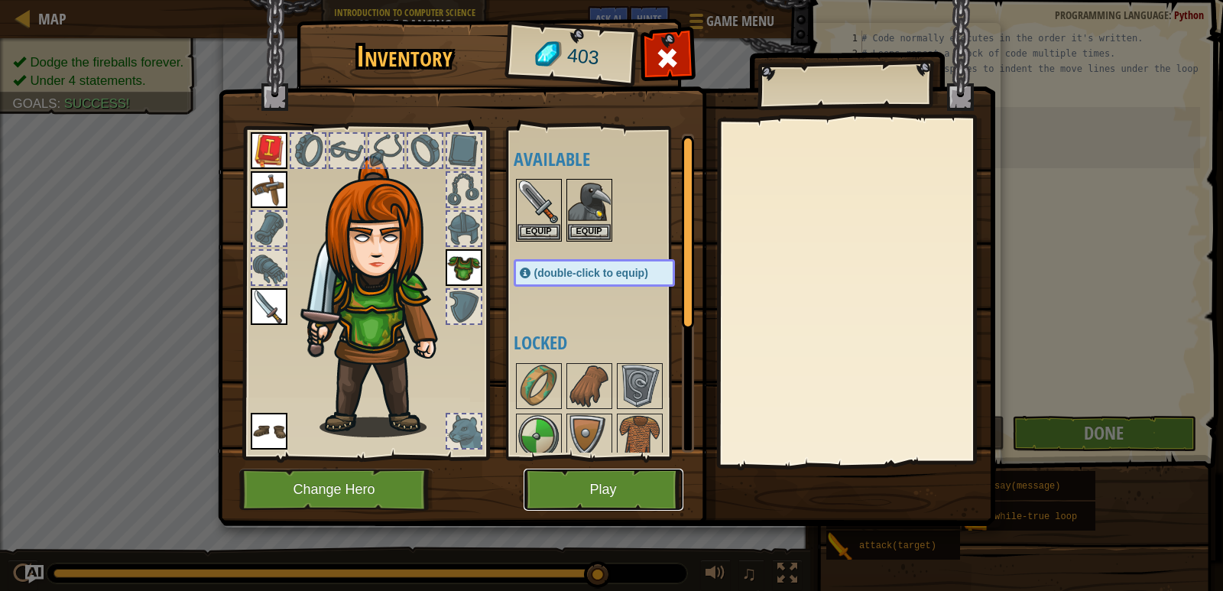
click at [551, 485] on button "Play" at bounding box center [604, 490] width 160 height 42
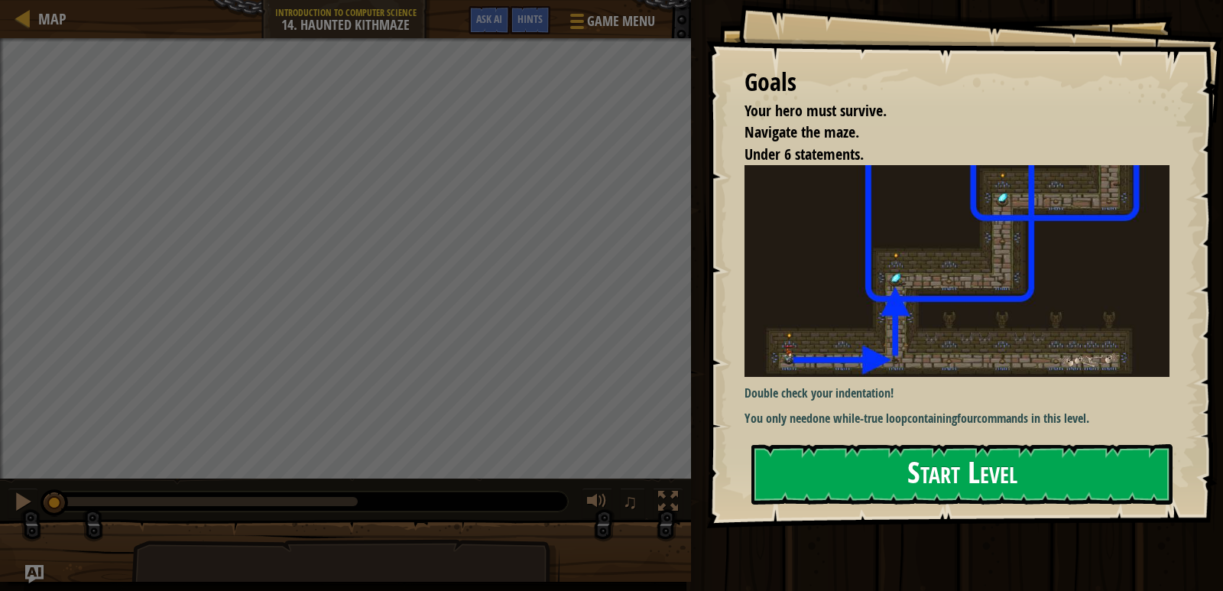
click at [821, 453] on button "Start Level" at bounding box center [961, 474] width 421 height 60
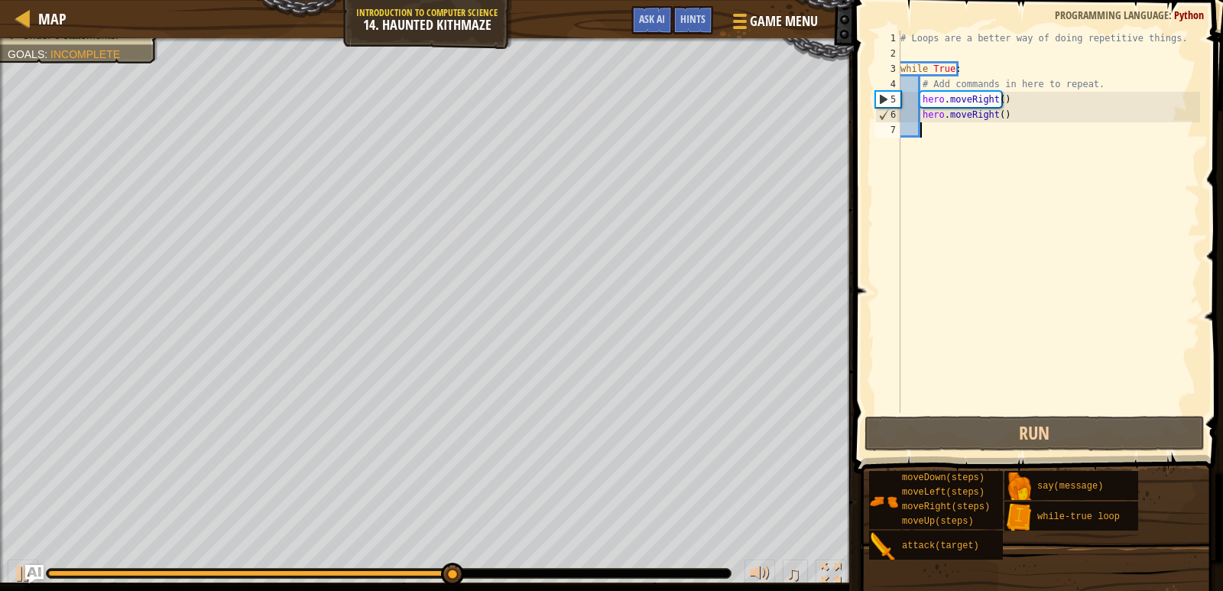
type textarea "m"
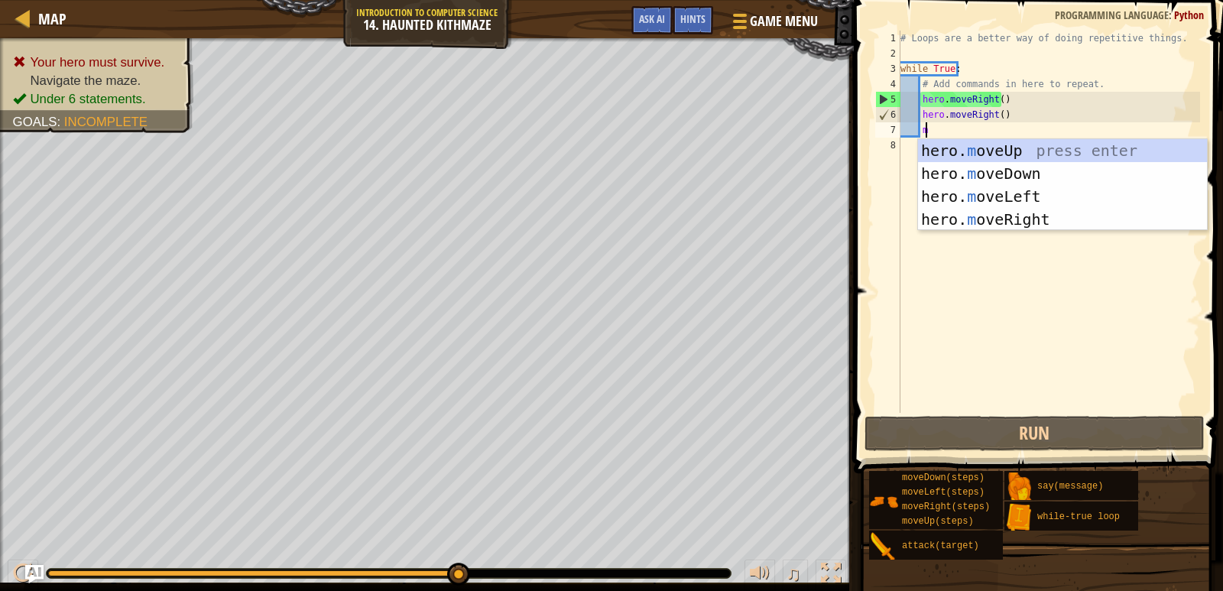
scroll to position [7, 2]
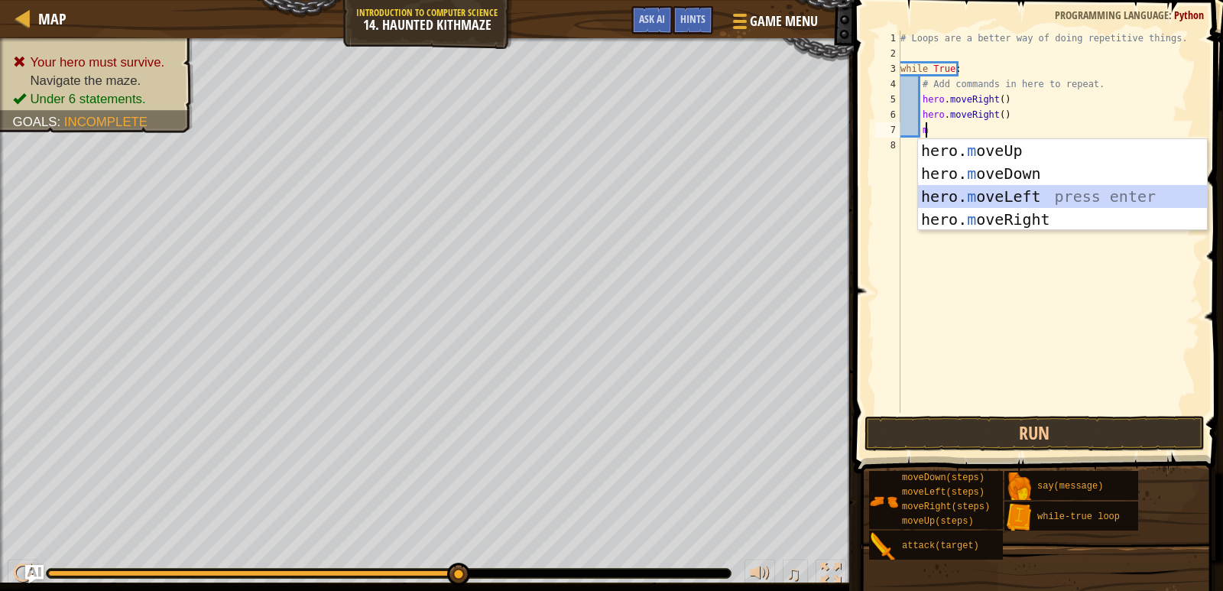
click at [949, 187] on div "hero. m oveUp press enter hero. m oveDown press enter hero. m oveLeft press ent…" at bounding box center [1062, 208] width 289 height 138
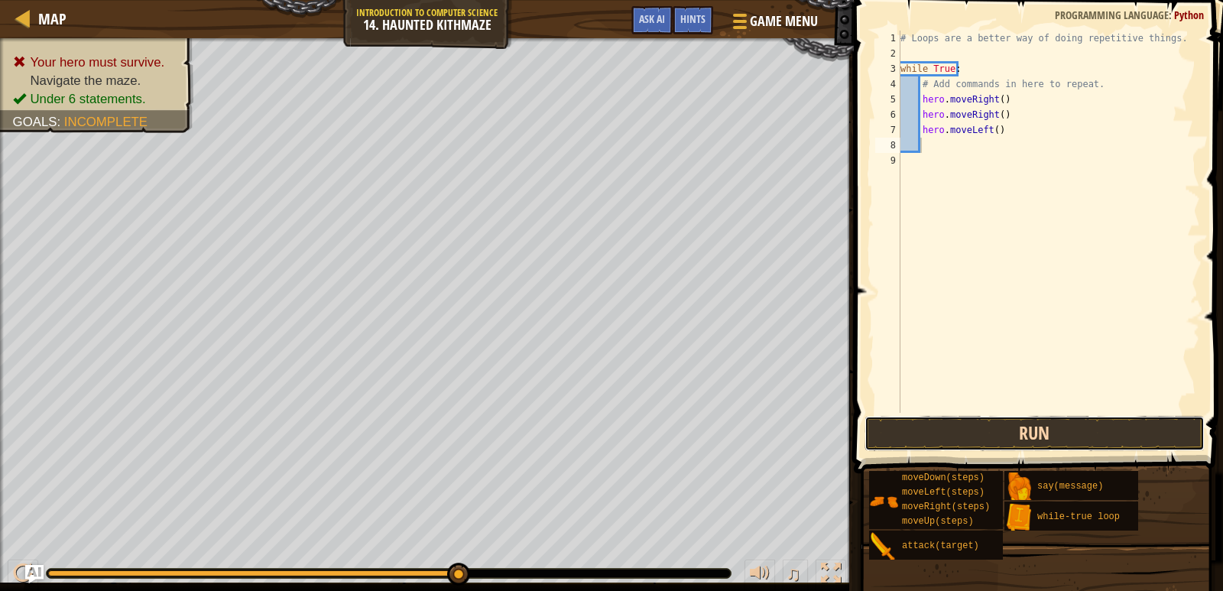
click at [972, 436] on button "Run" at bounding box center [1035, 433] width 340 height 35
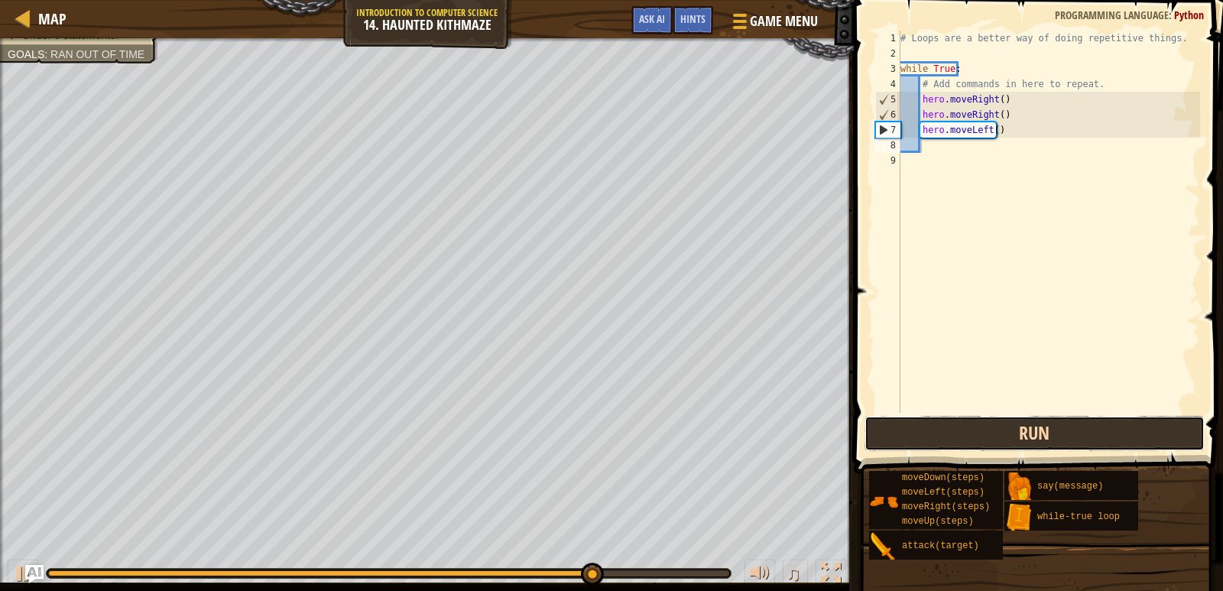
click at [1055, 436] on button "Run" at bounding box center [1035, 433] width 340 height 35
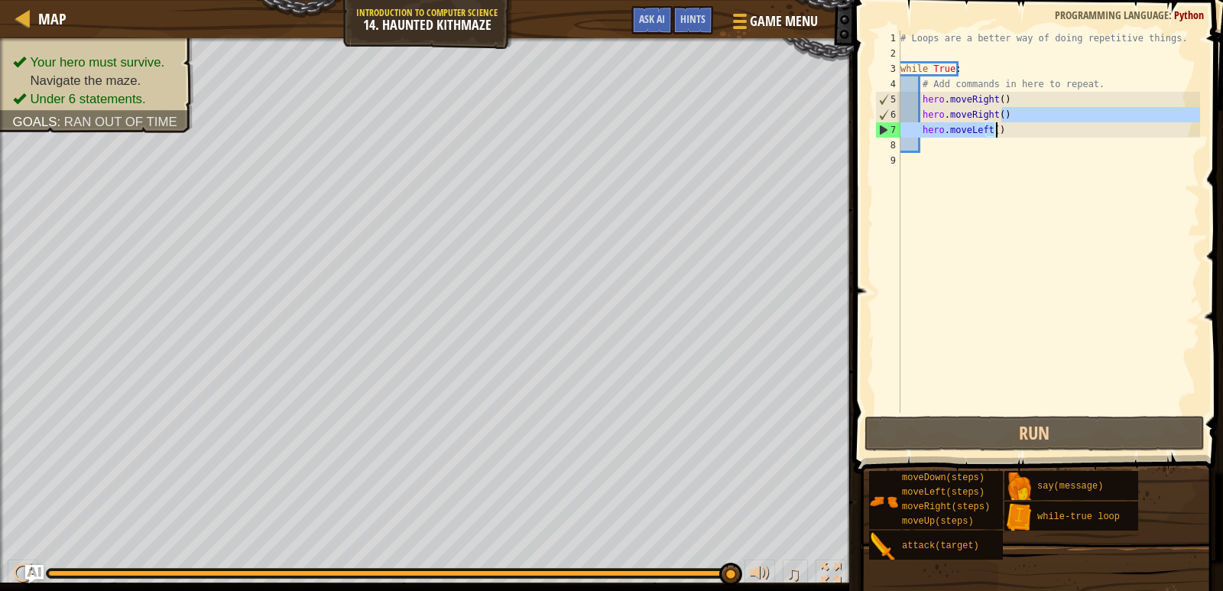
click at [1001, 129] on div "# Loops are a better way of doing repetitive things. while True : # Add command…" at bounding box center [1048, 237] width 303 height 413
click at [998, 133] on div "# Loops are a better way of doing repetitive things. while True : # Add command…" at bounding box center [1048, 222] width 303 height 382
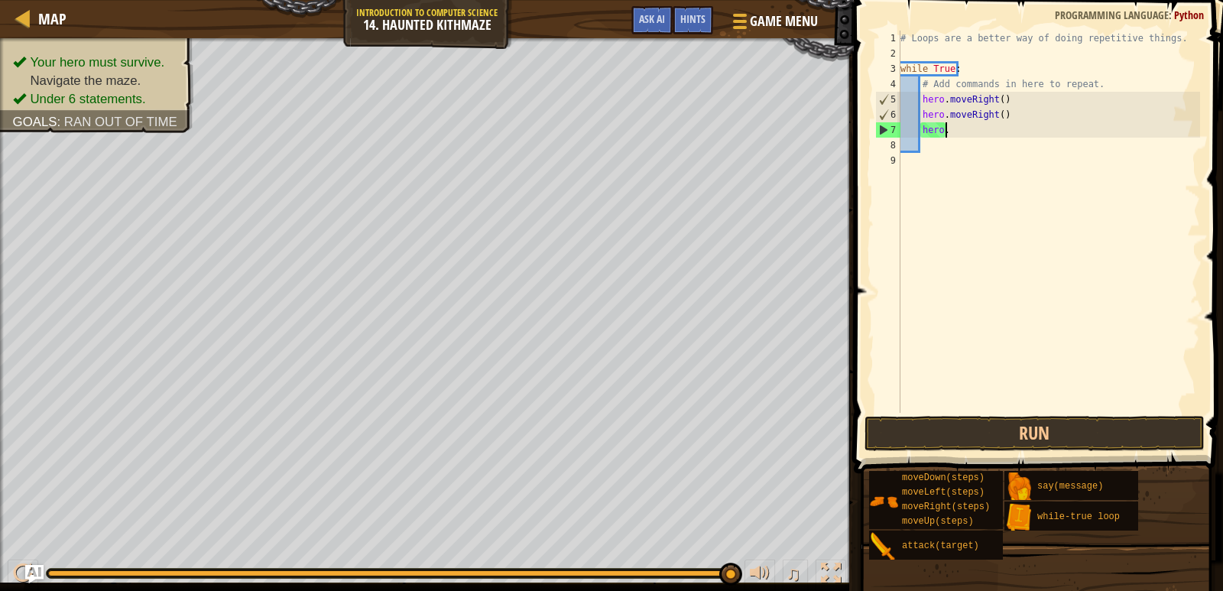
type textarea "h"
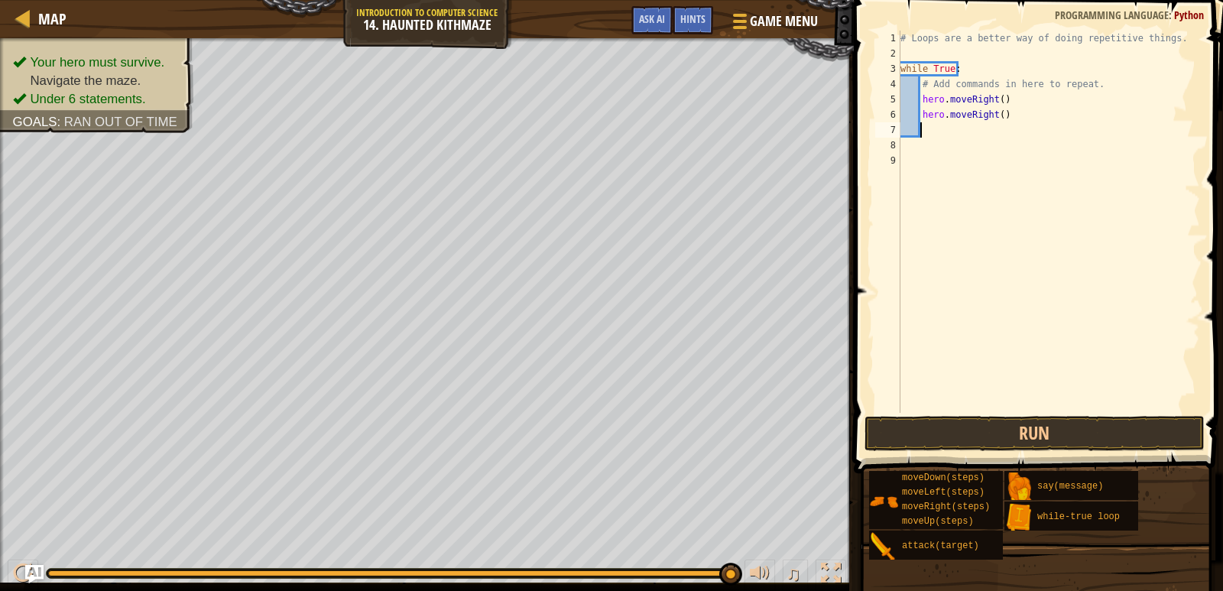
scroll to position [7, 0]
type textarea "h"
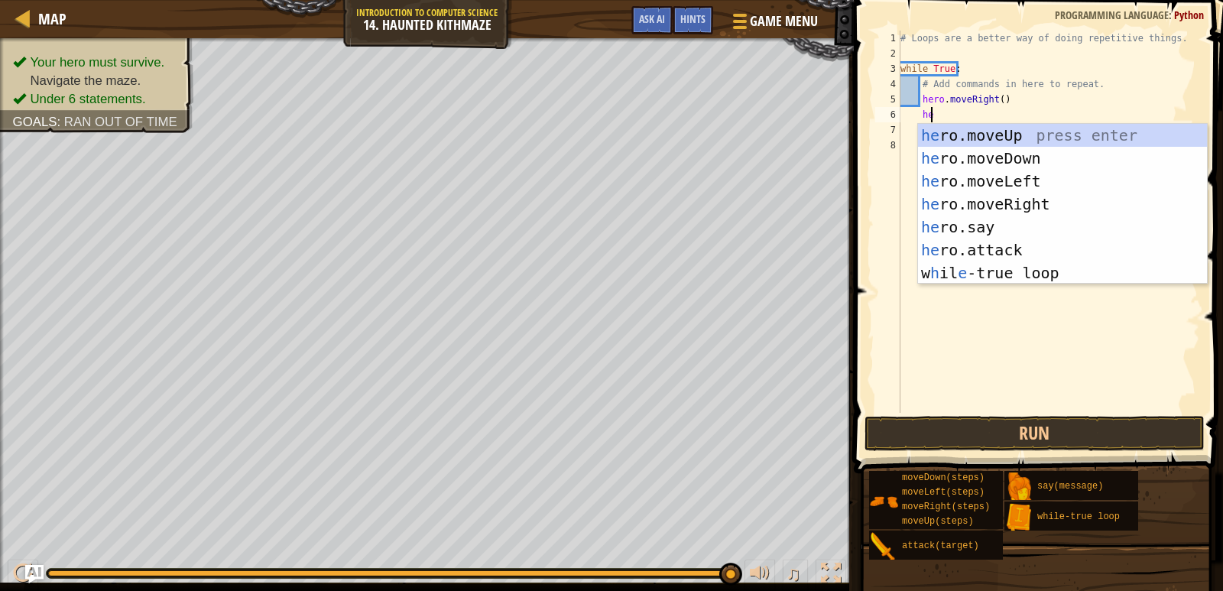
type textarea "her"
click at [994, 138] on div "her o.moveUp press enter her o.moveDown press enter her o.moveLeft press enter …" at bounding box center [1062, 227] width 289 height 206
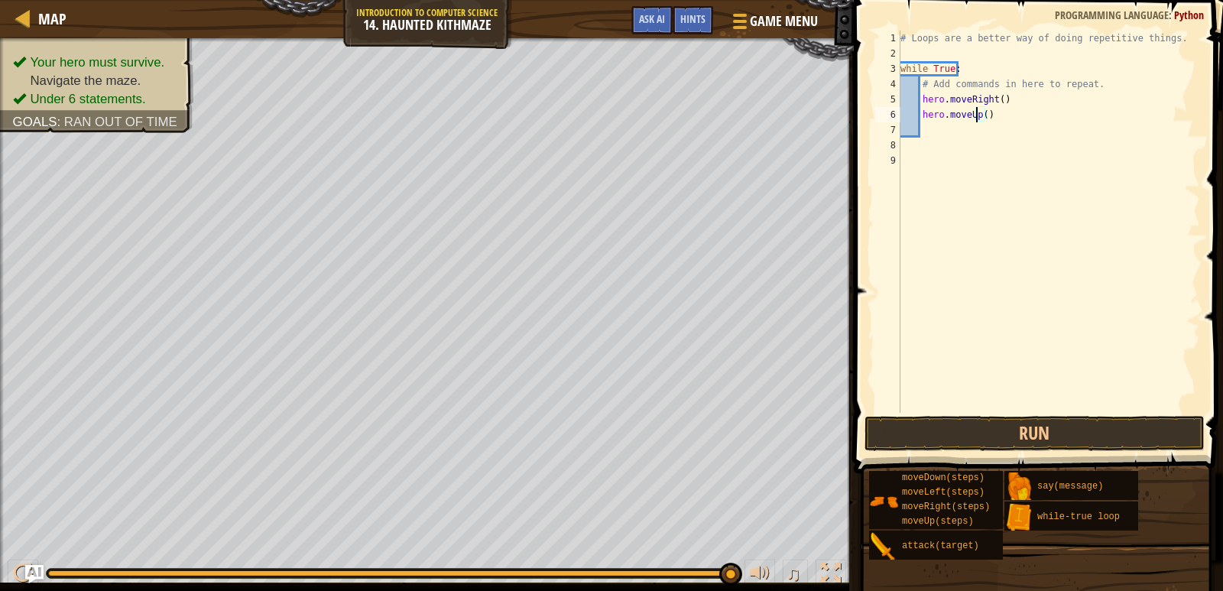
click at [975, 114] on div "# Loops are a better way of doing repetitive things. while True : # Add command…" at bounding box center [1048, 237] width 303 height 413
click at [978, 112] on div "# Loops are a better way of doing repetitive things. while True : # Add command…" at bounding box center [1048, 237] width 303 height 413
click at [978, 113] on div "# Loops are a better way of doing repetitive things. while True : # Add command…" at bounding box center [1048, 237] width 303 height 413
click at [972, 118] on div "# Loops are a better way of doing repetitive things. while True : # Add command…" at bounding box center [1048, 237] width 303 height 413
click at [982, 115] on div "# Loops are a better way of doing repetitive things. while True : # Add command…" at bounding box center [1048, 237] width 303 height 413
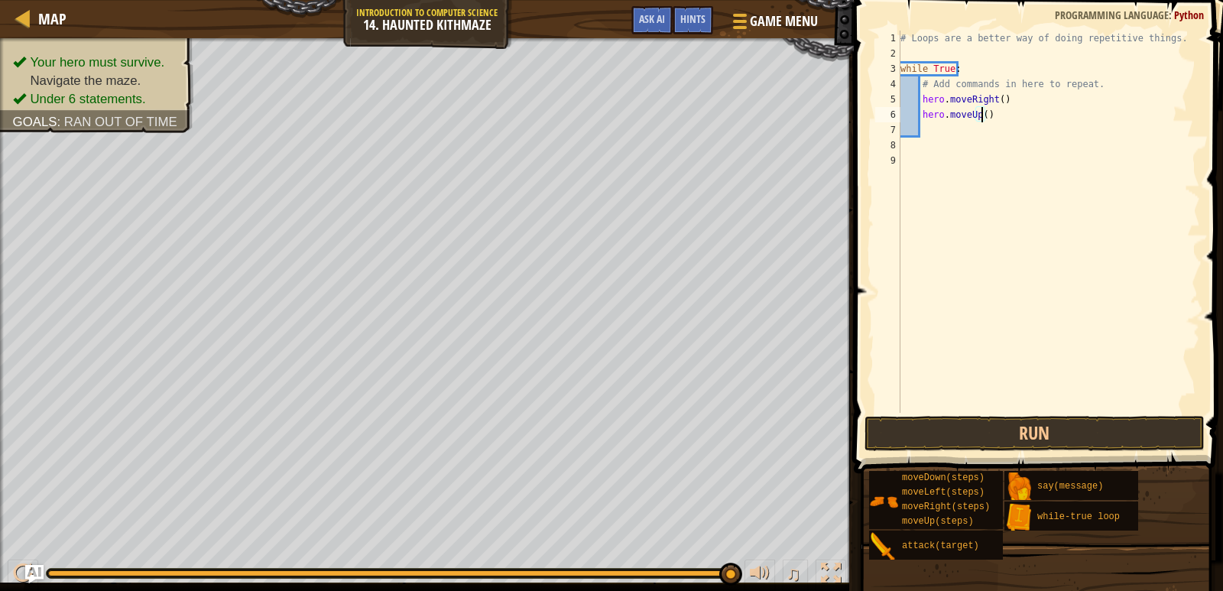
scroll to position [7, 7]
drag, startPoint x: 903, startPoint y: 454, endPoint x: 906, endPoint y: 444, distance: 10.4
click at [904, 447] on div "hero.moveUp(2) 1 2 3 4 5 6 7 8 9 # Loops are a better way of doing repetitive t…" at bounding box center [1036, 267] width 374 height 518
click at [906, 444] on button "Run" at bounding box center [1035, 433] width 340 height 35
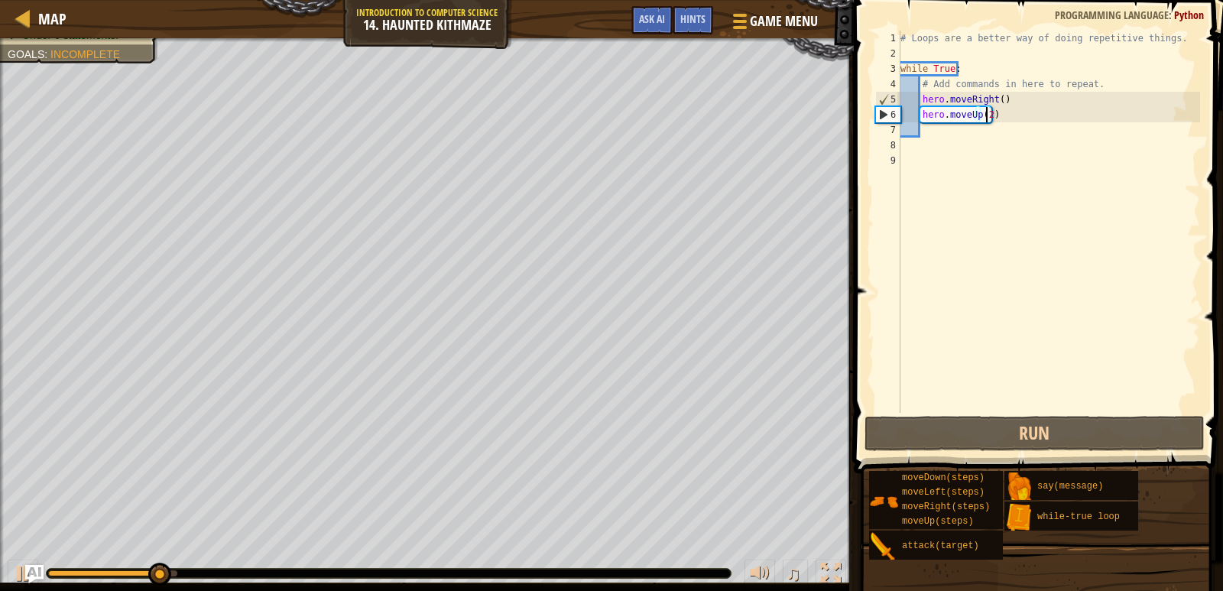
click at [996, 102] on div "# Loops are a better way of doing repetitive things. while True : # Add command…" at bounding box center [1048, 237] width 303 height 413
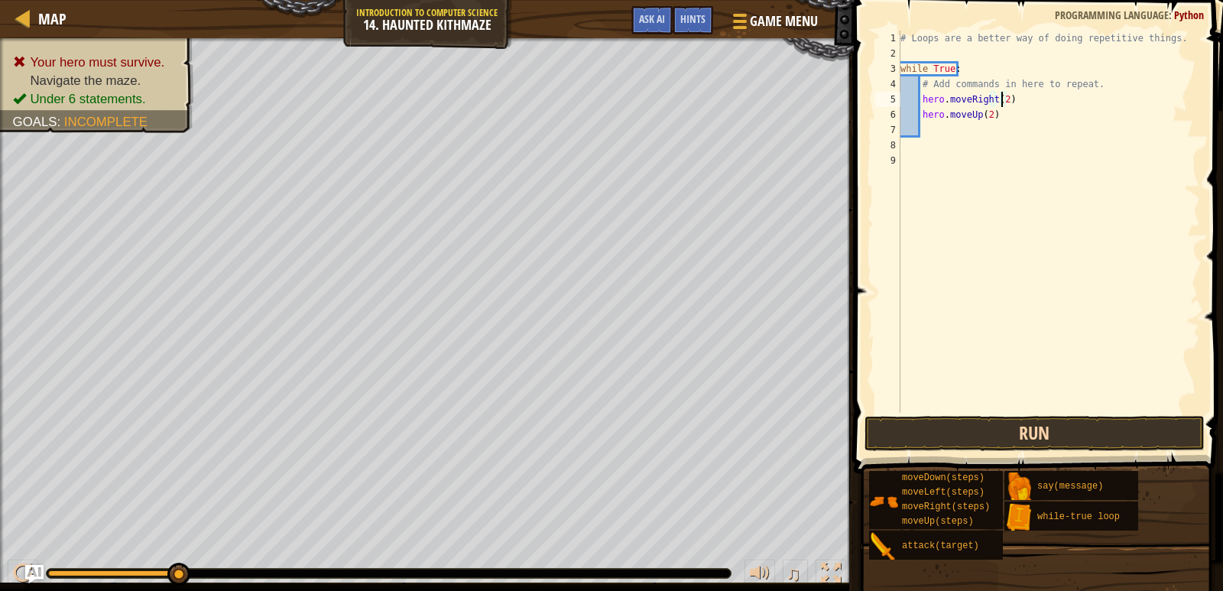
type textarea "hero.moveRight(2)"
click at [915, 424] on button "Run" at bounding box center [1035, 433] width 340 height 35
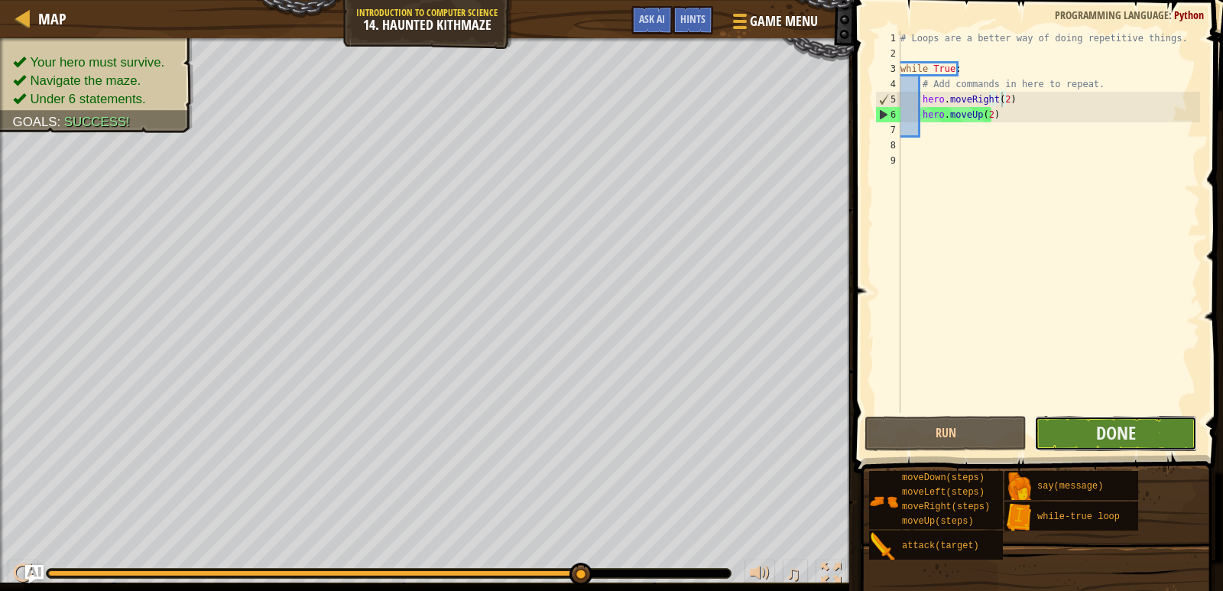
click at [1164, 423] on button "Done" at bounding box center [1115, 433] width 162 height 35
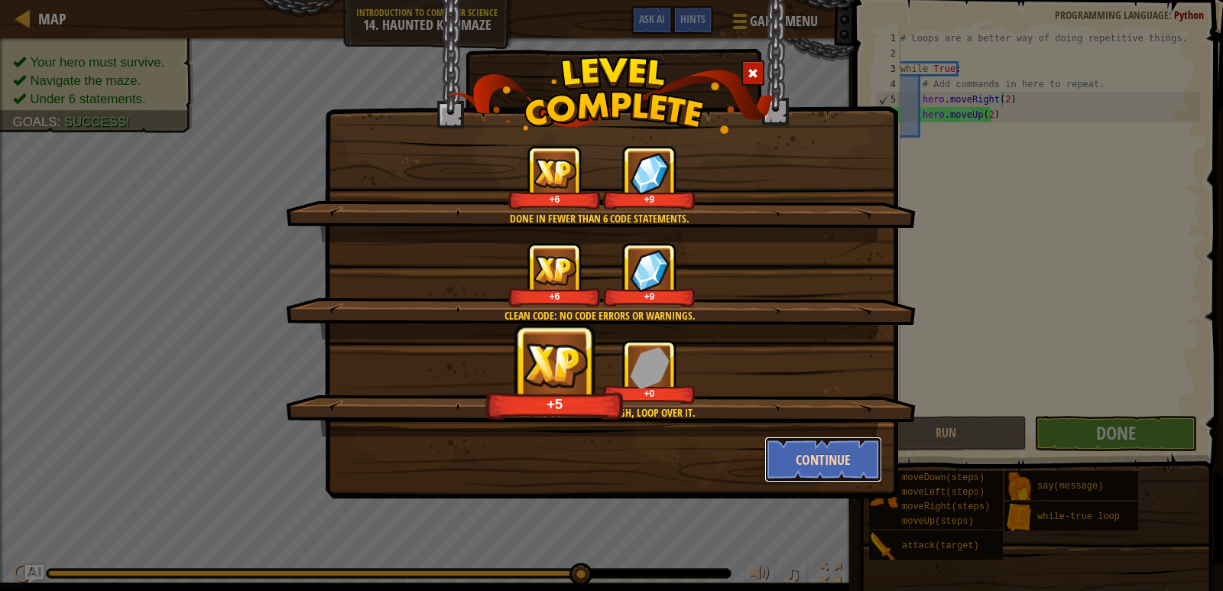
click at [816, 450] on button "Continue" at bounding box center [823, 459] width 118 height 46
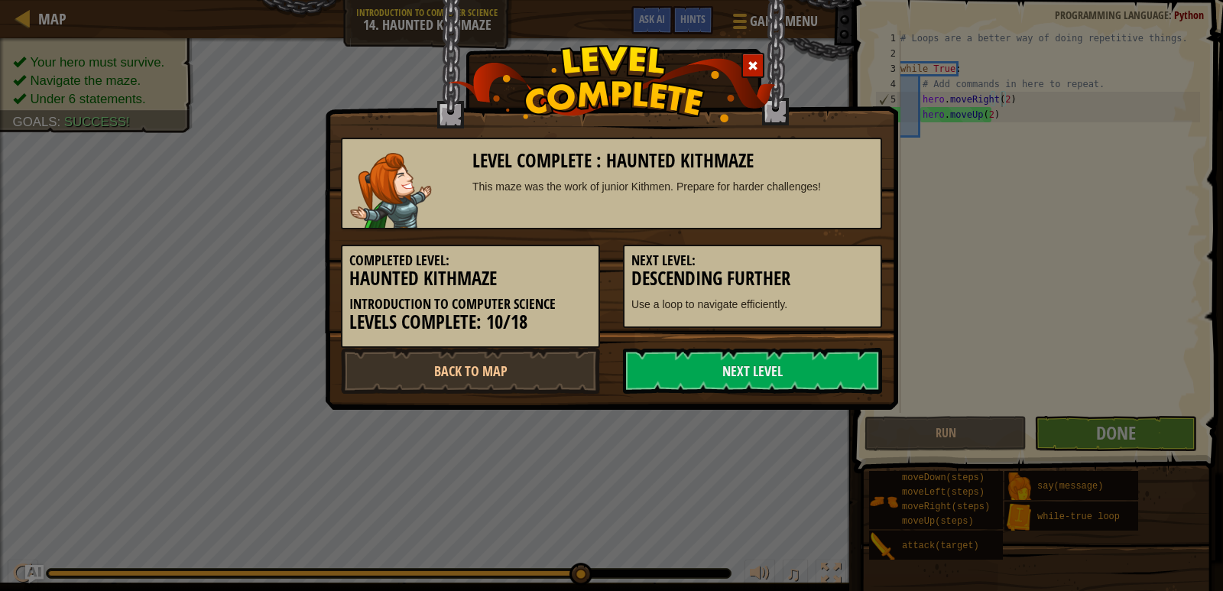
drag, startPoint x: 701, startPoint y: 374, endPoint x: 726, endPoint y: 342, distance: 40.2
click at [703, 372] on link "Next Level" at bounding box center [752, 371] width 259 height 46
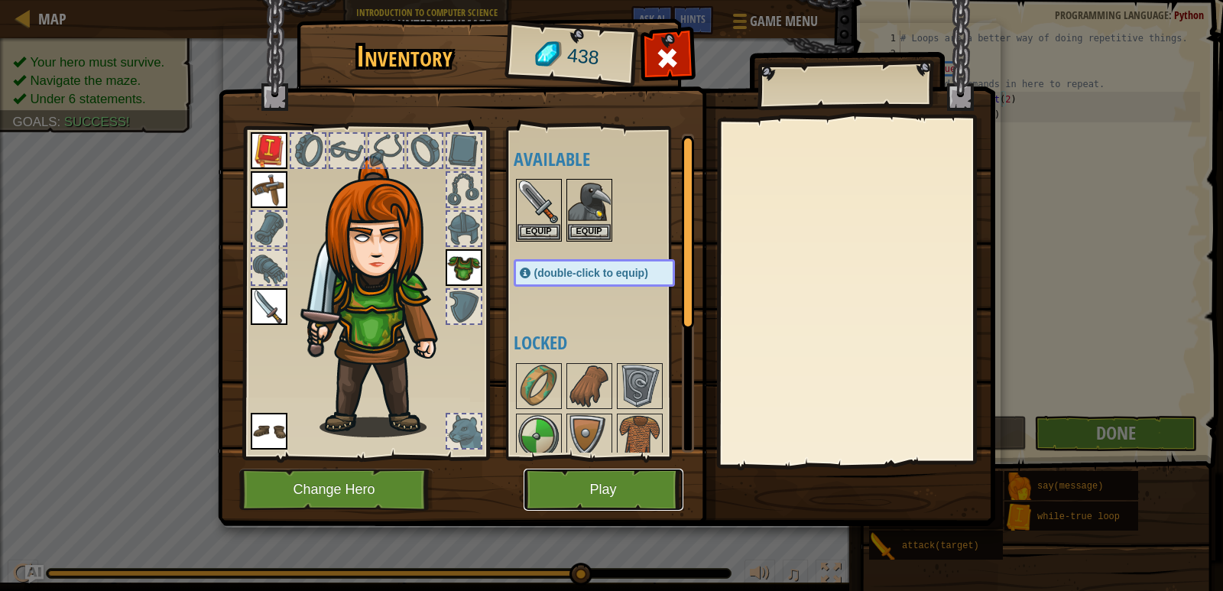
click at [638, 478] on button "Play" at bounding box center [604, 490] width 160 height 42
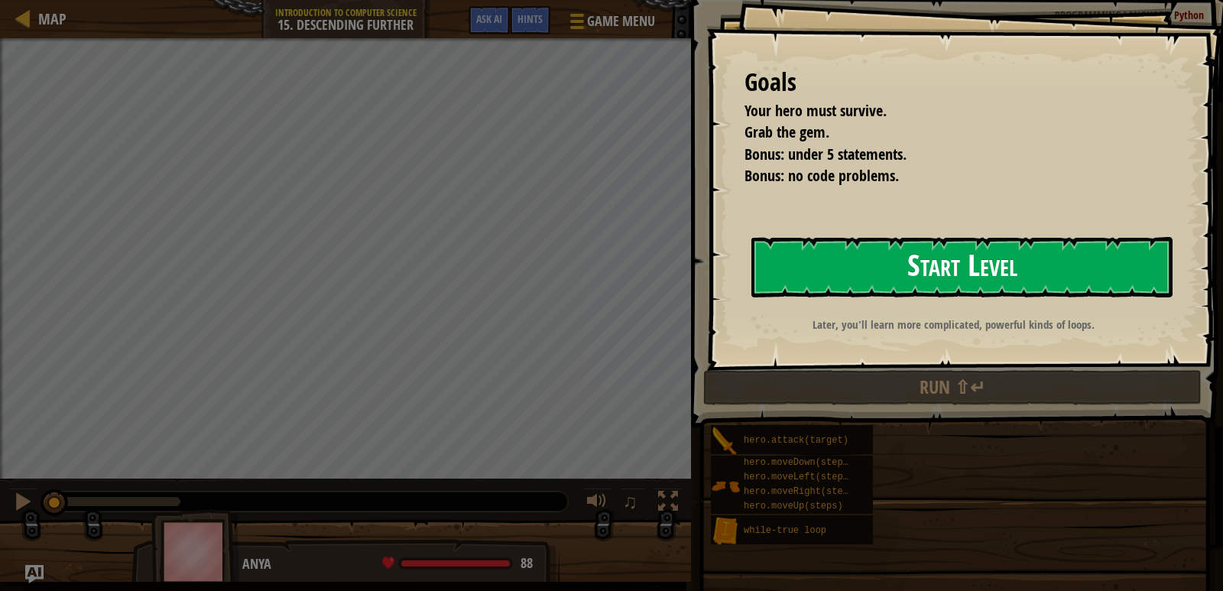
click at [784, 257] on button "Start Level" at bounding box center [961, 267] width 421 height 60
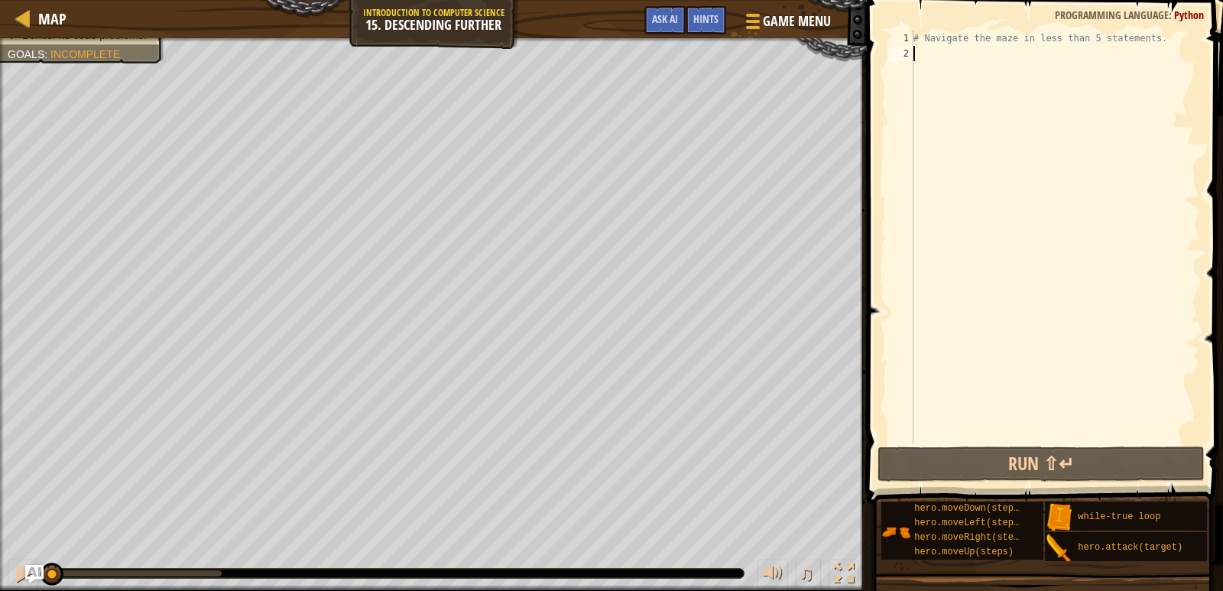
type textarea "m"
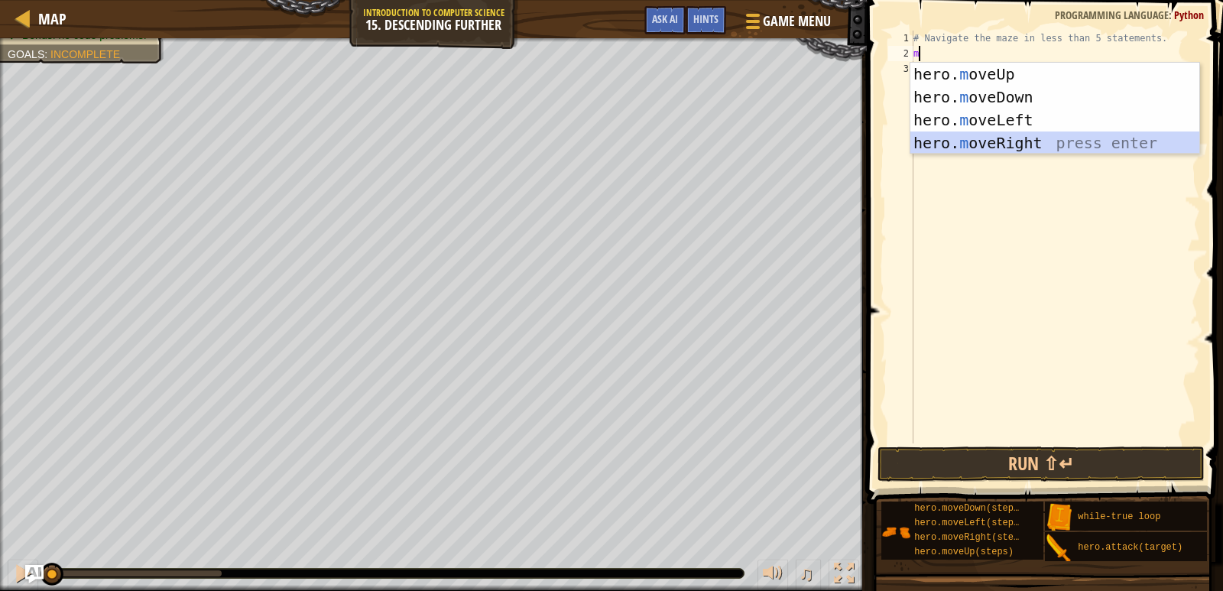
click at [958, 134] on div "hero. m oveUp press enter hero. m oveDown press enter hero. m oveLeft press ent…" at bounding box center [1054, 132] width 289 height 138
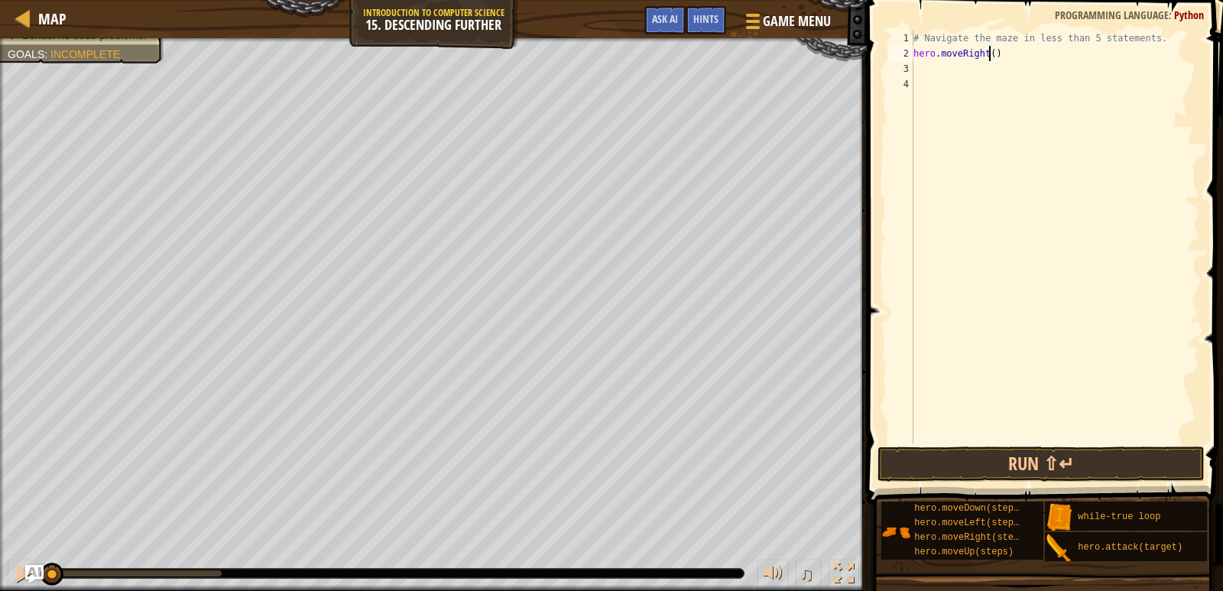
click at [987, 56] on div "# Navigate the maze in less than 5 statements. hero . moveRight ( )" at bounding box center [1055, 252] width 290 height 443
type textarea "hero.moveRight(2)"
click at [921, 68] on div "# Navigate the maze in less than 5 statements. hero . moveRight ( 2 )" at bounding box center [1055, 252] width 290 height 443
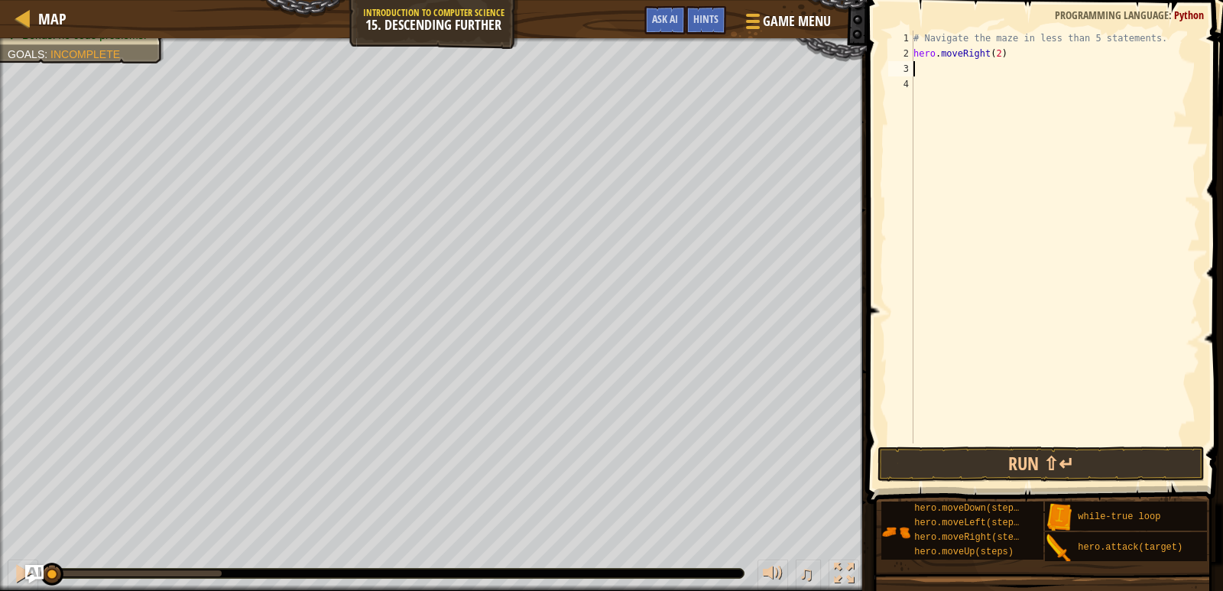
type textarea "m"
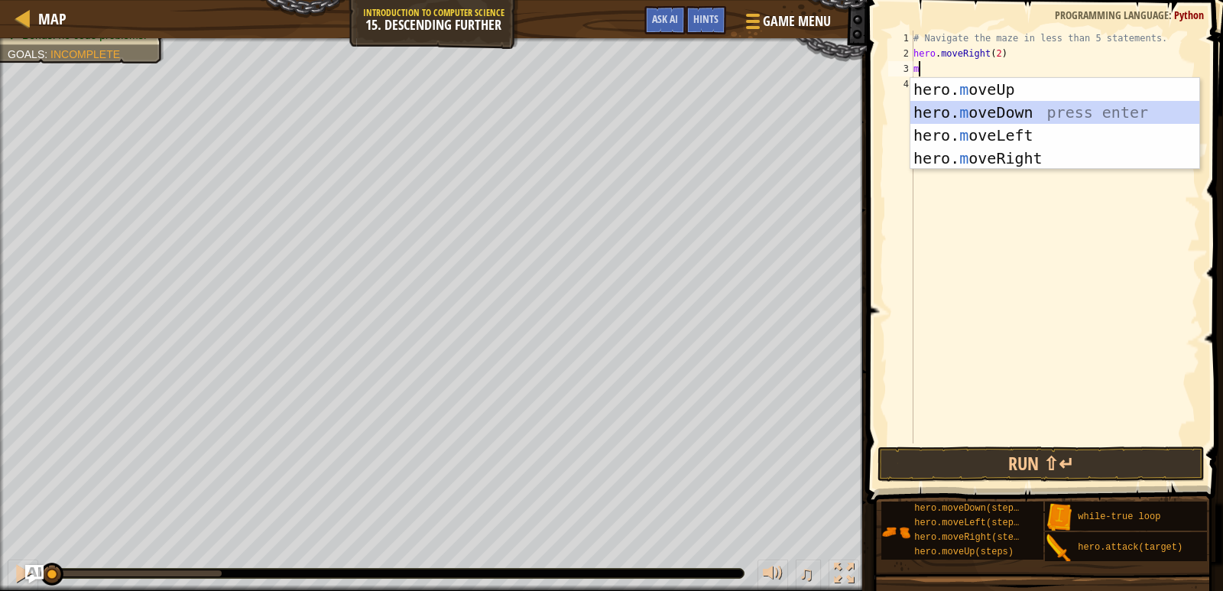
click at [959, 103] on div "hero. m oveUp press enter hero. m oveDown press enter hero. m oveLeft press ent…" at bounding box center [1054, 147] width 289 height 138
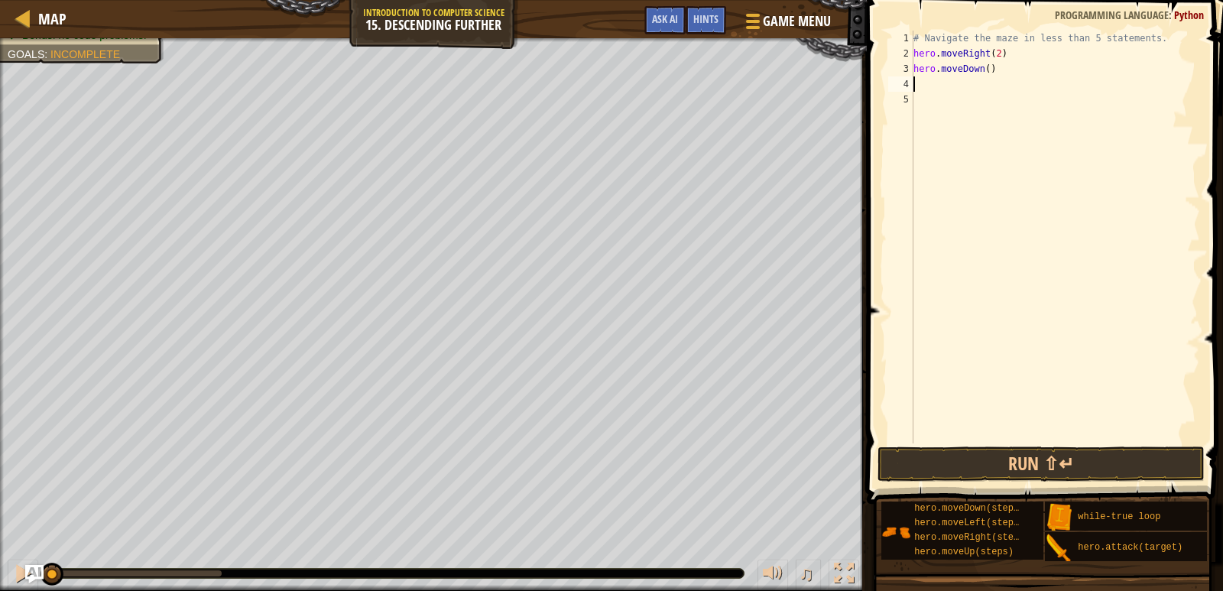
type textarea "m"
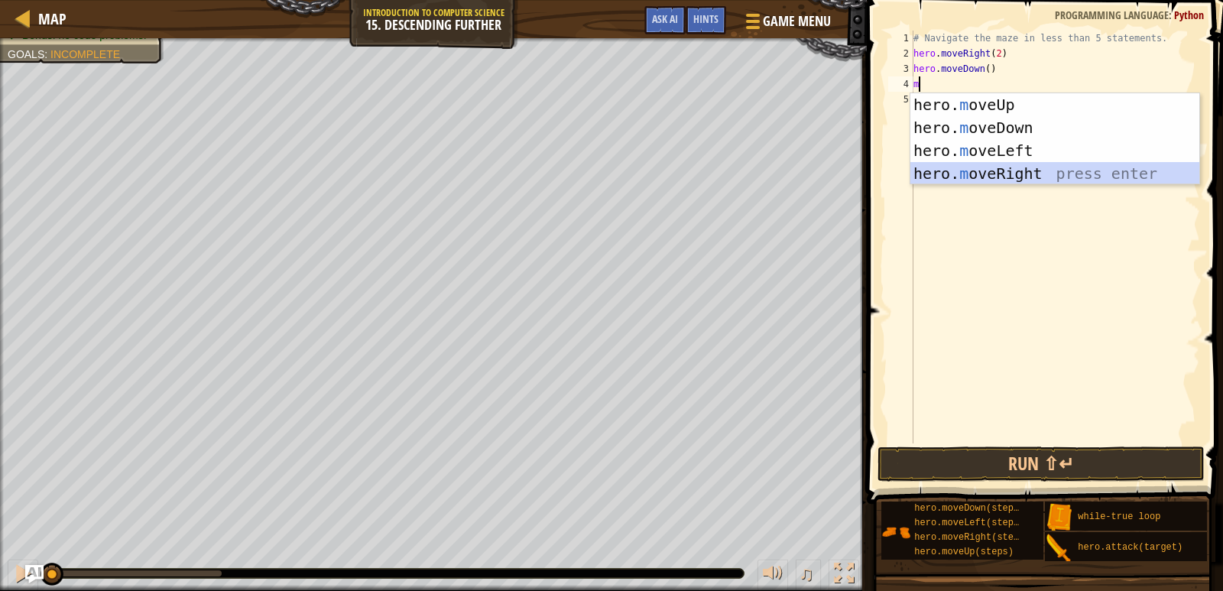
click at [943, 179] on div "hero. m oveUp press enter hero. m oveDown press enter hero. m oveLeft press ent…" at bounding box center [1054, 162] width 289 height 138
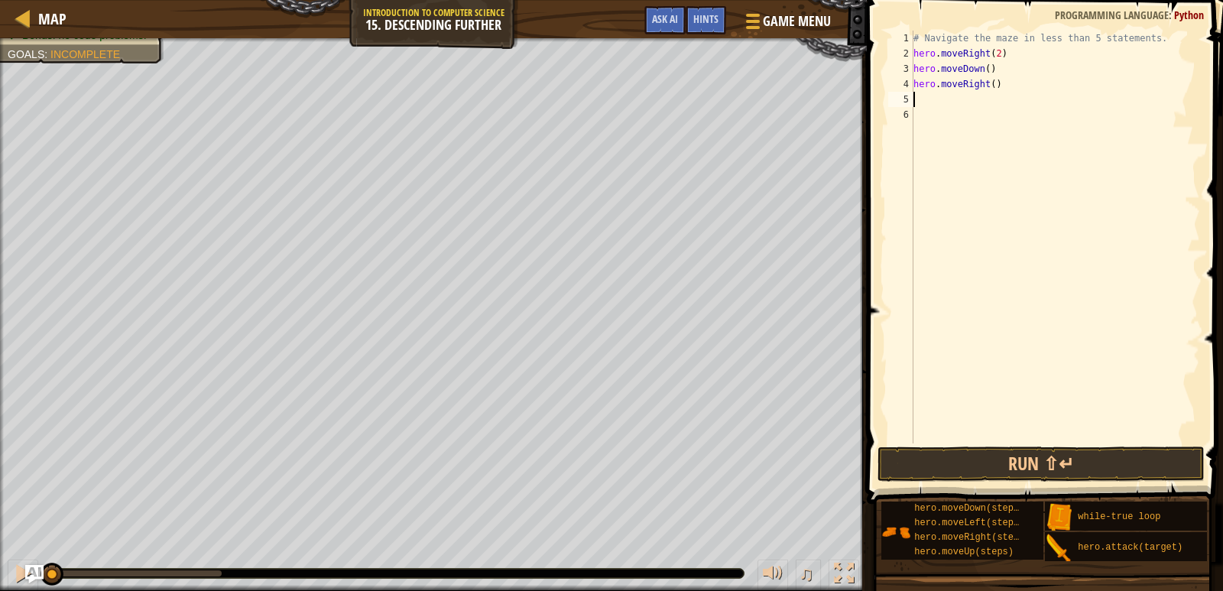
click at [986, 82] on div "# Navigate the maze in less than 5 statements. hero . moveRight ( 2 ) hero . mo…" at bounding box center [1055, 252] width 290 height 443
click at [989, 83] on div "# Navigate the maze in less than 5 statements. hero . moveRight ( 2 ) hero . mo…" at bounding box center [1055, 252] width 290 height 443
type textarea "hero.moveRight(2)"
click at [918, 100] on div "# Navigate the maze in less than 5 statements. hero . moveRight ( 2 ) hero . mo…" at bounding box center [1055, 252] width 290 height 443
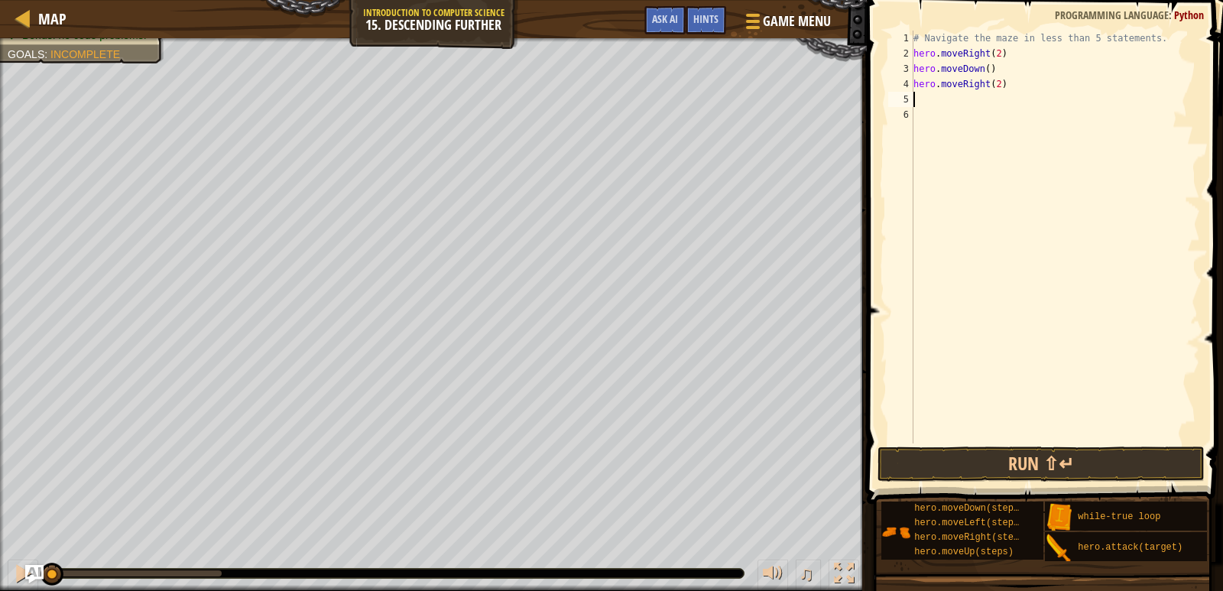
scroll to position [7, 0]
type textarea "m"
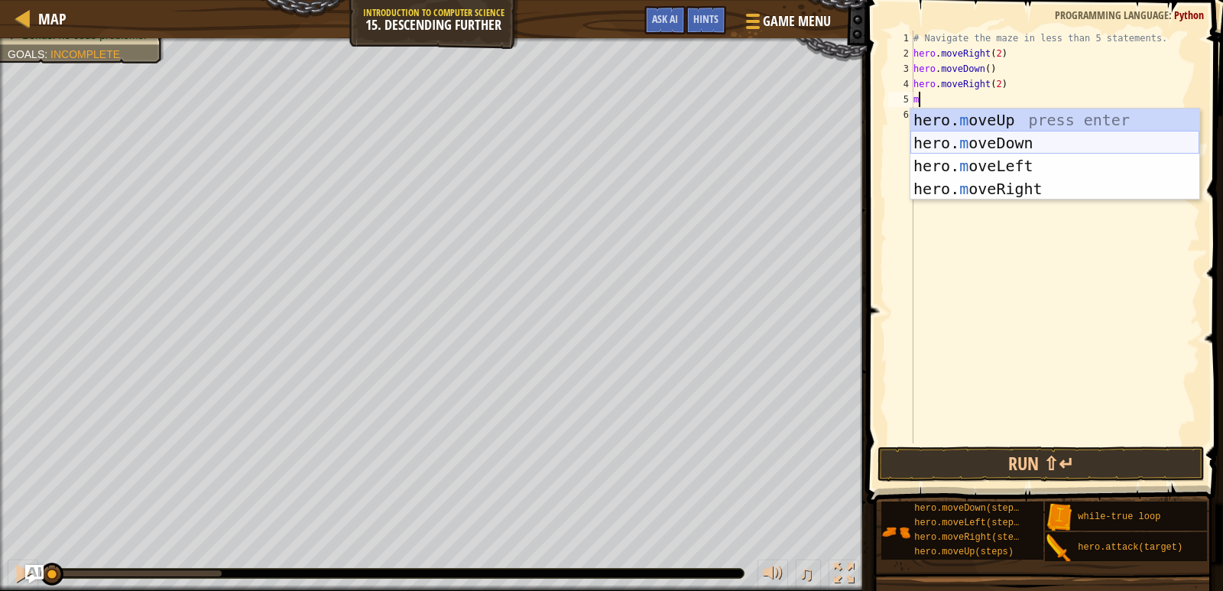
click at [993, 132] on div "hero. m oveUp press enter hero. m oveDown press enter hero. m oveLeft press ent…" at bounding box center [1054, 178] width 289 height 138
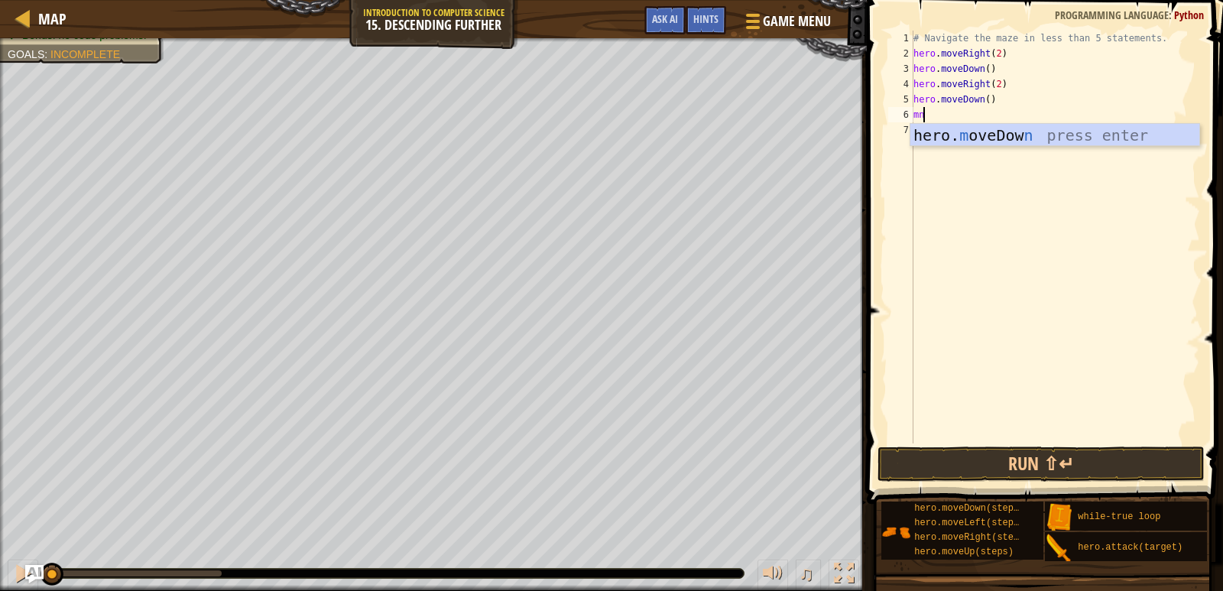
type textarea "m"
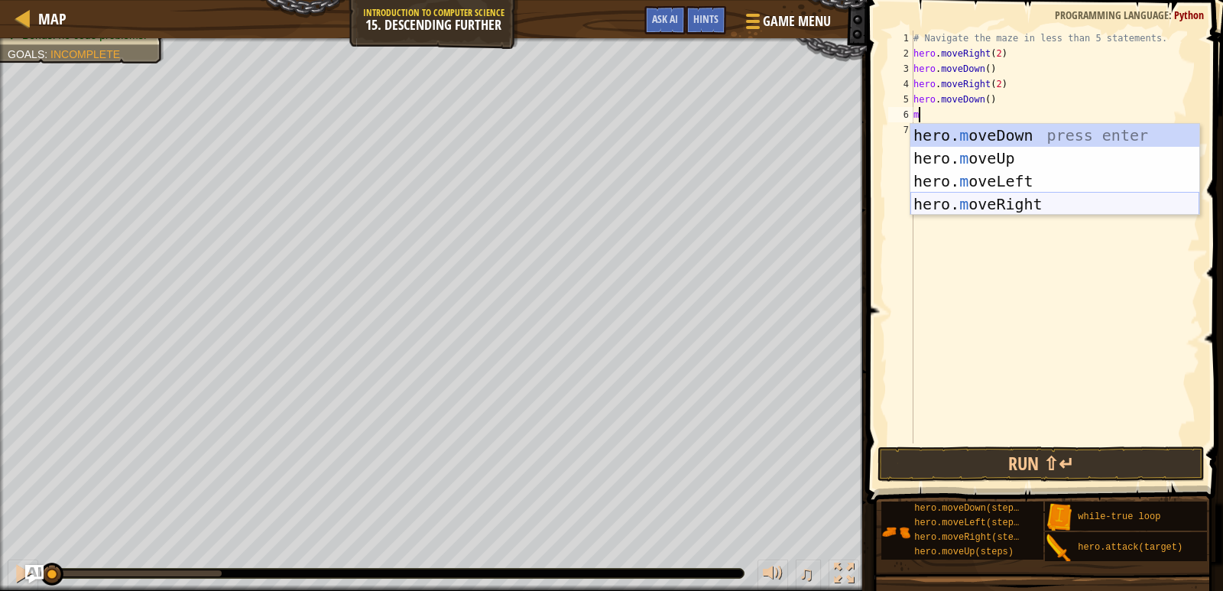
click at [942, 202] on div "hero. m oveDown press enter hero. m oveUp press enter hero. m oveLeft press ent…" at bounding box center [1054, 193] width 289 height 138
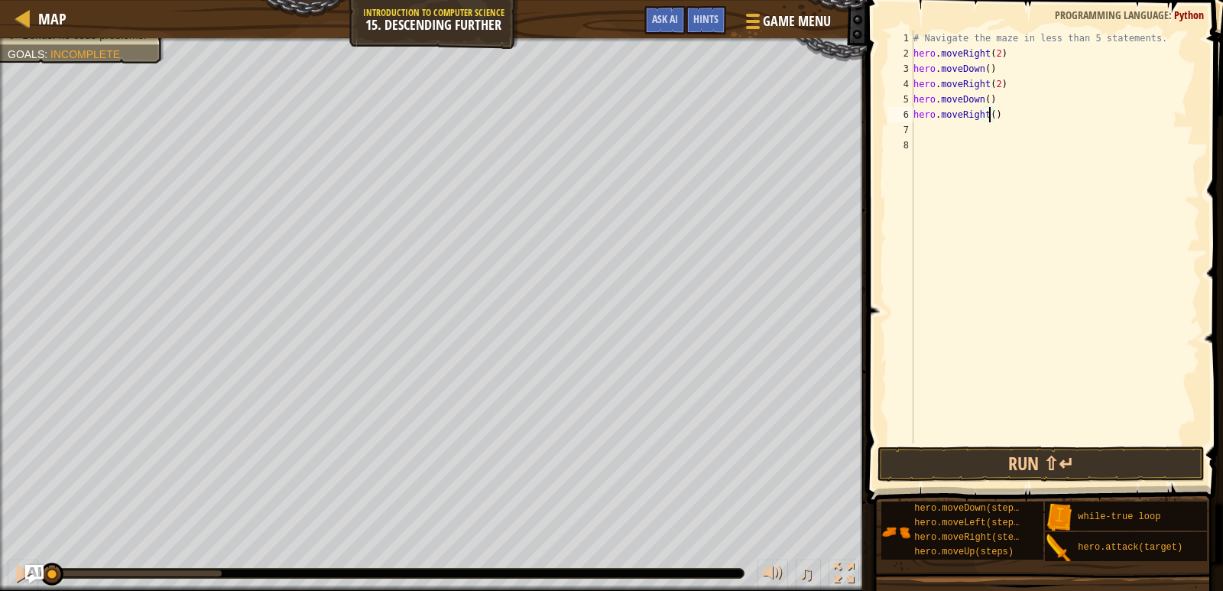
click at [988, 115] on div "# Navigate the maze in less than 5 statements. hero . moveRight ( 2 ) hero . mo…" at bounding box center [1055, 252] width 290 height 443
type textarea "hero.moveRight(2)"
click at [1098, 464] on button "Run ⇧↵" at bounding box center [1042, 463] width 328 height 35
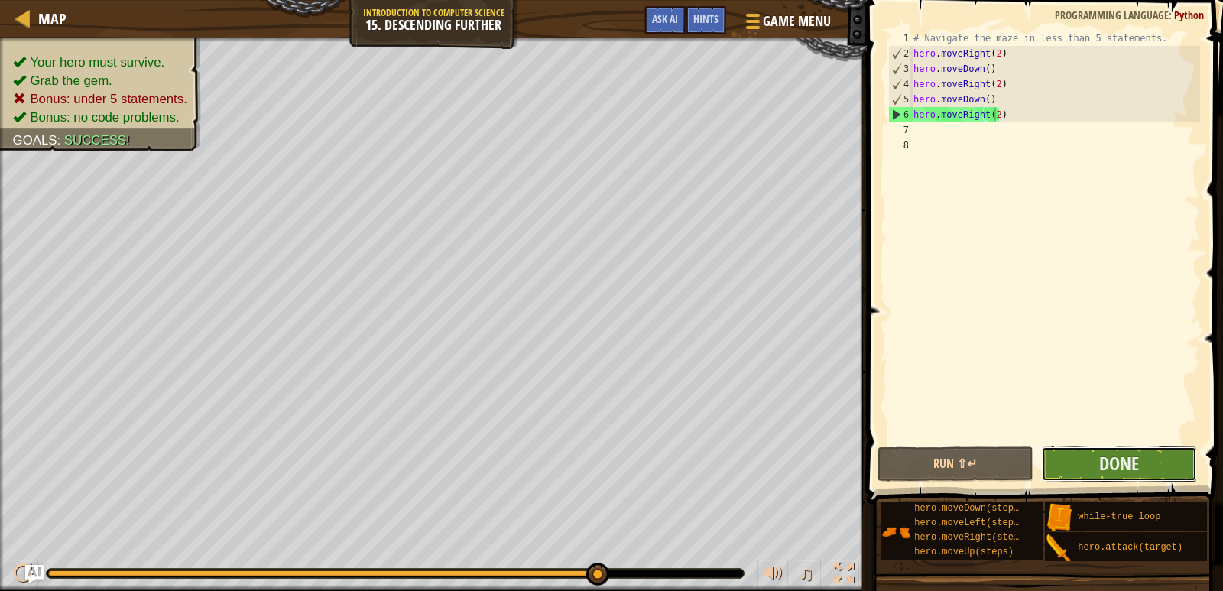
click at [1095, 475] on button "Done" at bounding box center [1119, 463] width 156 height 35
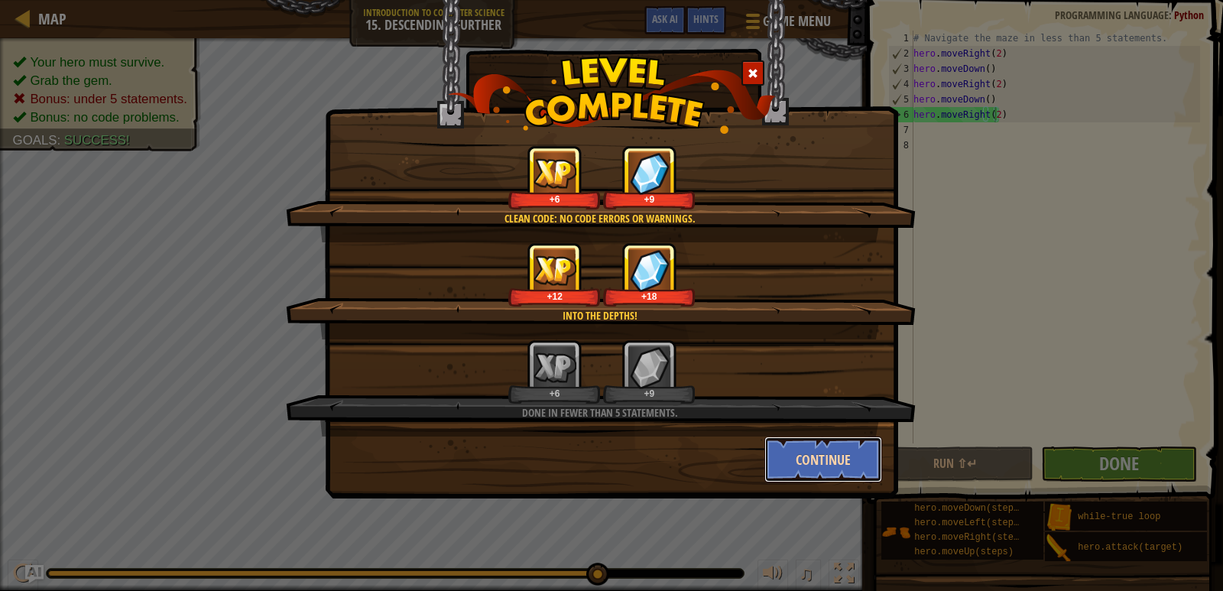
click at [789, 460] on button "Continue" at bounding box center [823, 459] width 118 height 46
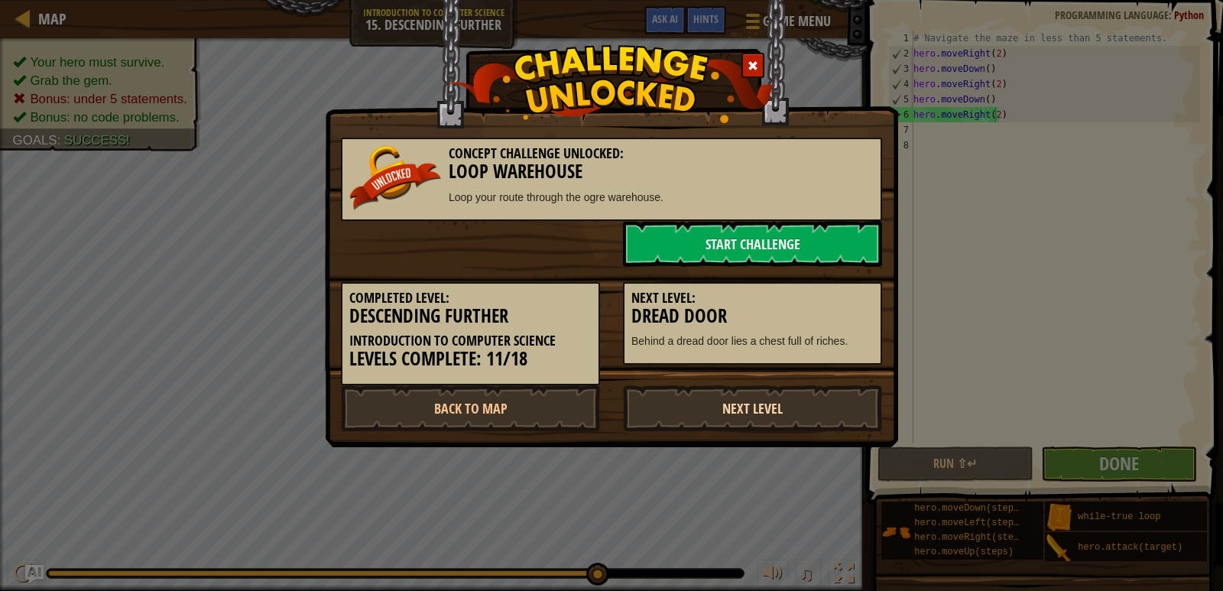
click at [775, 417] on link "Next Level" at bounding box center [752, 408] width 259 height 46
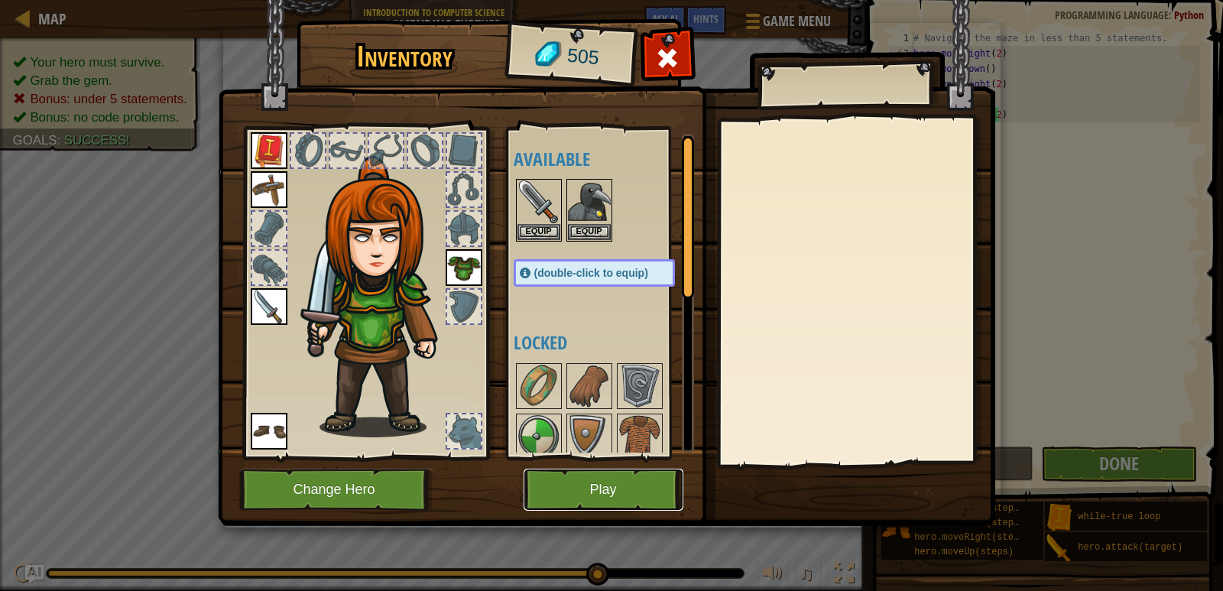
click at [640, 474] on button "Play" at bounding box center [604, 490] width 160 height 42
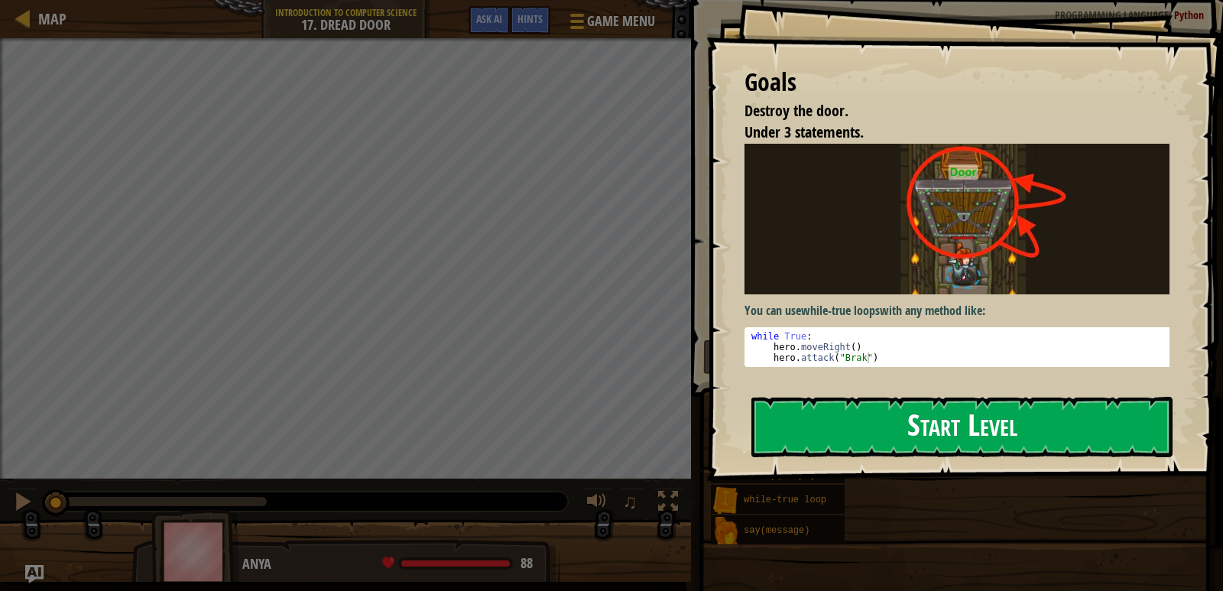
click at [865, 428] on button "Start Level" at bounding box center [961, 427] width 421 height 60
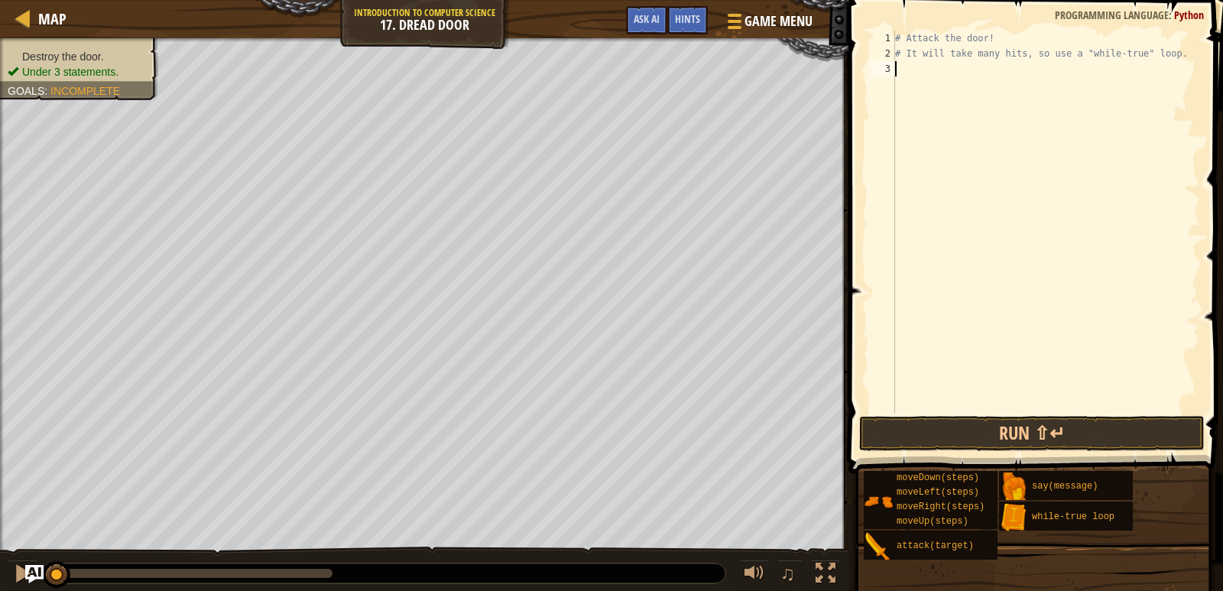
scroll to position [7, 0]
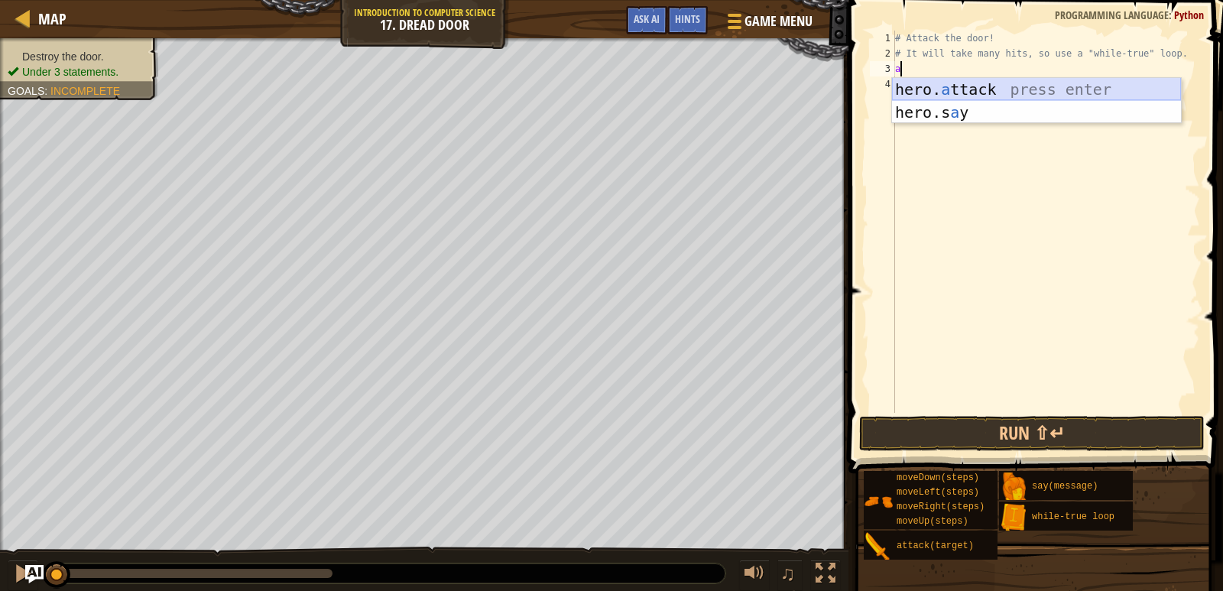
click at [1025, 86] on div "hero. a ttack press enter hero.s a y press enter" at bounding box center [1036, 124] width 289 height 92
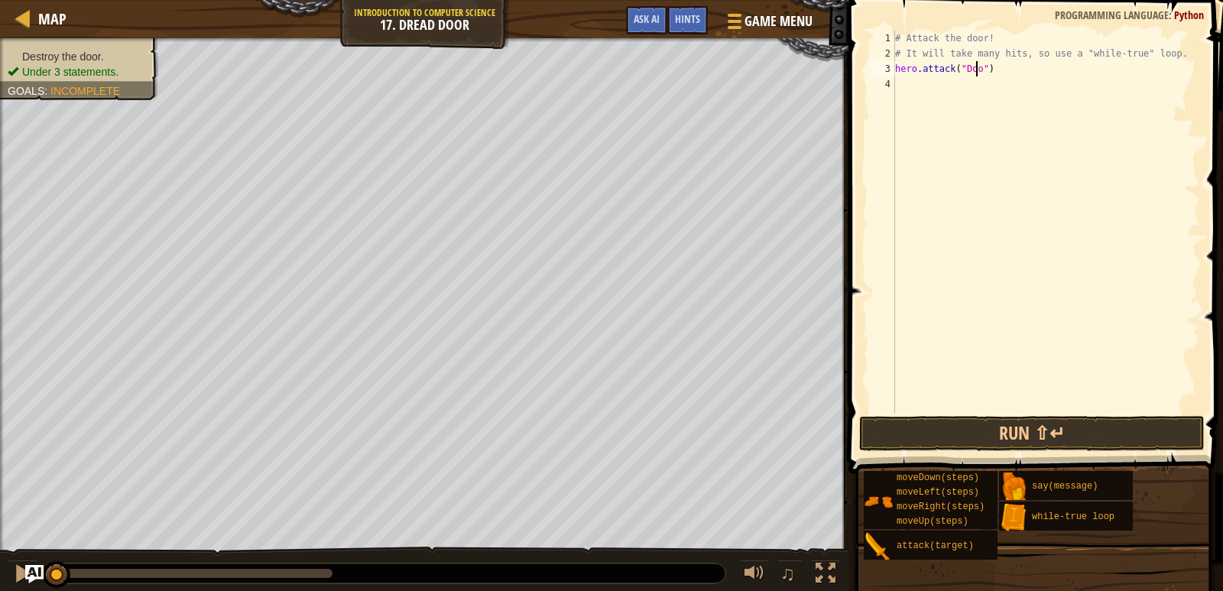
scroll to position [7, 7]
type textarea "hero.attack("Door")"
click at [901, 79] on div "# Attack the door! # It will take many hits, so use a "while-true" loop. hero .…" at bounding box center [1046, 237] width 308 height 413
type textarea "h"
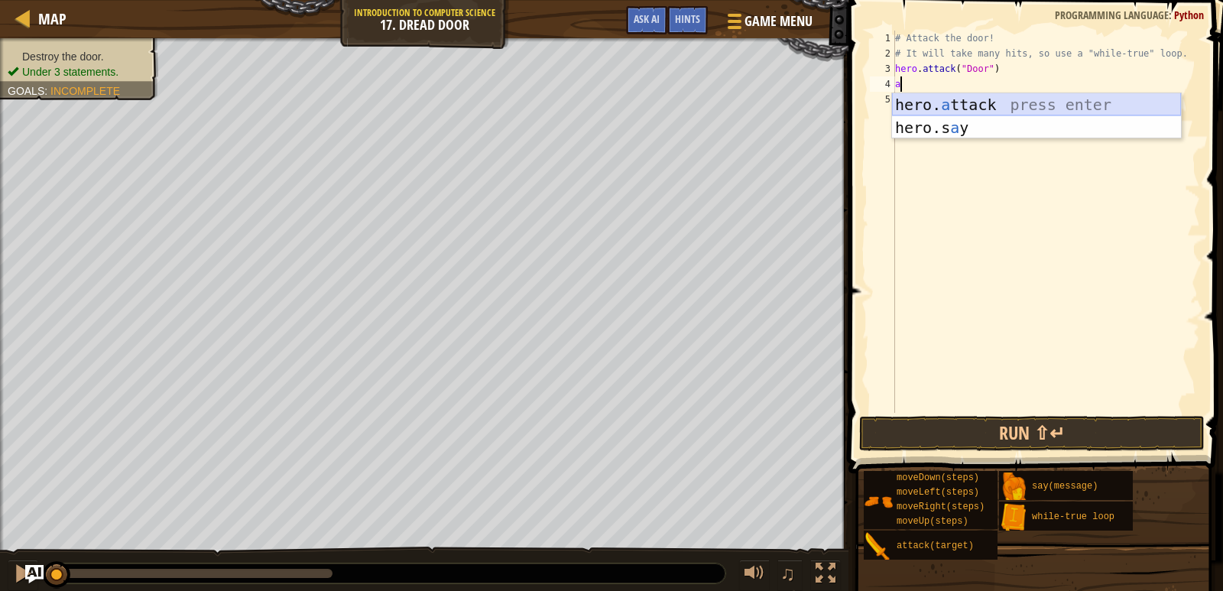
click at [985, 101] on div "hero. a ttack press enter hero.s a y press enter" at bounding box center [1036, 139] width 289 height 92
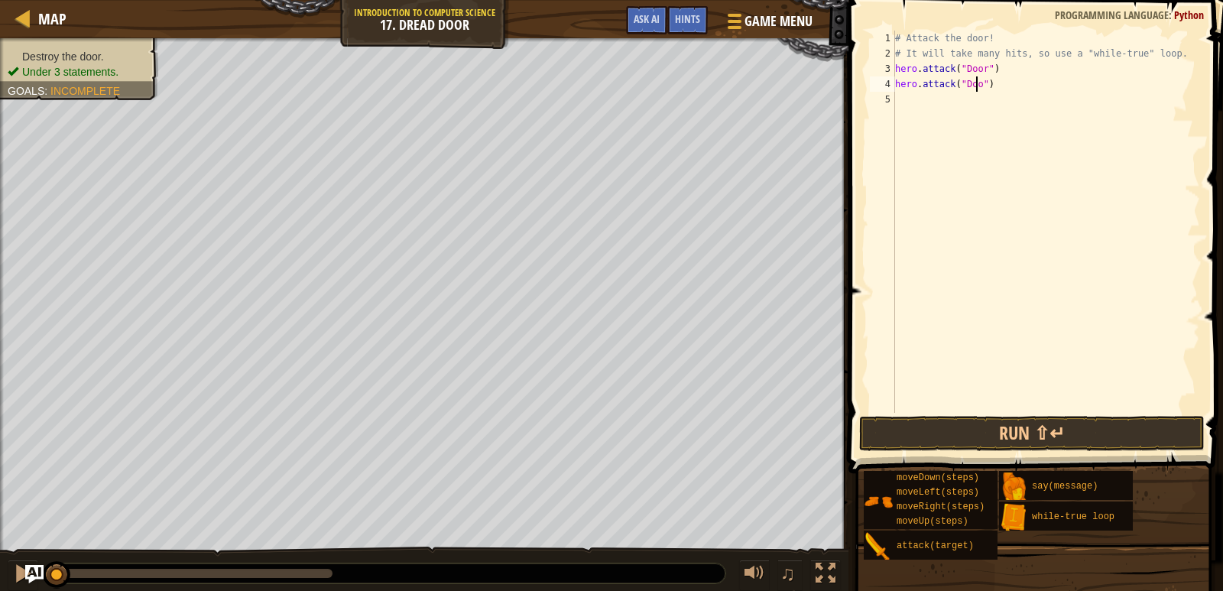
scroll to position [7, 7]
type textarea "hero.attack("Door")"
click at [945, 101] on div "# Attack the door! # It will take many hits, so use a "while-true" loop. hero .…" at bounding box center [1046, 237] width 308 height 413
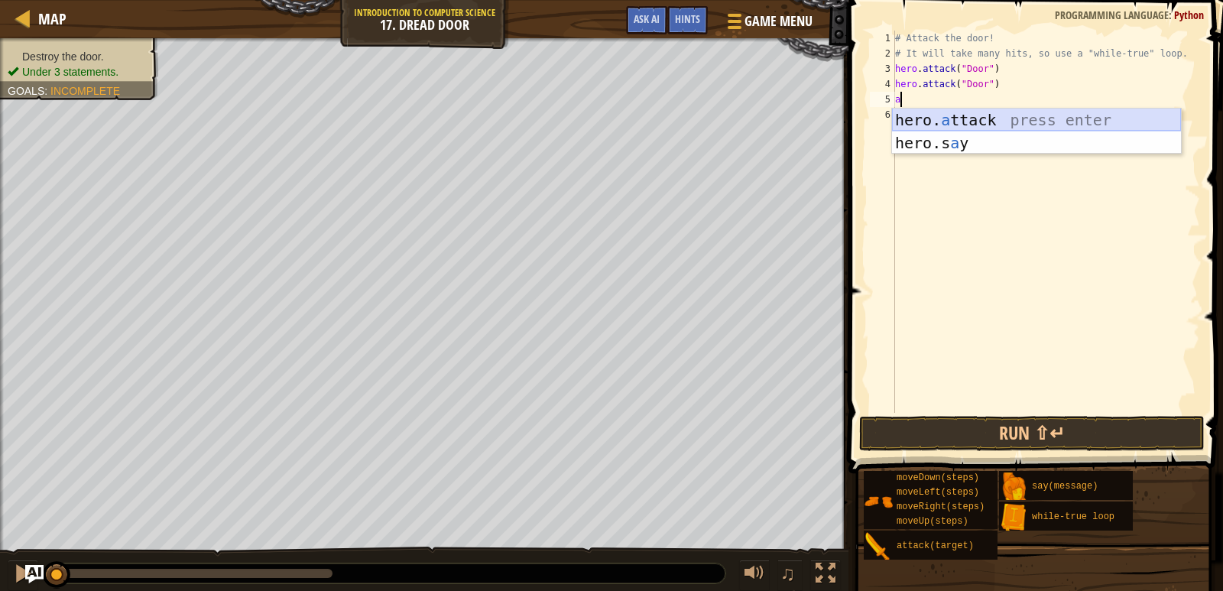
click at [969, 112] on div "hero. a ttack press enter hero.s a y press enter" at bounding box center [1036, 155] width 289 height 92
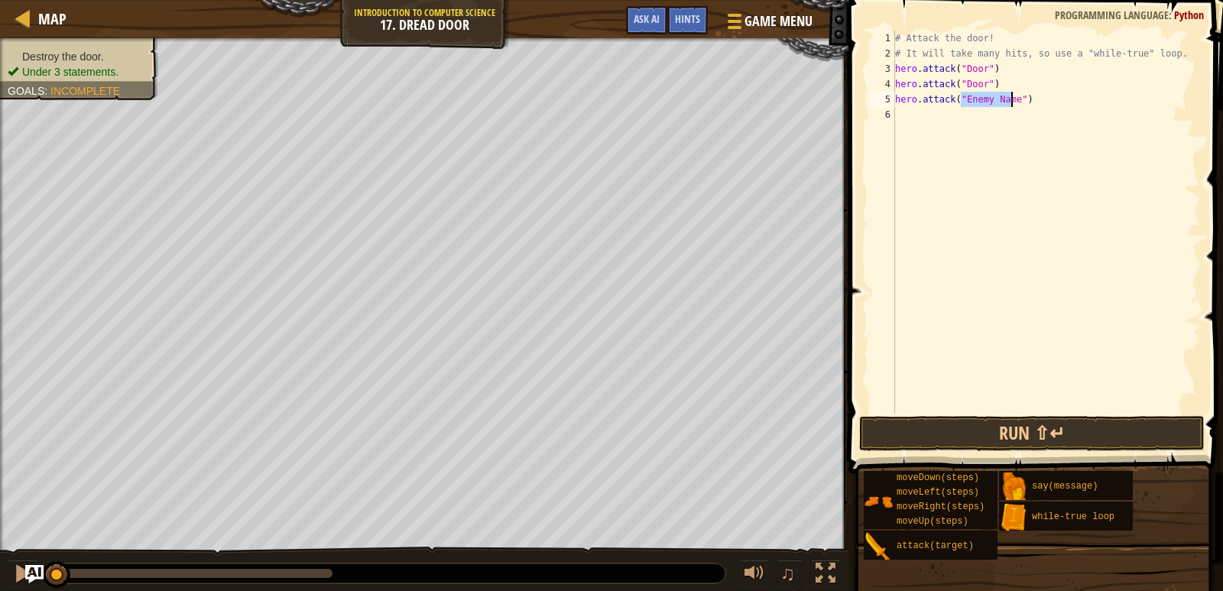
click at [1006, 96] on div "# Attack the door! # It will take many hits, so use a "while-true" loop. hero .…" at bounding box center [1046, 222] width 308 height 382
click at [1011, 102] on div "# Attack the door! # It will take many hits, so use a "while-true" loop. hero .…" at bounding box center [1046, 237] width 308 height 413
click at [991, 426] on button "Run ⇧↵" at bounding box center [1032, 433] width 346 height 35
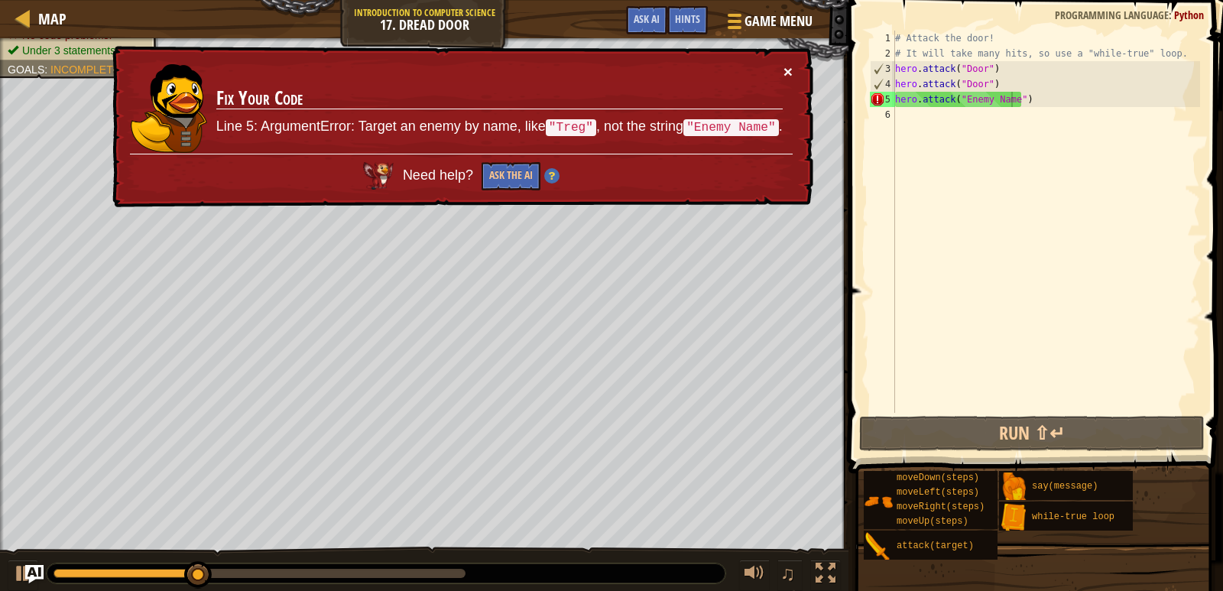
click at [791, 73] on button "×" at bounding box center [788, 71] width 9 height 16
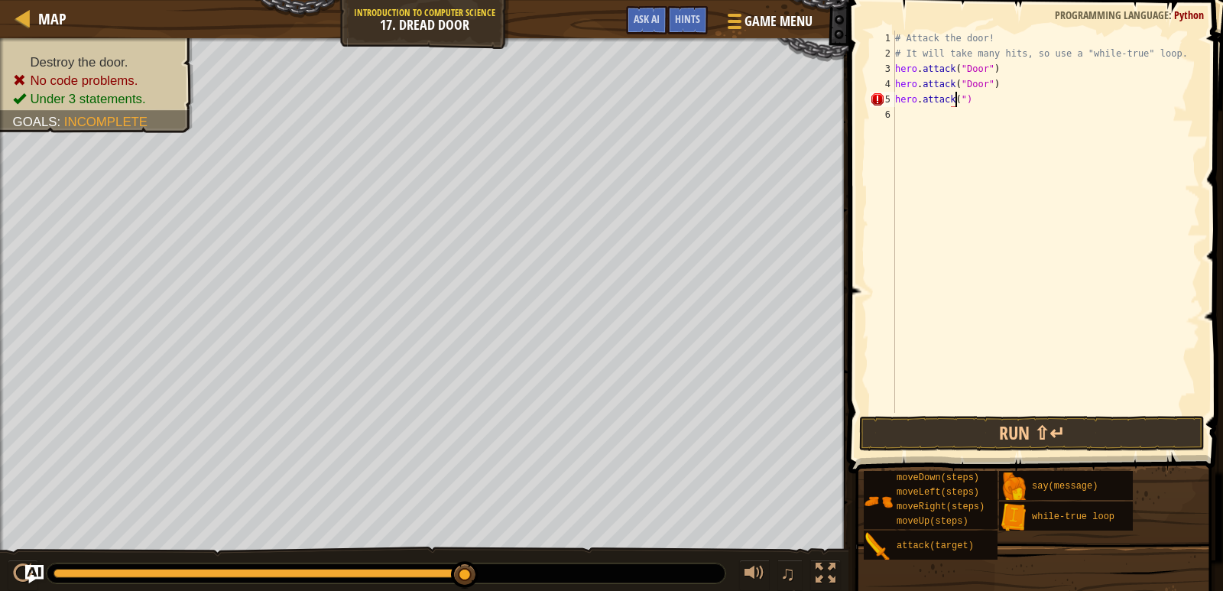
click at [998, 94] on div "# Attack the door! # It will take many hits, so use a "while-true" loop. hero .…" at bounding box center [1046, 237] width 308 height 413
type textarea "h"
click at [1020, 440] on button "Run ⇧↵" at bounding box center [1032, 433] width 346 height 35
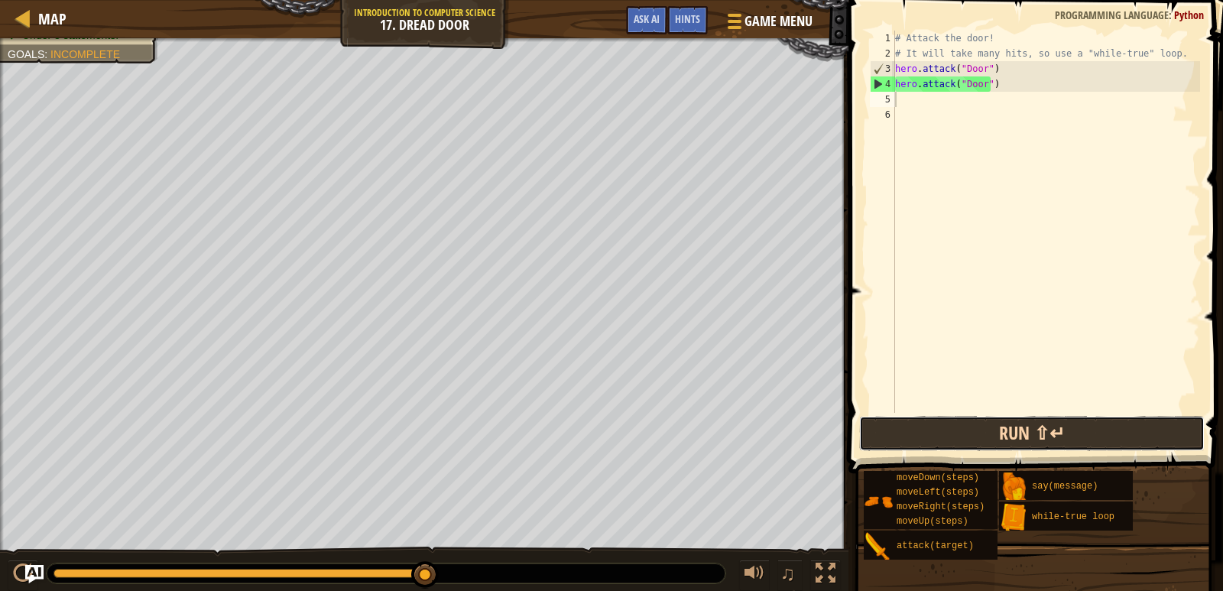
click at [1048, 438] on button "Run ⇧↵" at bounding box center [1032, 433] width 346 height 35
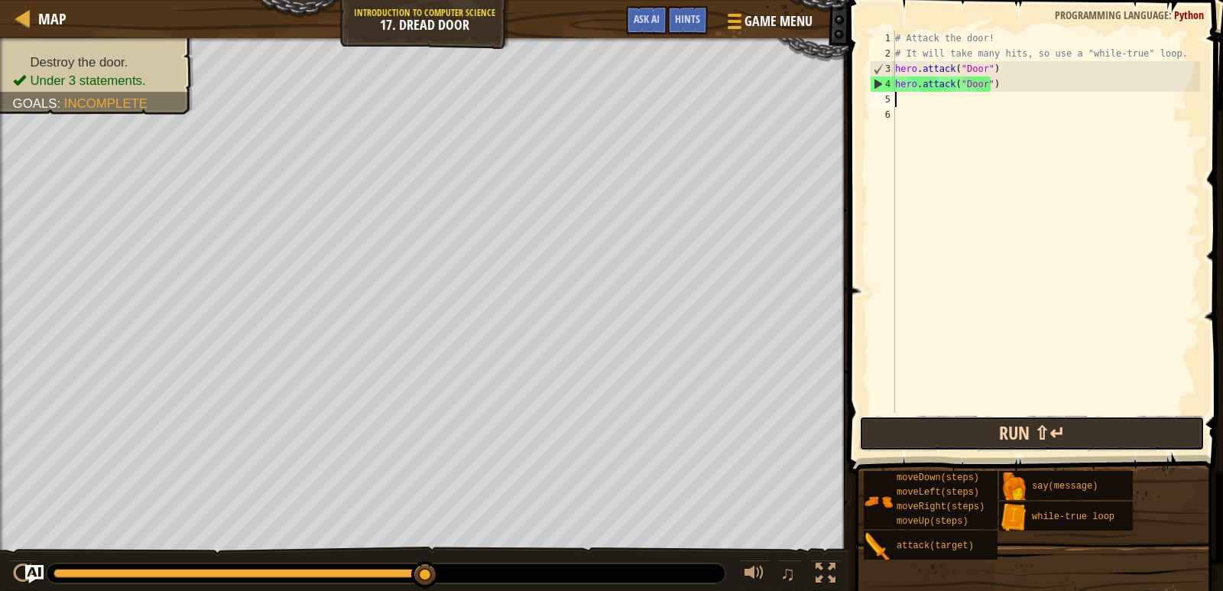
click at [990, 431] on button "Run ⇧↵" at bounding box center [1032, 433] width 346 height 35
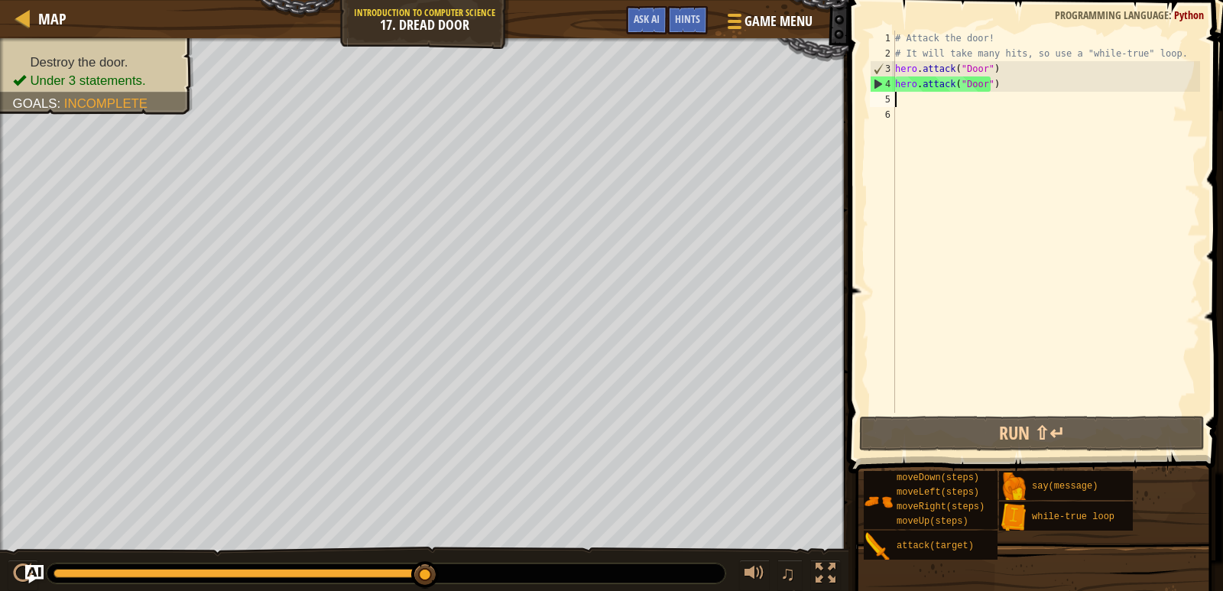
click at [1006, 68] on div "# Attack the door! # It will take many hits, so use a "while-true" loop. hero .…" at bounding box center [1046, 237] width 308 height 413
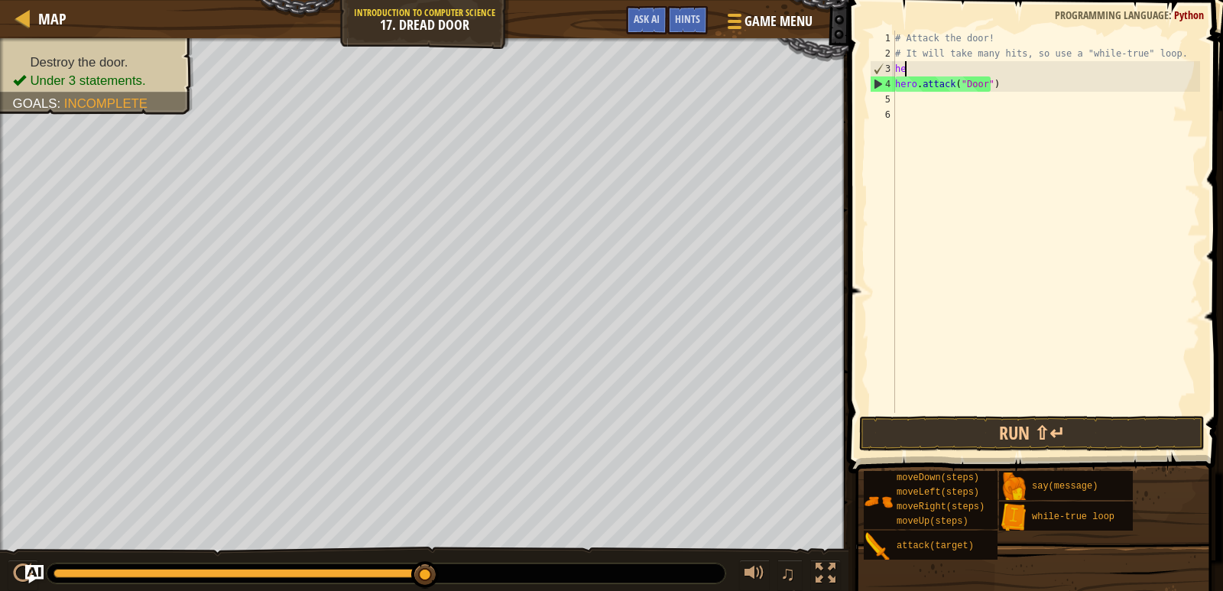
type textarea "h"
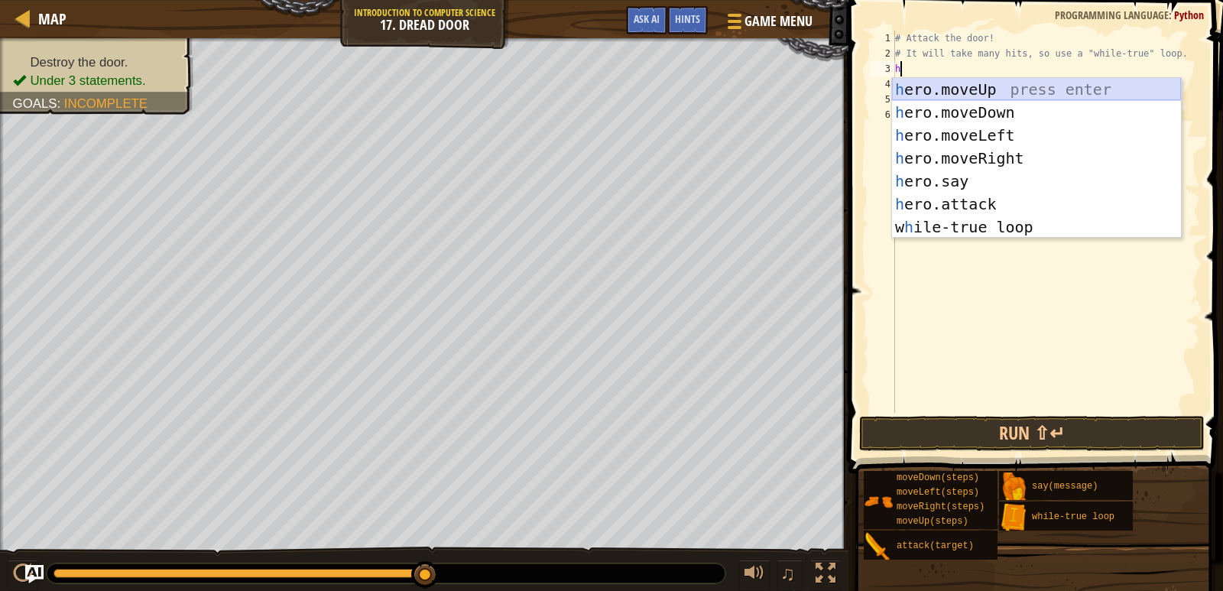
click at [991, 80] on div "h ero.moveUp press enter h ero.moveDown press enter h ero.moveLeft press enter …" at bounding box center [1036, 181] width 289 height 206
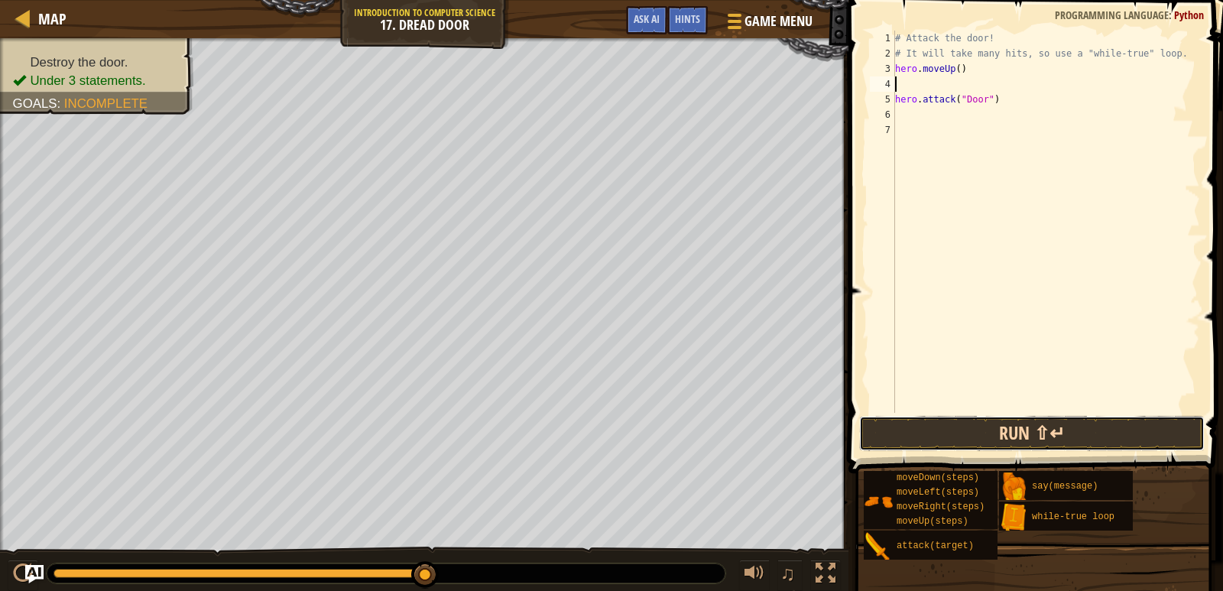
click at [932, 438] on button "Run ⇧↵" at bounding box center [1032, 433] width 346 height 35
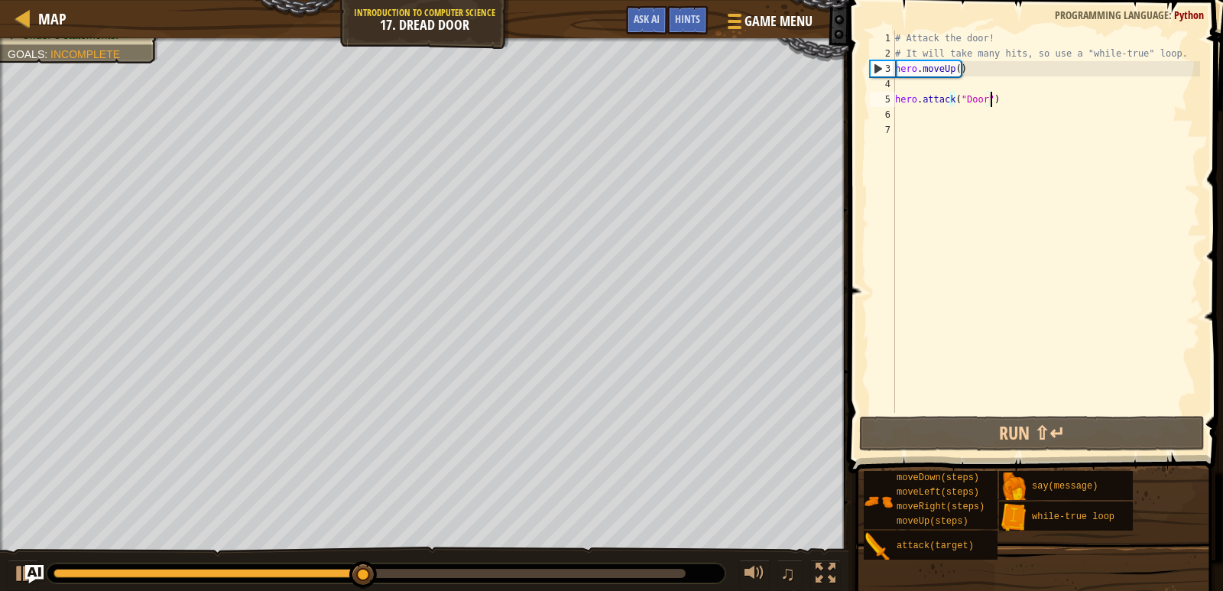
click at [1012, 105] on div "# Attack the door! # It will take many hits, so use a "while-true" loop. hero .…" at bounding box center [1046, 237] width 308 height 413
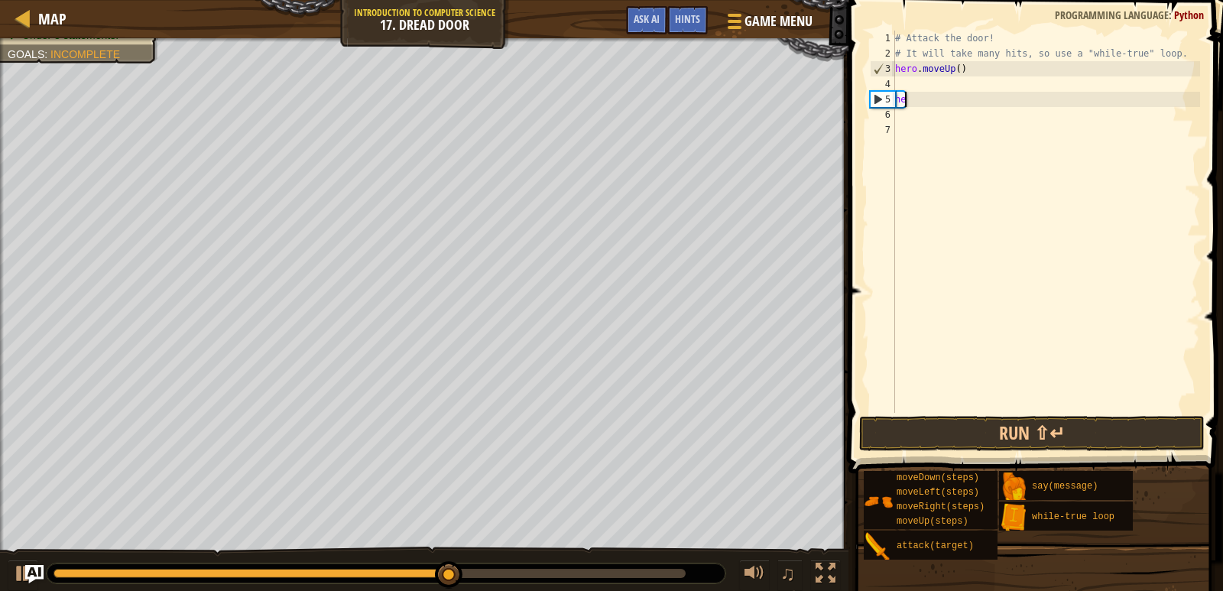
type textarea "h"
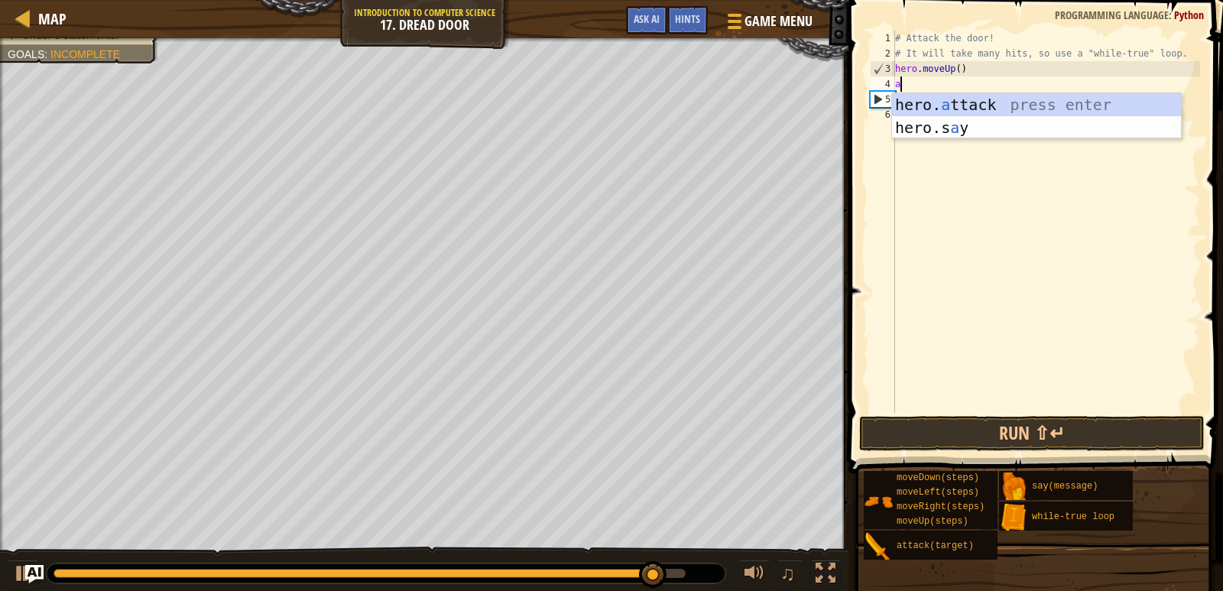
click at [1012, 106] on div "hero. a ttack press enter hero.s a y press enter" at bounding box center [1036, 139] width 289 height 92
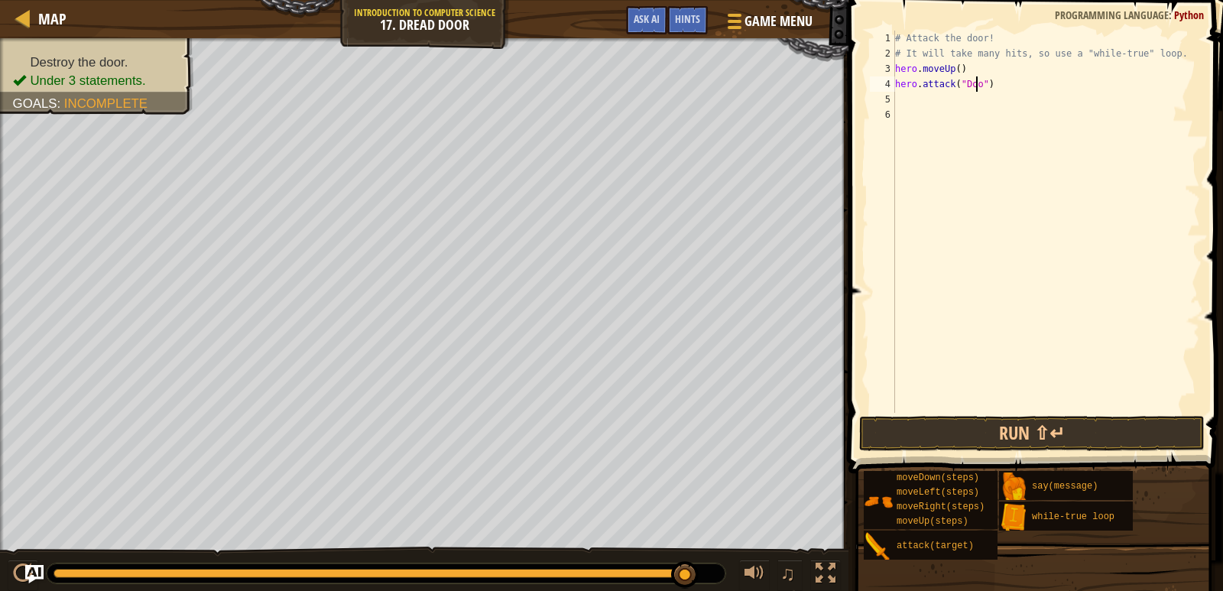
scroll to position [7, 7]
type textarea "hero.attack("Door")"
click at [978, 430] on button "Run ⇧↵" at bounding box center [1032, 433] width 346 height 35
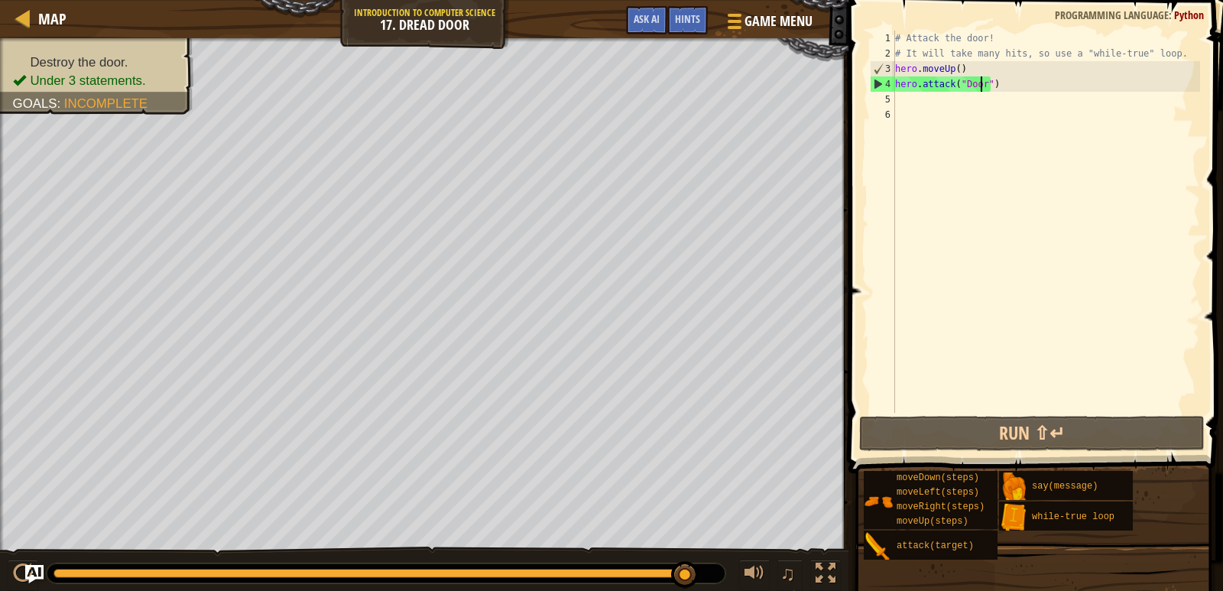
click at [1001, 92] on div "# Attack the door! # It will take many hits, so use a "while-true" loop. hero .…" at bounding box center [1046, 237] width 308 height 413
click at [1009, 78] on div "# Attack the door! # It will take many hits, so use a "while-true" loop. hero .…" at bounding box center [1046, 237] width 308 height 413
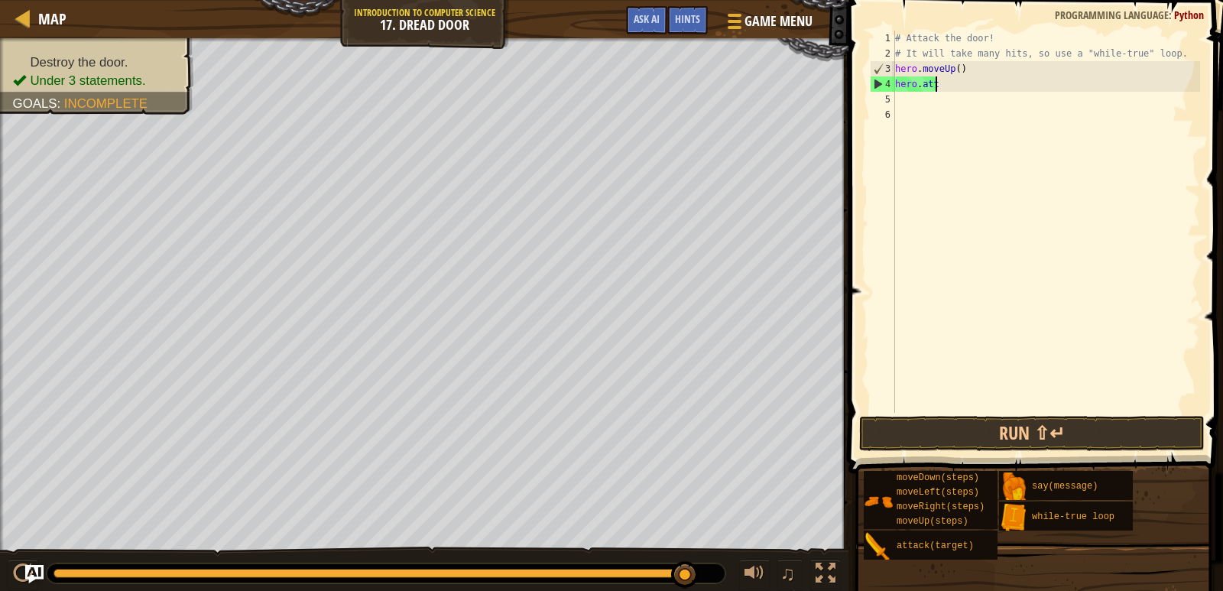
type textarea "h"
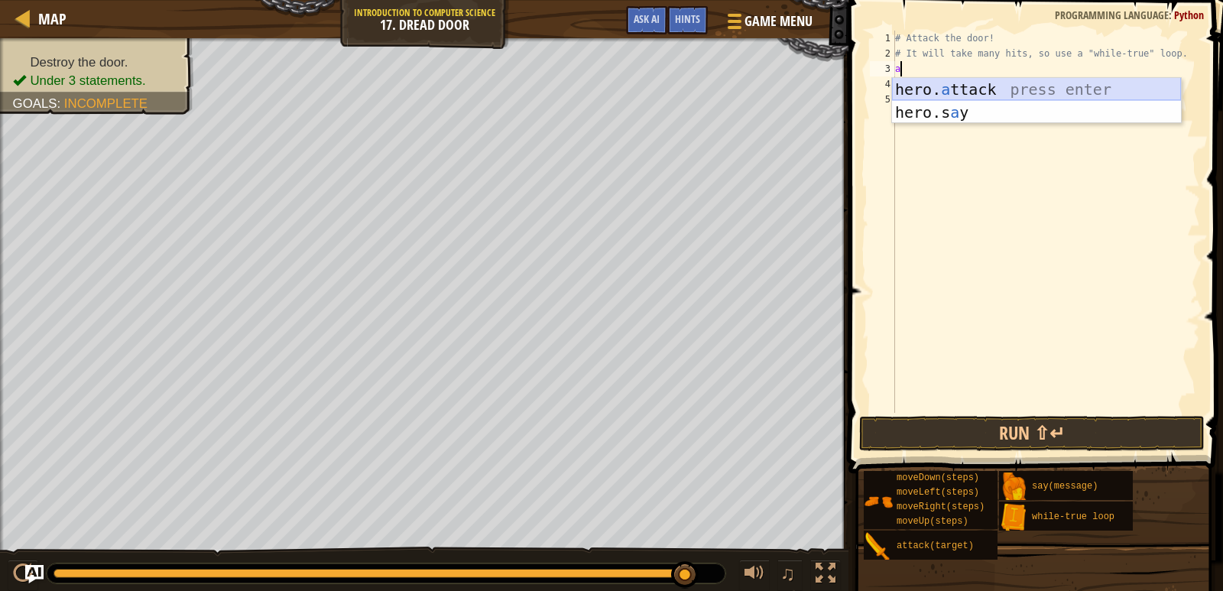
click at [1021, 84] on div "hero. a ttack press enter hero.s a y press enter" at bounding box center [1036, 124] width 289 height 92
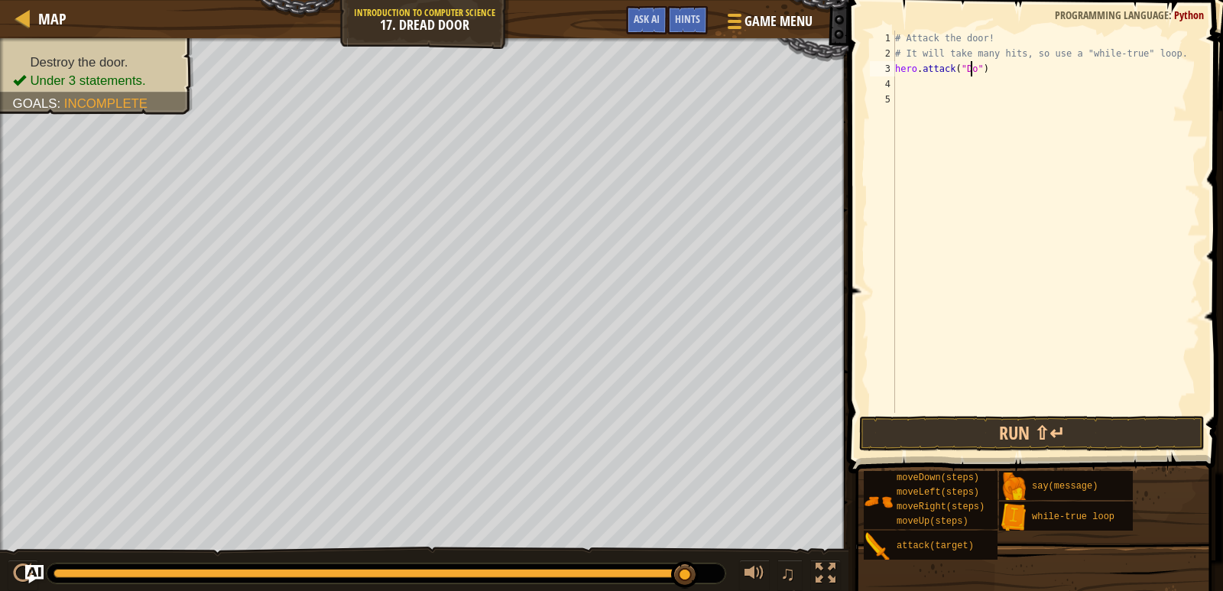
scroll to position [7, 7]
type textarea "hero.attack("Door")"
click at [922, 76] on div "# Attack the door! # It will take many hits, so use a "while-true" loop. hero .…" at bounding box center [1046, 237] width 308 height 413
type textarea "h"
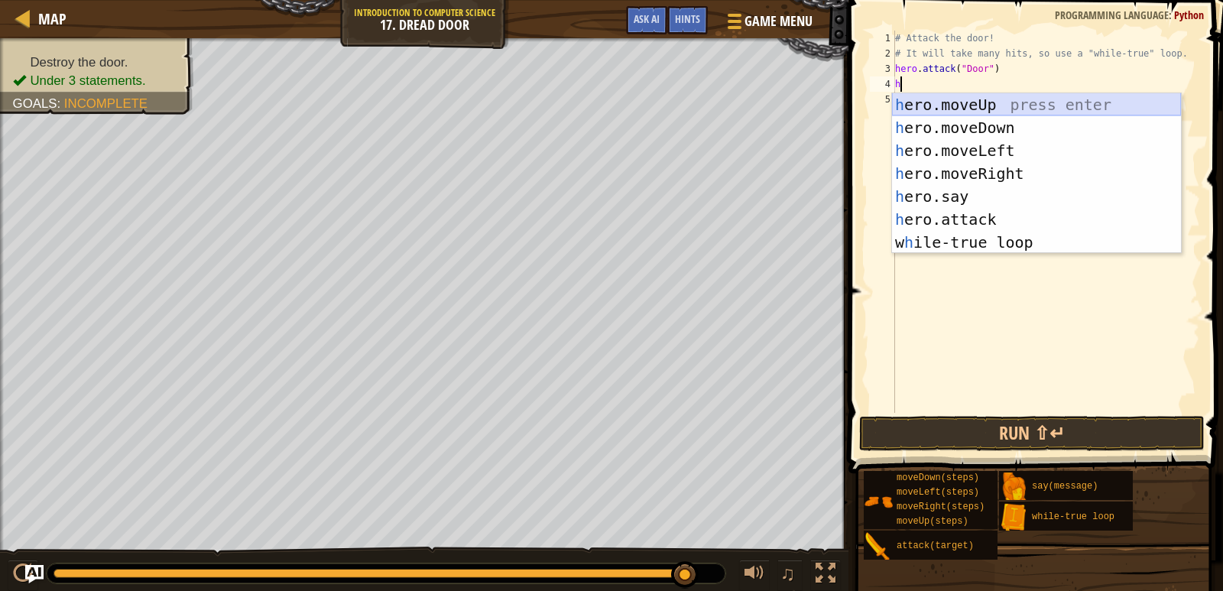
click at [967, 102] on div "h ero.moveUp press enter h ero.moveDown press enter h ero.moveLeft press enter …" at bounding box center [1036, 196] width 289 height 206
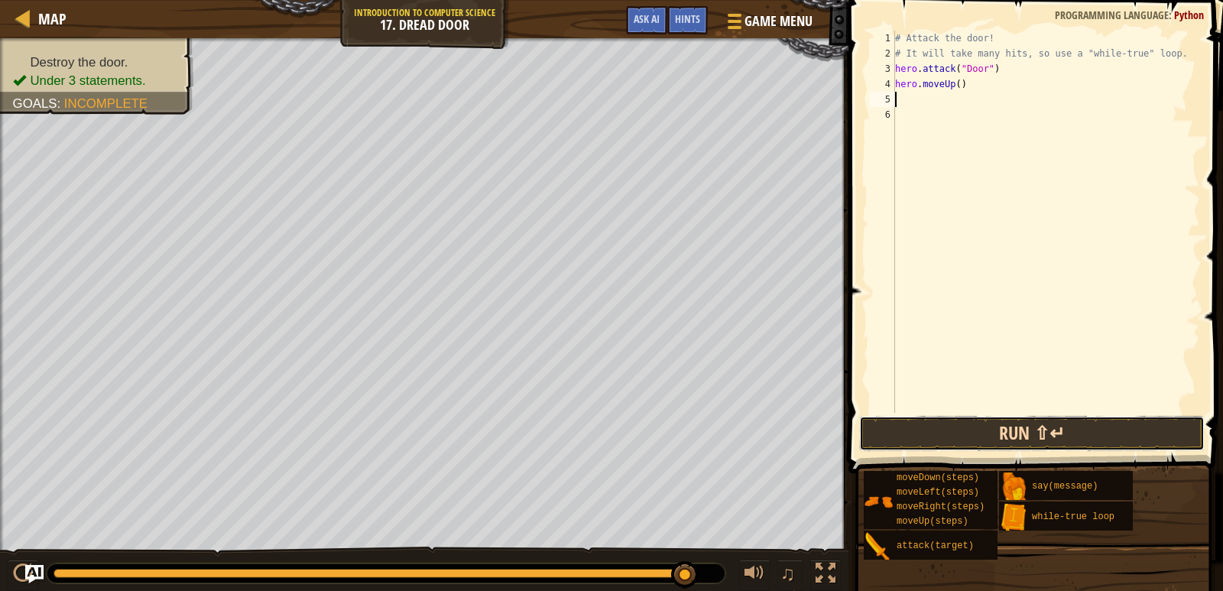
click at [903, 440] on button "Run ⇧↵" at bounding box center [1032, 433] width 346 height 35
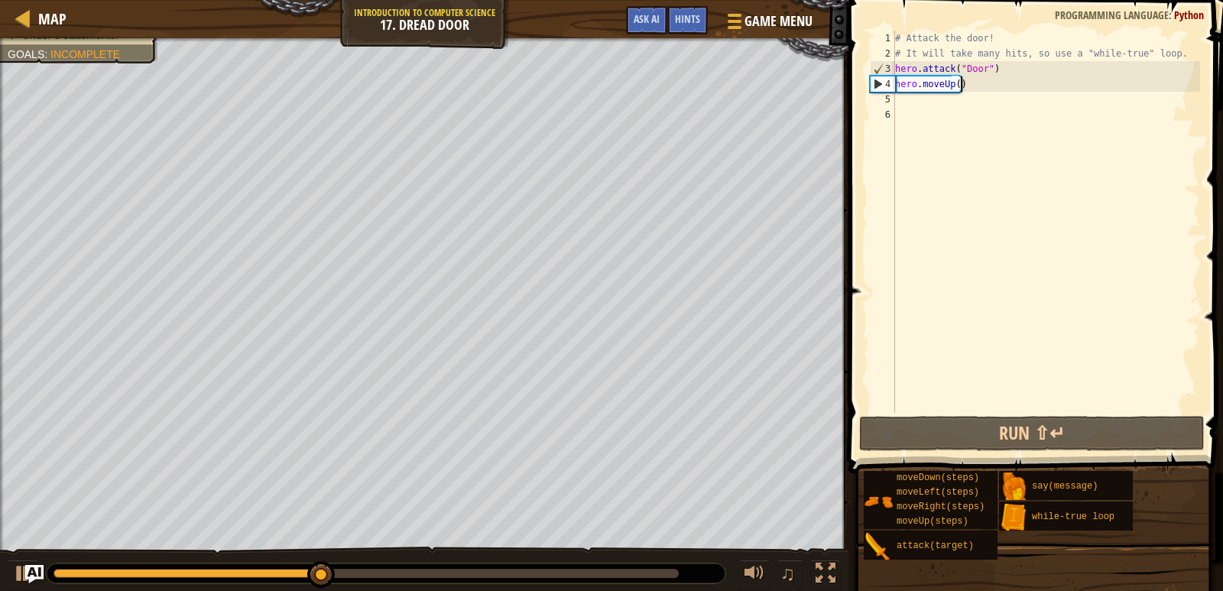
click at [1041, 80] on div "# Attack the door! # It will take many hits, so use a "while-true" loop. hero .…" at bounding box center [1046, 237] width 308 height 413
type textarea "hero.moveUp()"
click at [1014, 92] on div "# Attack the door! # It will take many hits, so use a "while-true" loop. hero .…" at bounding box center [1046, 237] width 308 height 413
click at [971, 76] on div "# Attack the door! # It will take many hits, so use a "while-true" loop. hero .…" at bounding box center [1046, 237] width 308 height 413
type textarea "hero.attack("Door")"
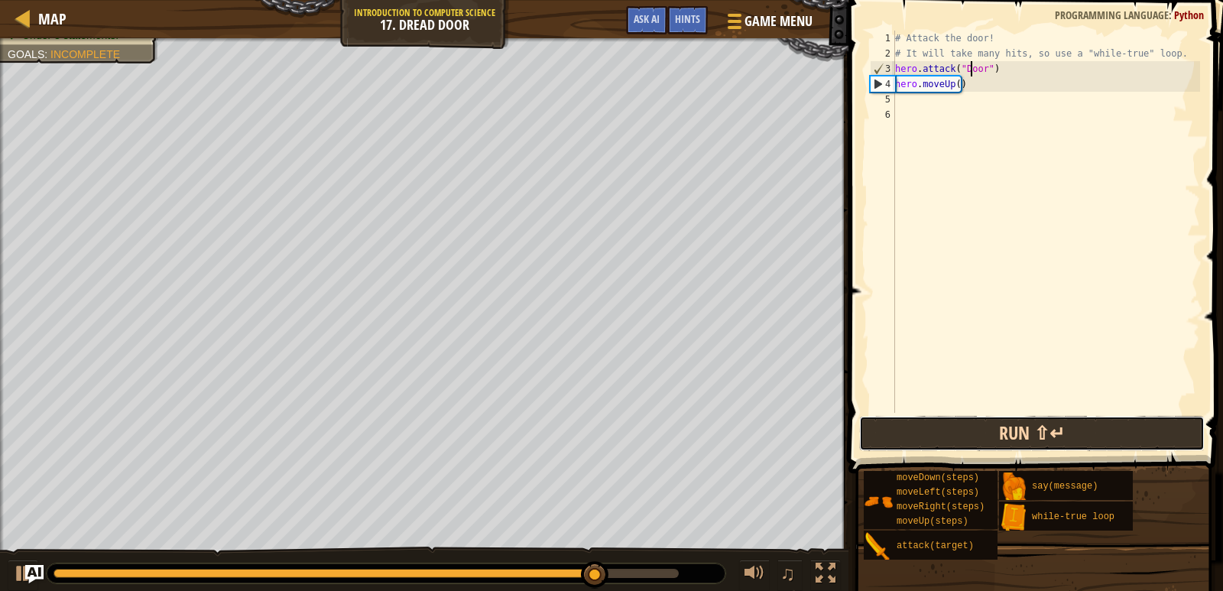
click at [930, 438] on button "Run ⇧↵" at bounding box center [1032, 433] width 346 height 35
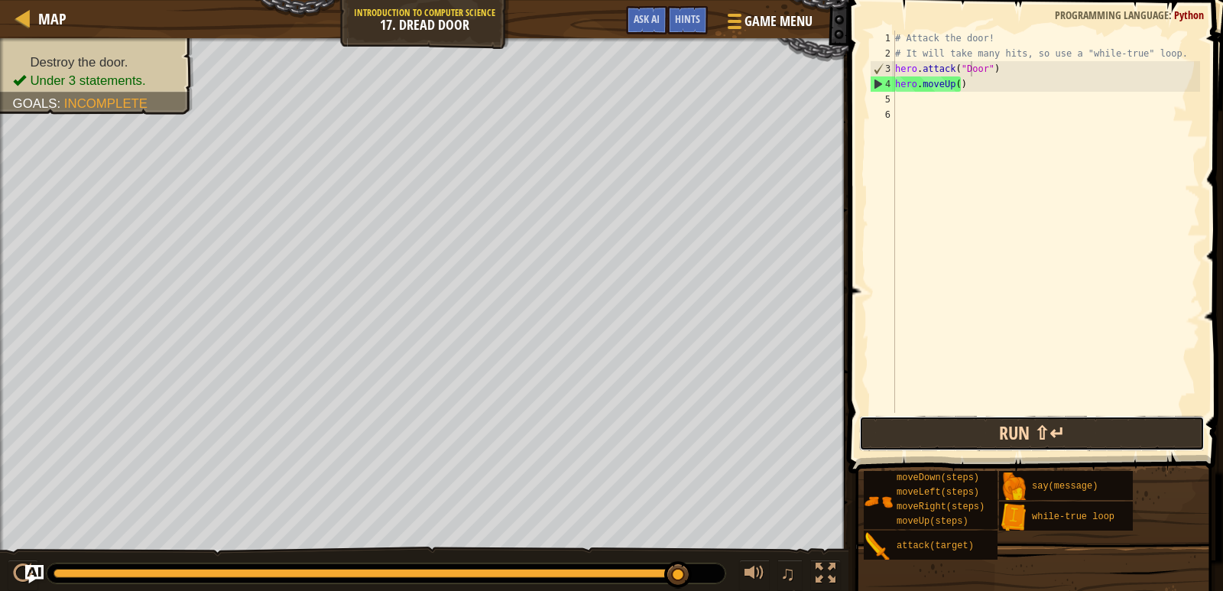
click at [1001, 446] on button "Run ⇧↵" at bounding box center [1032, 433] width 346 height 35
click at [1026, 426] on button "Run ⇧↵" at bounding box center [1032, 433] width 346 height 35
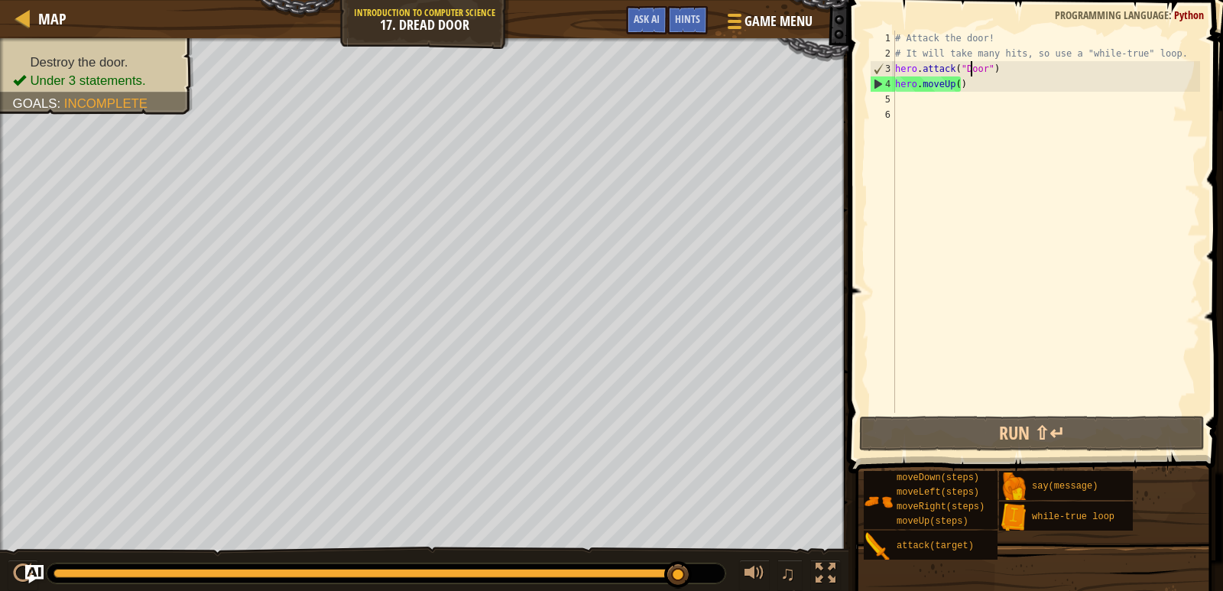
click at [985, 92] on div "# Attack the door! # It will take many hits, so use a "while-true" loop. hero .…" at bounding box center [1046, 237] width 308 height 413
click at [989, 83] on div "# Attack the door! # It will take many hits, so use a "while-true" loop. hero .…" at bounding box center [1046, 237] width 308 height 413
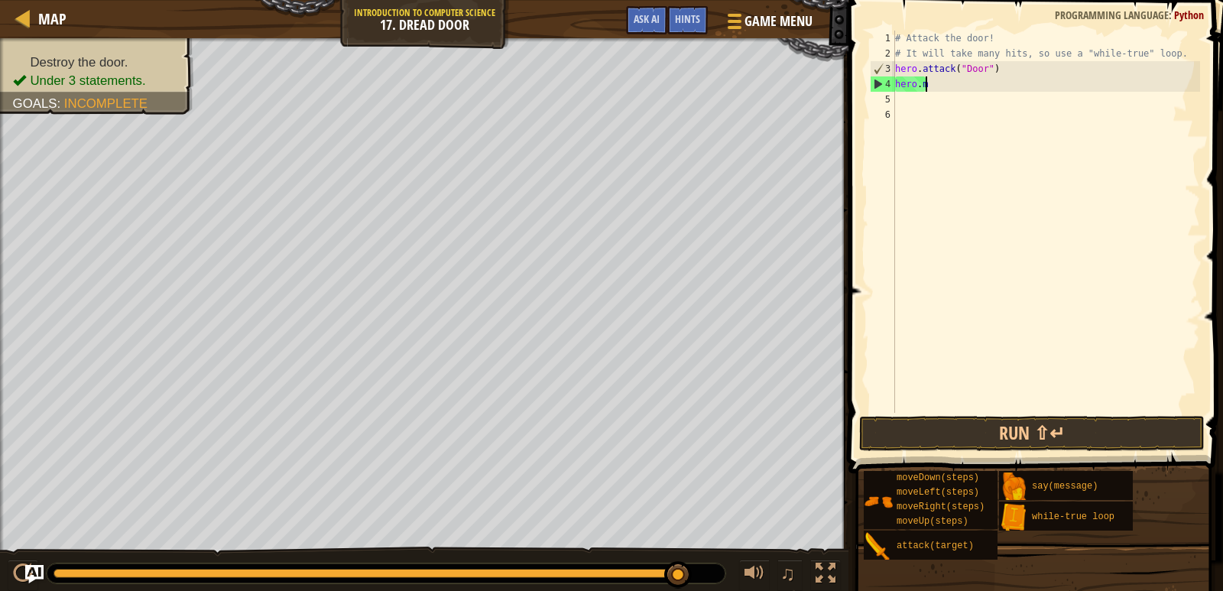
type textarea "h"
type textarea "hero.attack("Door")"
type textarea "l"
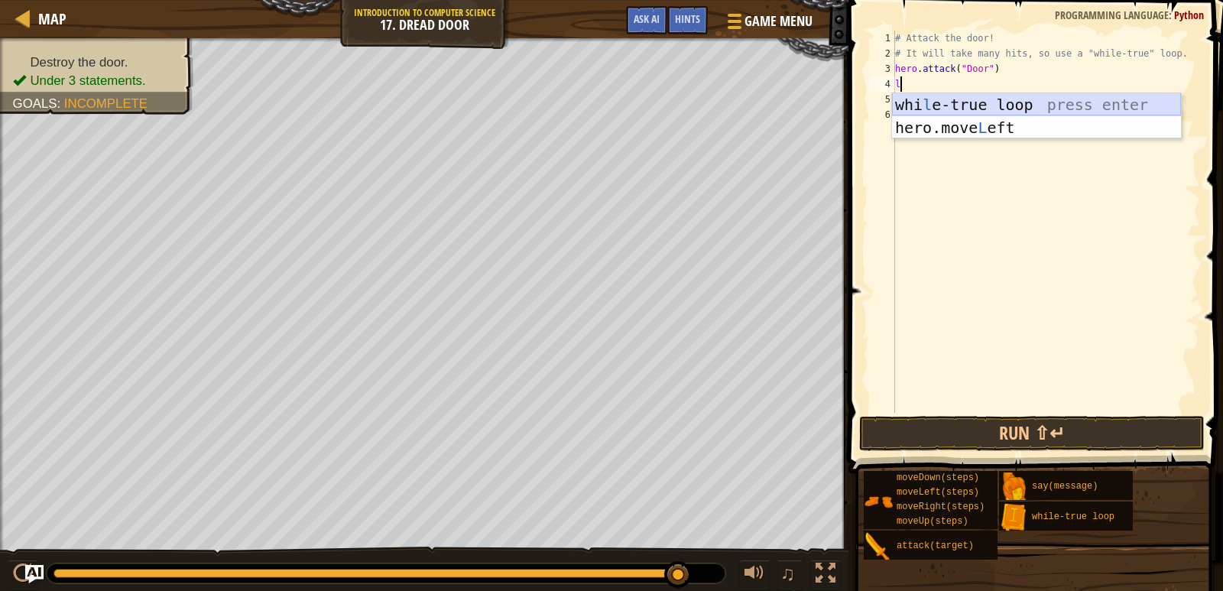
click at [1025, 100] on div "whi l e-true loop press enter hero.move L eft press enter" at bounding box center [1036, 139] width 289 height 92
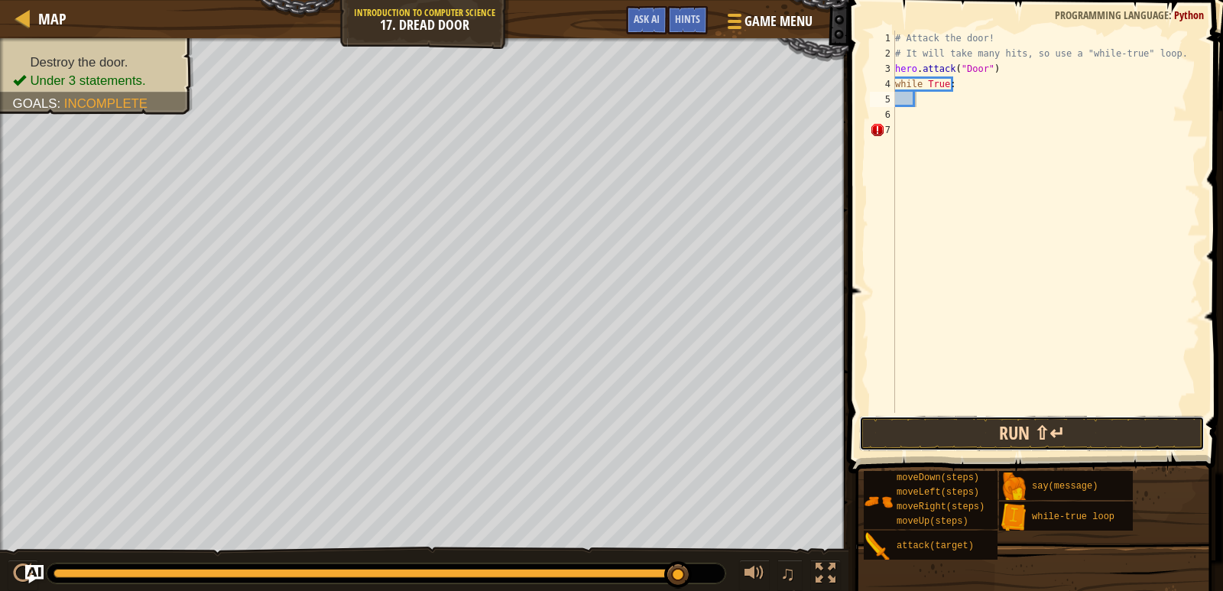
click at [985, 447] on button "Run ⇧↵" at bounding box center [1032, 433] width 346 height 35
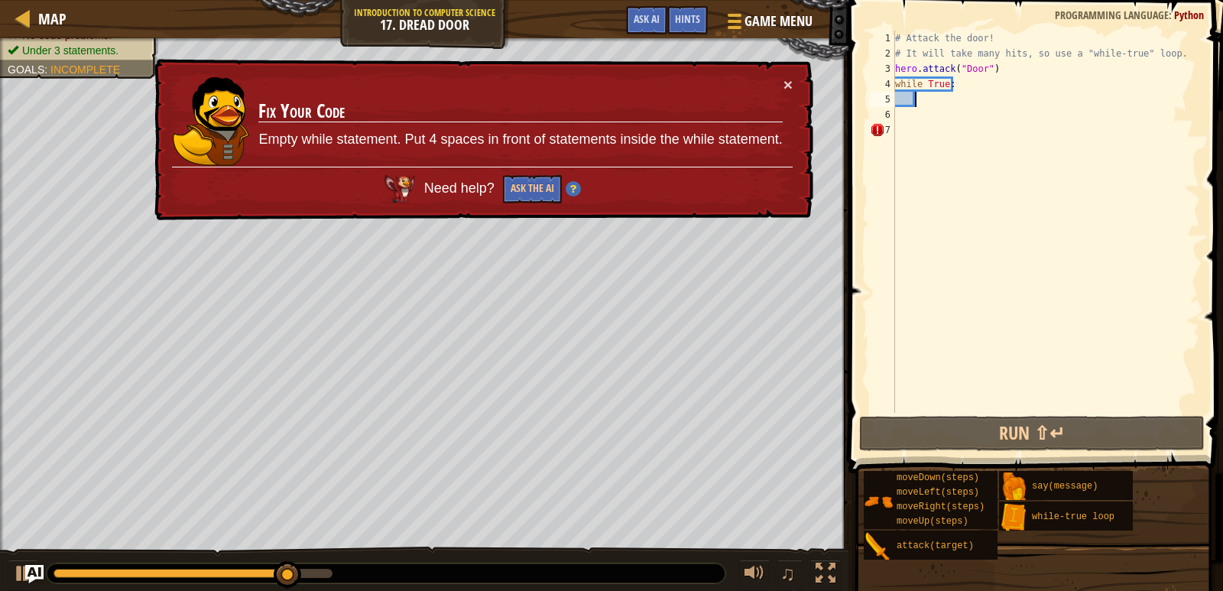
click at [782, 86] on td "Fix Your Code Empty while statement. Put 4 spaces in front of statements inside…" at bounding box center [520, 121] width 525 height 90
click at [785, 85] on button "×" at bounding box center [788, 84] width 9 height 16
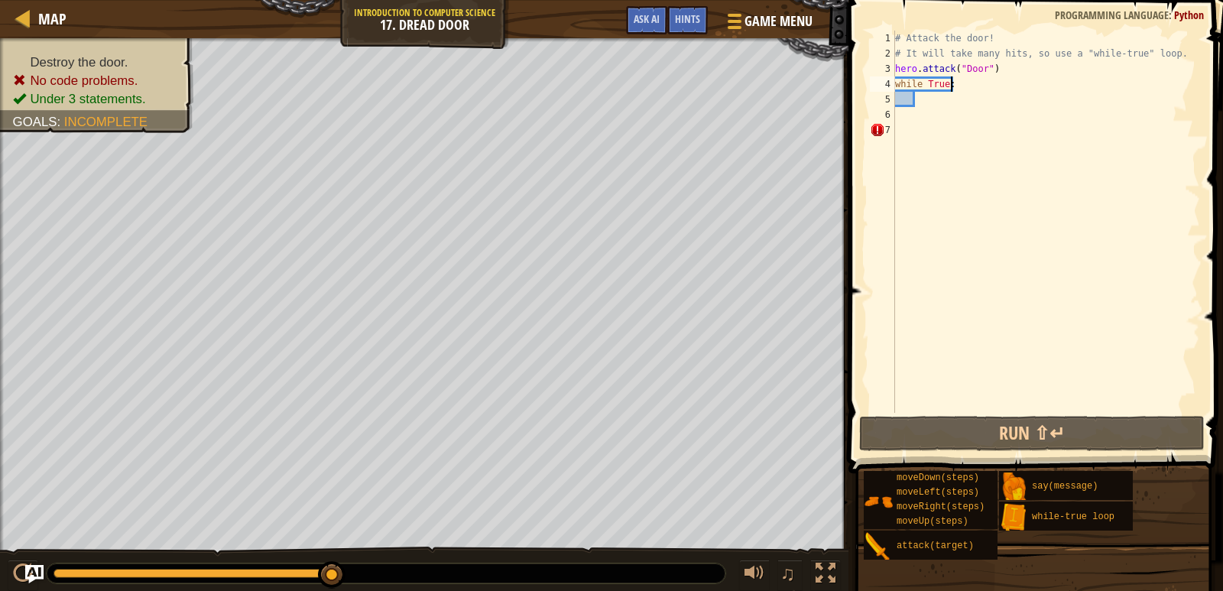
click at [993, 86] on div "# Attack the door! # It will take many hits, so use a "while-true" loop. hero .…" at bounding box center [1046, 237] width 308 height 413
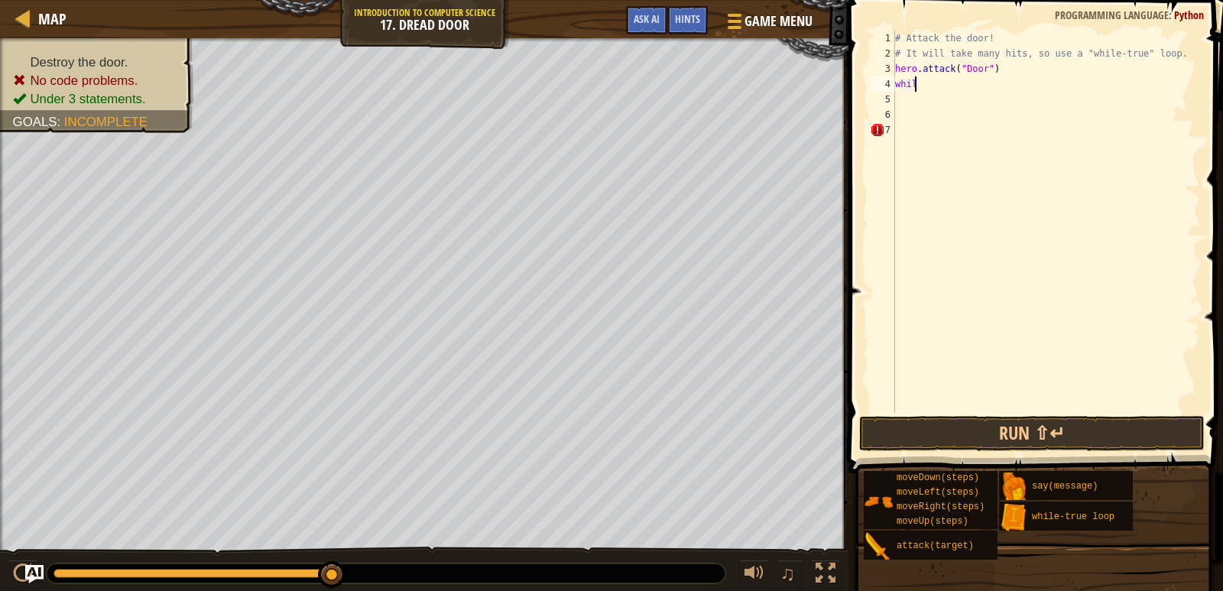
type textarea "w"
type textarea "h"
type textarea "l"
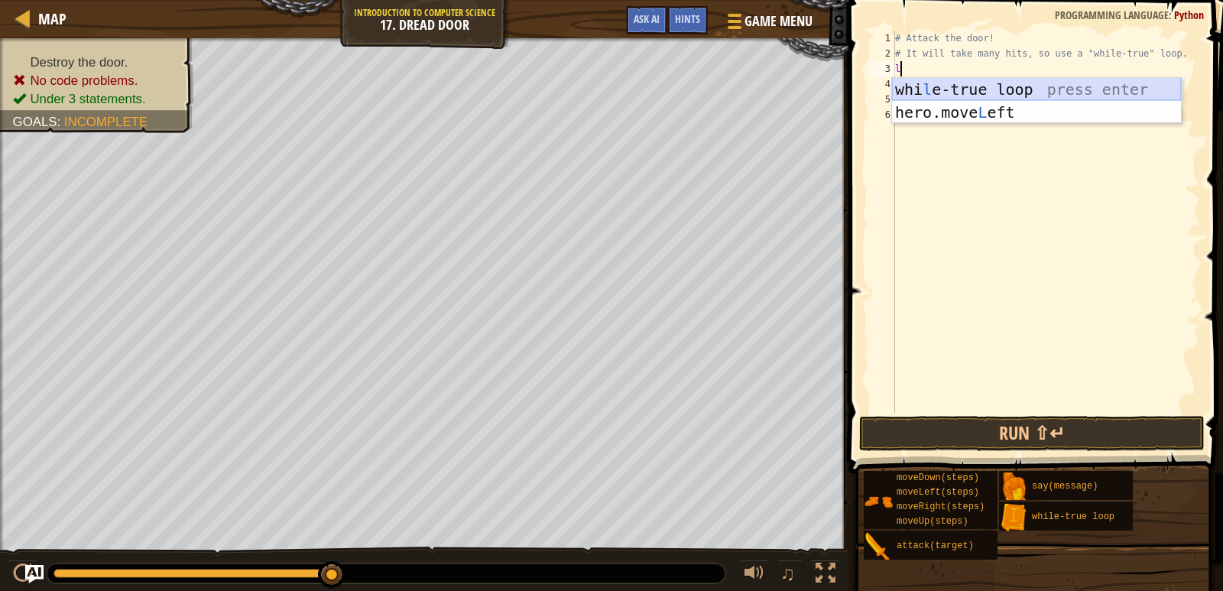
click at [988, 86] on div "whi l e-true loop press enter hero.move L eft press enter" at bounding box center [1036, 124] width 289 height 92
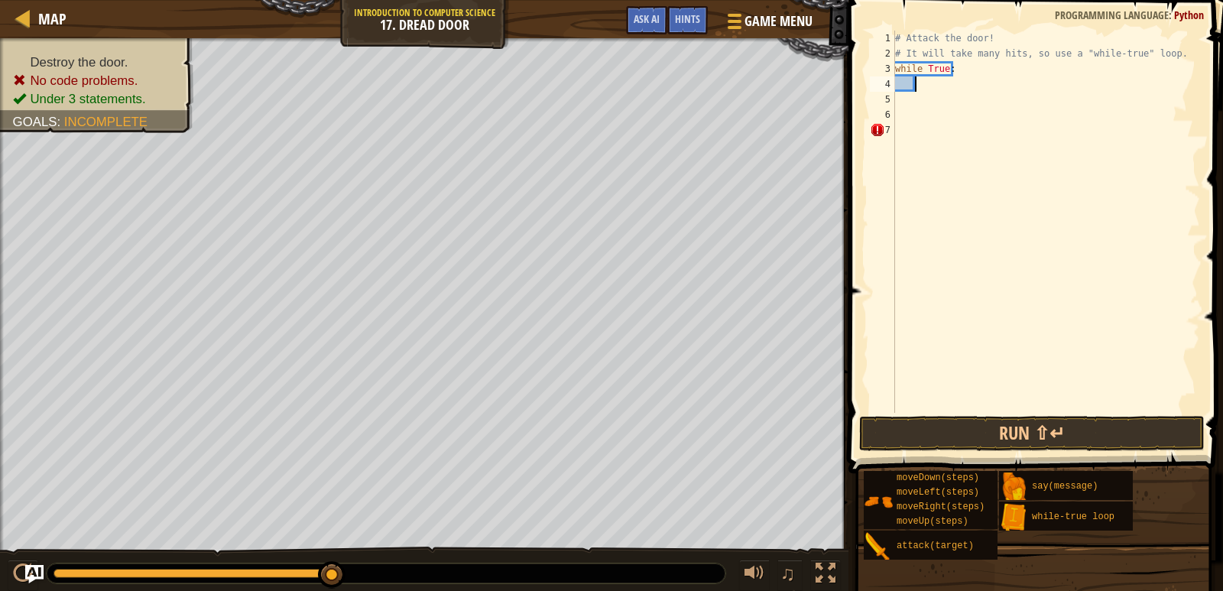
scroll to position [7, 2]
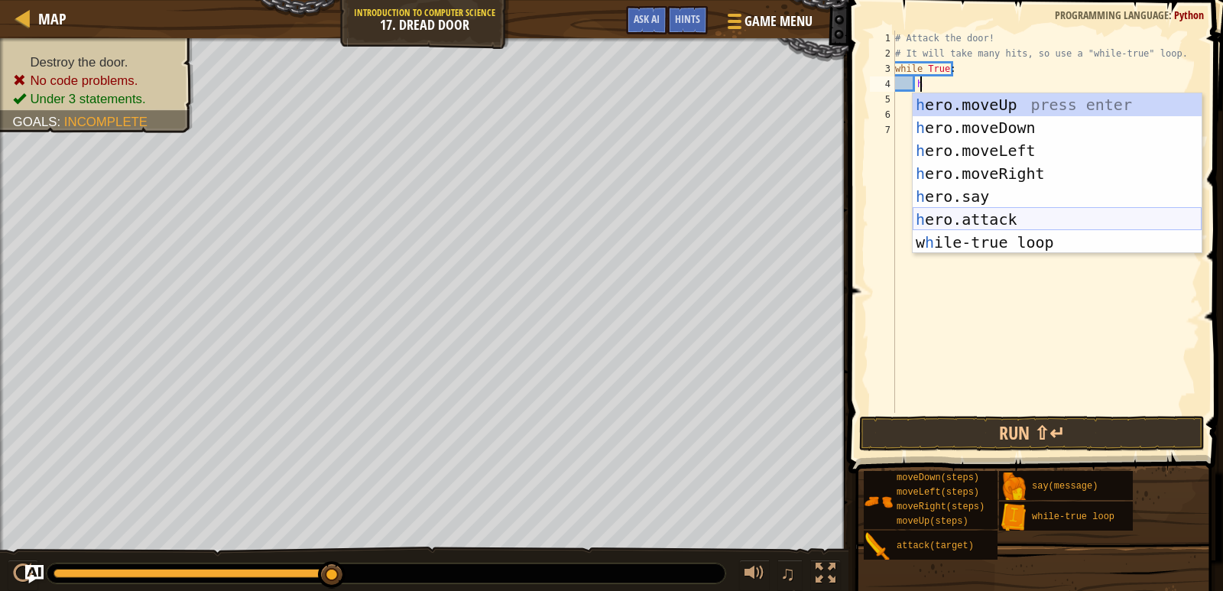
click at [955, 209] on div "h ero.moveUp press enter h ero.moveDown press enter h ero.moveLeft press enter …" at bounding box center [1057, 196] width 289 height 206
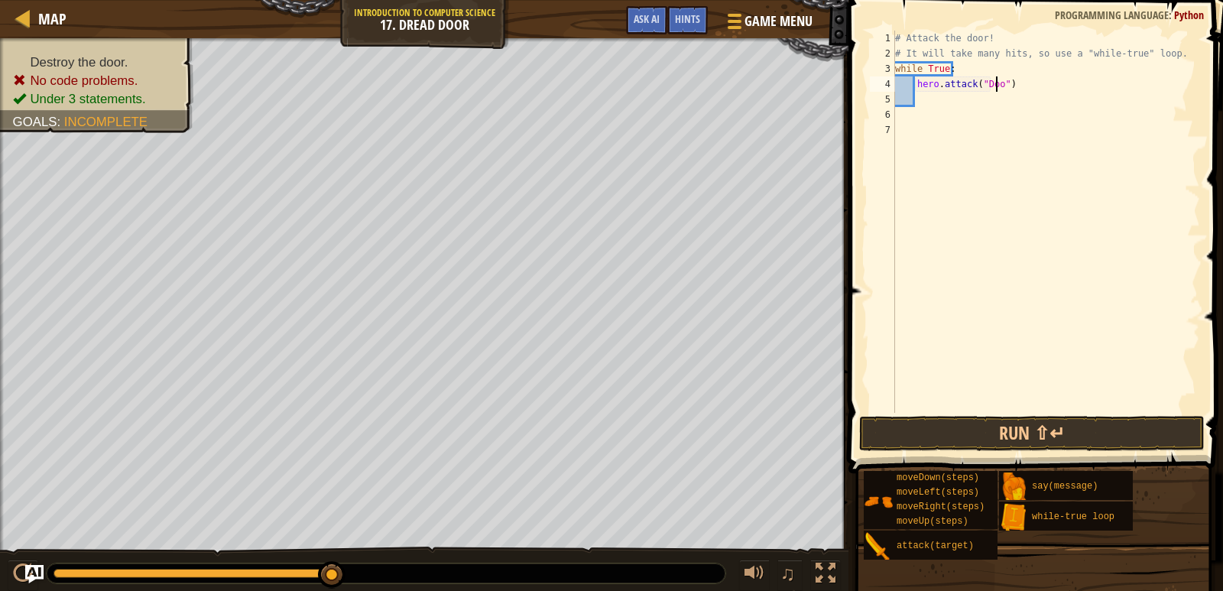
scroll to position [7, 9]
type textarea "hero.attack("Door")"
click at [954, 429] on button "Run ⇧↵" at bounding box center [1032, 433] width 346 height 35
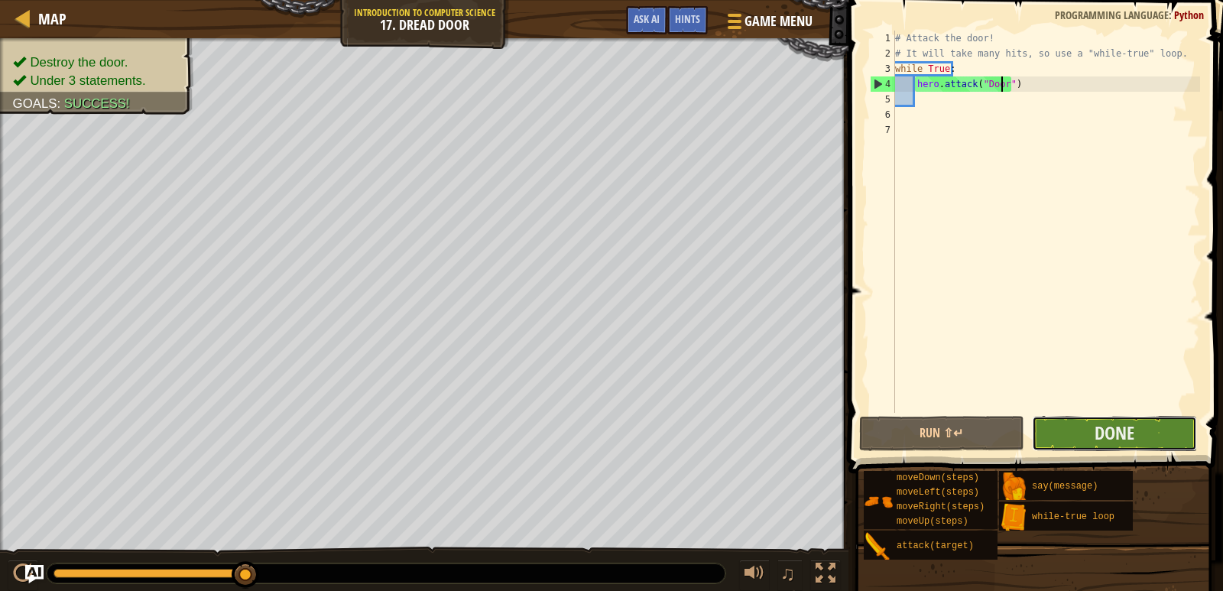
click at [1137, 427] on button "Done" at bounding box center [1114, 433] width 165 height 35
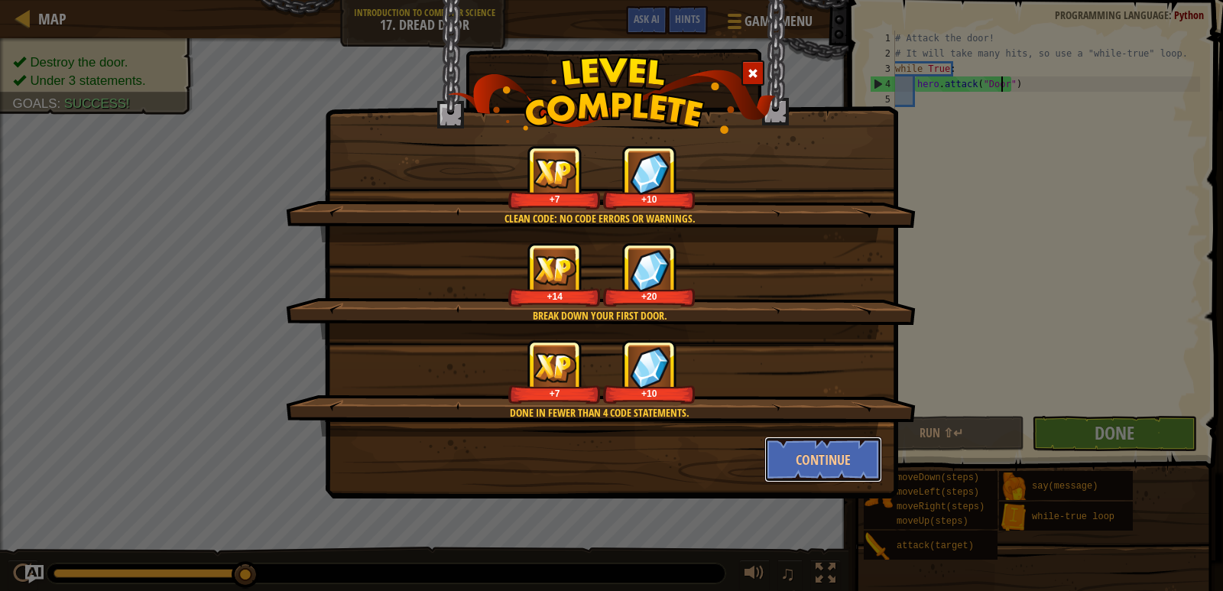
drag, startPoint x: 817, startPoint y: 449, endPoint x: 828, endPoint y: 453, distance: 11.1
click at [819, 449] on button "Continue" at bounding box center [823, 459] width 118 height 46
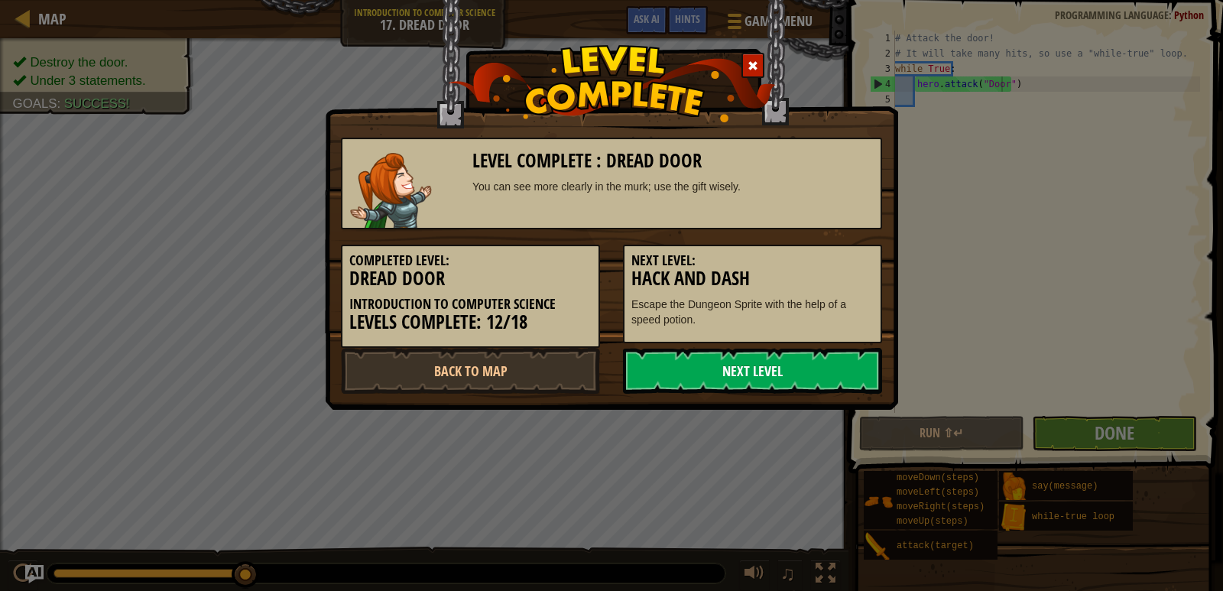
click at [825, 365] on link "Next Level" at bounding box center [752, 371] width 259 height 46
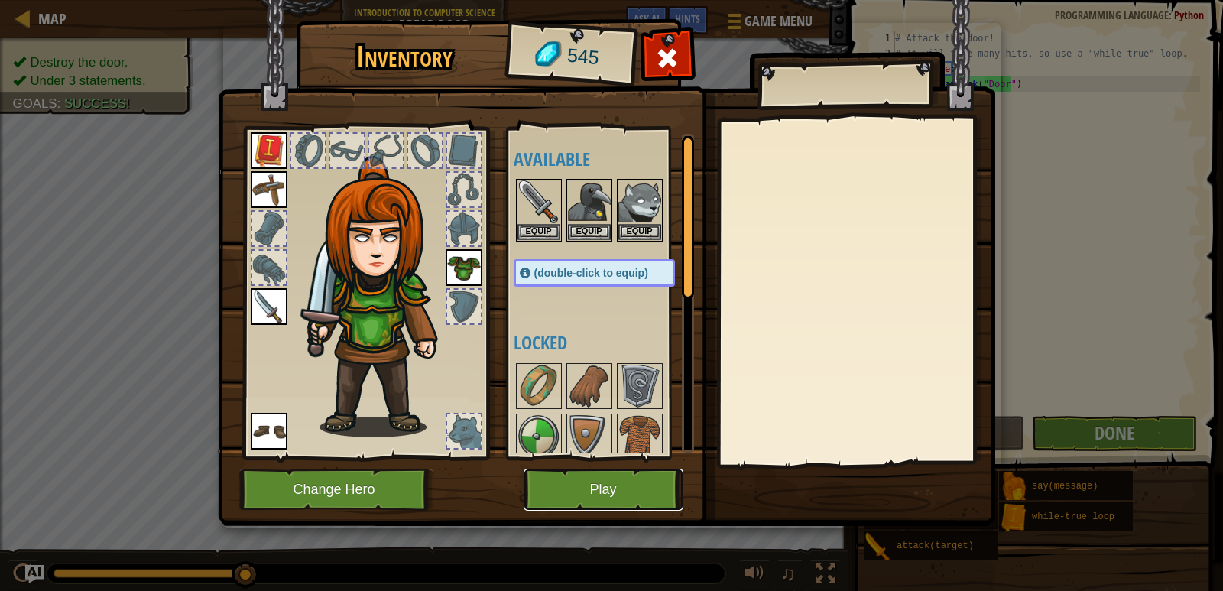
click at [639, 478] on button "Play" at bounding box center [604, 490] width 160 height 42
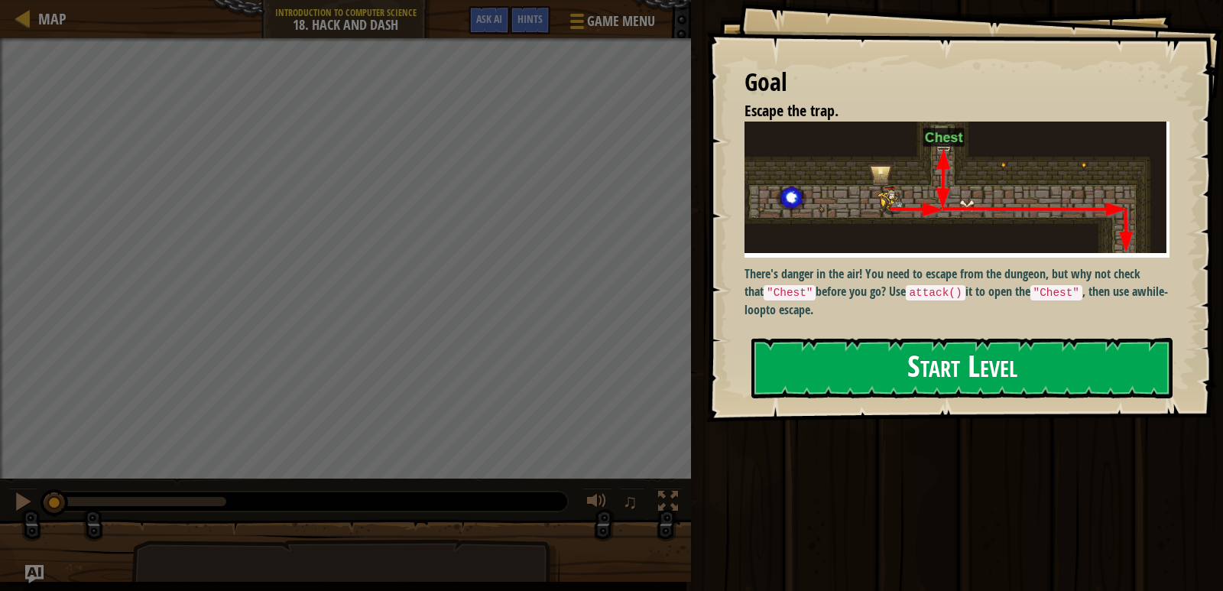
click at [1077, 376] on button "Start Level" at bounding box center [961, 368] width 421 height 60
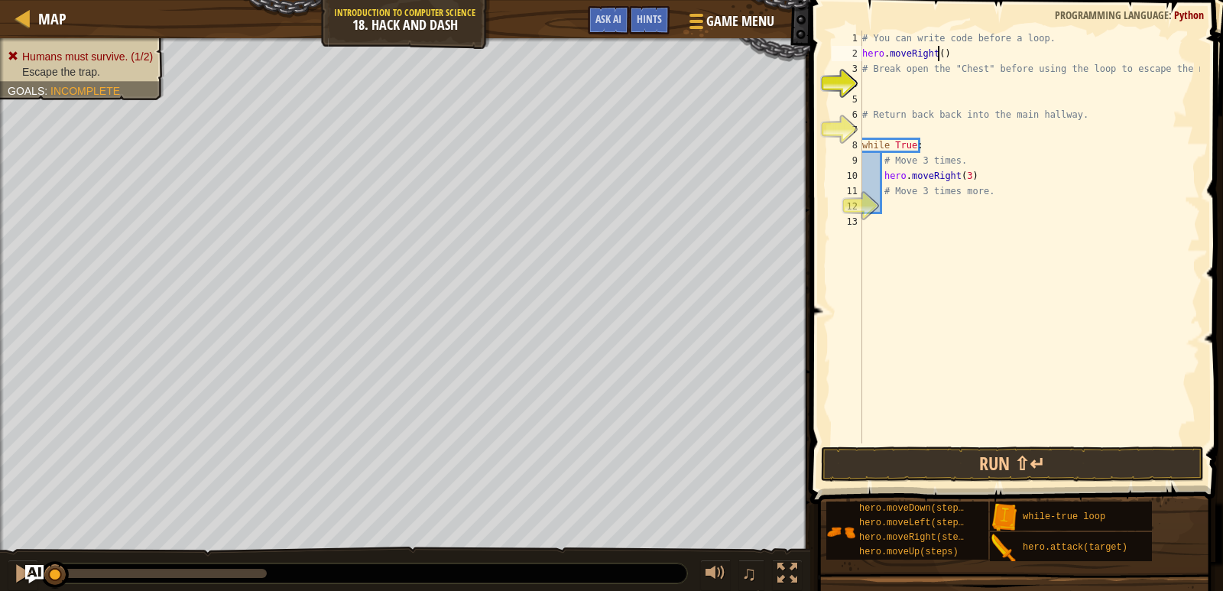
click at [938, 58] on div "# You can write code before a loop. hero . moveRight ( ) # Break open the "Ches…" at bounding box center [1029, 252] width 341 height 443
type textarea "hero.moveRight(1)"
click at [896, 82] on div "# You can write code before a loop. hero . moveRight ( 1 ) # Break open the "Ch…" at bounding box center [1029, 252] width 341 height 443
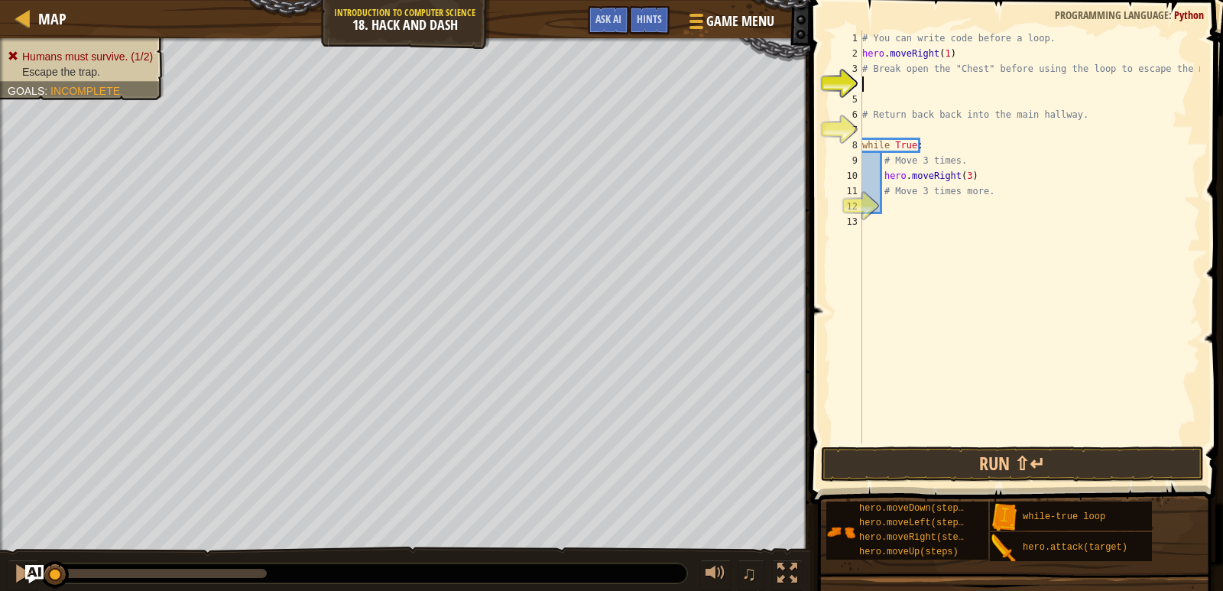
type textarea "h"
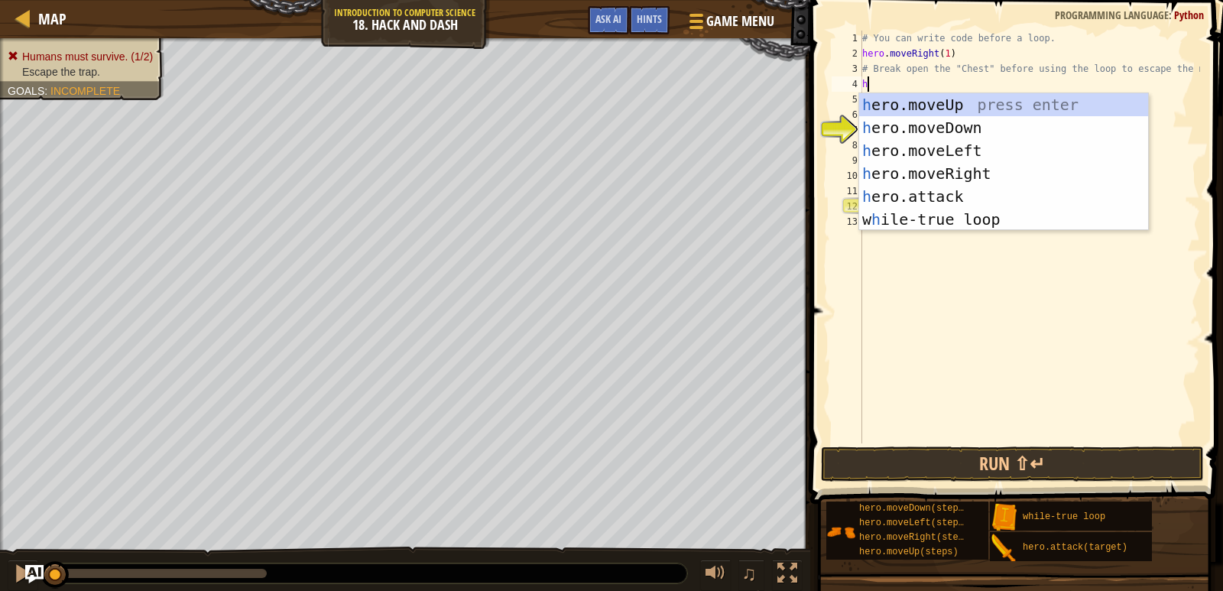
click at [991, 102] on div "h ero.moveUp press enter h ero.moveDown press enter h ero.moveLeft press enter …" at bounding box center [1003, 184] width 289 height 183
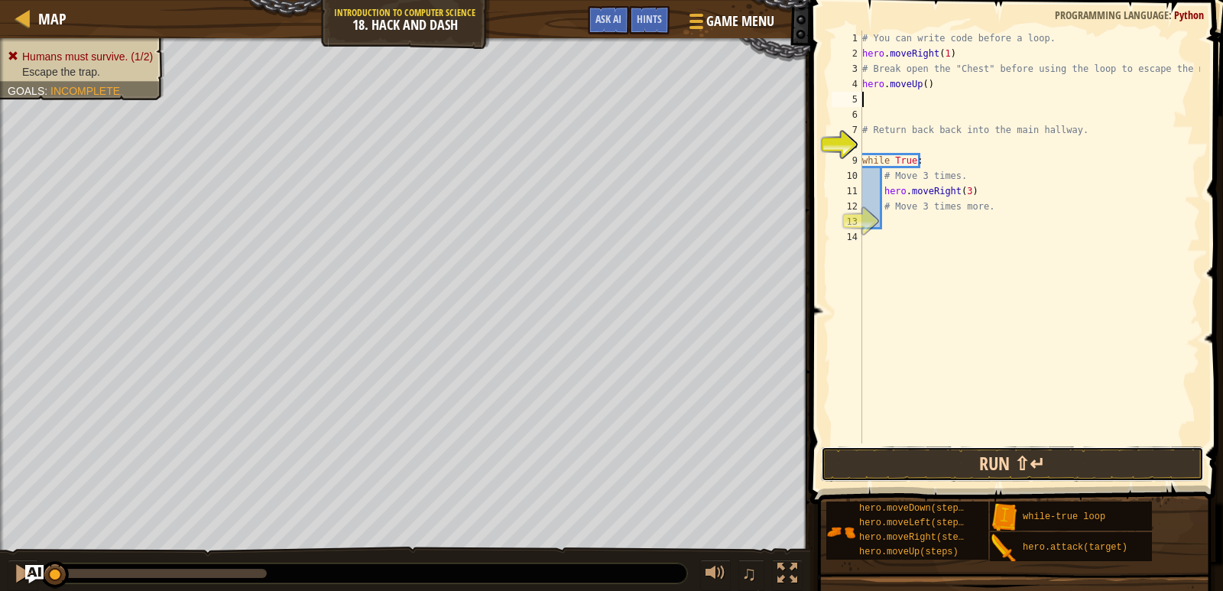
click at [988, 467] on button "Run ⇧↵" at bounding box center [1012, 463] width 383 height 35
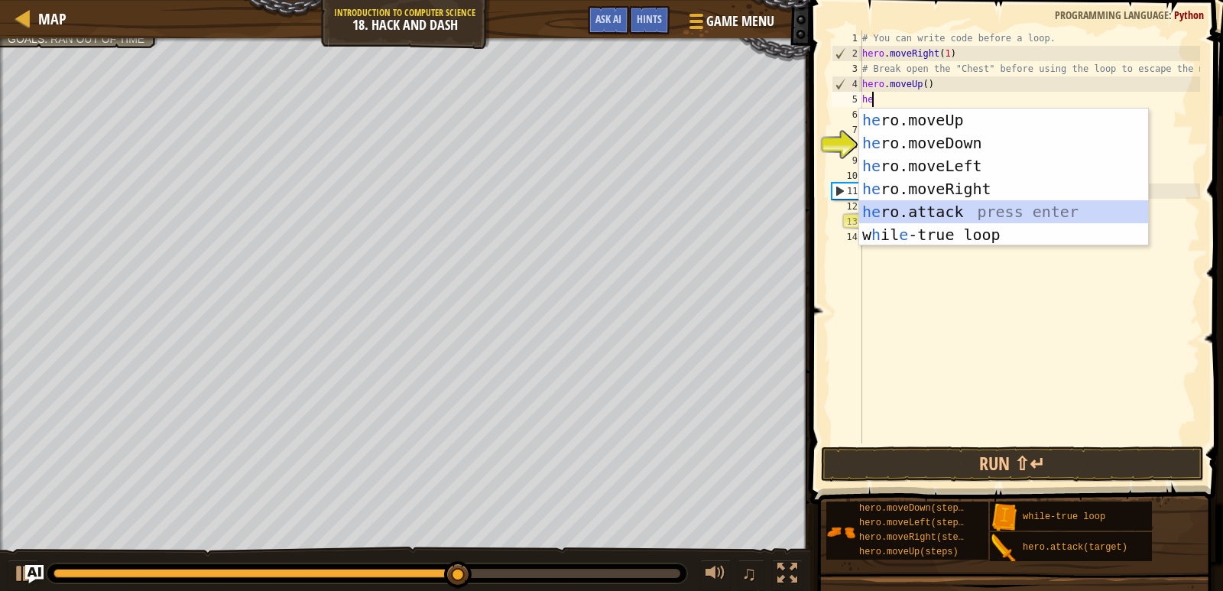
click at [920, 200] on div "he ro.moveUp press enter he ro.moveDown press enter he ro.moveLeft press enter …" at bounding box center [1003, 200] width 289 height 183
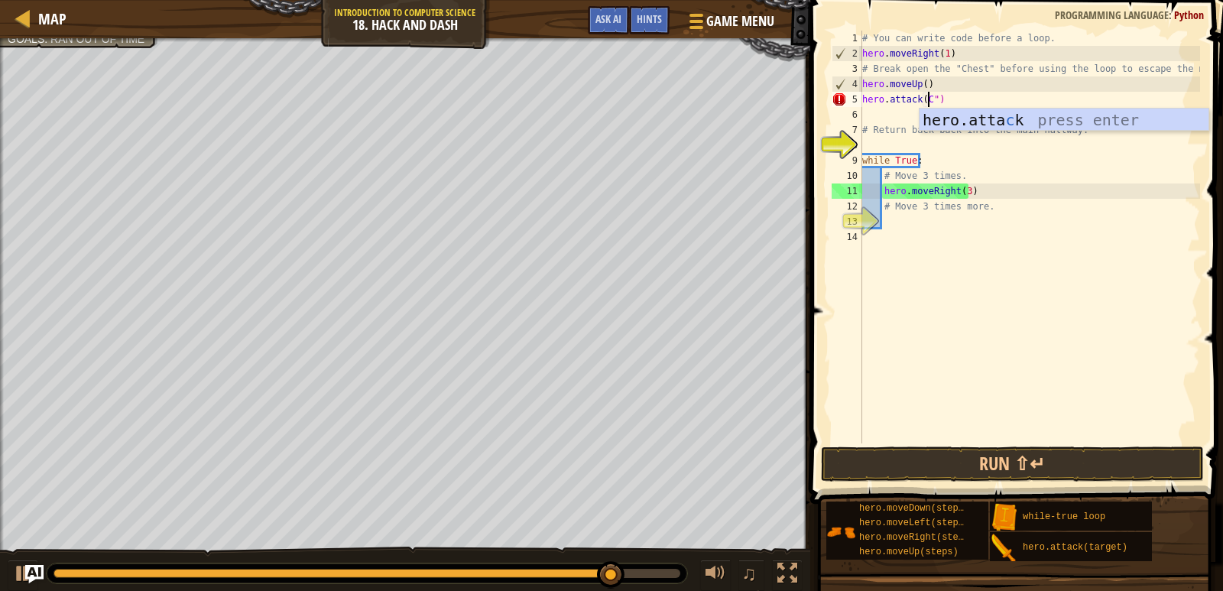
scroll to position [7, 5]
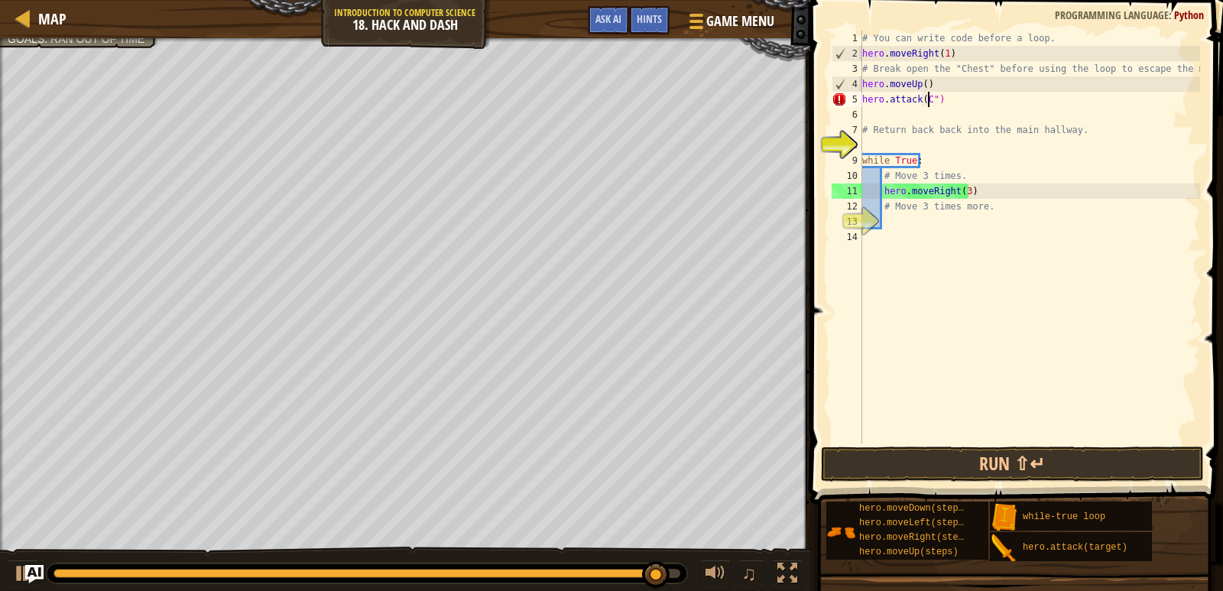
type textarea "hero.attack(")"
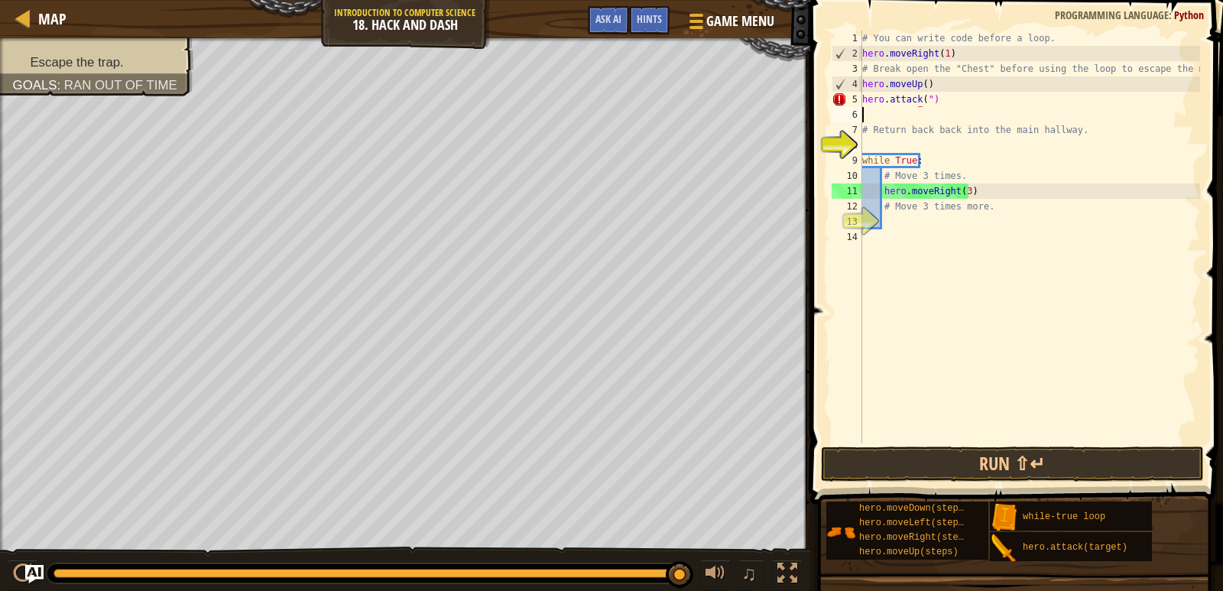
click at [982, 107] on div "# You can write code before a loop. hero . moveRight ( 1 ) # Break open the "Ch…" at bounding box center [1029, 252] width 341 height 443
click at [943, 97] on div "# You can write code before a loop. hero . moveRight ( 1 ) # Break open the "Ch…" at bounding box center [1029, 252] width 341 height 443
type textarea "h"
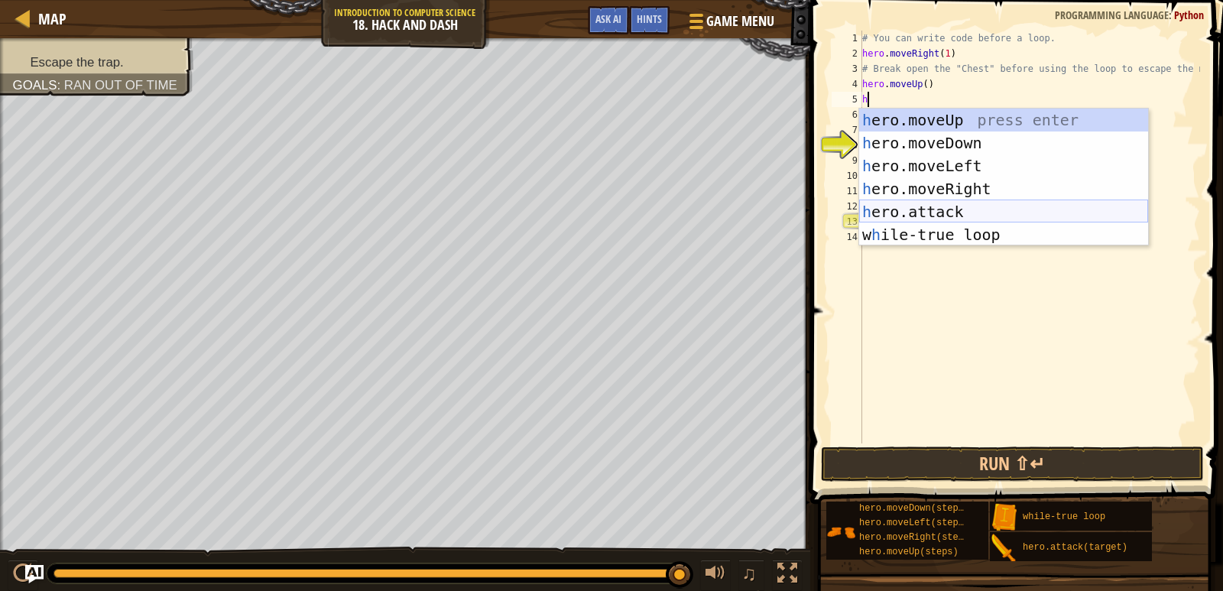
click at [943, 202] on div "h ero.moveUp press enter h ero.moveDown press enter h ero.moveLeft press enter …" at bounding box center [1003, 200] width 289 height 183
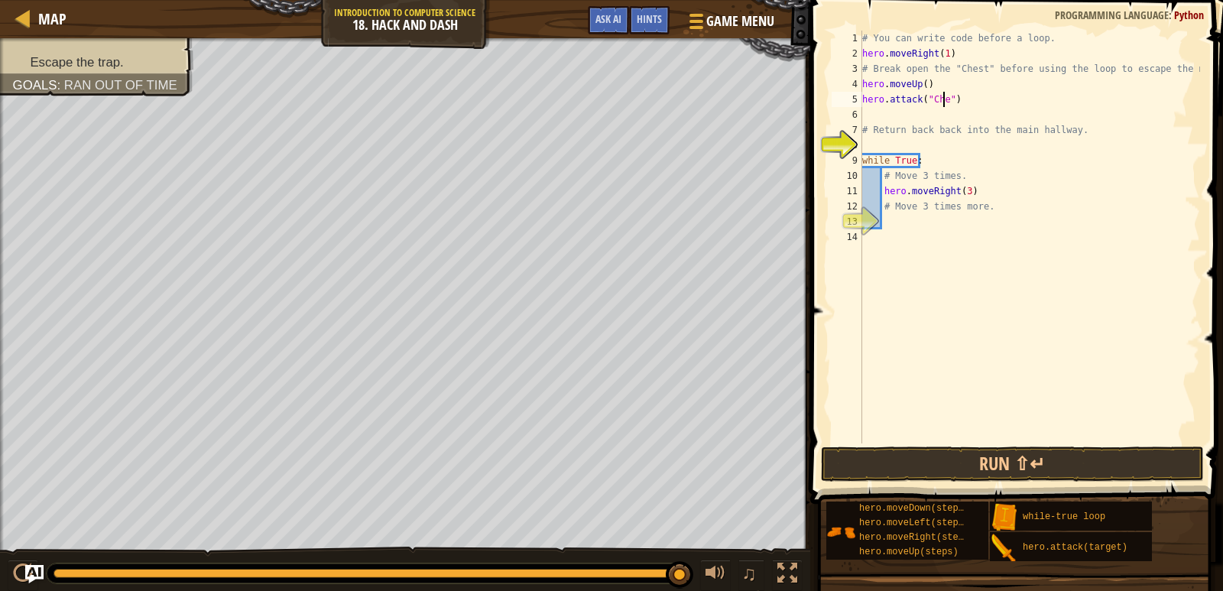
scroll to position [7, 7]
type textarea "hero.attack("Chest")"
click at [946, 462] on button "Run ⇧↵" at bounding box center [1012, 463] width 383 height 35
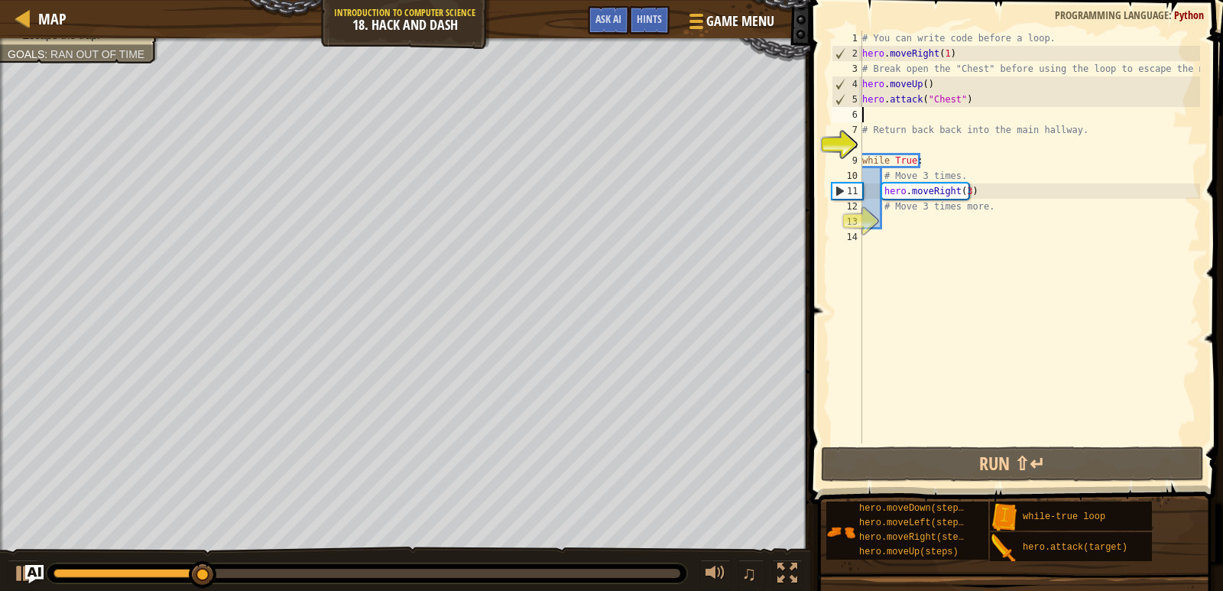
click at [884, 120] on div "# You can write code before a loop. hero . moveRight ( 1 ) # Break open the "Ch…" at bounding box center [1029, 252] width 341 height 443
type textarea "h"
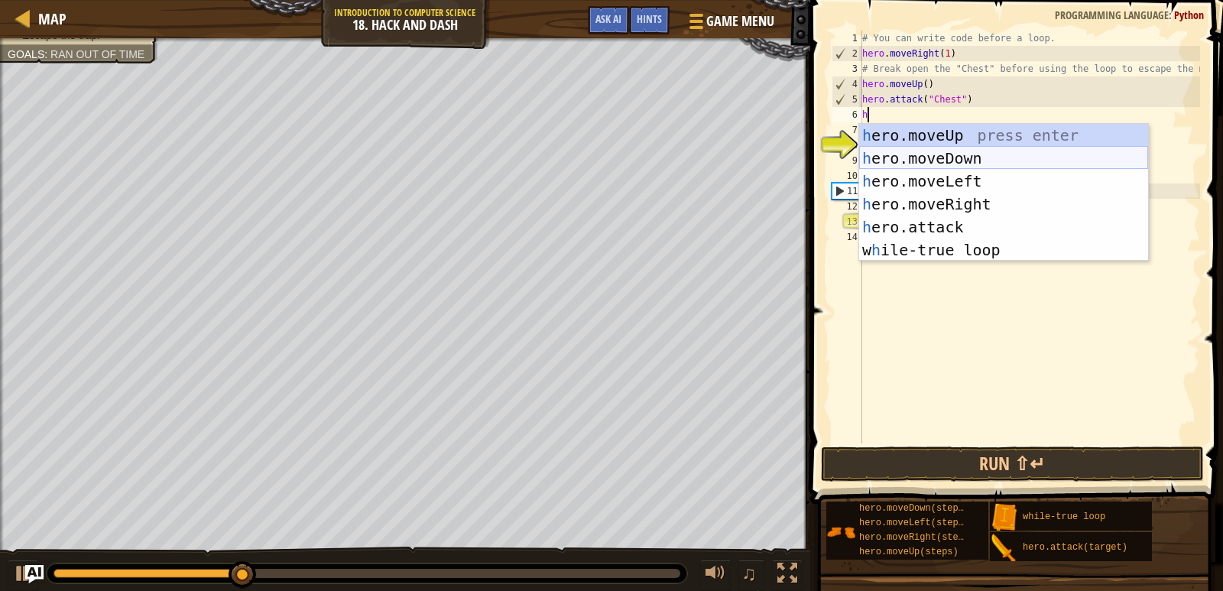
click at [967, 156] on div "h ero.moveUp press enter h ero.moveDown press enter h ero.moveLeft press enter …" at bounding box center [1003, 215] width 289 height 183
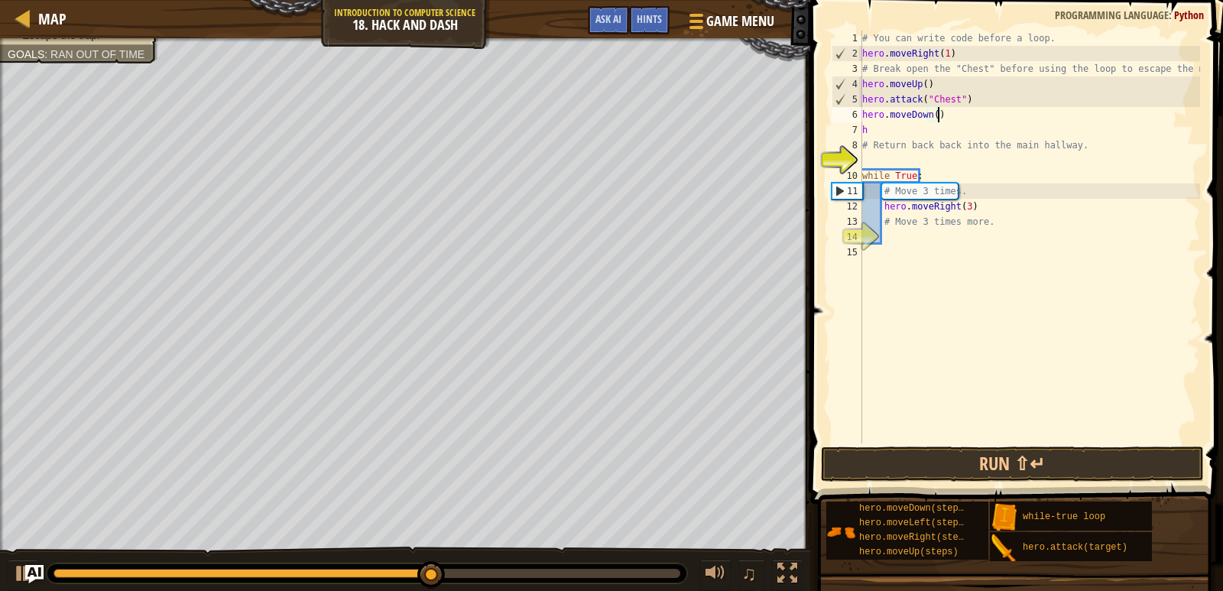
click at [994, 118] on div "# You can write code before a loop. hero . moveRight ( 1 ) # Break open the "Ch…" at bounding box center [1029, 252] width 341 height 443
click at [888, 136] on div "# You can write code before a loop. hero . moveRight ( 1 ) # Break open the "Ch…" at bounding box center [1029, 252] width 341 height 443
type textarea "h"
type textarea "hero.moveDown()"
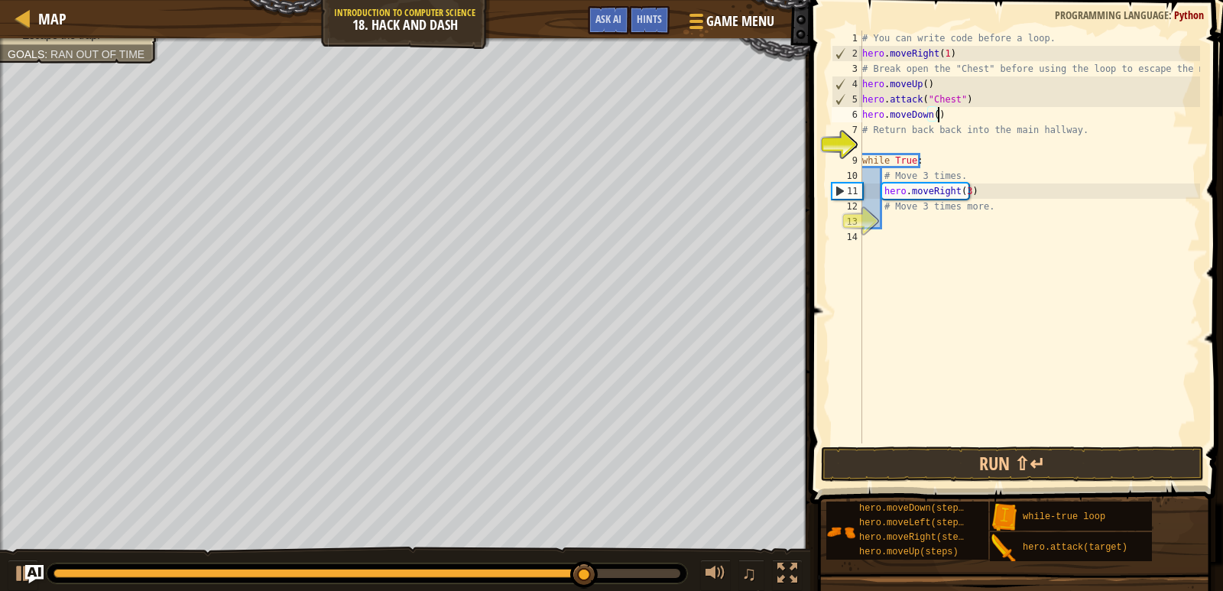
click at [925, 215] on div "# You can write code before a loop. hero . moveRight ( 1 ) # Break open the "Ch…" at bounding box center [1029, 252] width 341 height 443
type textarea "h"
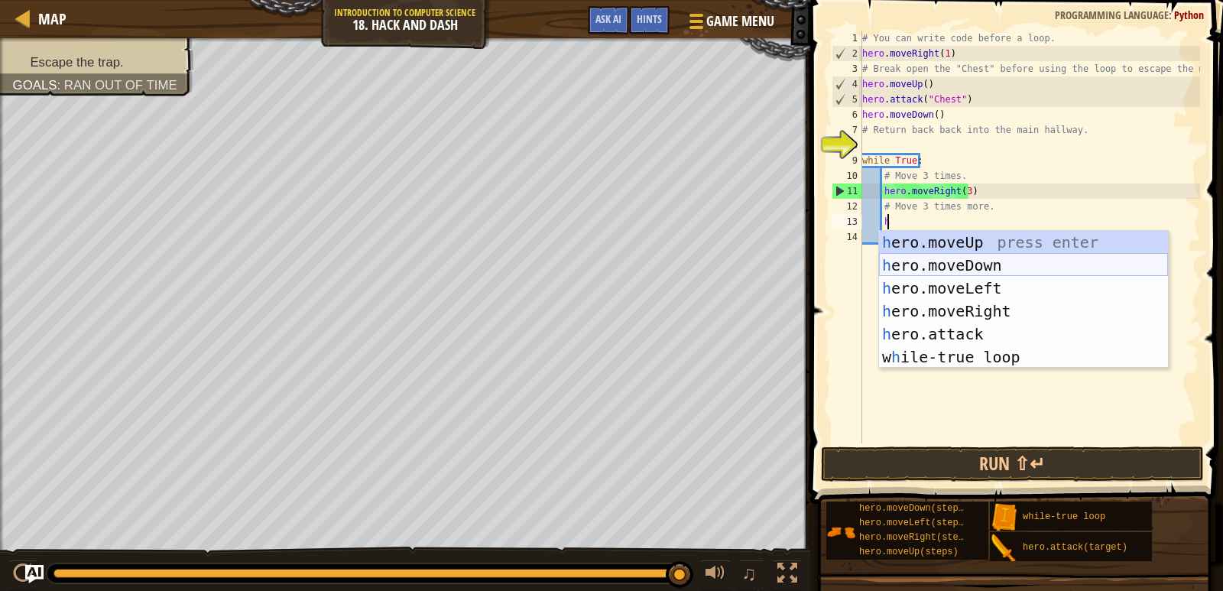
click at [924, 264] on div "h ero.moveUp press enter h ero.moveDown press enter h ero.moveLeft press enter …" at bounding box center [1023, 322] width 289 height 183
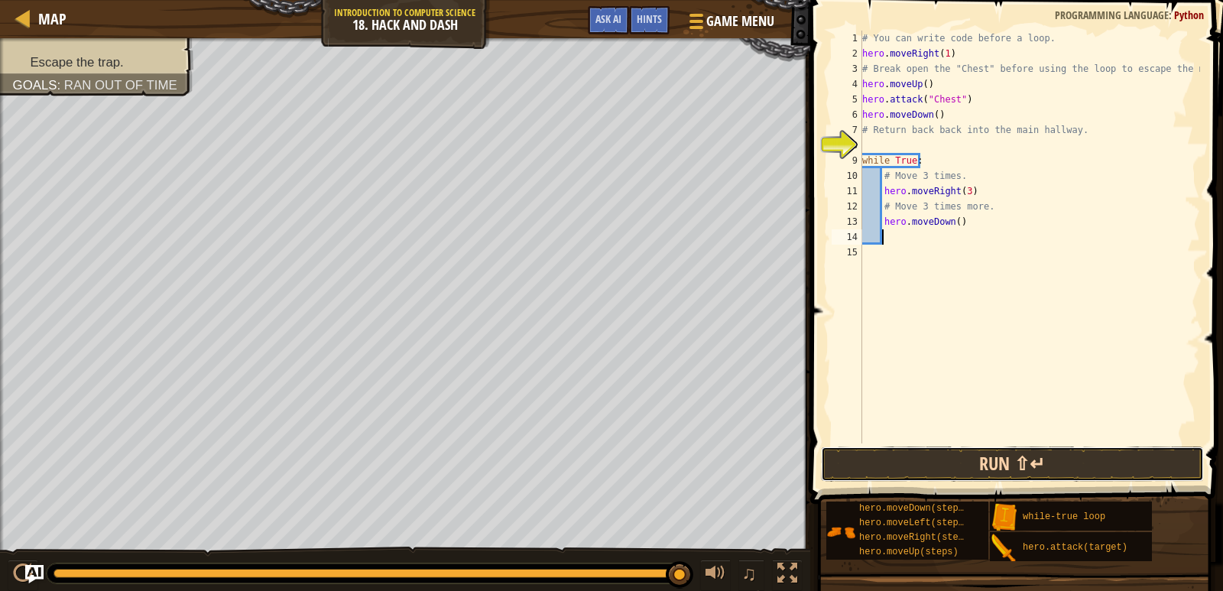
click at [934, 464] on button "Run ⇧↵" at bounding box center [1012, 463] width 383 height 35
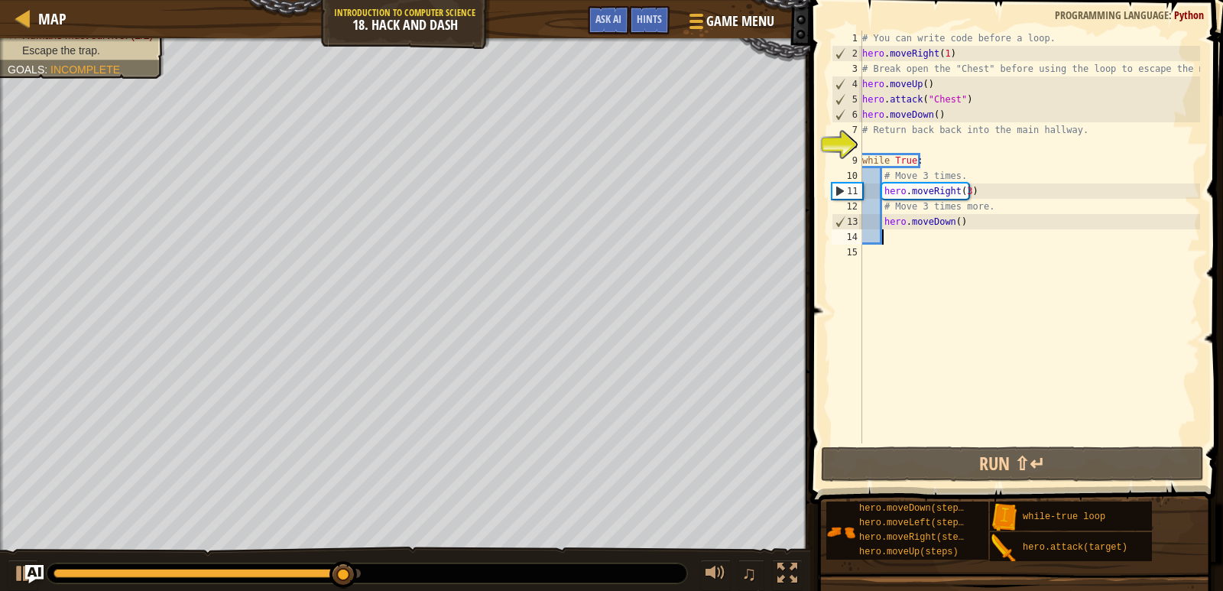
click at [951, 226] on div "# You can write code before a loop. hero . moveRight ( 1 ) # Break open the "Ch…" at bounding box center [1029, 252] width 341 height 443
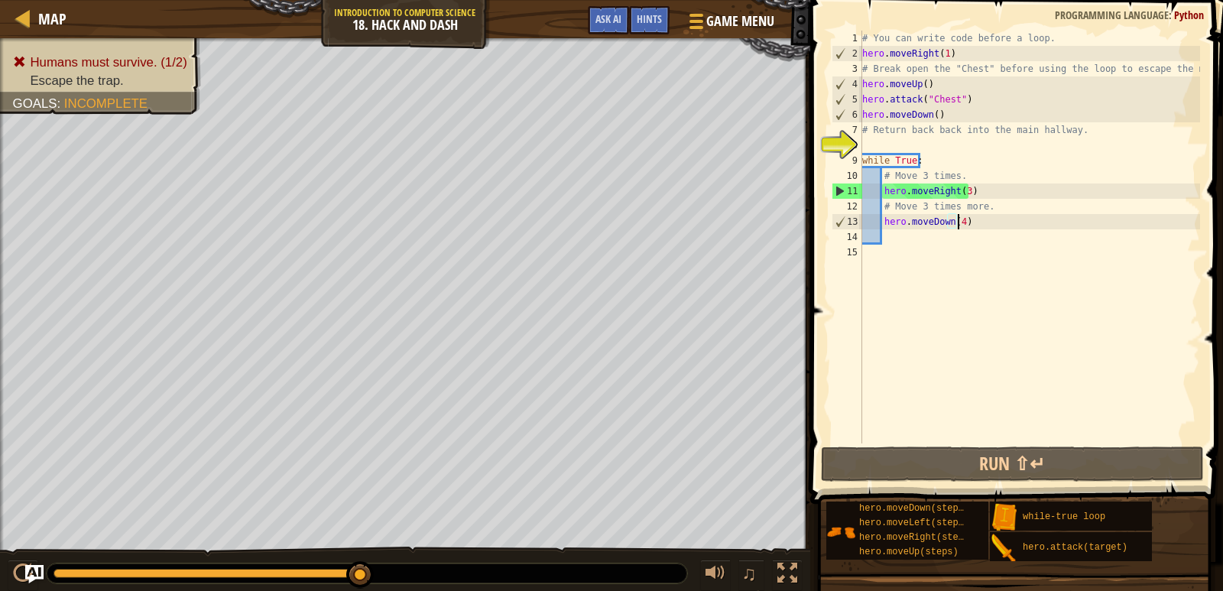
type textarea "hero.moveDown(4)"
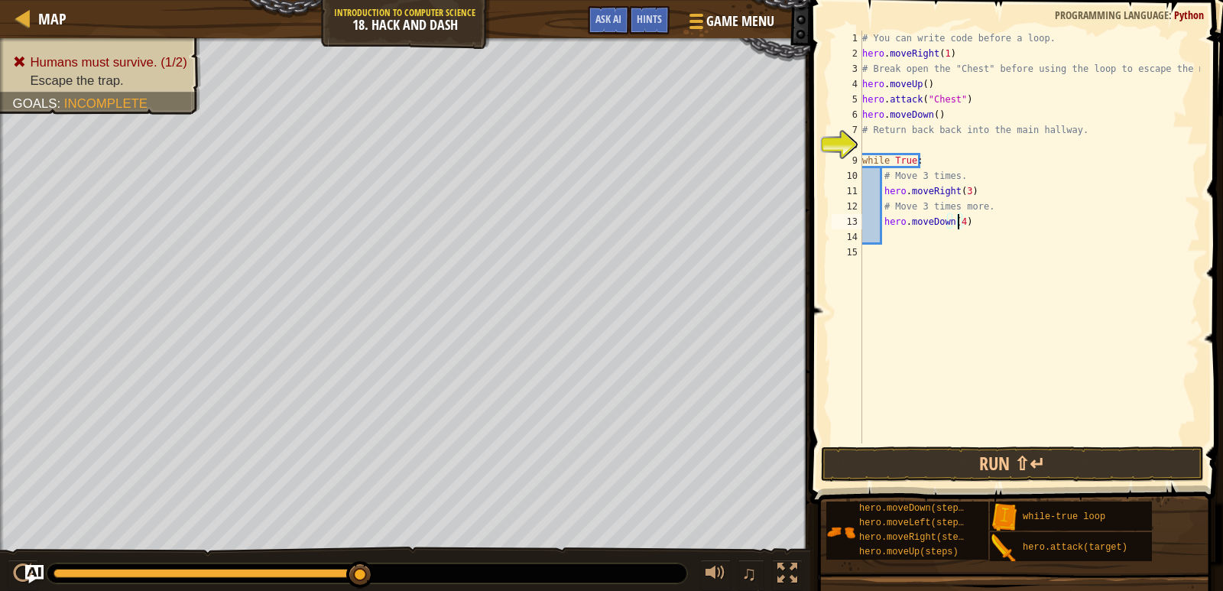
click at [910, 235] on div "# You can write code before a loop. hero . moveRight ( 1 ) # Break open the "Ch…" at bounding box center [1029, 252] width 341 height 443
type textarea "h"
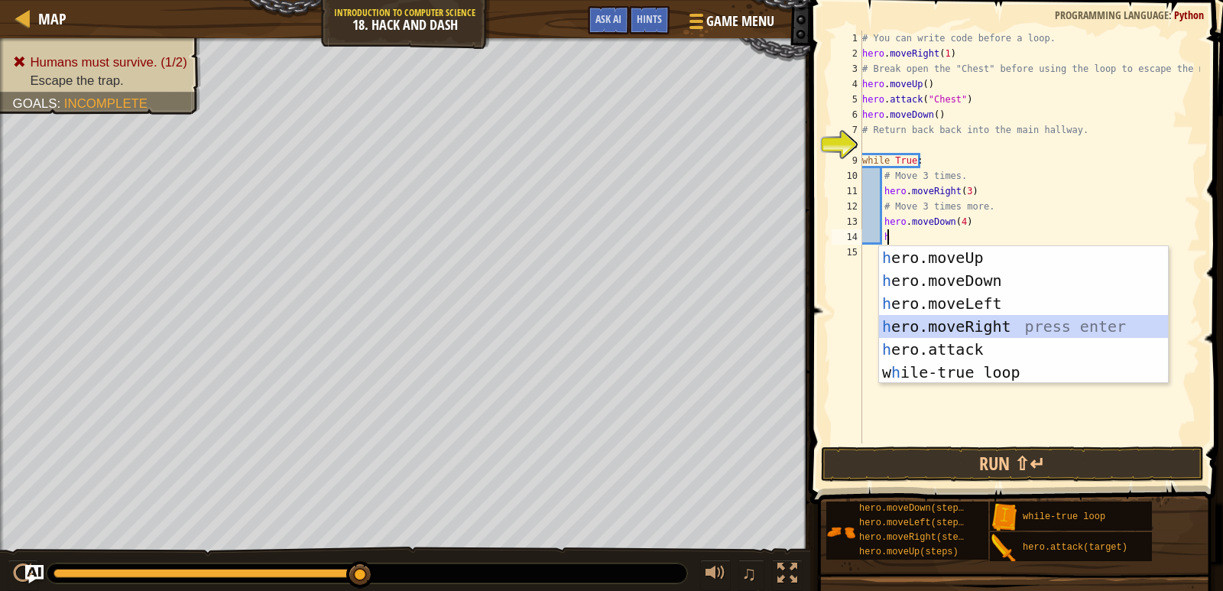
click at [1002, 321] on div "h ero.moveUp press enter h ero.moveDown press enter h ero.moveLeft press enter …" at bounding box center [1023, 337] width 289 height 183
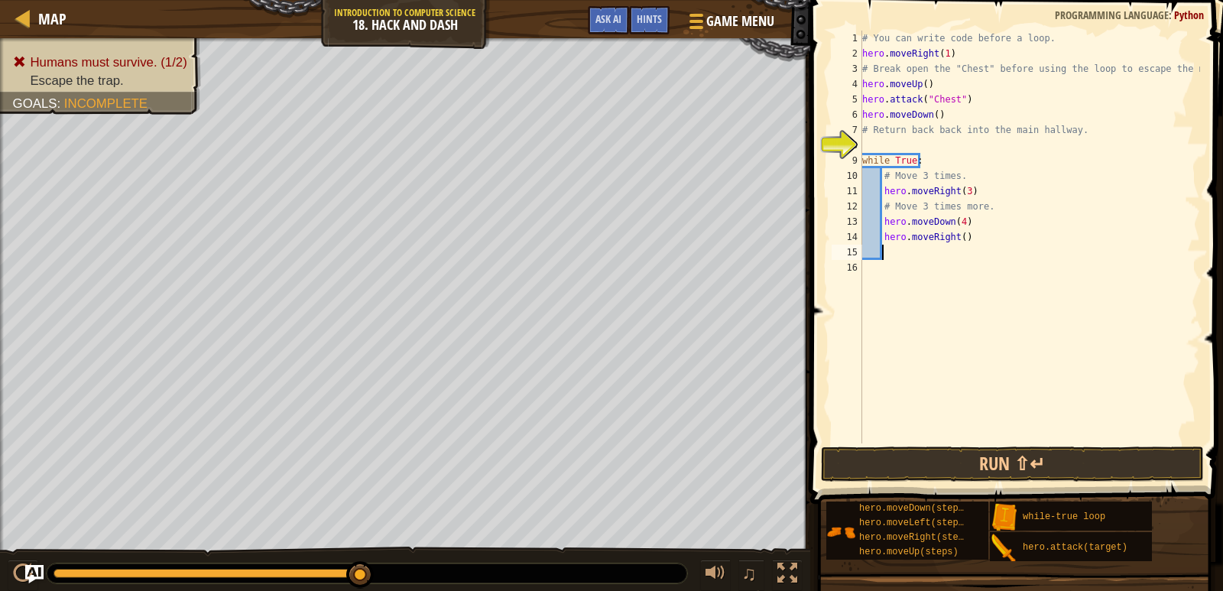
click at [959, 238] on div "# You can write code before a loop. hero . moveRight ( 1 ) # Break open the "Ch…" at bounding box center [1029, 252] width 341 height 443
type textarea "hero.moveRight(3)"
click at [927, 254] on div "# You can write code before a loop. hero . moveRight ( 1 ) # Break open the "Ch…" at bounding box center [1029, 252] width 341 height 443
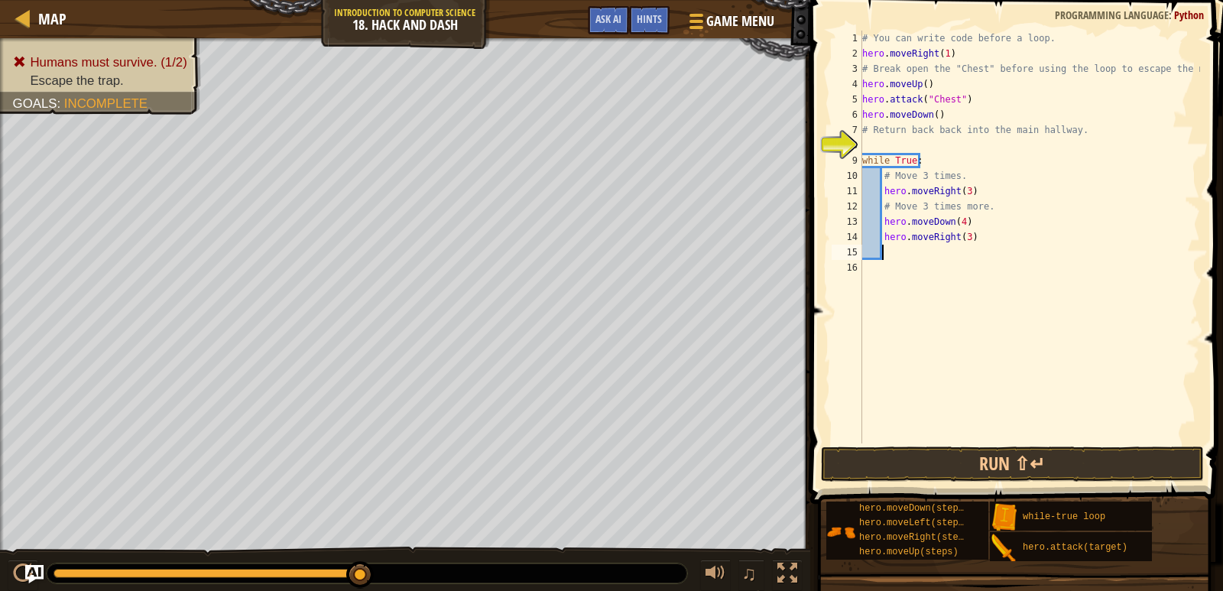
type textarea "h"
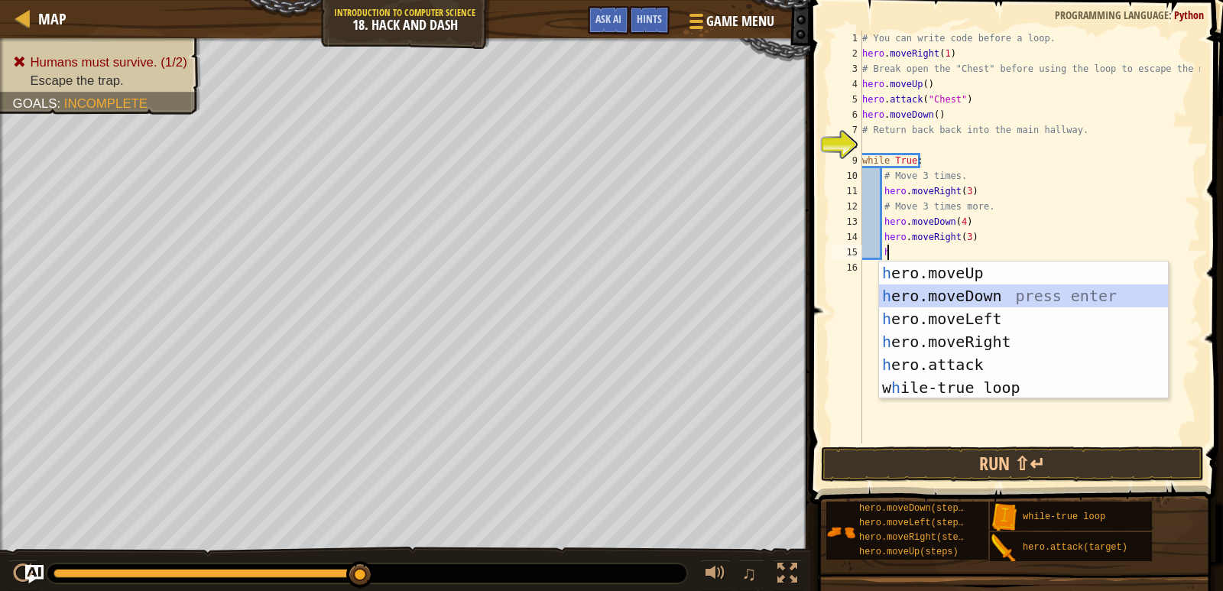
click at [952, 292] on div "h ero.moveUp press enter h ero.moveDown press enter h ero.moveLeft press enter …" at bounding box center [1023, 352] width 289 height 183
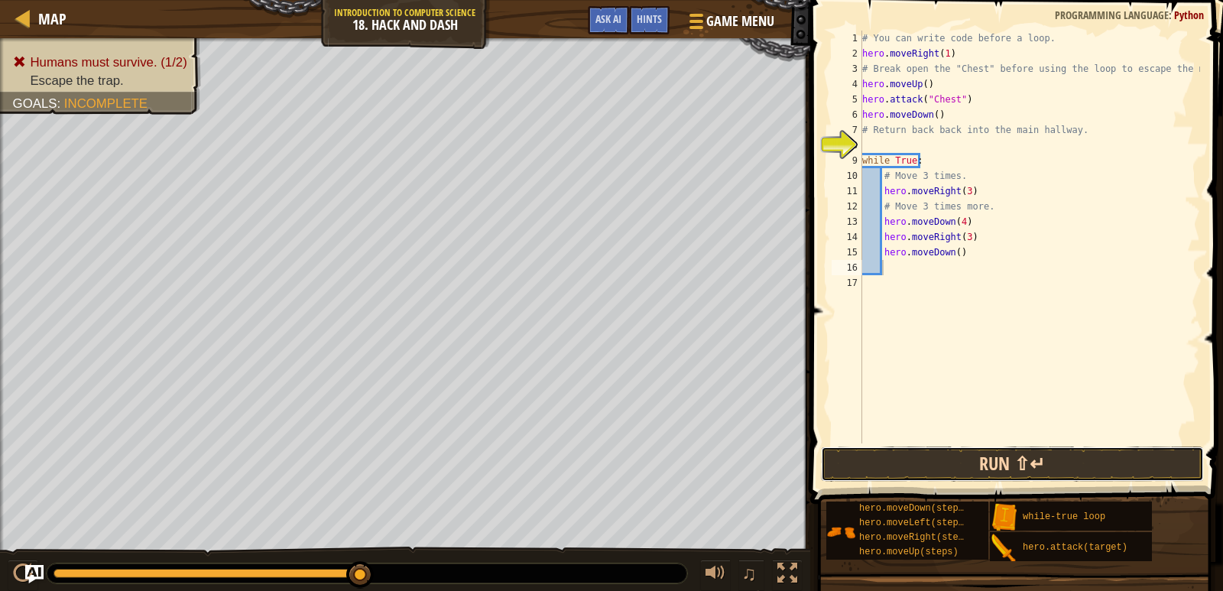
click at [954, 462] on button "Run ⇧↵" at bounding box center [1012, 463] width 383 height 35
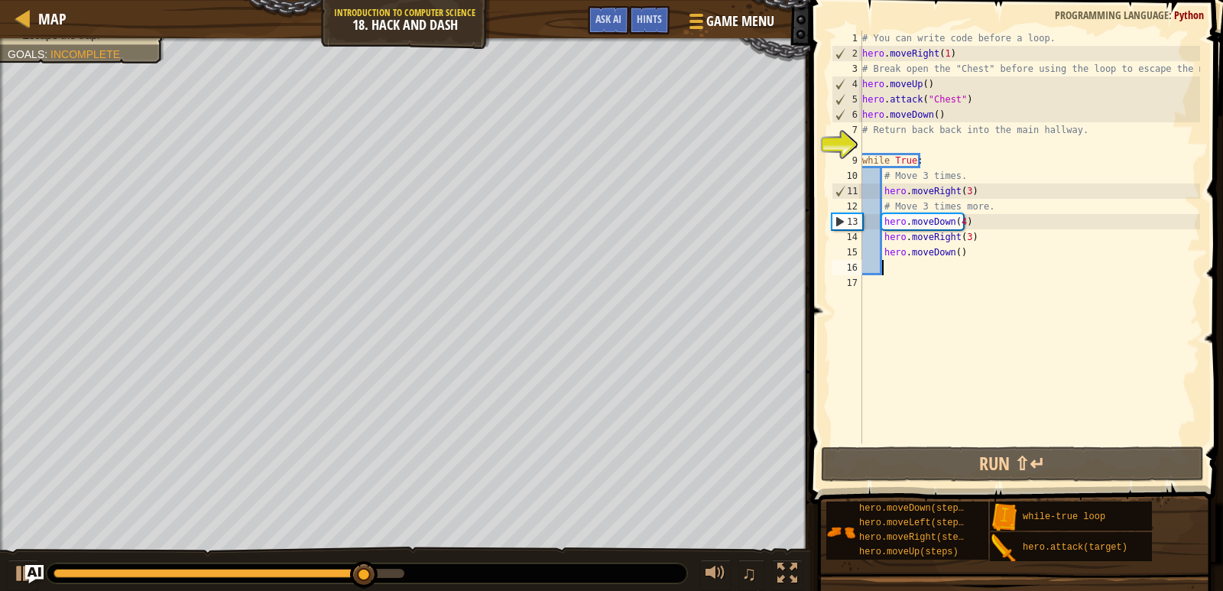
click at [959, 225] on div "# You can write code before a loop. hero . moveRight ( 1 ) # Break open the "Ch…" at bounding box center [1029, 252] width 341 height 443
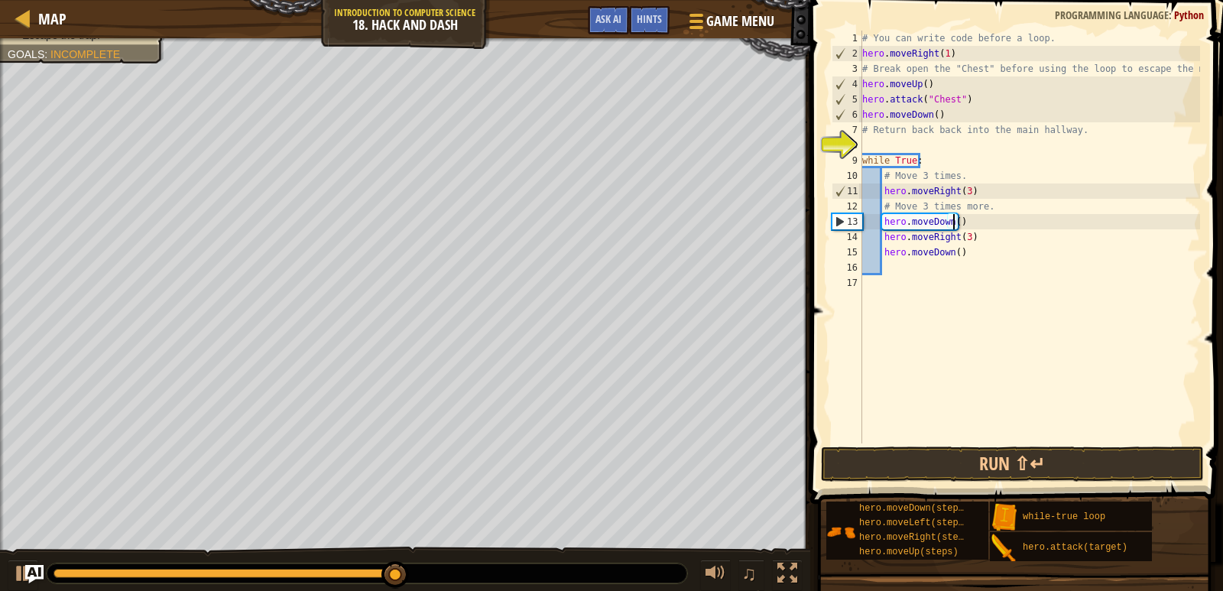
scroll to position [7, 8]
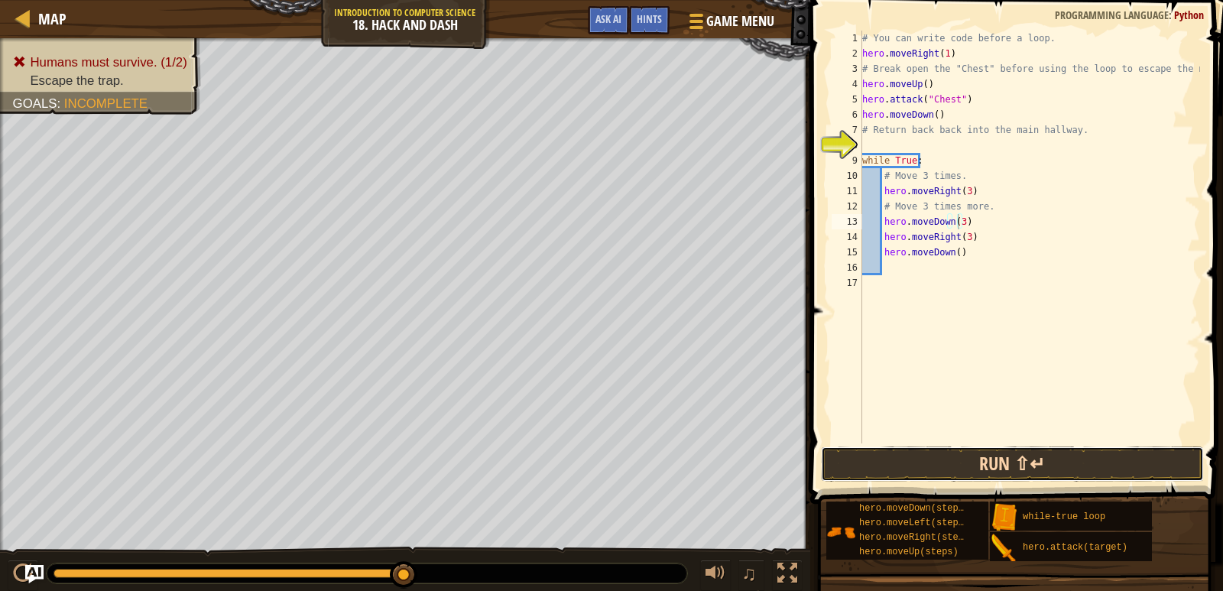
click at [917, 456] on button "Run ⇧↵" at bounding box center [1012, 463] width 383 height 35
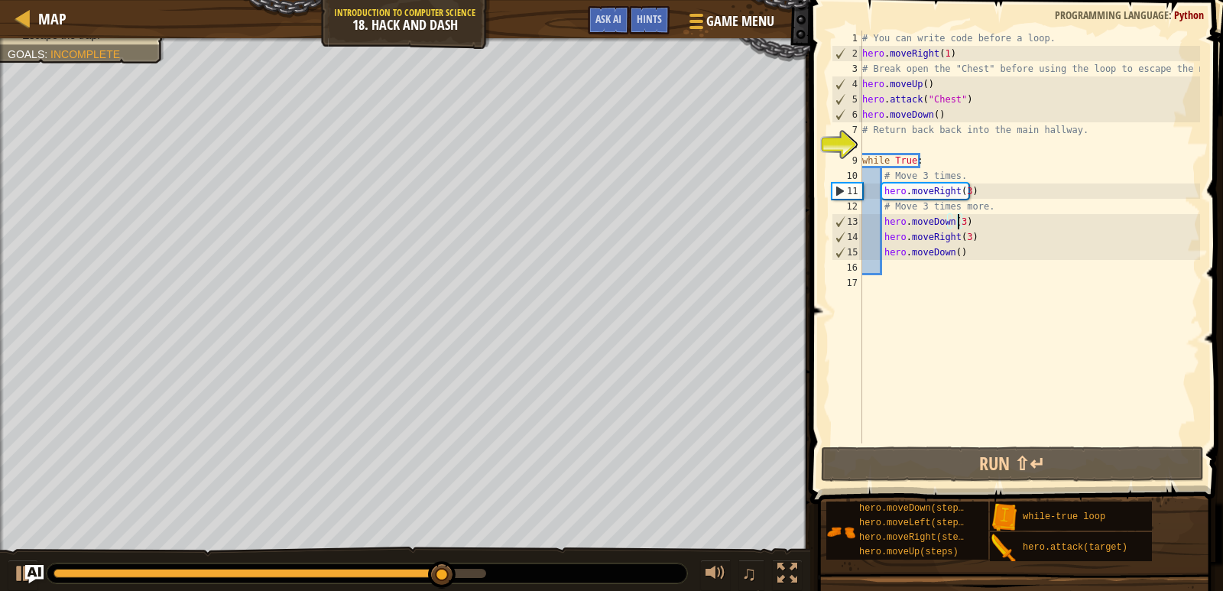
click at [956, 252] on div "# You can write code before a loop. hero . moveRight ( 1 ) # Break open the "Ch…" at bounding box center [1029, 252] width 341 height 443
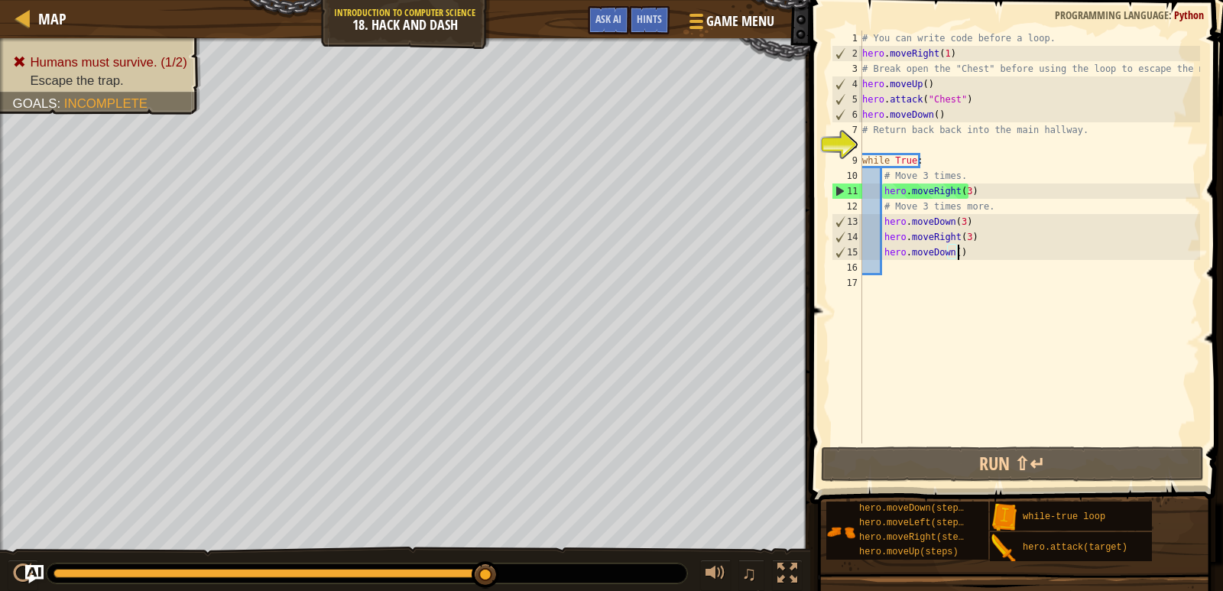
click at [950, 254] on div "# You can write code before a loop. hero . moveRight ( 1 ) # Break open the "Ch…" at bounding box center [1029, 252] width 341 height 443
click at [952, 253] on div "# You can write code before a loop. hero . moveRight ( 1 ) # Break open the "Ch…" at bounding box center [1029, 252] width 341 height 443
type textarea "hero.moveDown(3)"
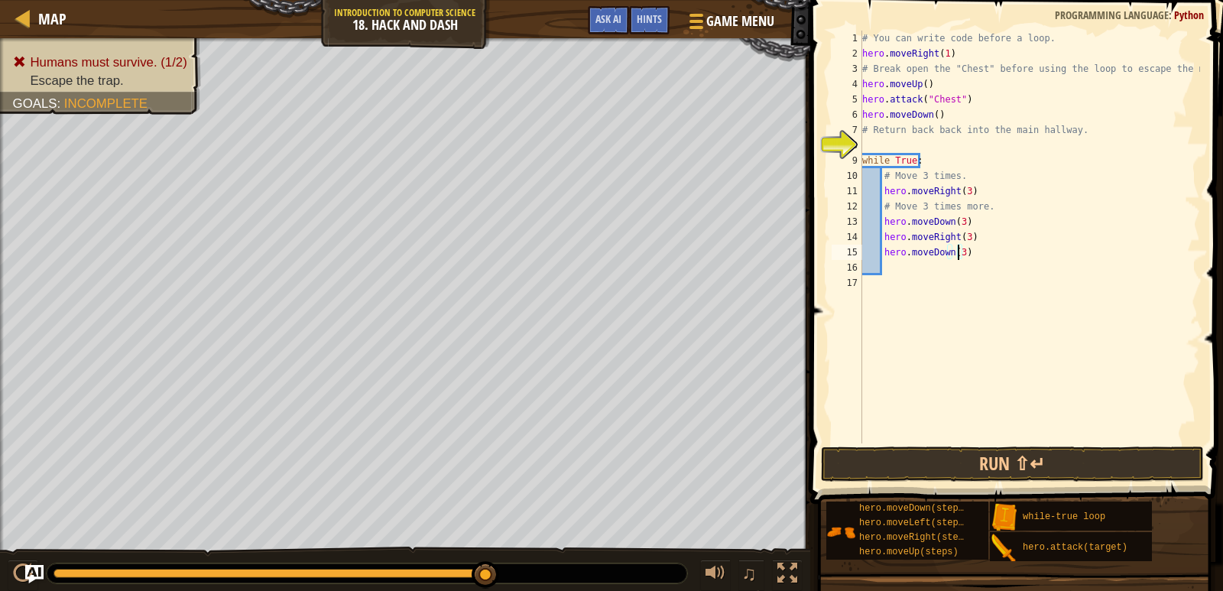
click at [891, 268] on div "# You can write code before a loop. hero . moveRight ( 1 ) # Break open the "Ch…" at bounding box center [1029, 252] width 341 height 443
type textarea "h"
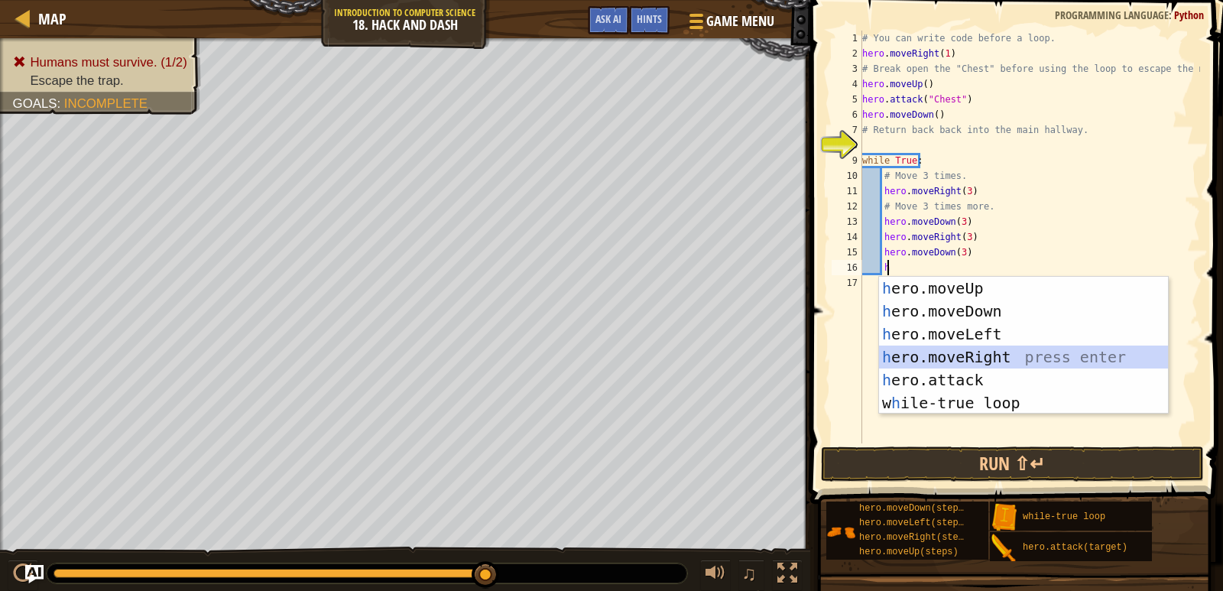
click at [956, 359] on div "h ero.moveUp press enter h ero.moveDown press enter h ero.moveLeft press enter …" at bounding box center [1023, 368] width 289 height 183
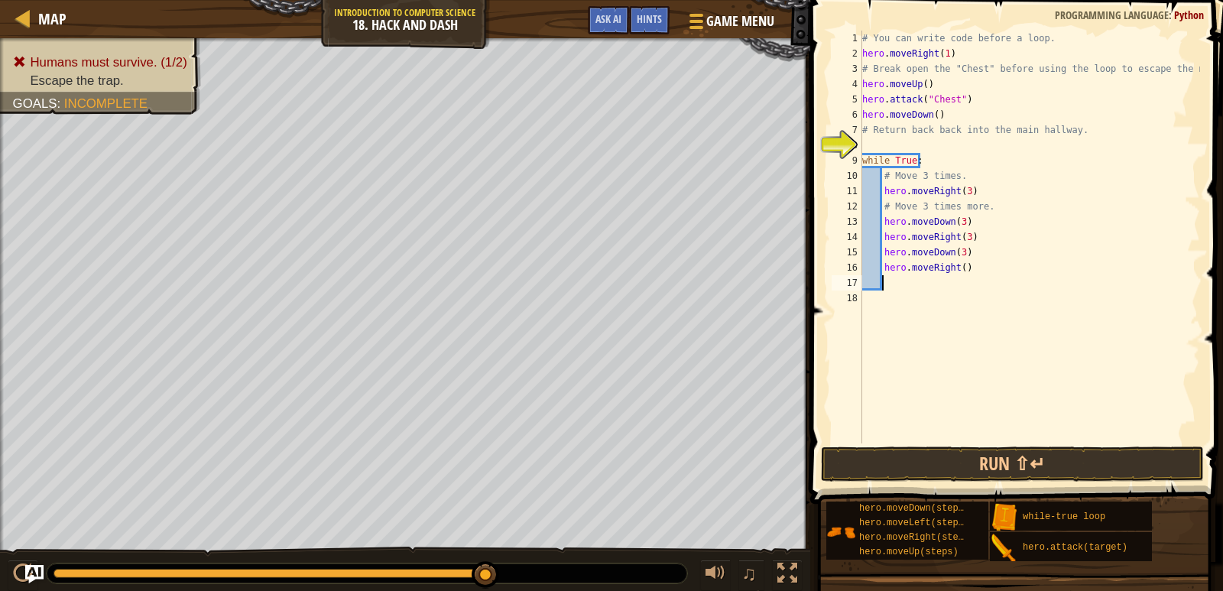
click at [956, 272] on div "# You can write code before a loop. hero . moveRight ( 1 ) # Break open the "Ch…" at bounding box center [1029, 252] width 341 height 443
type textarea "hero.moveRight(3)"
click at [888, 277] on div "# You can write code before a loop. hero . moveRight ( 1 ) # Break open the "Ch…" at bounding box center [1029, 252] width 341 height 443
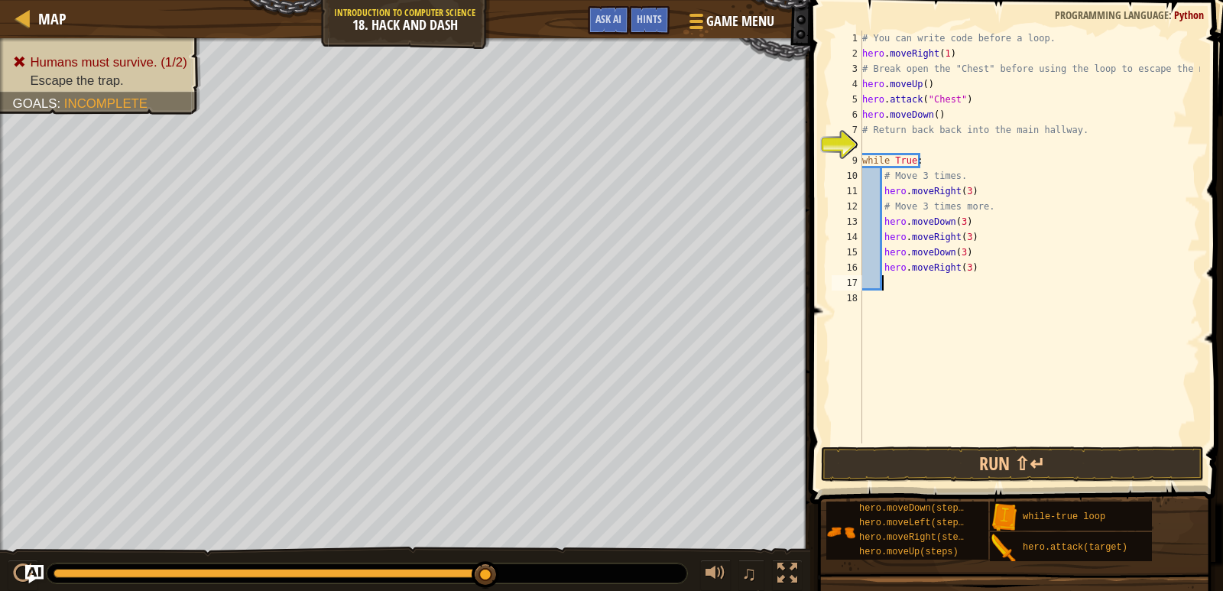
type textarea "h"
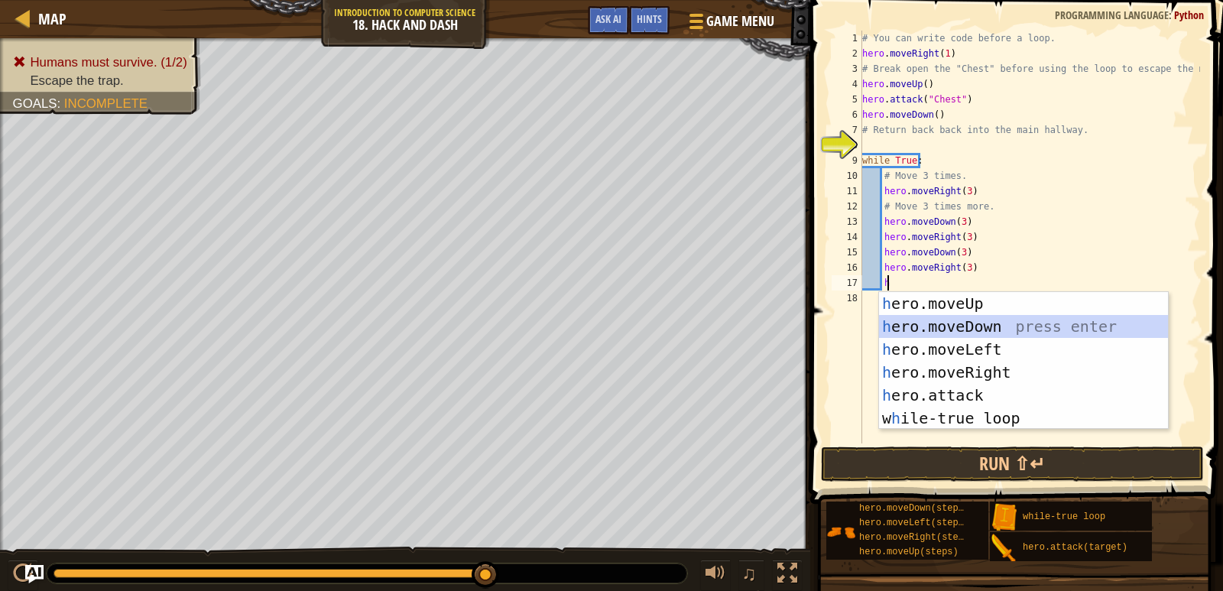
click at [943, 325] on div "h ero.moveUp press enter h ero.moveDown press enter h ero.moveLeft press enter …" at bounding box center [1023, 383] width 289 height 183
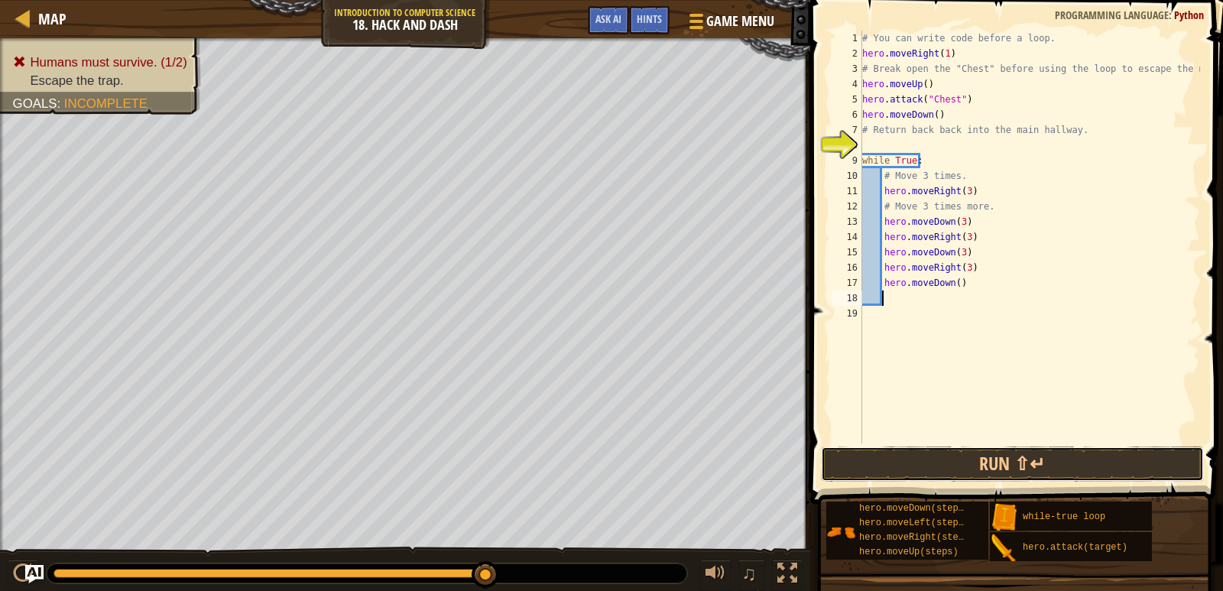
drag, startPoint x: 943, startPoint y: 455, endPoint x: 943, endPoint y: 443, distance: 11.5
click at [943, 457] on button "Run ⇧↵" at bounding box center [1012, 463] width 383 height 35
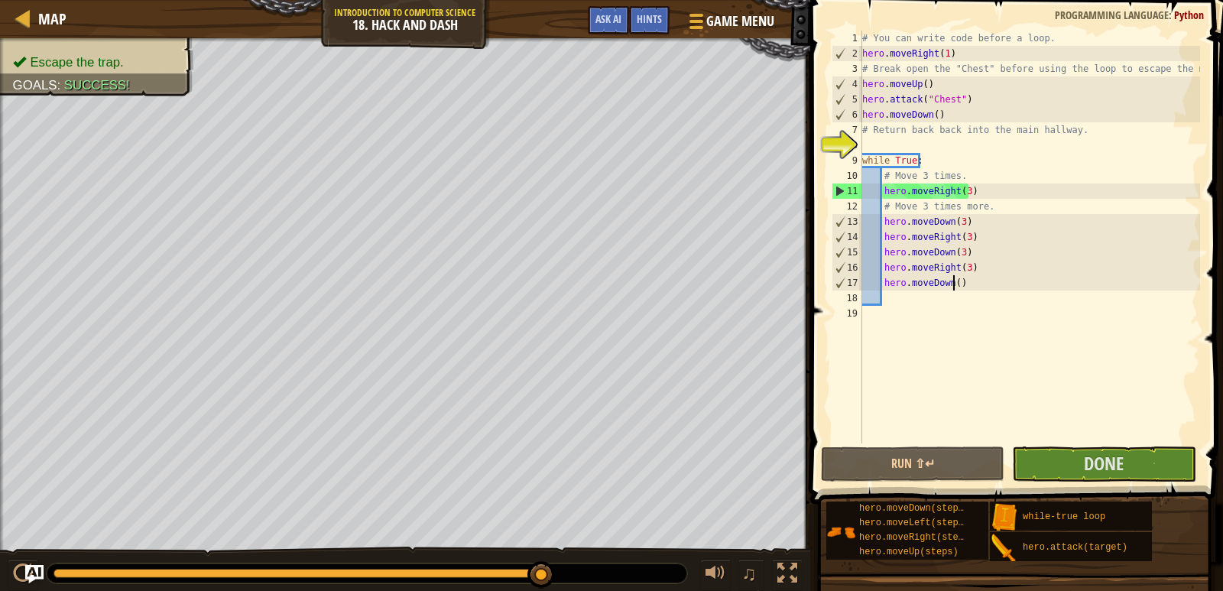
click at [952, 287] on div "# You can write code before a loop. hero . moveRight ( 1 ) # Break open the "Ch…" at bounding box center [1029, 252] width 341 height 443
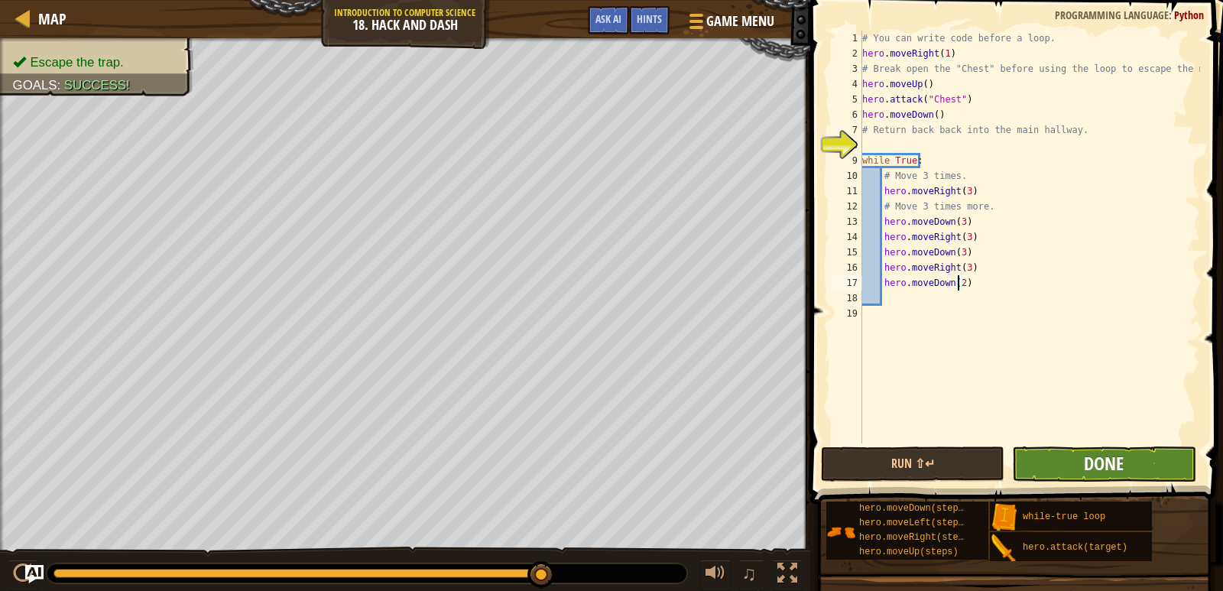
type textarea "hero.moveDown(2)"
click at [1087, 468] on span "Done" at bounding box center [1104, 463] width 40 height 24
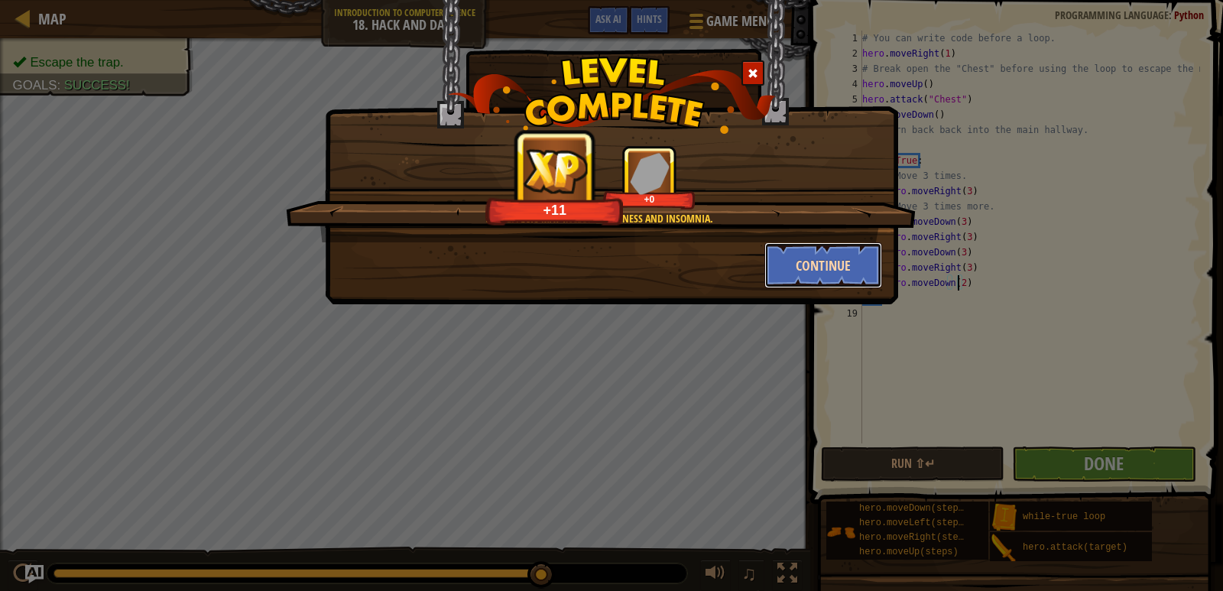
click at [816, 254] on button "Continue" at bounding box center [823, 265] width 118 height 46
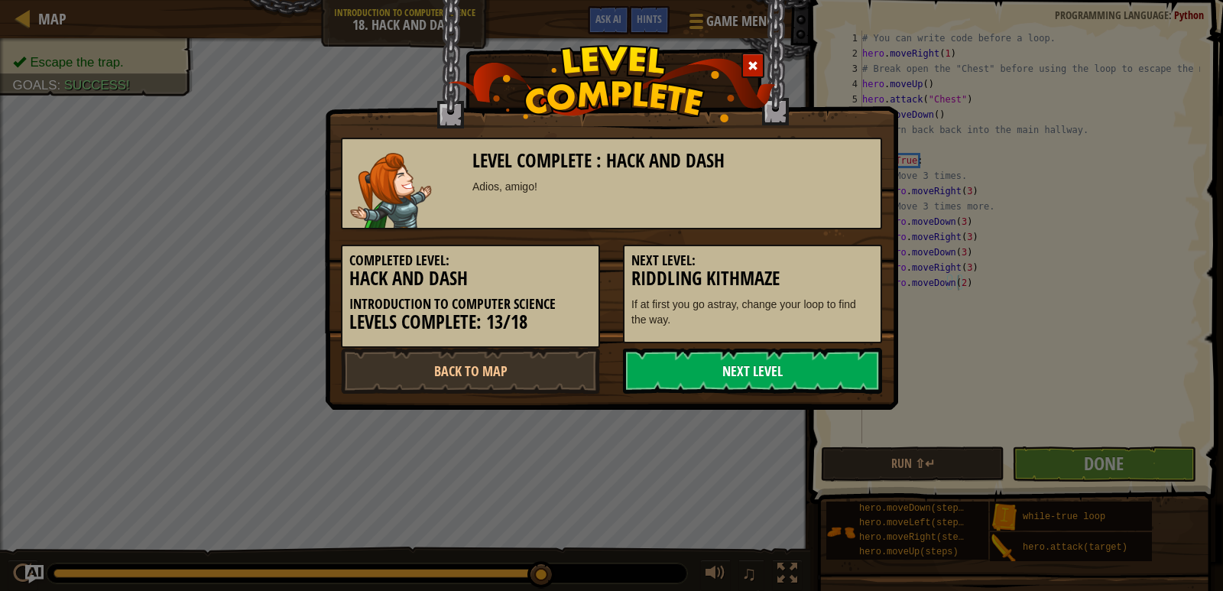
drag, startPoint x: 708, startPoint y: 378, endPoint x: 704, endPoint y: 351, distance: 27.8
click at [706, 373] on link "Next Level" at bounding box center [752, 371] width 259 height 46
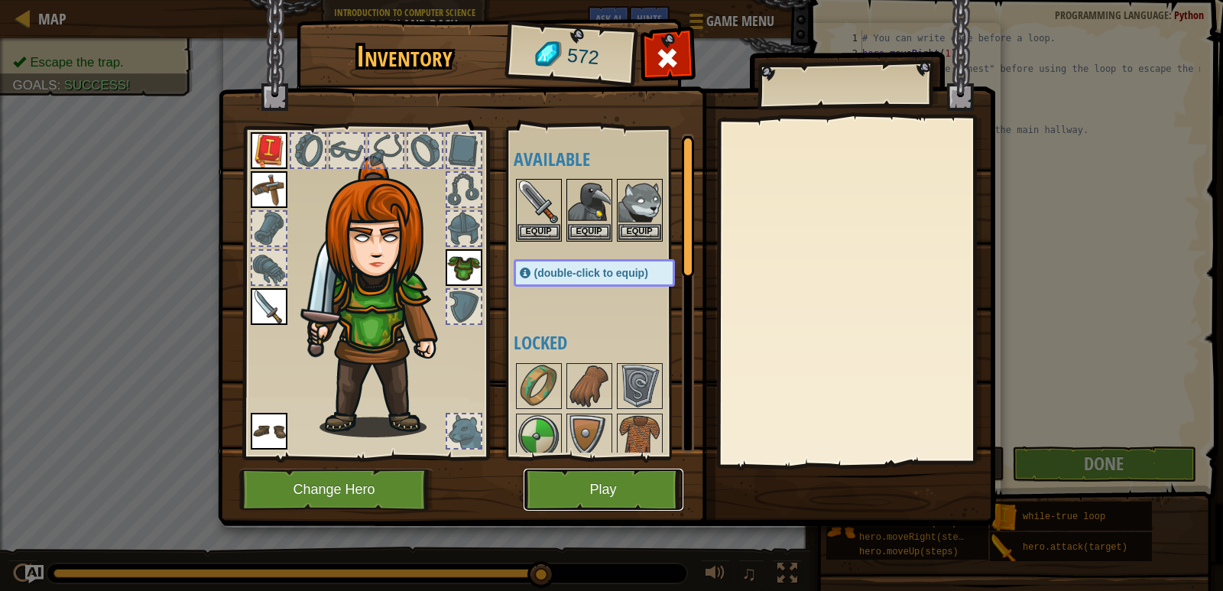
click at [563, 479] on button "Play" at bounding box center [604, 490] width 160 height 42
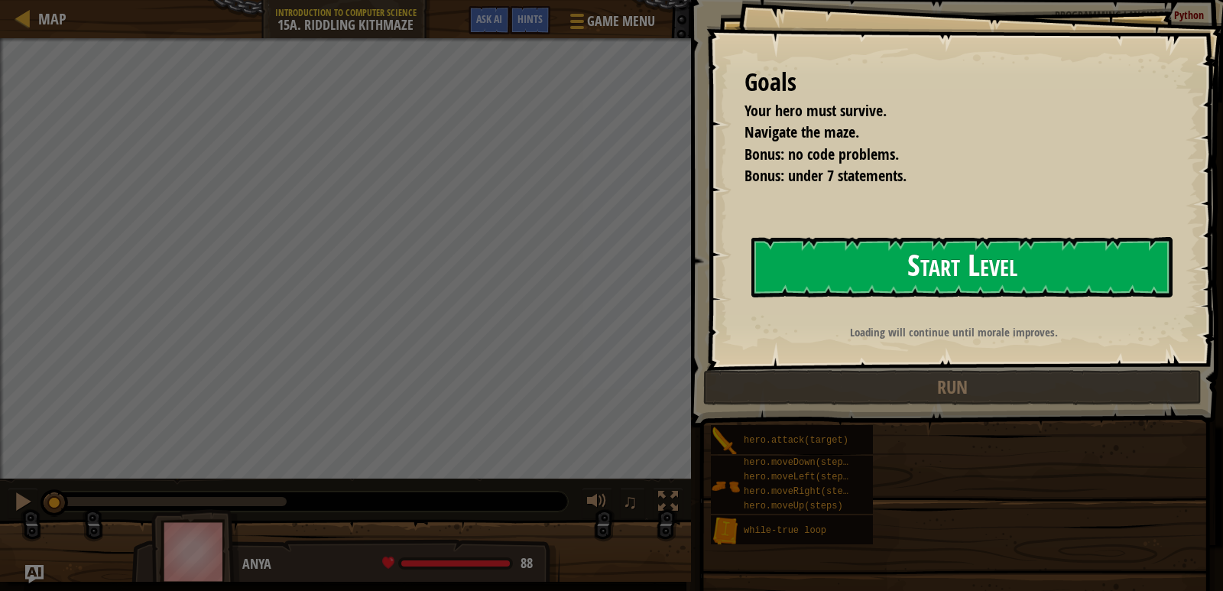
click at [881, 276] on button "Start Level" at bounding box center [961, 267] width 421 height 60
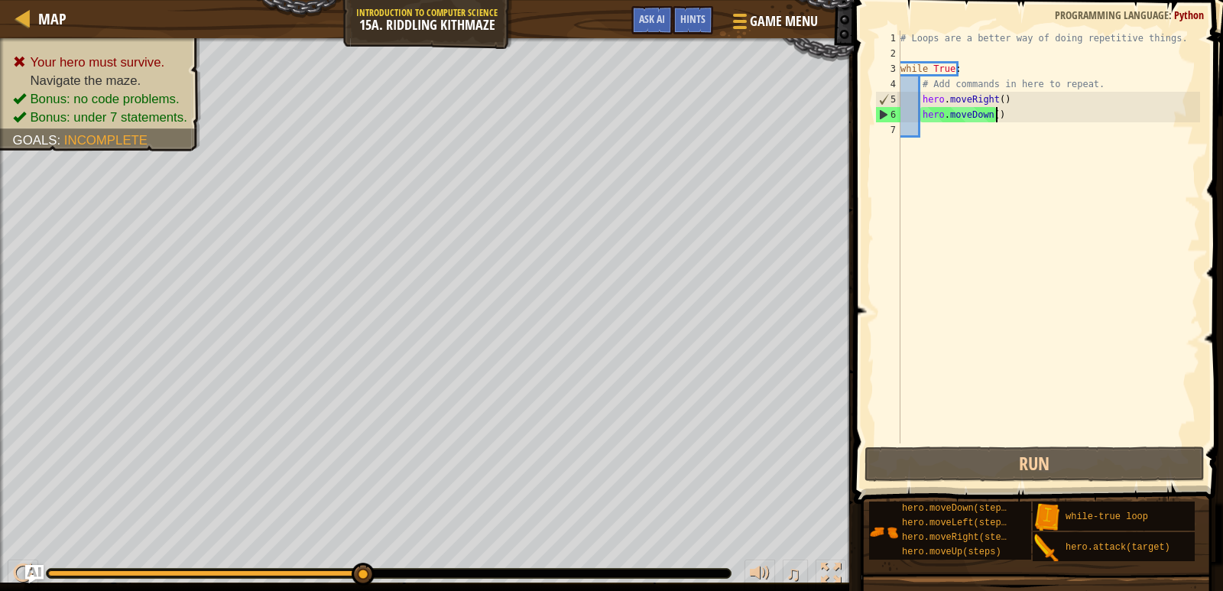
click at [996, 107] on div "# Loops are a better way of doing repetitive things. while True : # Add command…" at bounding box center [1048, 252] width 303 height 443
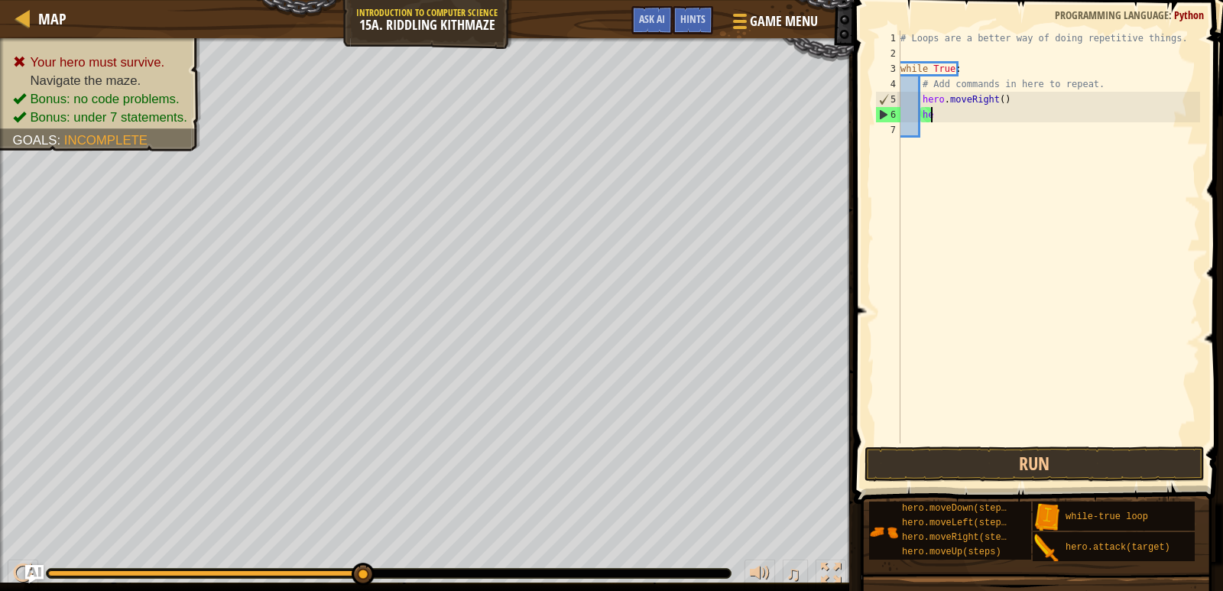
type textarea "h"
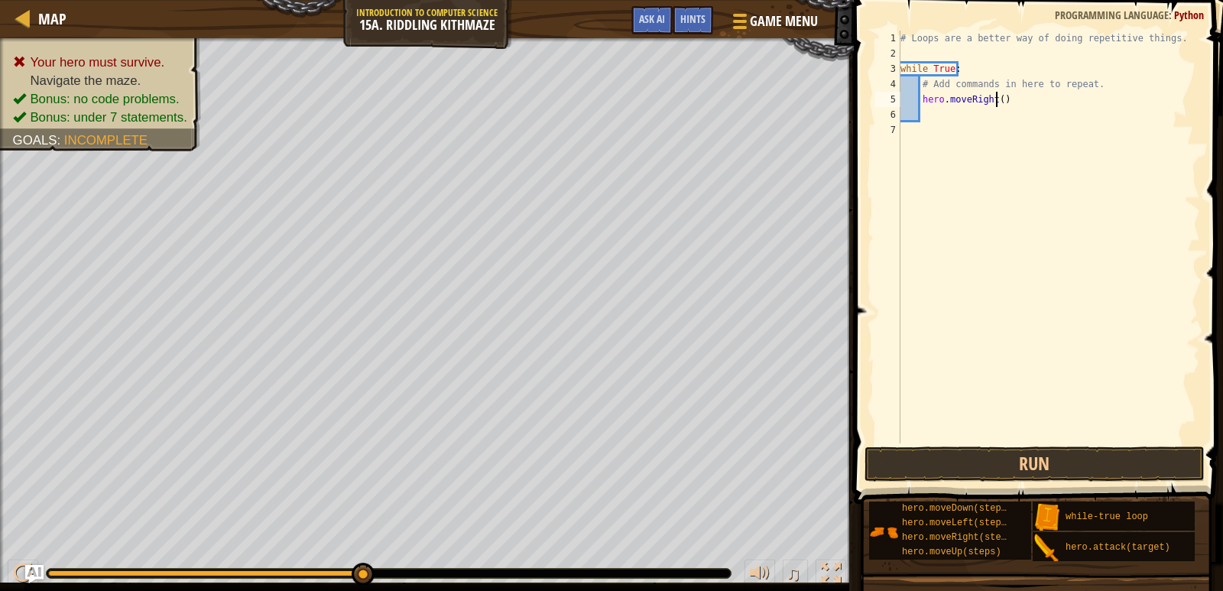
click at [995, 95] on div "# Loops are a better way of doing repetitive things. while True : # Add command…" at bounding box center [1048, 252] width 303 height 443
click at [1031, 450] on button "Run" at bounding box center [1035, 463] width 340 height 35
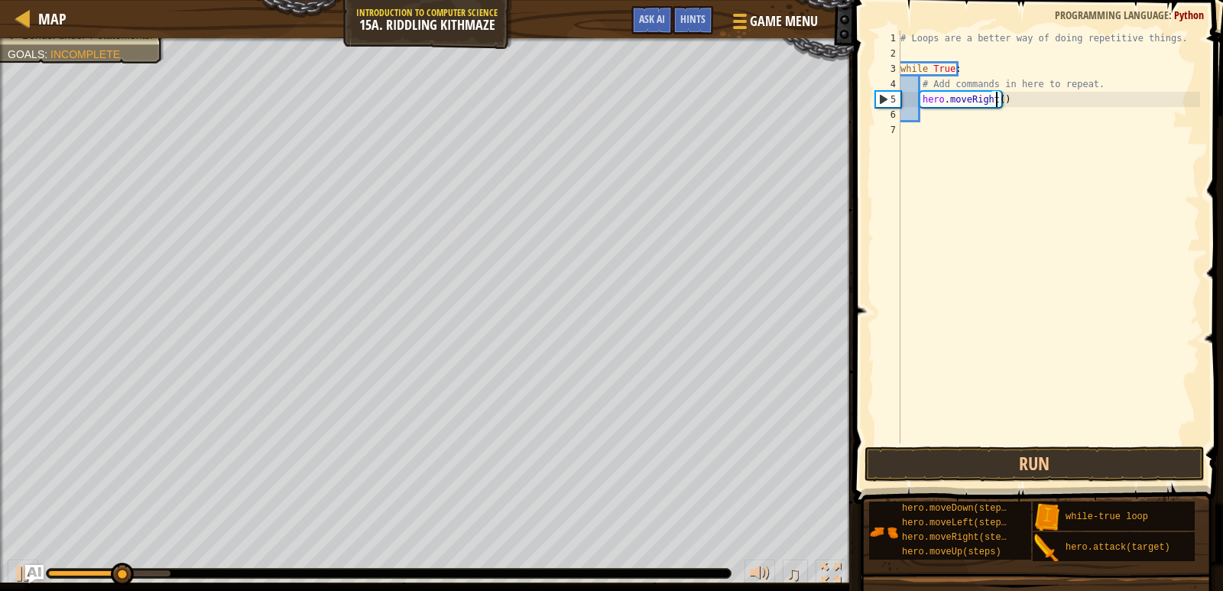
type textarea "hero.moveRight(1)"
click at [1016, 116] on div "# Loops are a better way of doing repetitive things. while True : # Add command…" at bounding box center [1048, 252] width 303 height 443
type textarea "h"
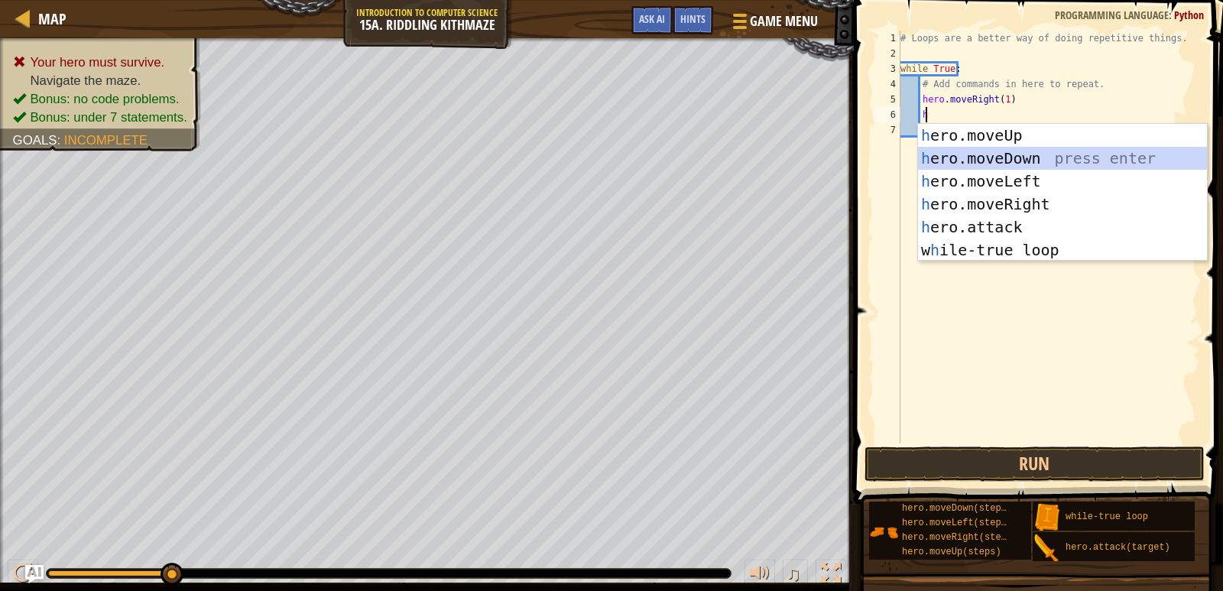
click at [1021, 152] on div "h ero.moveUp press enter h ero.moveDown press enter h ero.moveLeft press enter …" at bounding box center [1062, 215] width 289 height 183
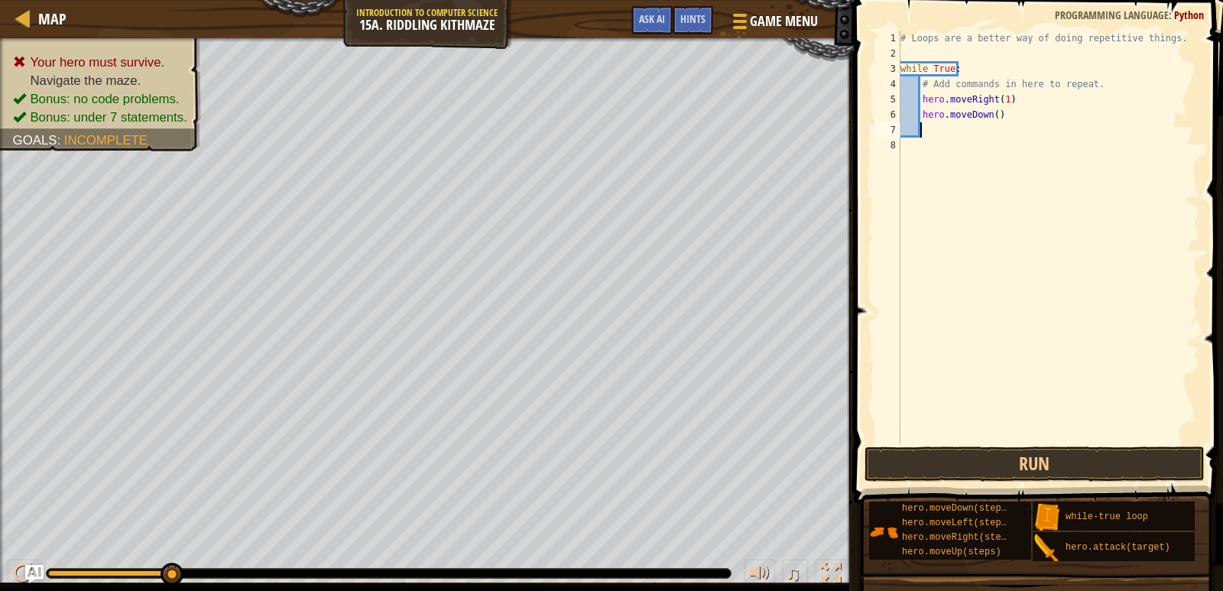
scroll to position [7, 1]
click at [993, 113] on div "# Loops are a better way of doing repetitive things. while True : # Add command…" at bounding box center [1048, 252] width 303 height 443
type textarea "hero.moveDown(1)"
click at [975, 131] on div "# Loops are a better way of doing repetitive things. while True : # Add command…" at bounding box center [1048, 252] width 303 height 443
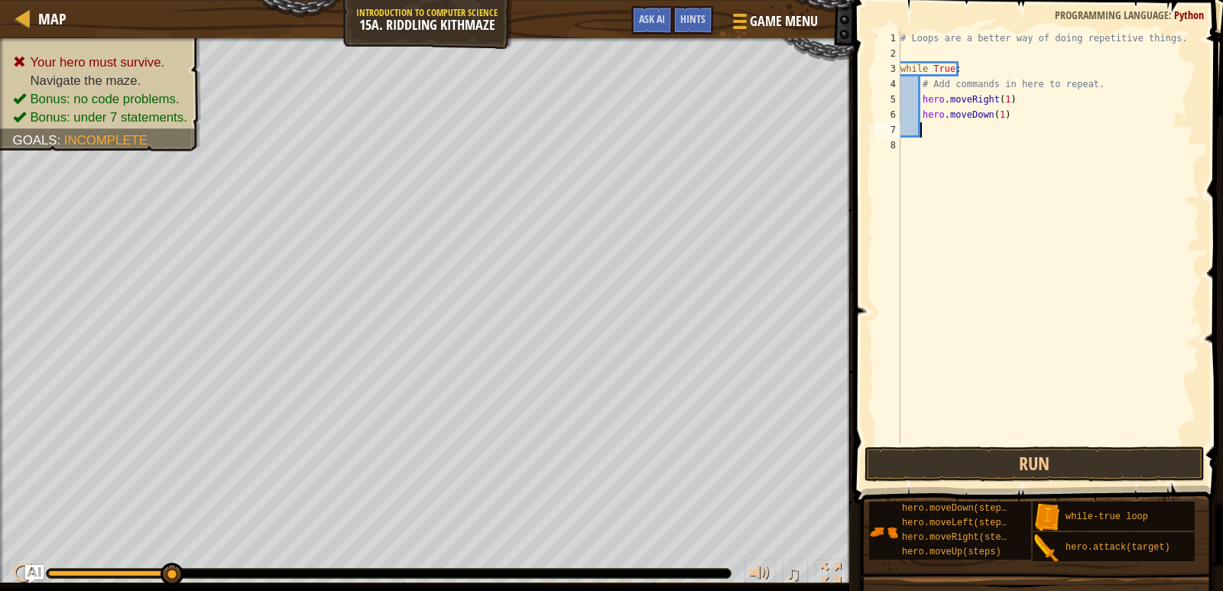
scroll to position [7, 1]
type textarea "h"
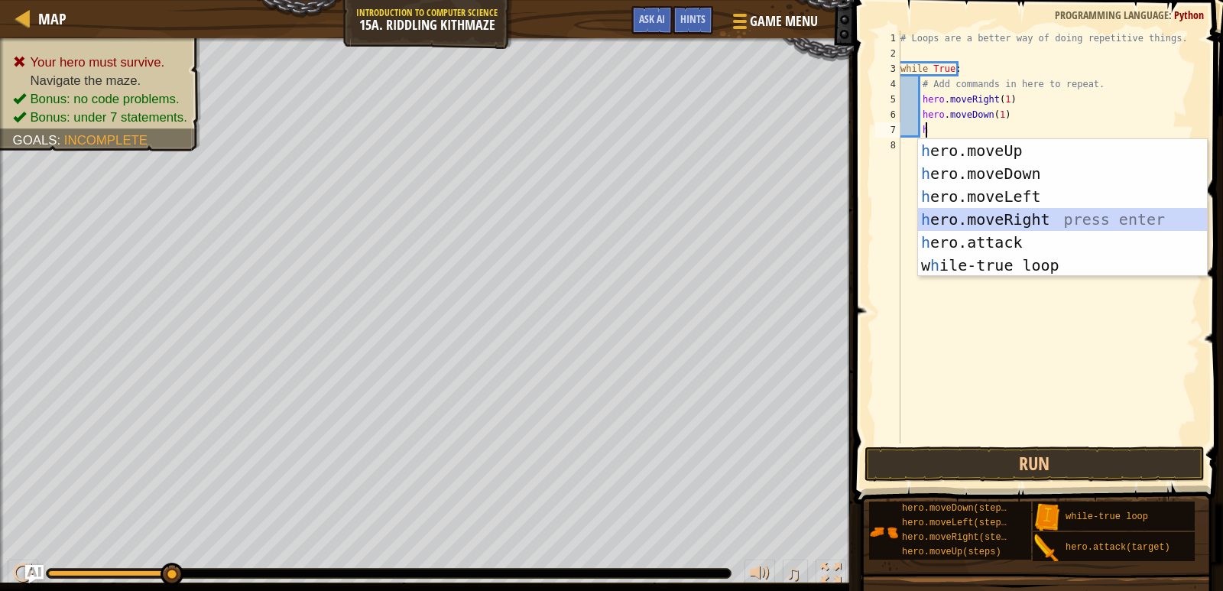
click at [994, 213] on div "h ero.moveUp press enter h ero.moveDown press enter h ero.moveLeft press enter …" at bounding box center [1062, 230] width 289 height 183
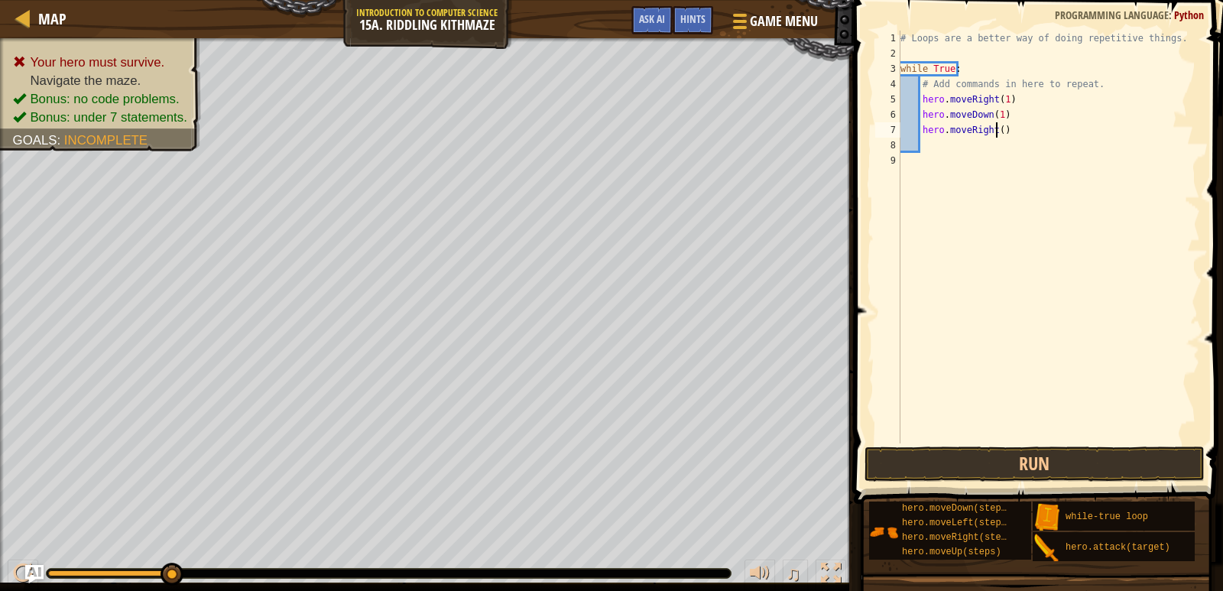
click at [995, 135] on div "# Loops are a better way of doing repetitive things. while True : # Add command…" at bounding box center [1048, 252] width 303 height 443
type textarea "hero.moveRight(2)"
click at [969, 148] on div "# Loops are a better way of doing repetitive things. while True : # Add command…" at bounding box center [1048, 252] width 303 height 443
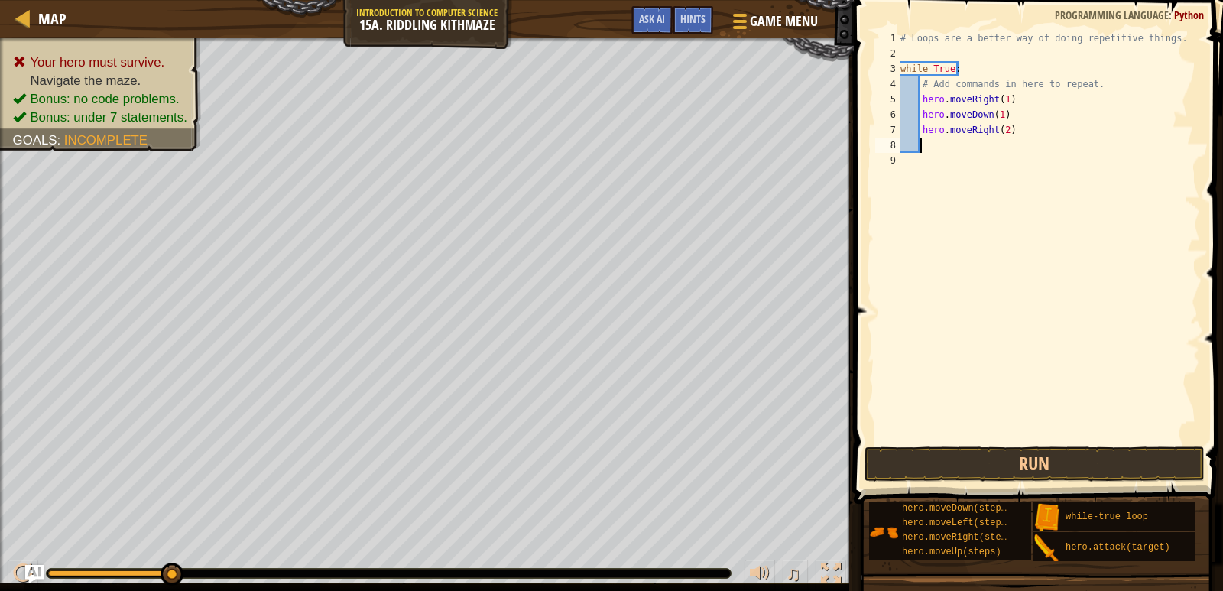
type textarea "h"
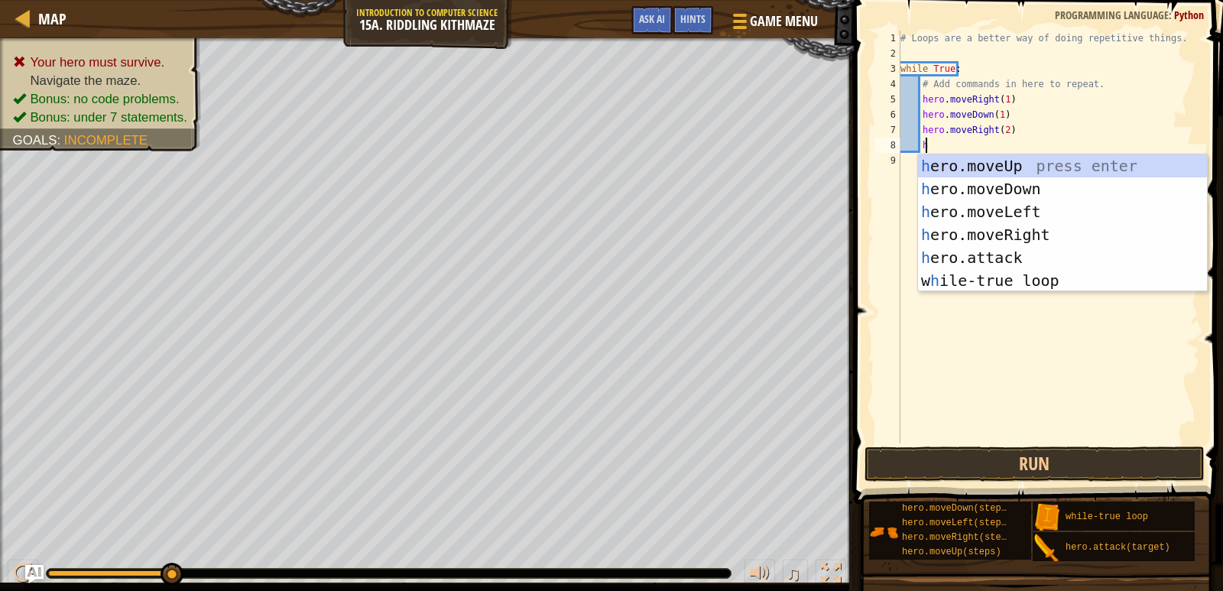
scroll to position [7, 2]
click at [1021, 165] on div "h ero.moveUp press enter h ero.moveDown press enter h ero.moveLeft press enter …" at bounding box center [1062, 245] width 289 height 183
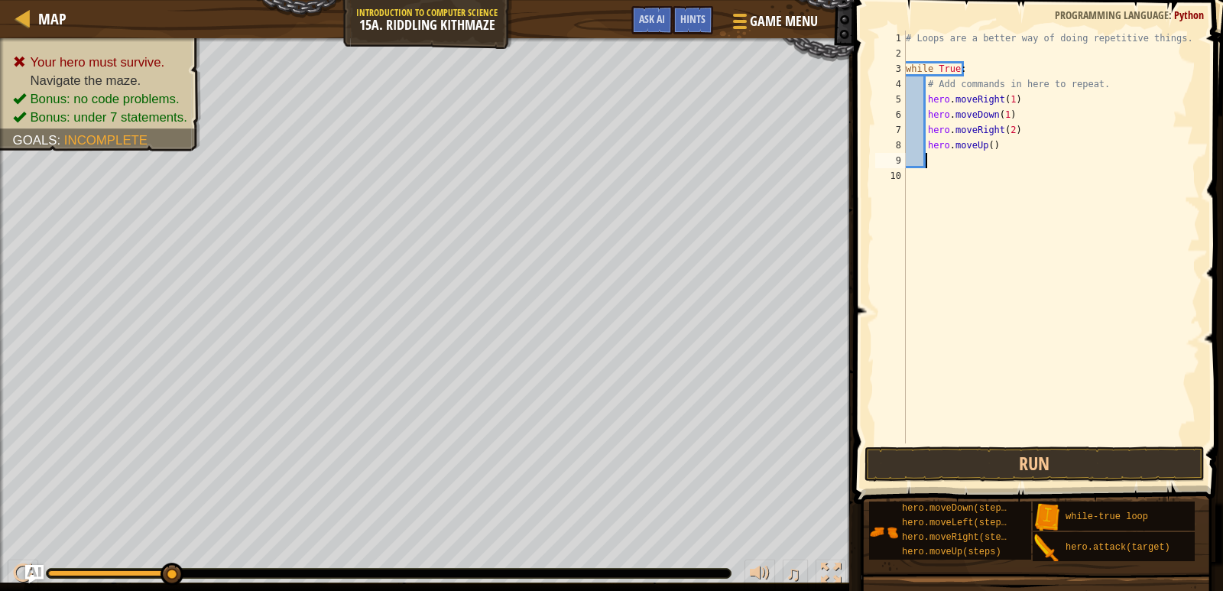
scroll to position [7, 1]
click at [984, 141] on div "# Loops are a better way of doing repetitive things. while True : # Add command…" at bounding box center [1052, 252] width 298 height 443
type textarea "hero.moveUp(1)"
click at [983, 157] on div "# Loops are a better way of doing repetitive things. while True : # Add command…" at bounding box center [1052, 252] width 298 height 443
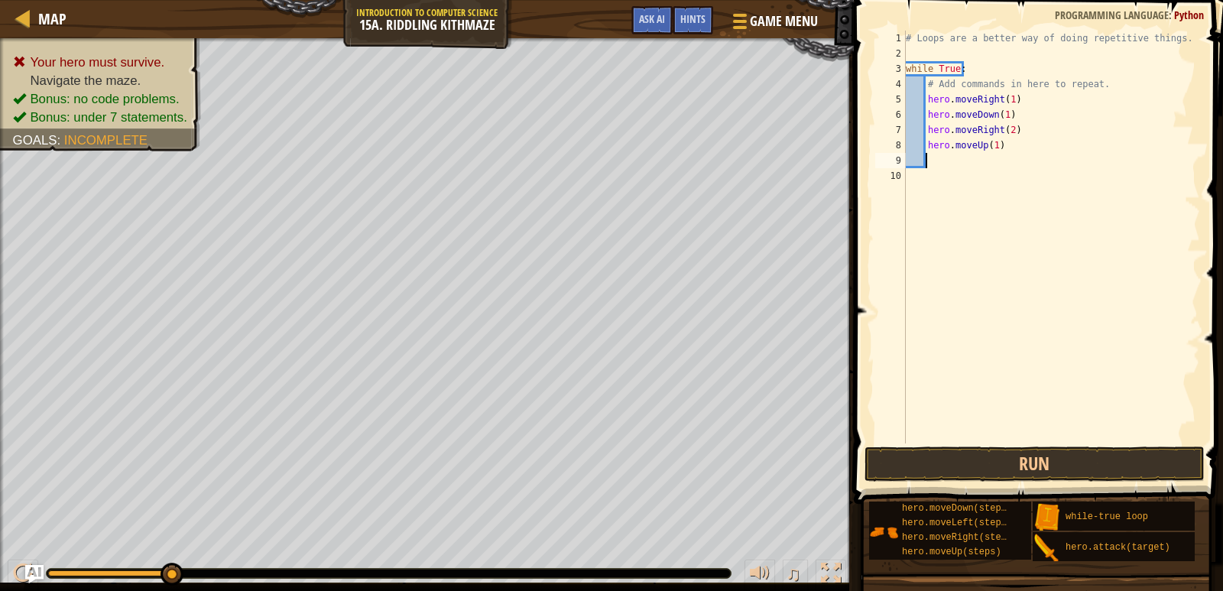
type textarea "h"
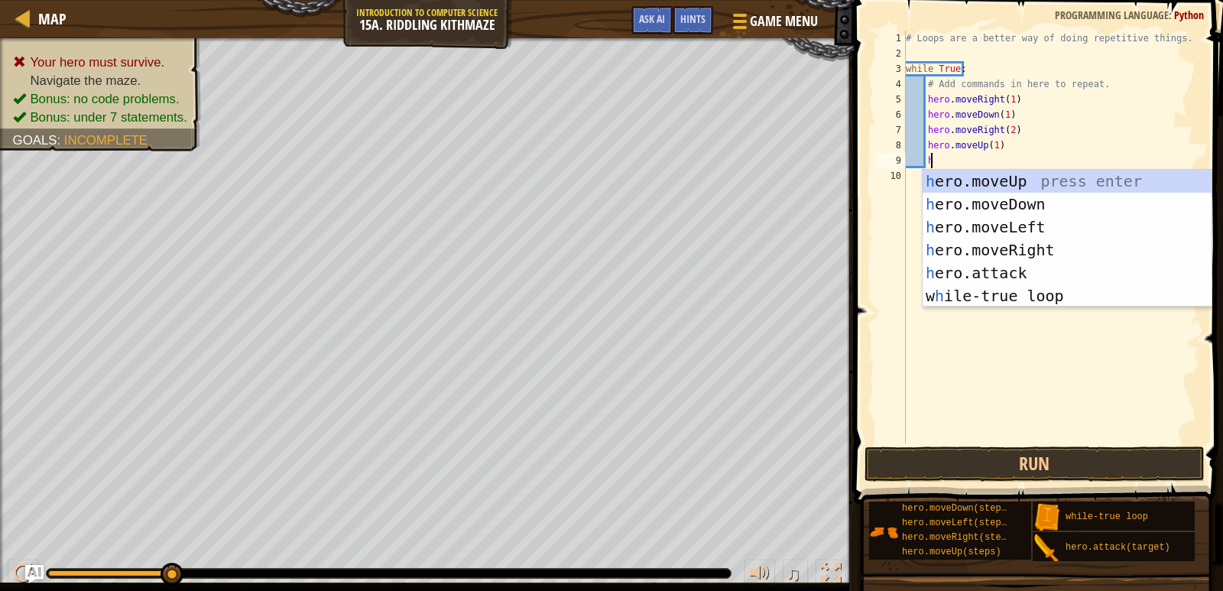
scroll to position [7, 2]
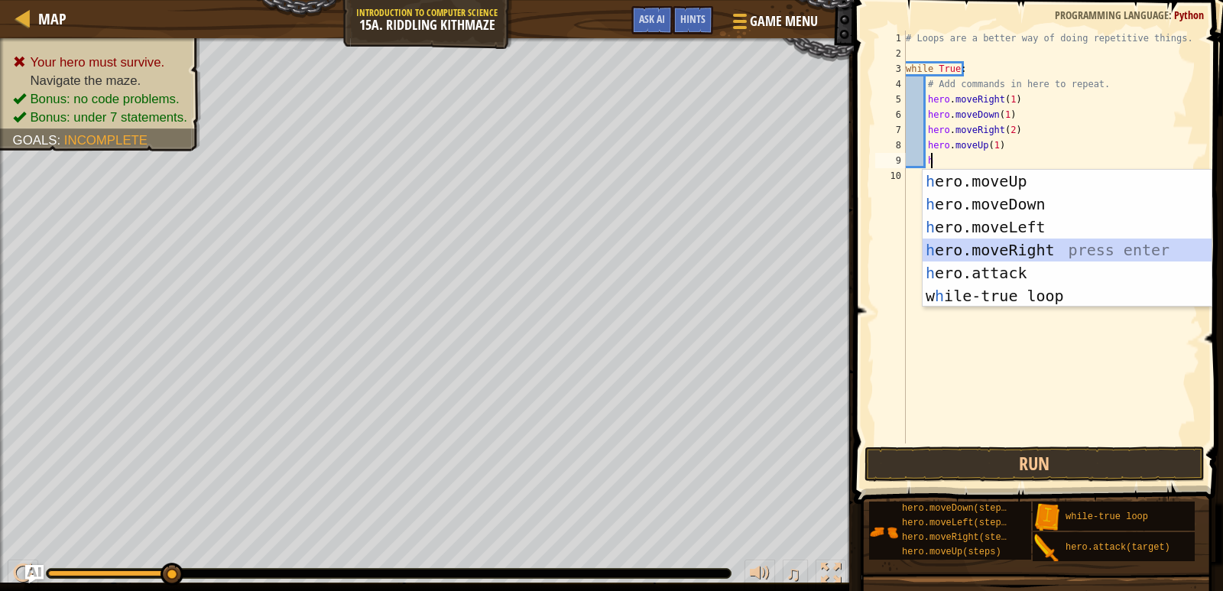
click at [1013, 247] on div "h ero.moveUp press enter h ero.moveDown press enter h ero.moveLeft press enter …" at bounding box center [1067, 261] width 289 height 183
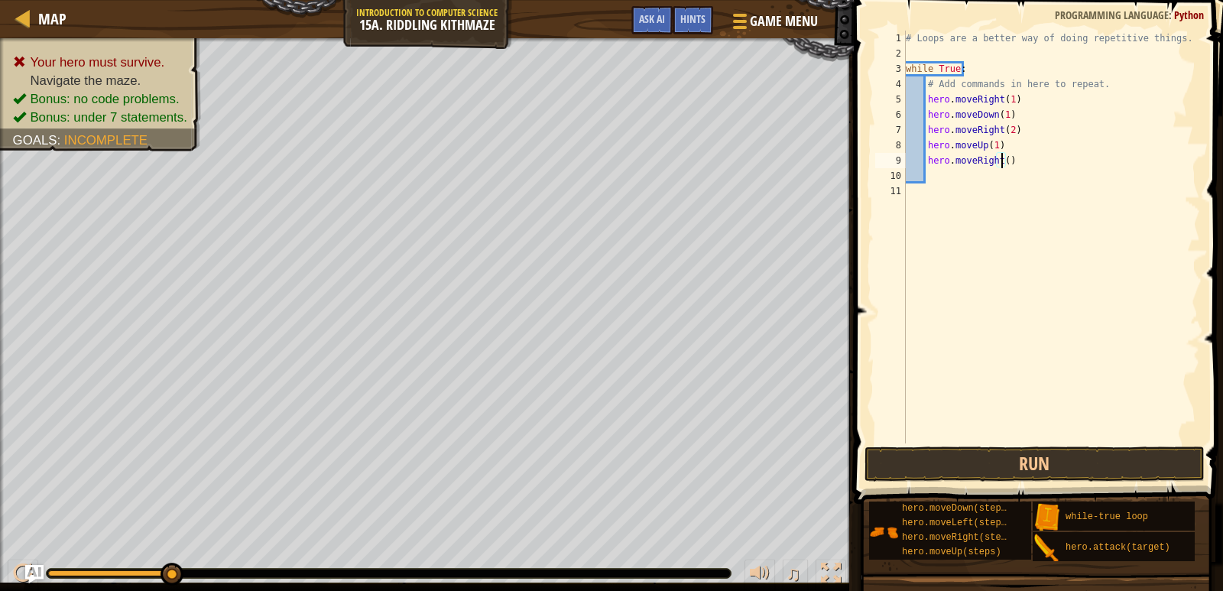
click at [1002, 161] on div "# Loops are a better way of doing repetitive things. while True : # Add command…" at bounding box center [1052, 252] width 298 height 443
type textarea "hero.moveRight(1)"
click at [1001, 183] on div "# Loops are a better way of doing repetitive things. while True : # Add command…" at bounding box center [1052, 252] width 298 height 443
type textarea "h"
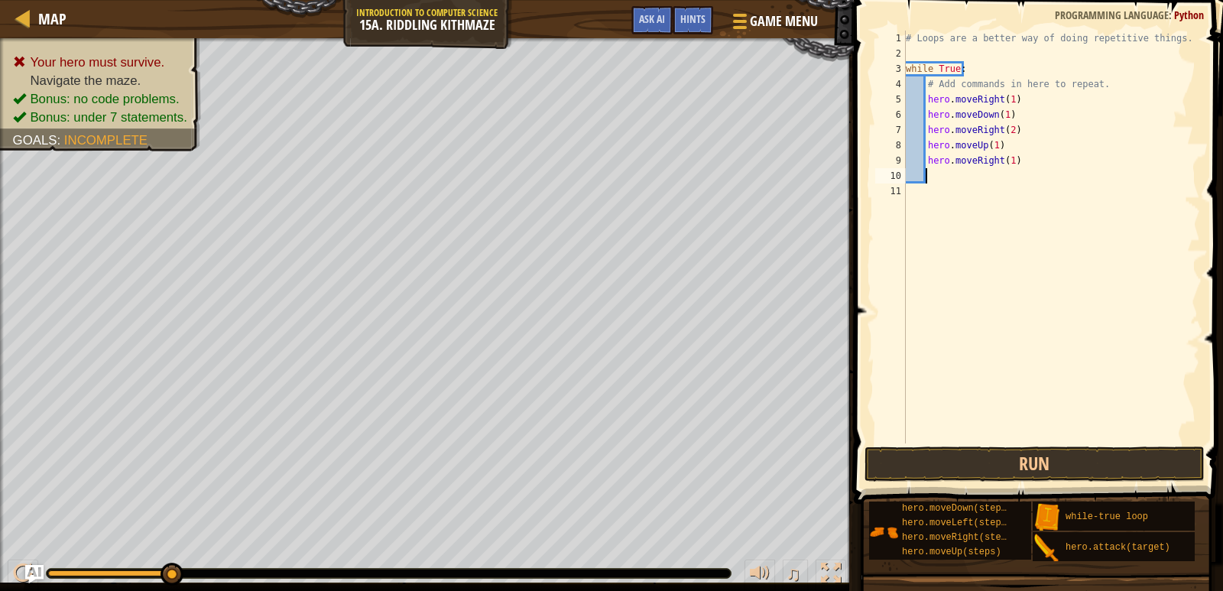
scroll to position [7, 2]
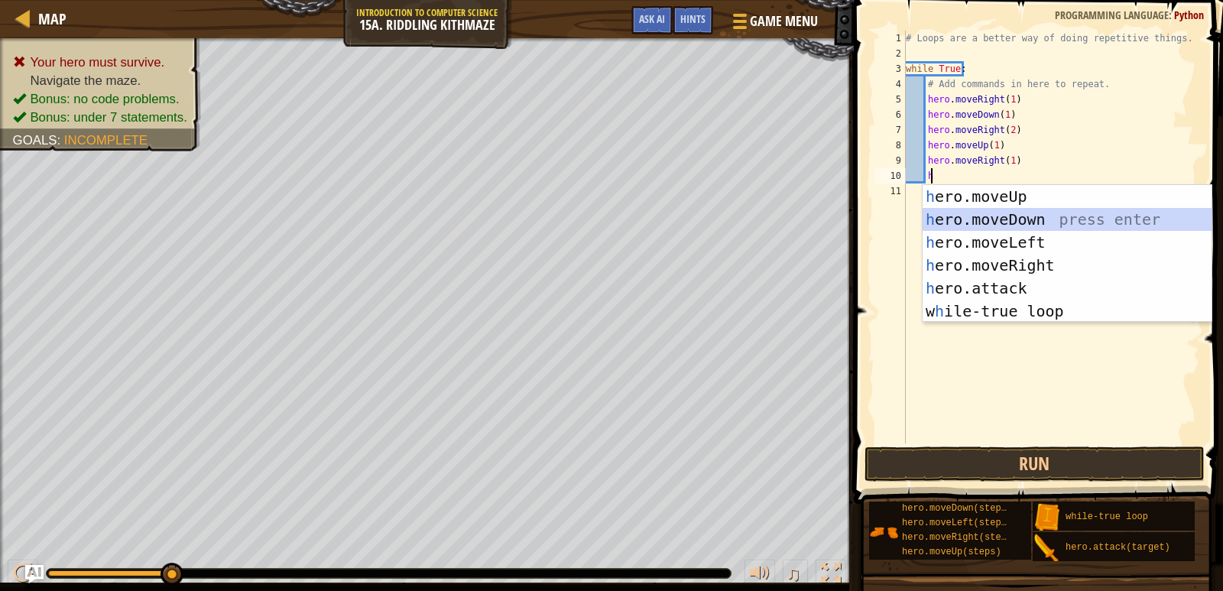
drag, startPoint x: 988, startPoint y: 220, endPoint x: 991, endPoint y: 206, distance: 14.1
click at [988, 219] on div "h ero.moveUp press enter h ero.moveDown press enter h ero.moveLeft press enter …" at bounding box center [1067, 276] width 289 height 183
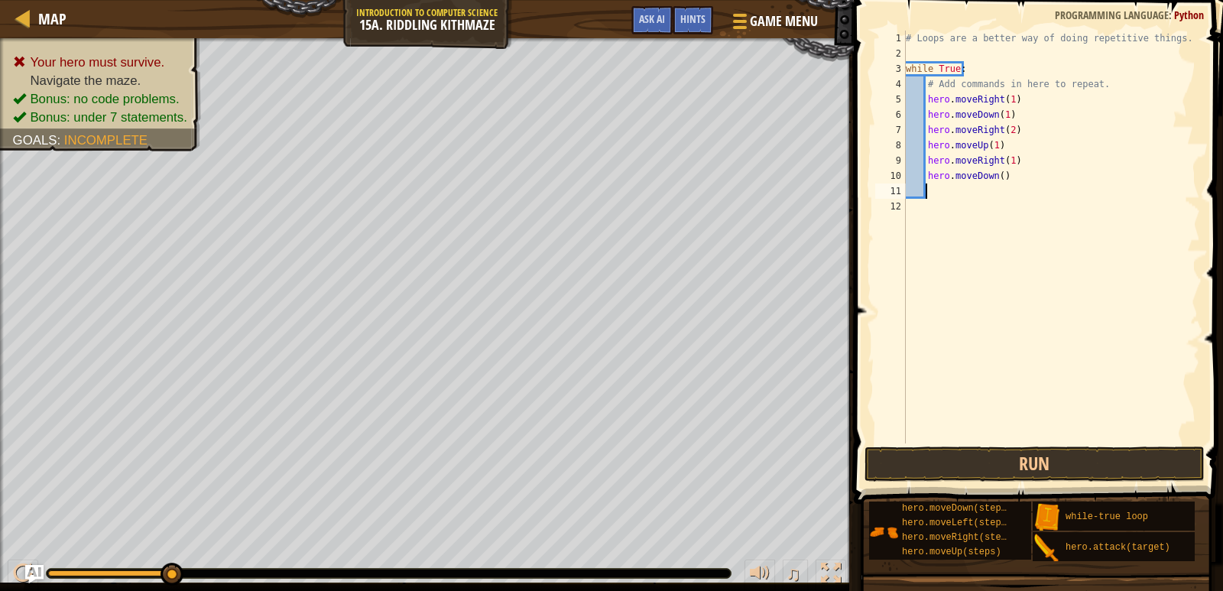
click at [998, 178] on div "# Loops are a better way of doing repetitive things. while True : # Add command…" at bounding box center [1052, 252] width 298 height 443
type textarea "hero.moveDown(1)"
click at [930, 190] on div "# Loops are a better way of doing repetitive things. while True : # Add command…" at bounding box center [1052, 252] width 298 height 443
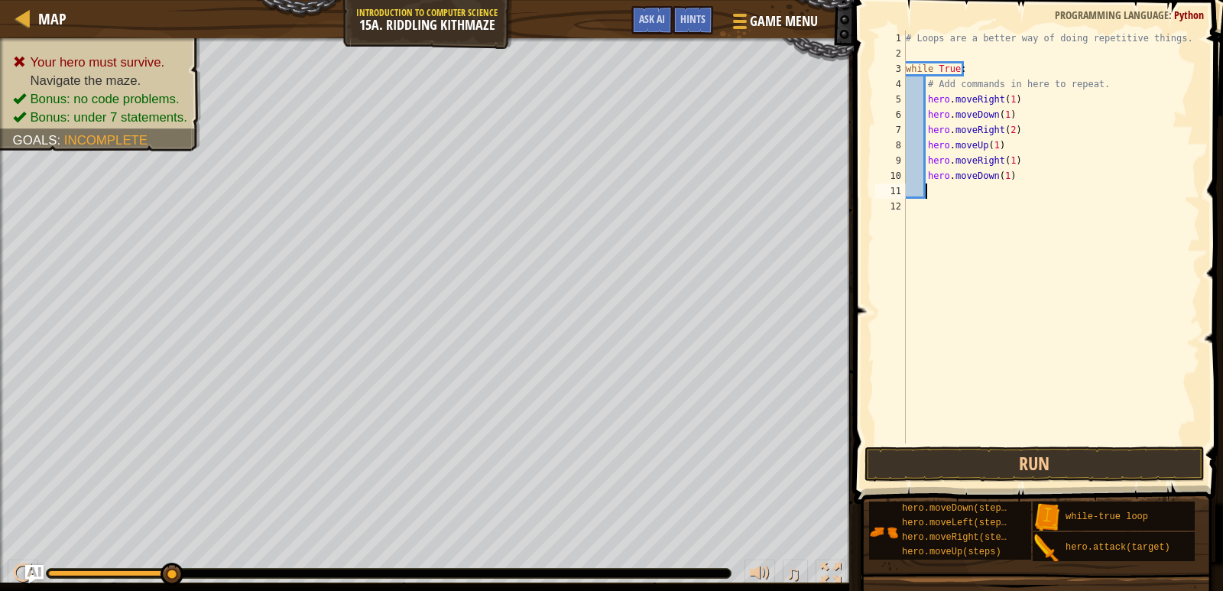
type textarea "h"
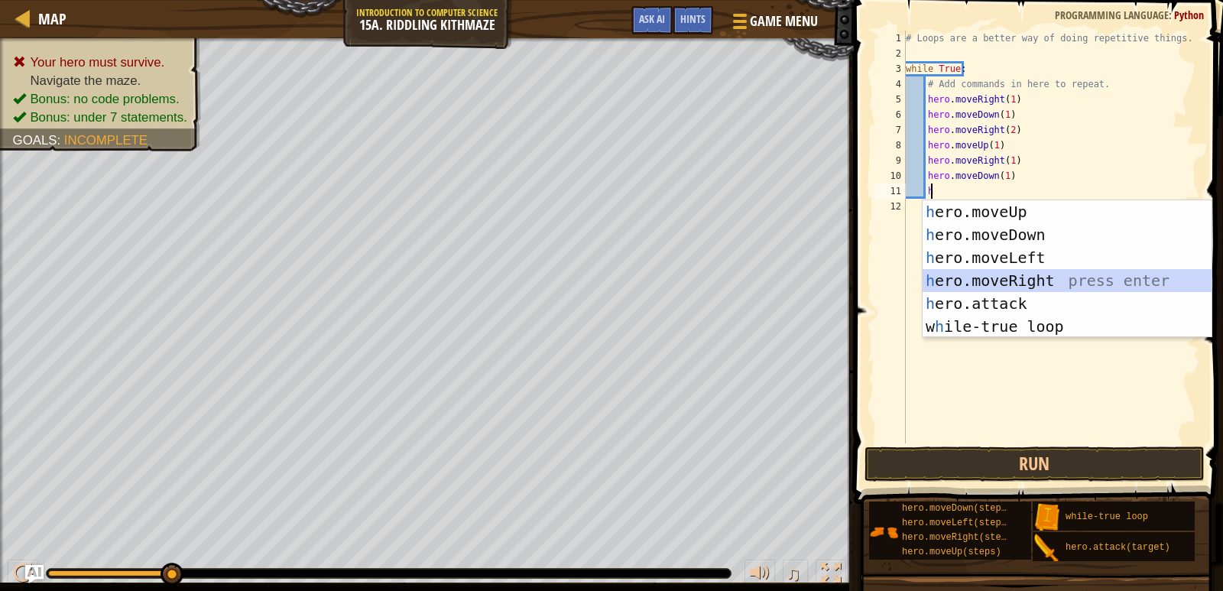
click at [966, 276] on div "h ero.moveUp press enter h ero.moveDown press enter h ero.moveLeft press enter …" at bounding box center [1067, 291] width 289 height 183
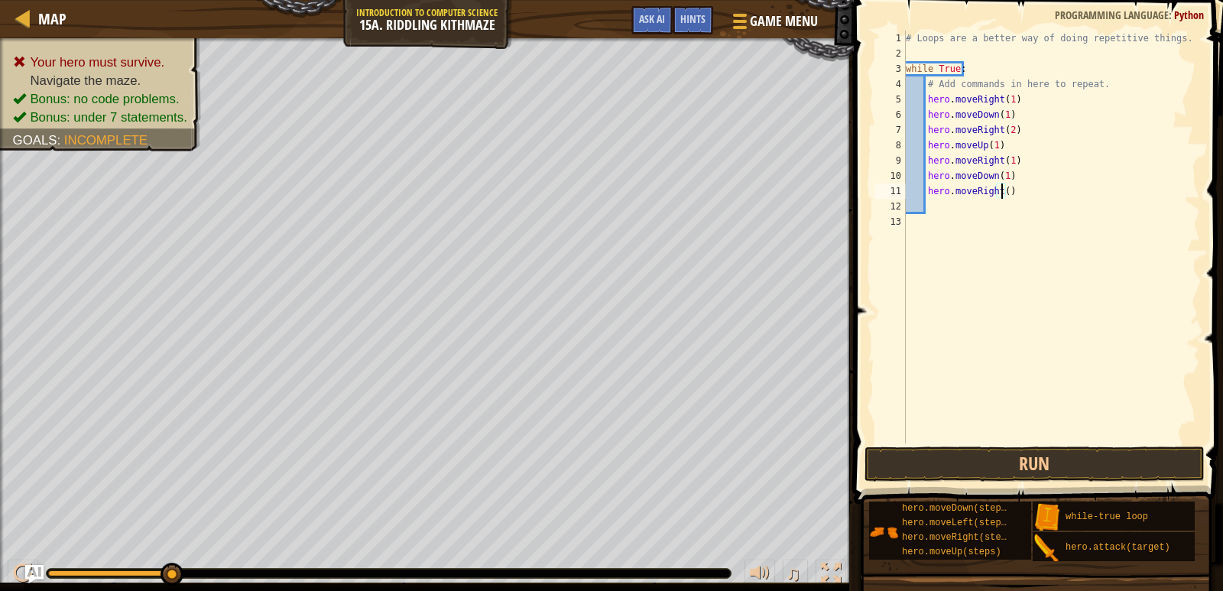
click at [1002, 190] on div "# Loops are a better way of doing repetitive things. while True : # Add command…" at bounding box center [1052, 252] width 298 height 443
type textarea "hero.moveRight(2)"
click at [948, 208] on div "# Loops are a better way of doing repetitive things. while True : # Add command…" at bounding box center [1052, 252] width 298 height 443
type textarea "h"
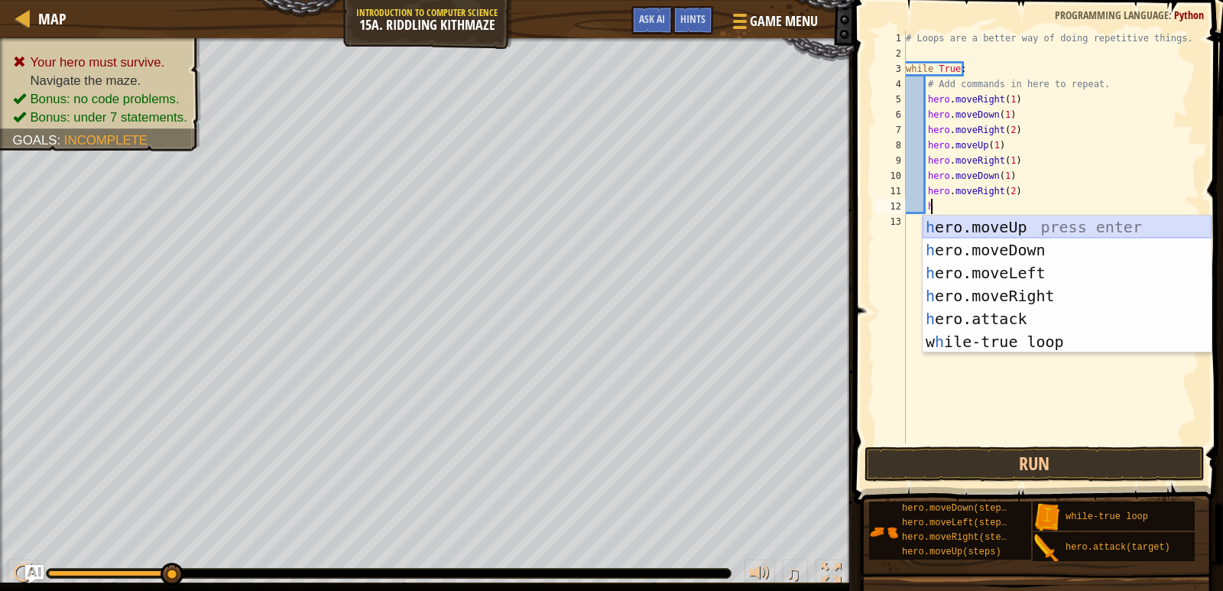
click at [972, 219] on div "h ero.moveUp press enter h ero.moveDown press enter h ero.moveLeft press enter …" at bounding box center [1067, 307] width 289 height 183
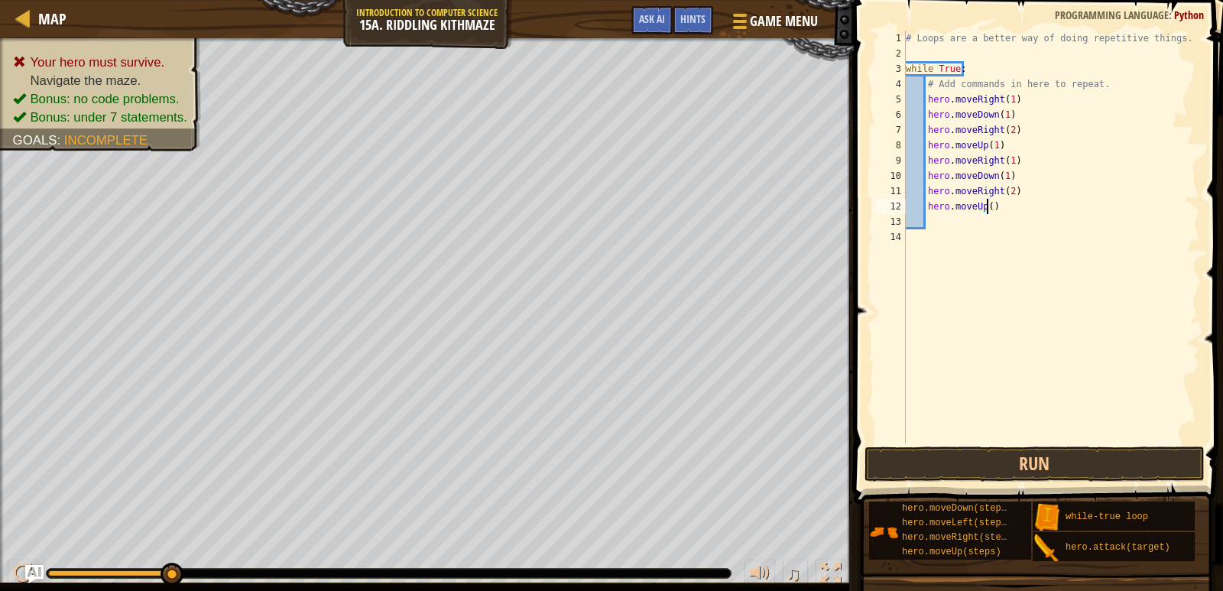
click at [988, 212] on div "# Loops are a better way of doing repetitive things. while True : # Add command…" at bounding box center [1052, 252] width 298 height 443
type textarea "hero.moveUp(1)"
click at [972, 463] on button "Run" at bounding box center [1035, 463] width 340 height 35
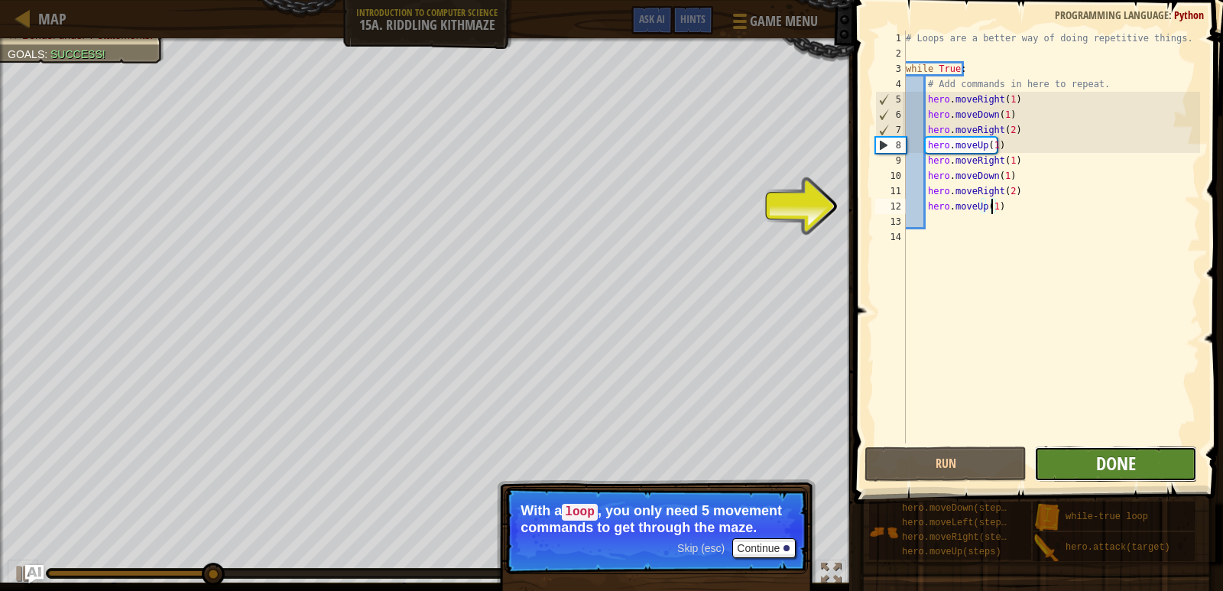
click at [1111, 453] on span "Done" at bounding box center [1116, 463] width 40 height 24
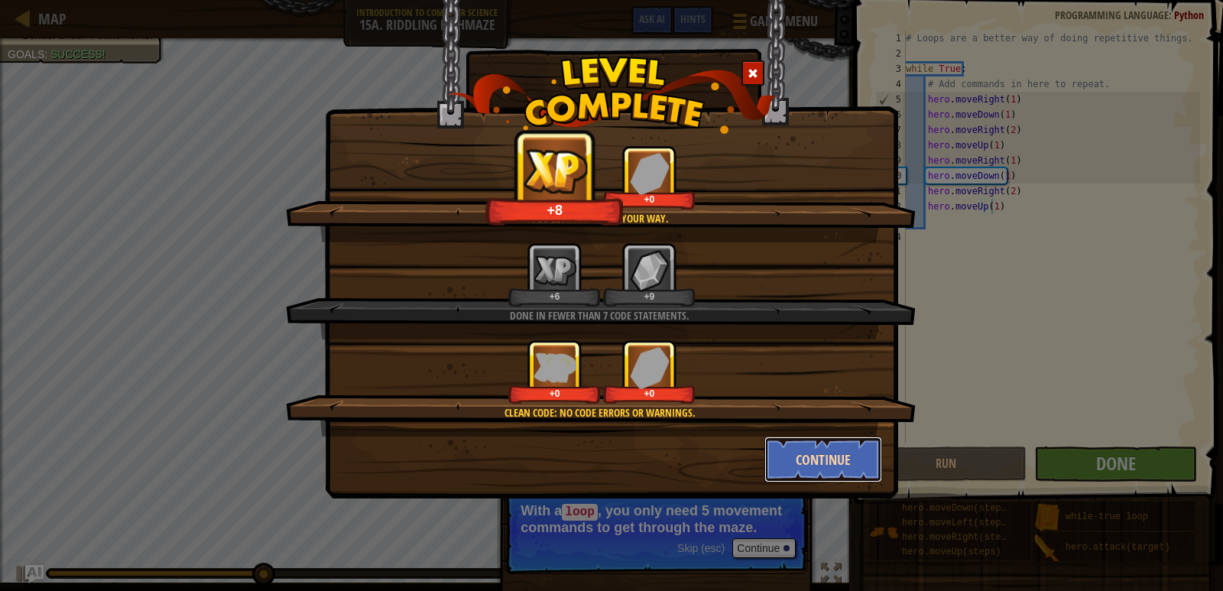
click at [849, 463] on button "Continue" at bounding box center [823, 459] width 118 height 46
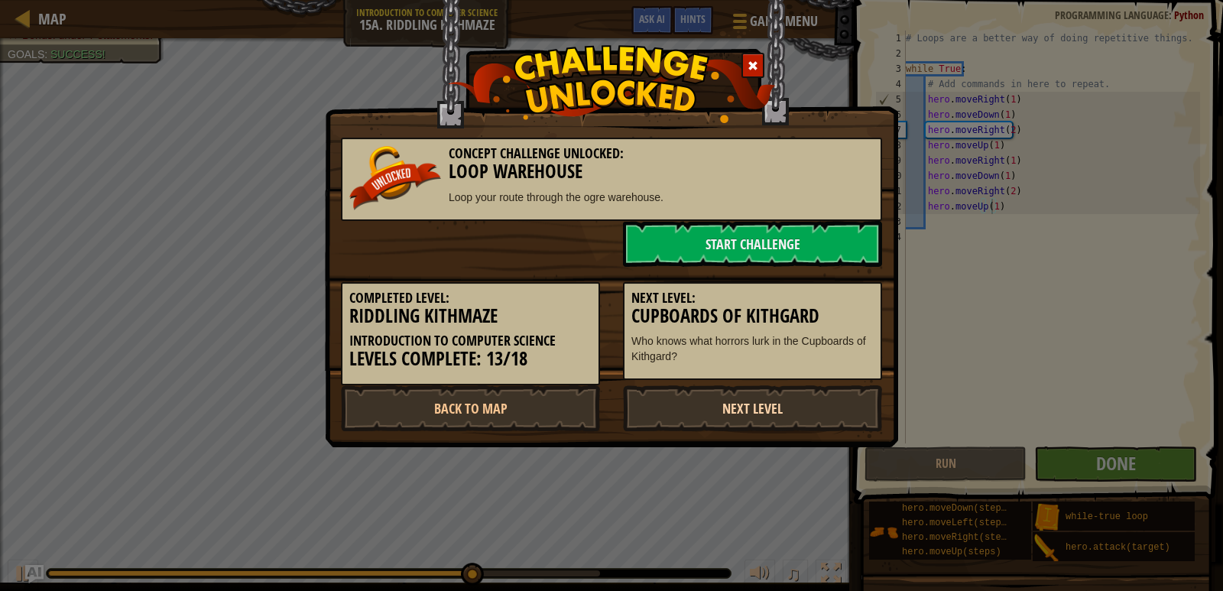
click at [815, 404] on link "Next Level" at bounding box center [752, 408] width 259 height 46
